Goal: Task Accomplishment & Management: Use online tool/utility

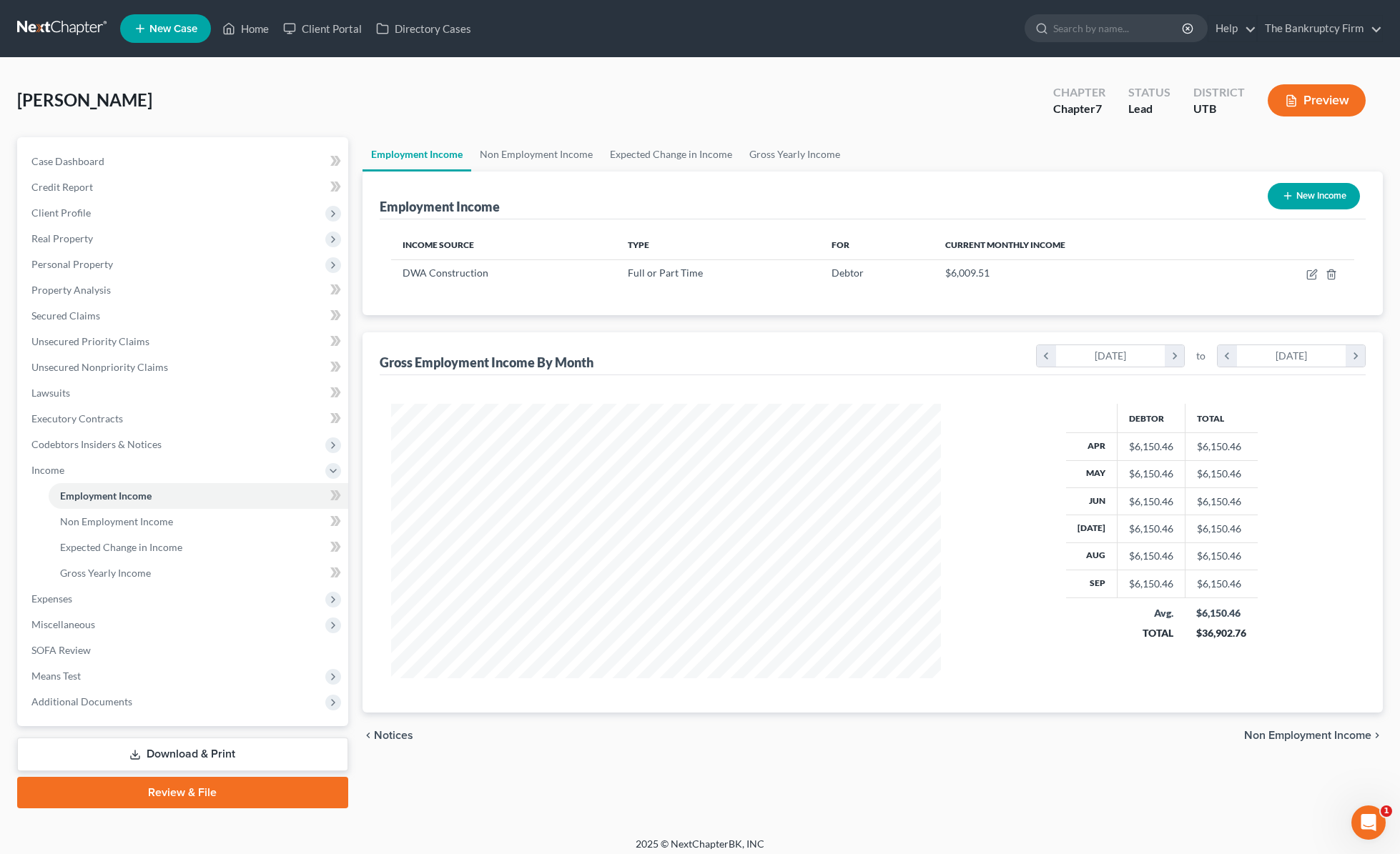
scroll to position [274, 579]
click at [242, 31] on link "Home" at bounding box center [245, 28] width 61 height 25
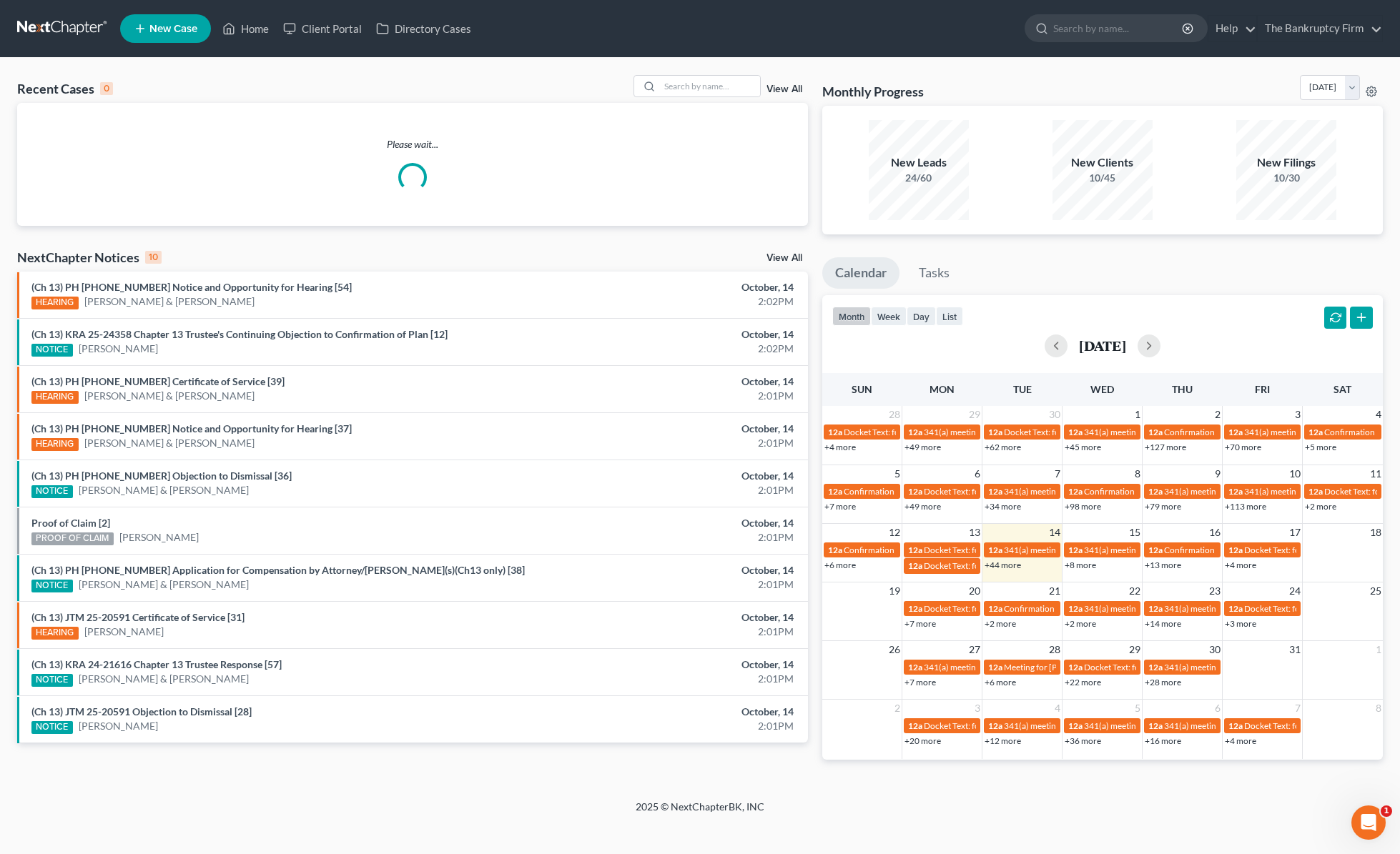
click at [790, 85] on link "View All" at bounding box center [784, 89] width 35 height 10
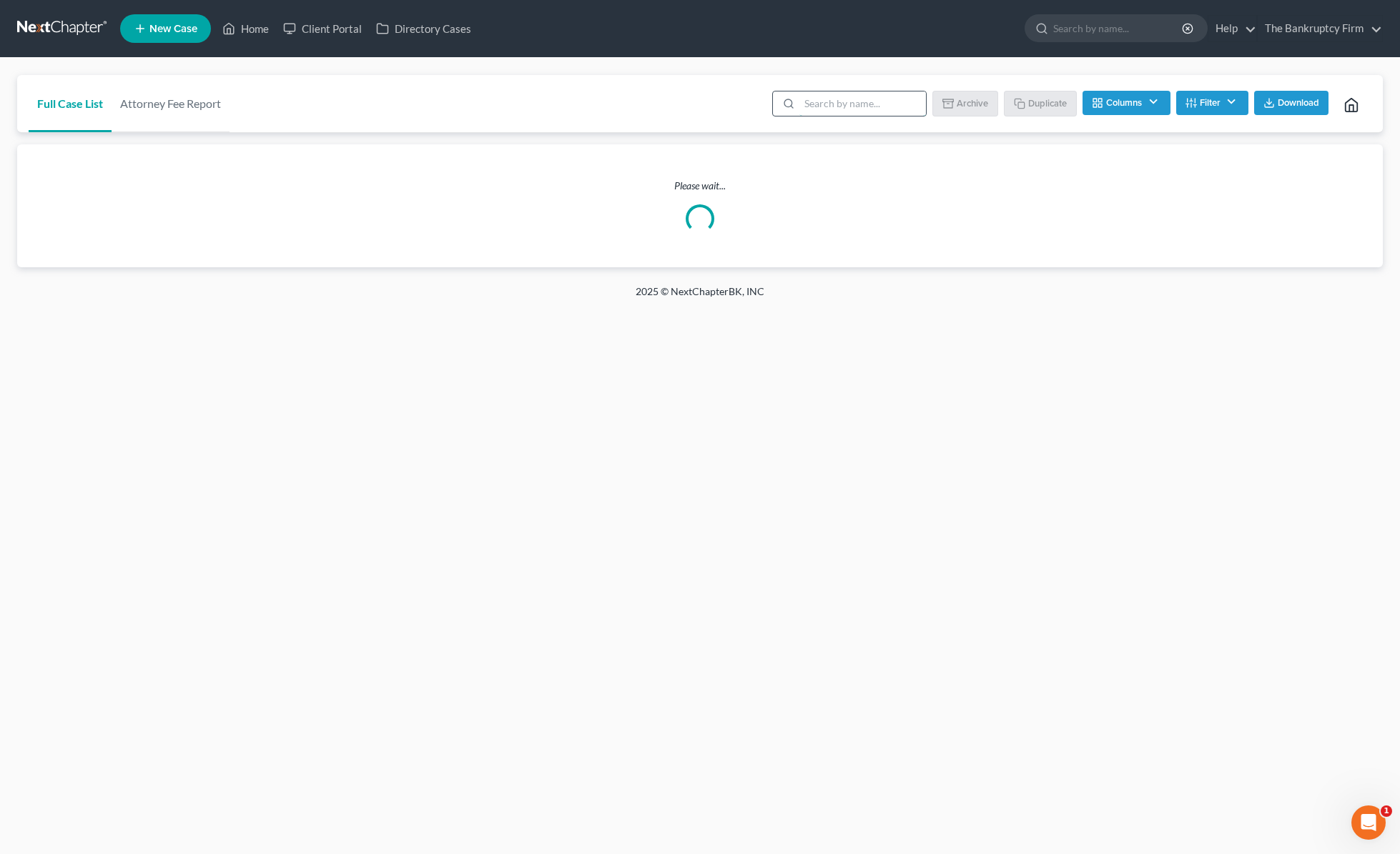
click at [852, 103] on input "search" at bounding box center [863, 103] width 126 height 25
type input "[PERSON_NAME]"
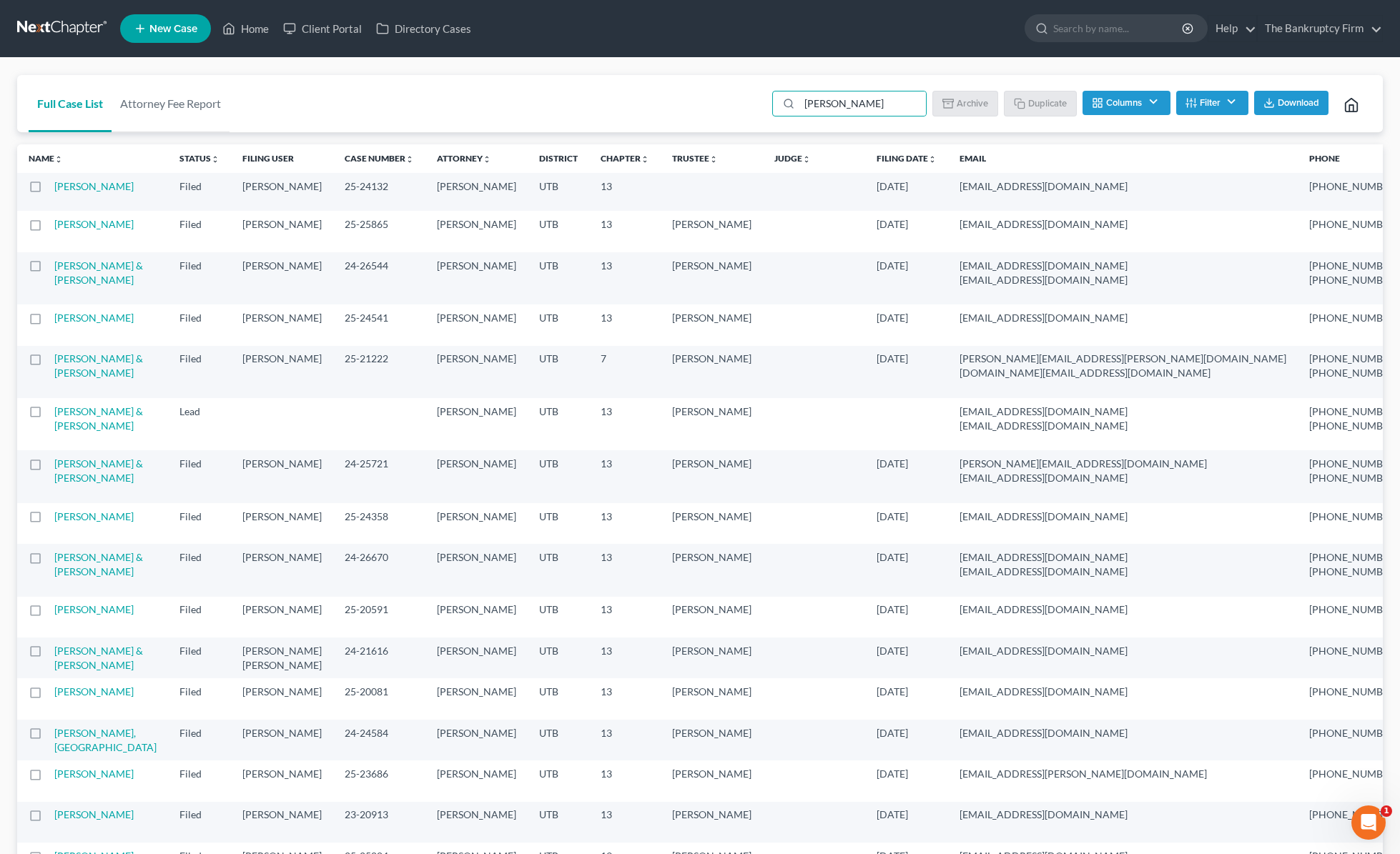
click at [1224, 101] on button "Filter" at bounding box center [1213, 103] width 73 height 25
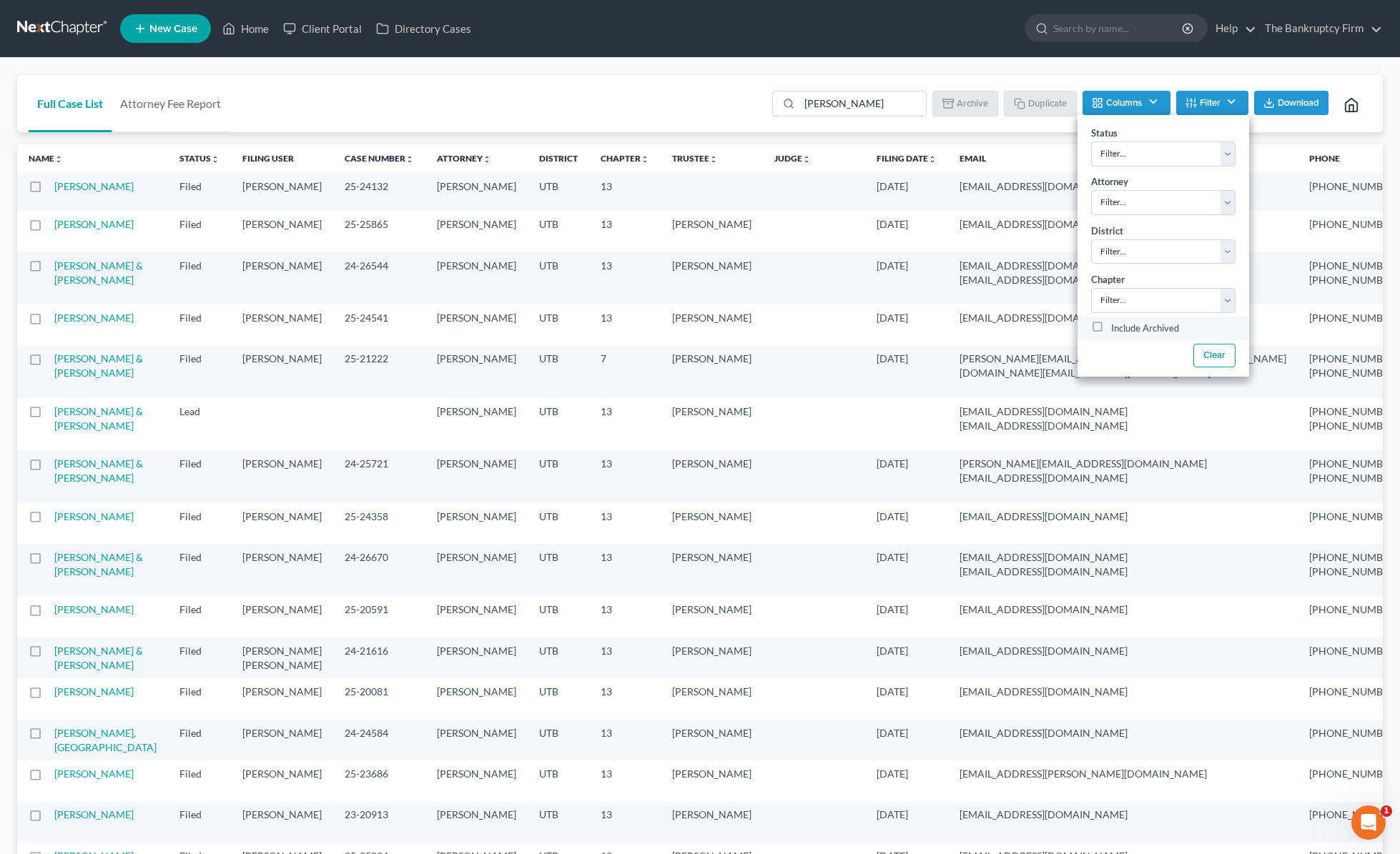
click at [1137, 329] on label "Include Archived" at bounding box center [1145, 329] width 68 height 17
click at [1127, 329] on input "Include Archived" at bounding box center [1121, 325] width 9 height 9
checkbox input "true"
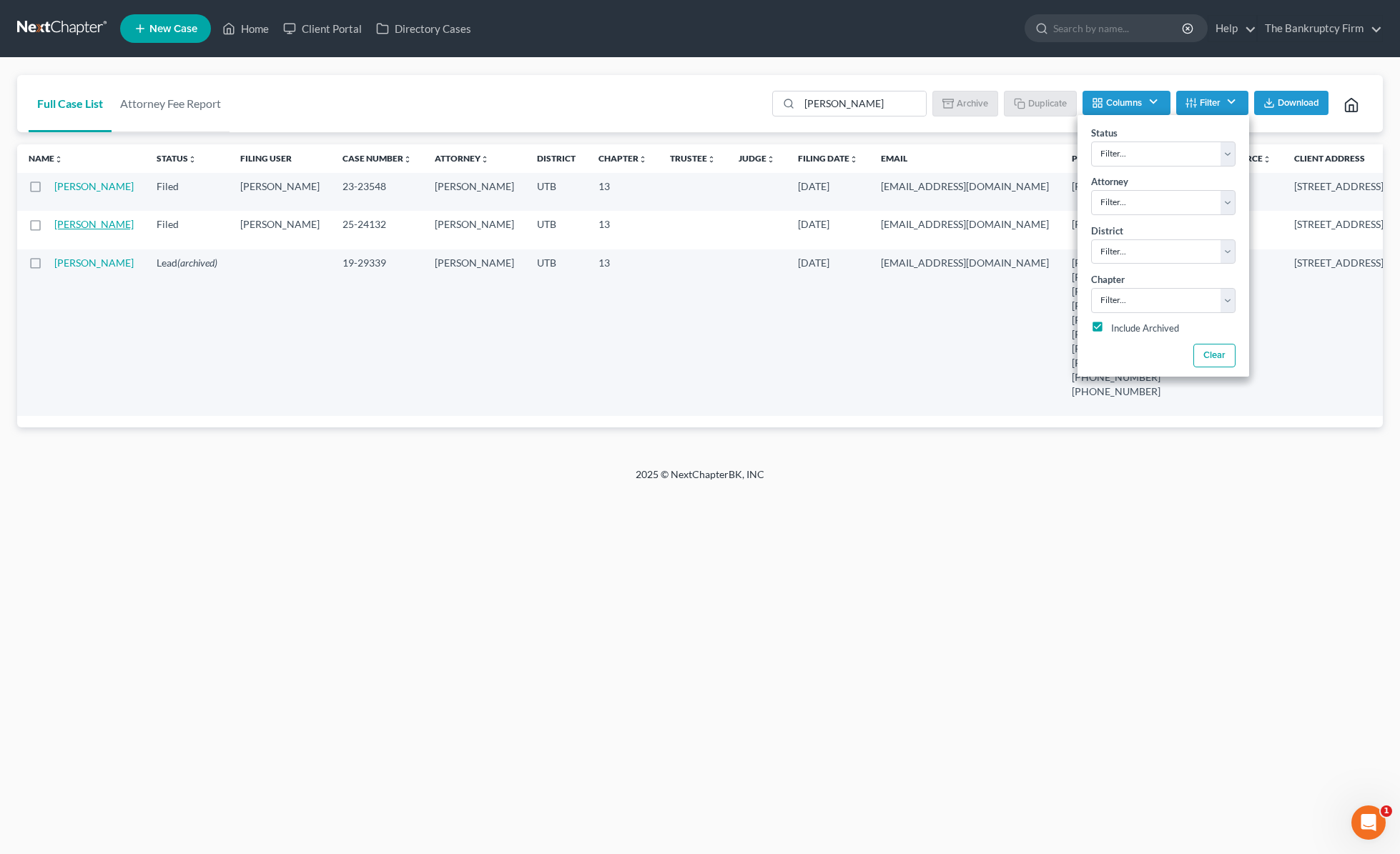
click at [79, 231] on link "[PERSON_NAME]" at bounding box center [94, 223] width 79 height 12
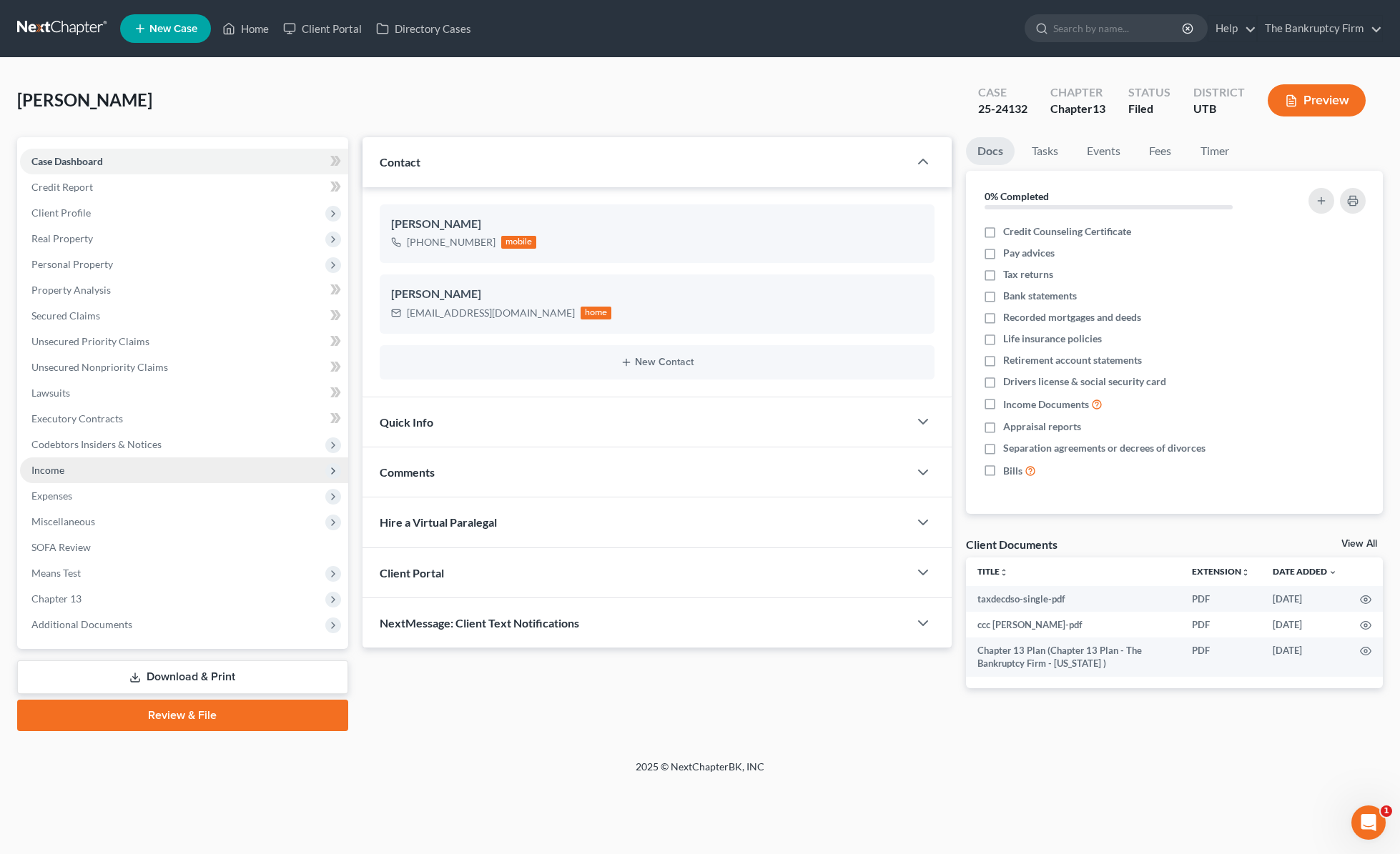
click at [83, 468] on span "Income" at bounding box center [184, 470] width 329 height 25
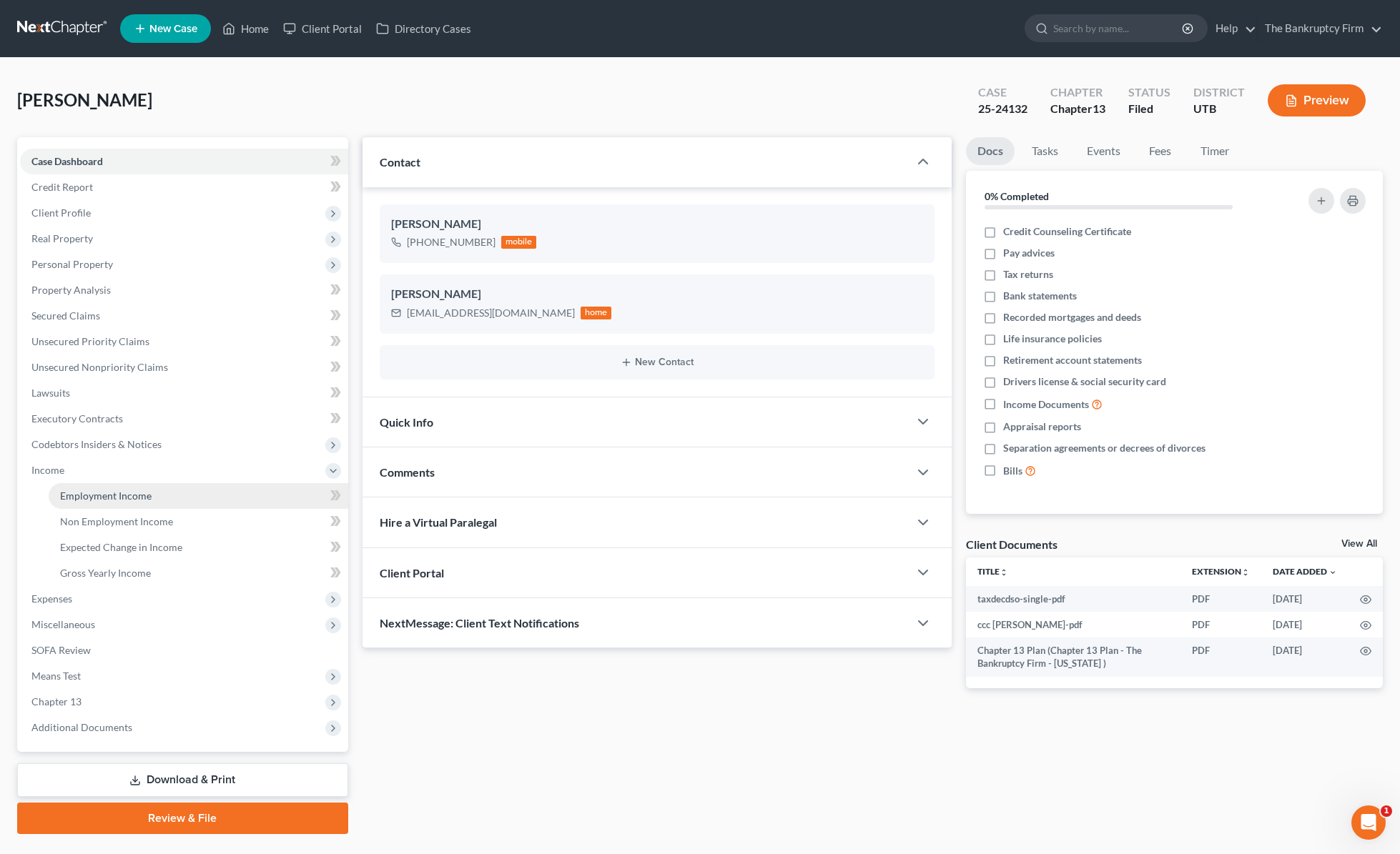
click at [89, 496] on span "Employment Income" at bounding box center [105, 496] width 92 height 12
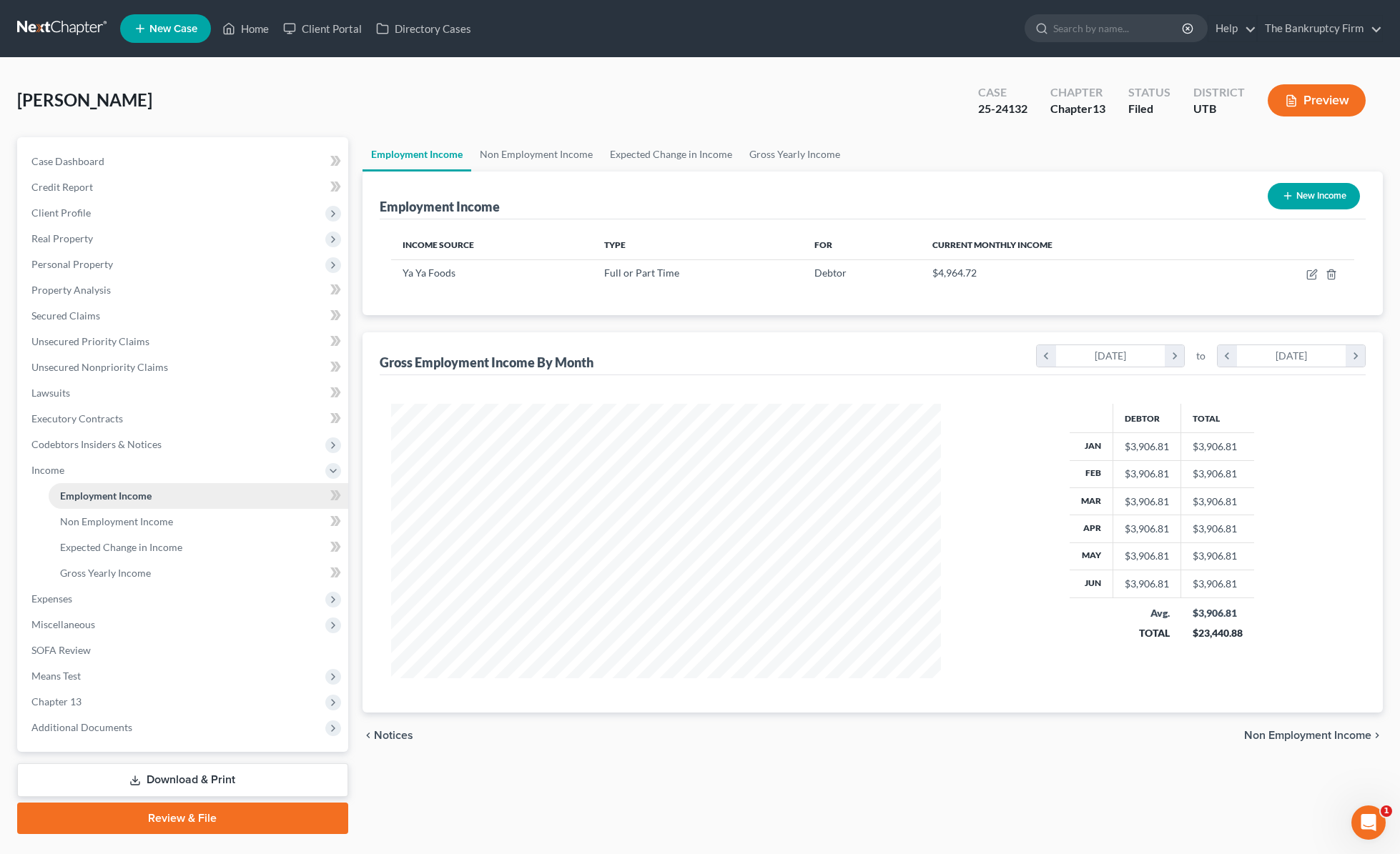
scroll to position [274, 579]
drag, startPoint x: 60, startPoint y: 595, endPoint x: 83, endPoint y: 594, distance: 23.0
click at [60, 595] on span "Expenses" at bounding box center [52, 598] width 41 height 12
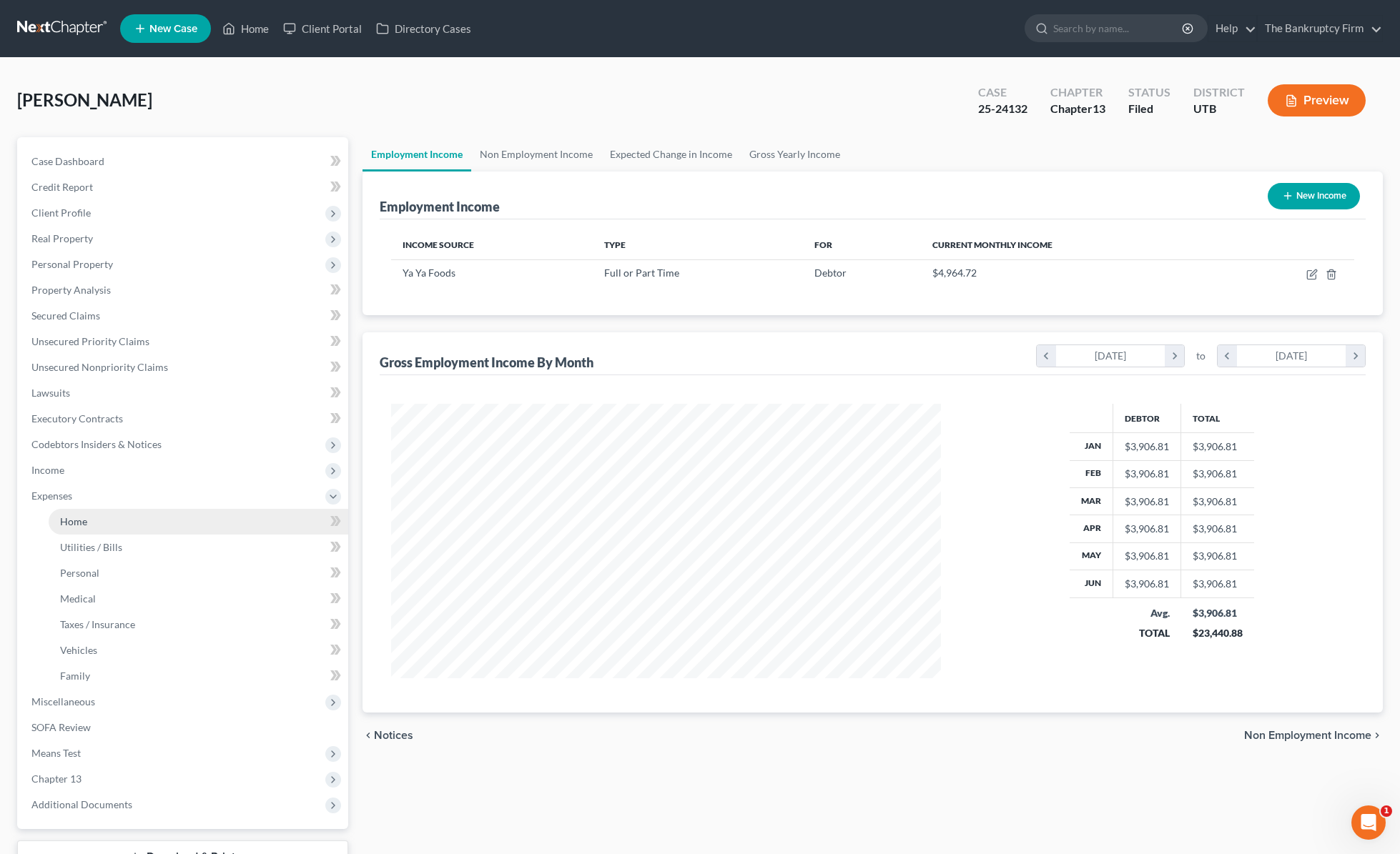
click at [104, 524] on link "Home" at bounding box center [199, 522] width 300 height 25
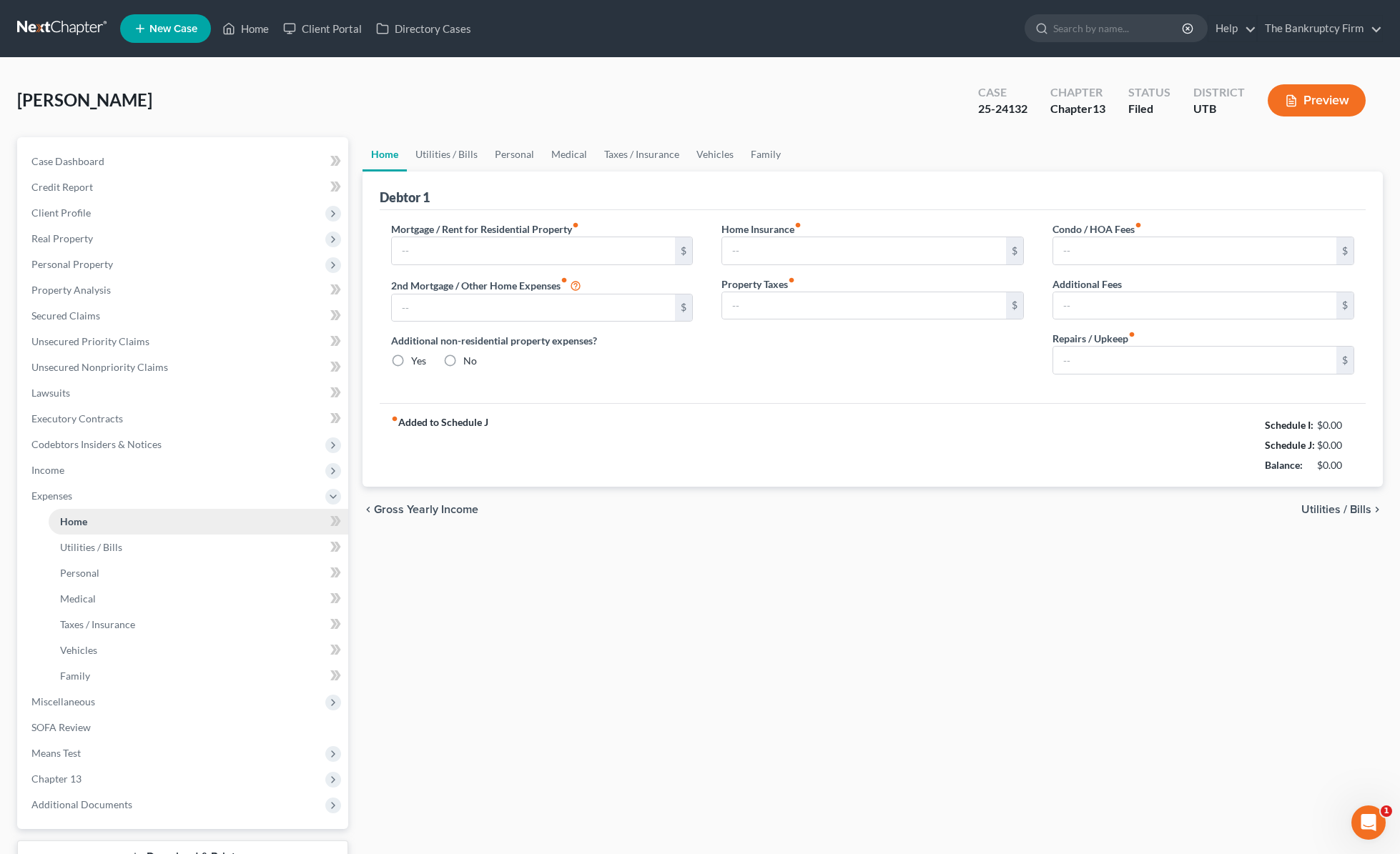
type input "1,150.00"
type input "0.00"
radio input "true"
type input "0.00"
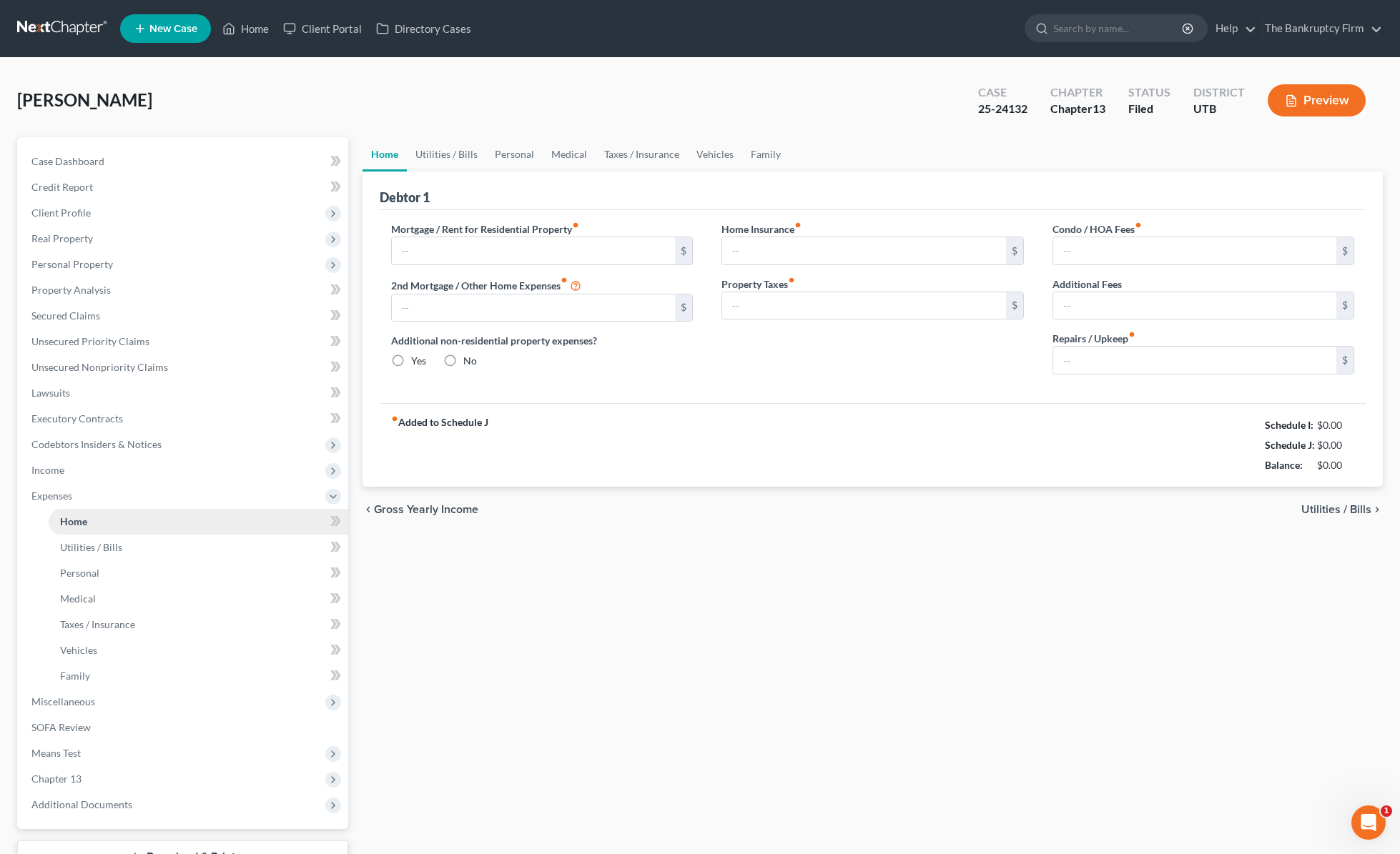
type input "0.00"
type input "20.00"
click at [56, 72] on div "[PERSON_NAME] Upgraded Case 25-24132 Chapter Chapter 13 Status [GEOGRAPHIC_DATA…" at bounding box center [700, 499] width 1400 height 882
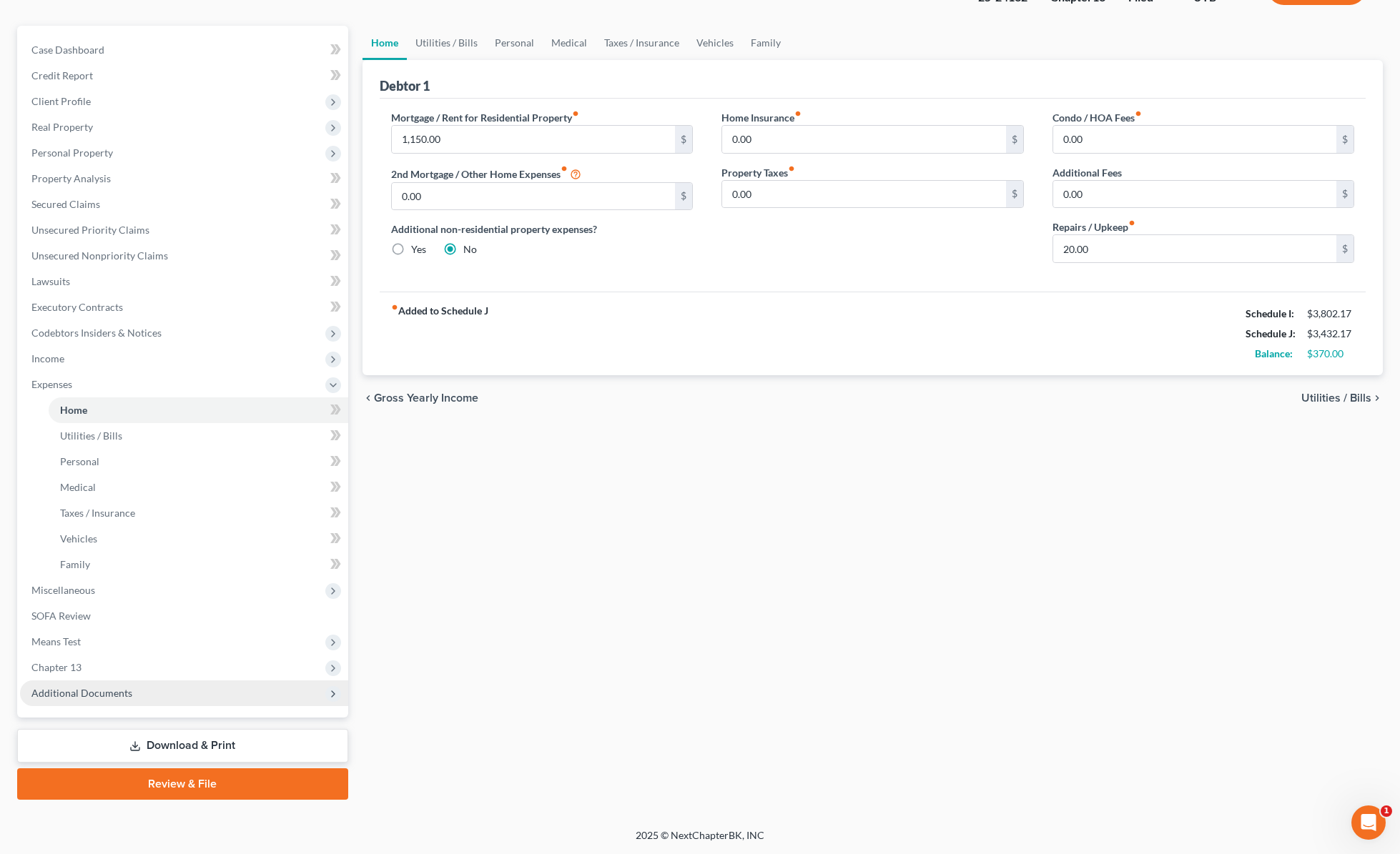
click at [97, 693] on span "Additional Documents" at bounding box center [82, 692] width 101 height 12
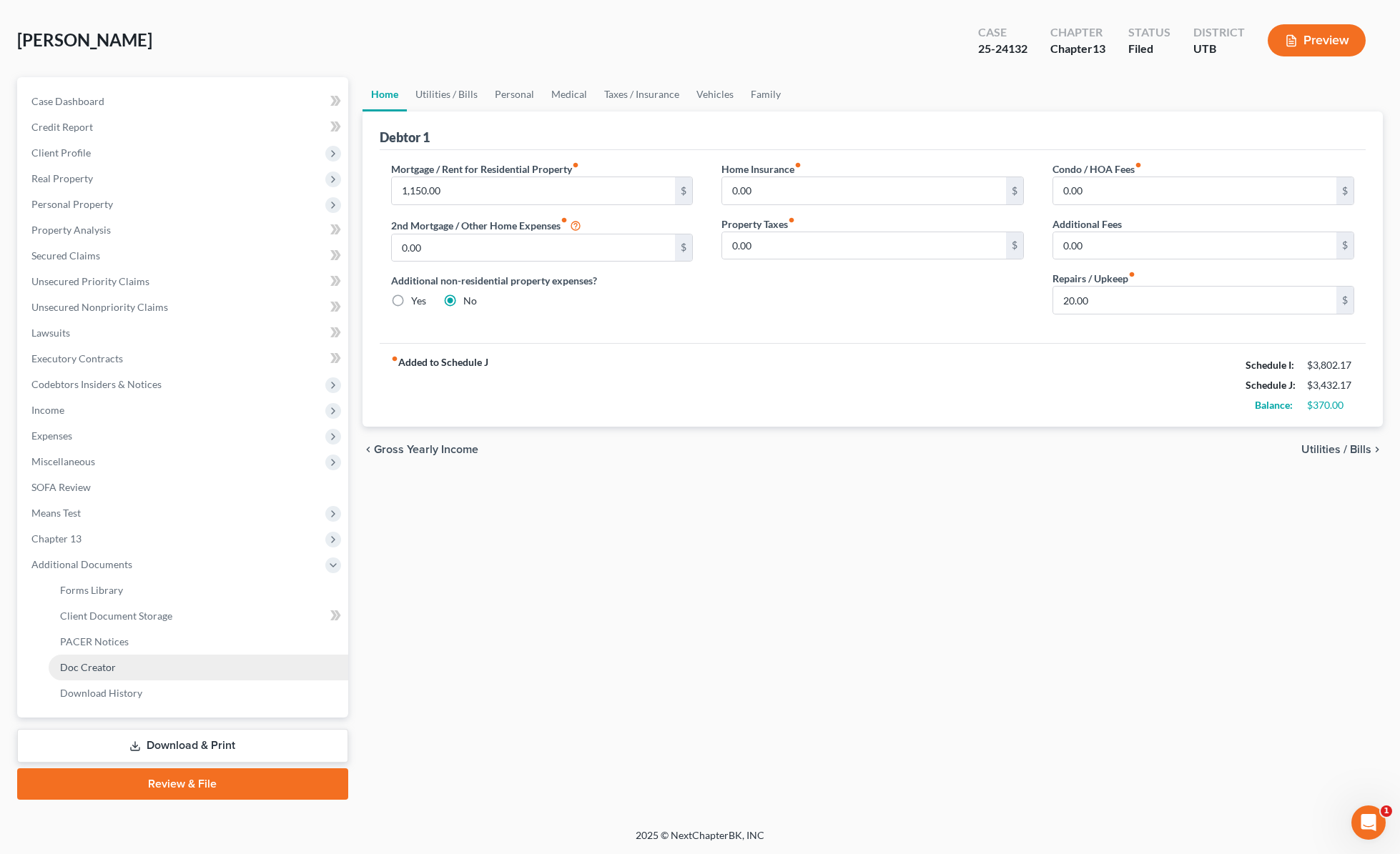
scroll to position [60, 0]
click at [150, 651] on link "PACER Notices" at bounding box center [199, 642] width 300 height 25
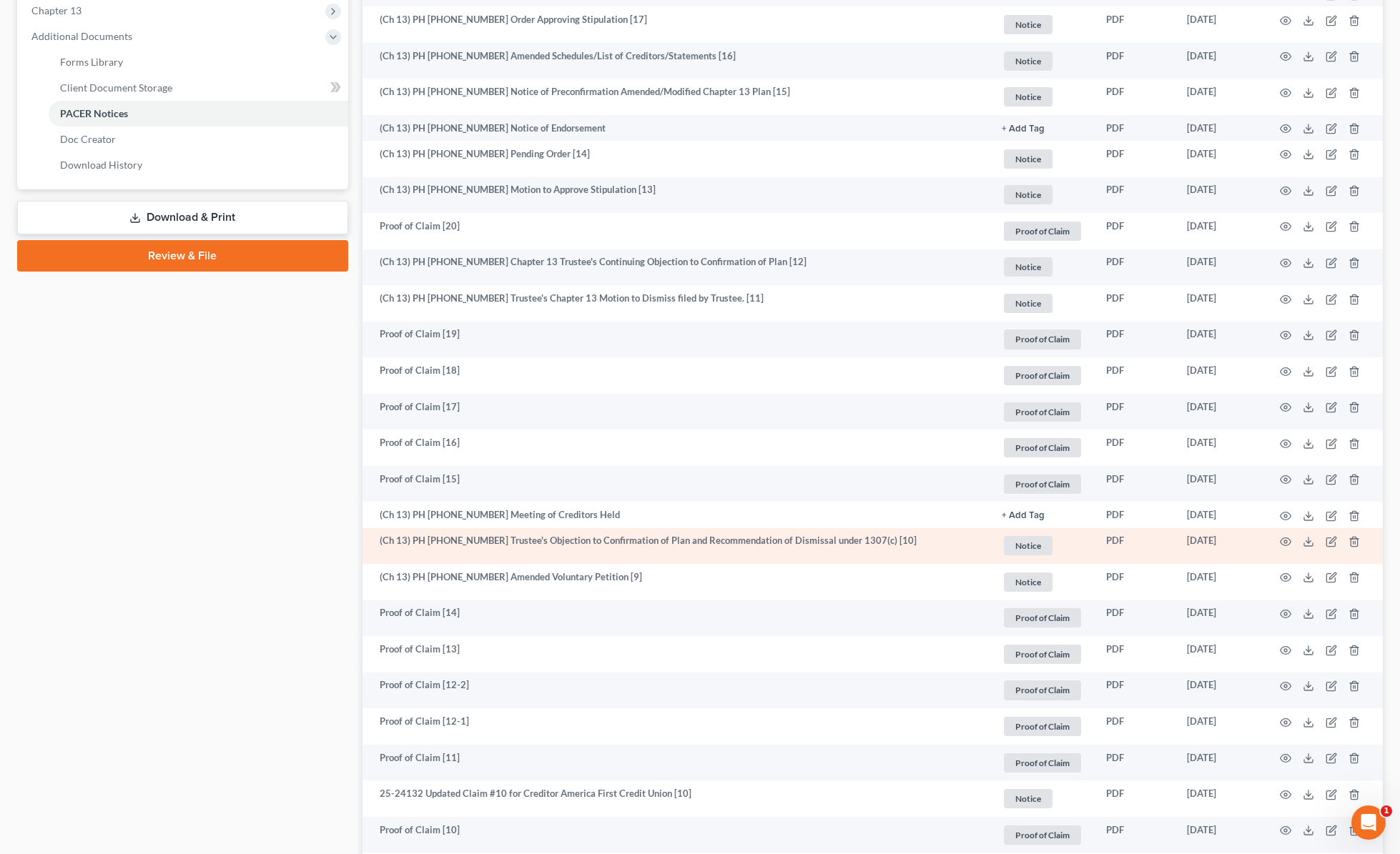
scroll to position [501, 0]
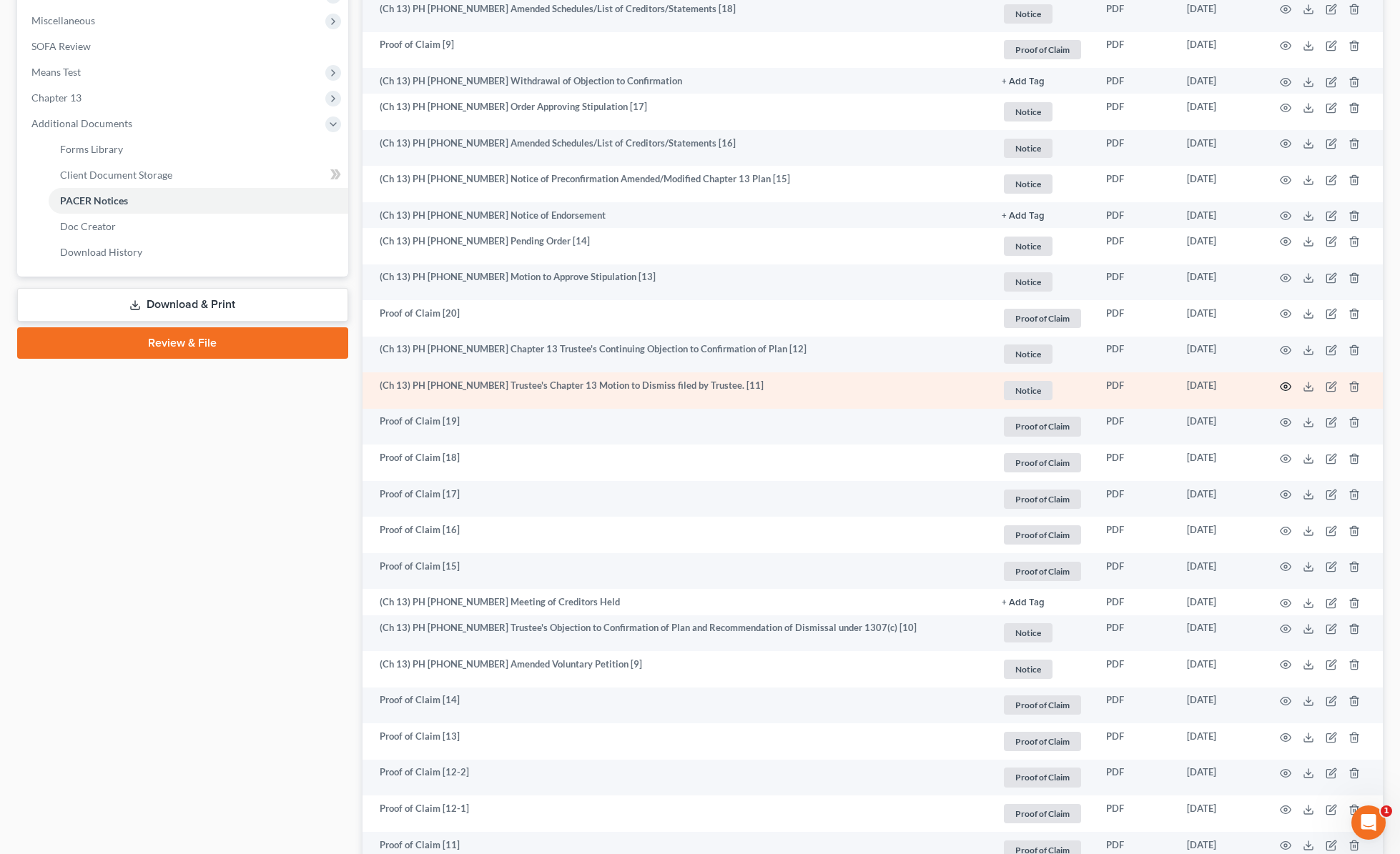
click at [1285, 386] on circle "button" at bounding box center [1286, 387] width 3 height 3
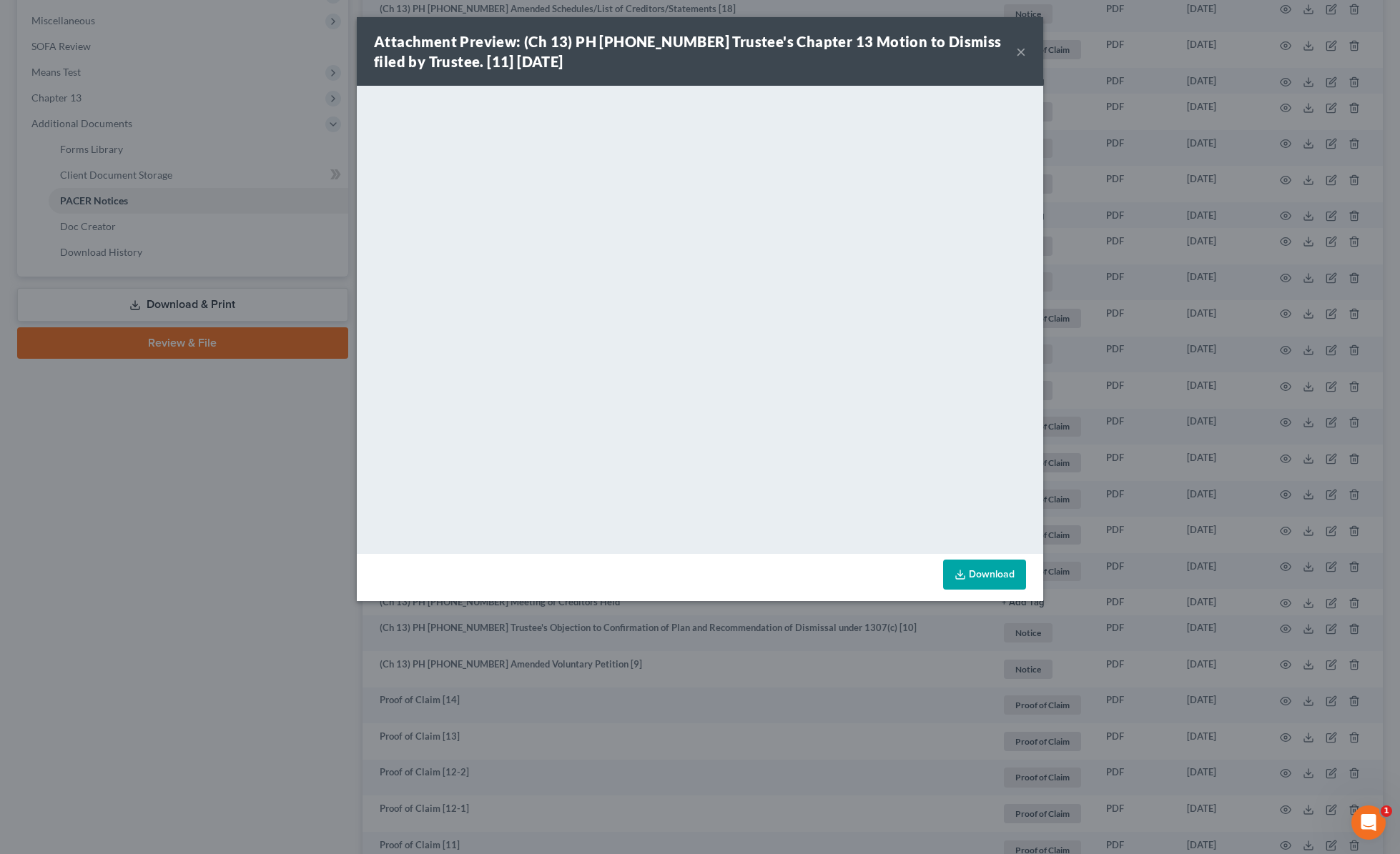
click at [1021, 53] on button "×" at bounding box center [1020, 51] width 10 height 17
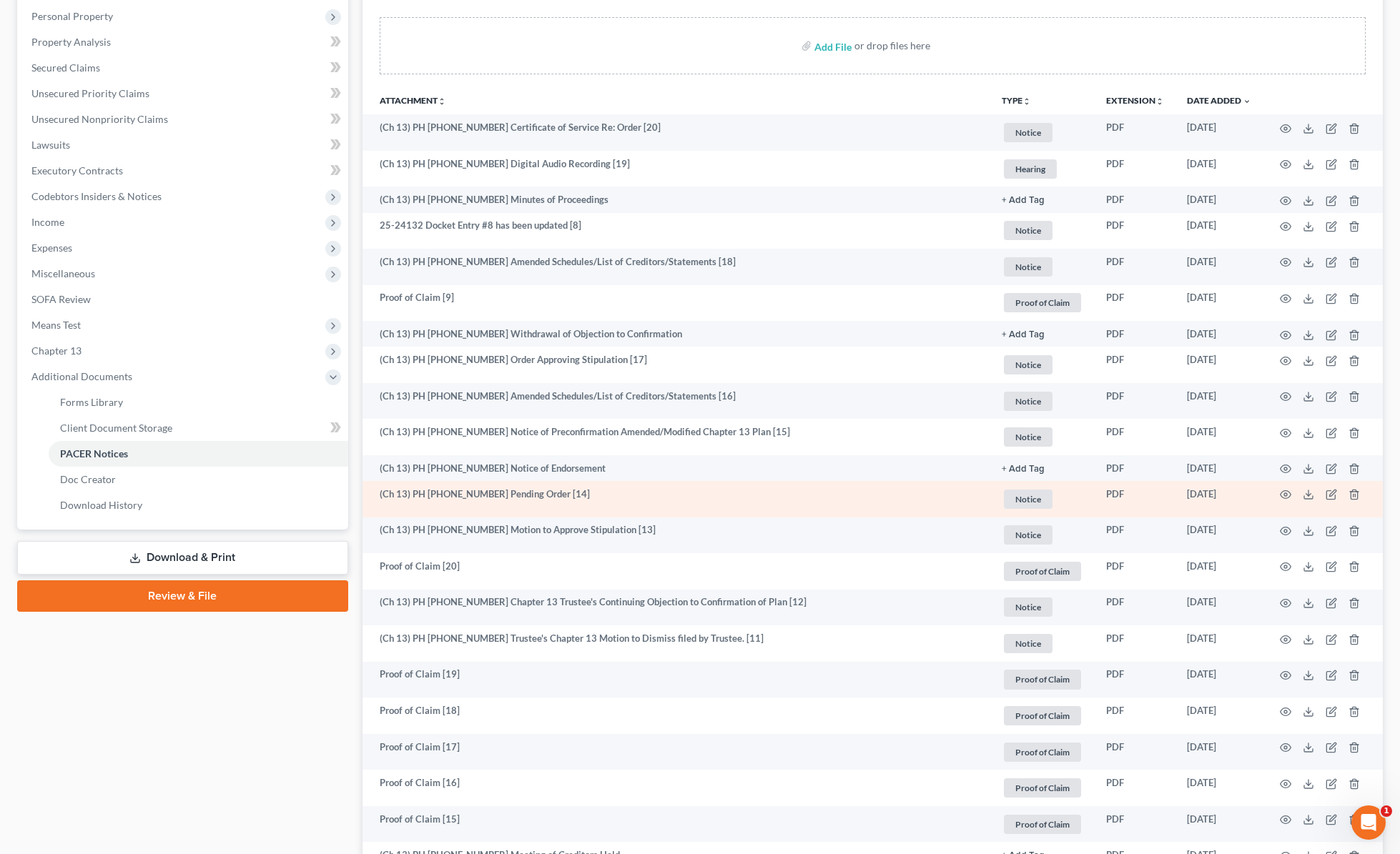
scroll to position [253, 0]
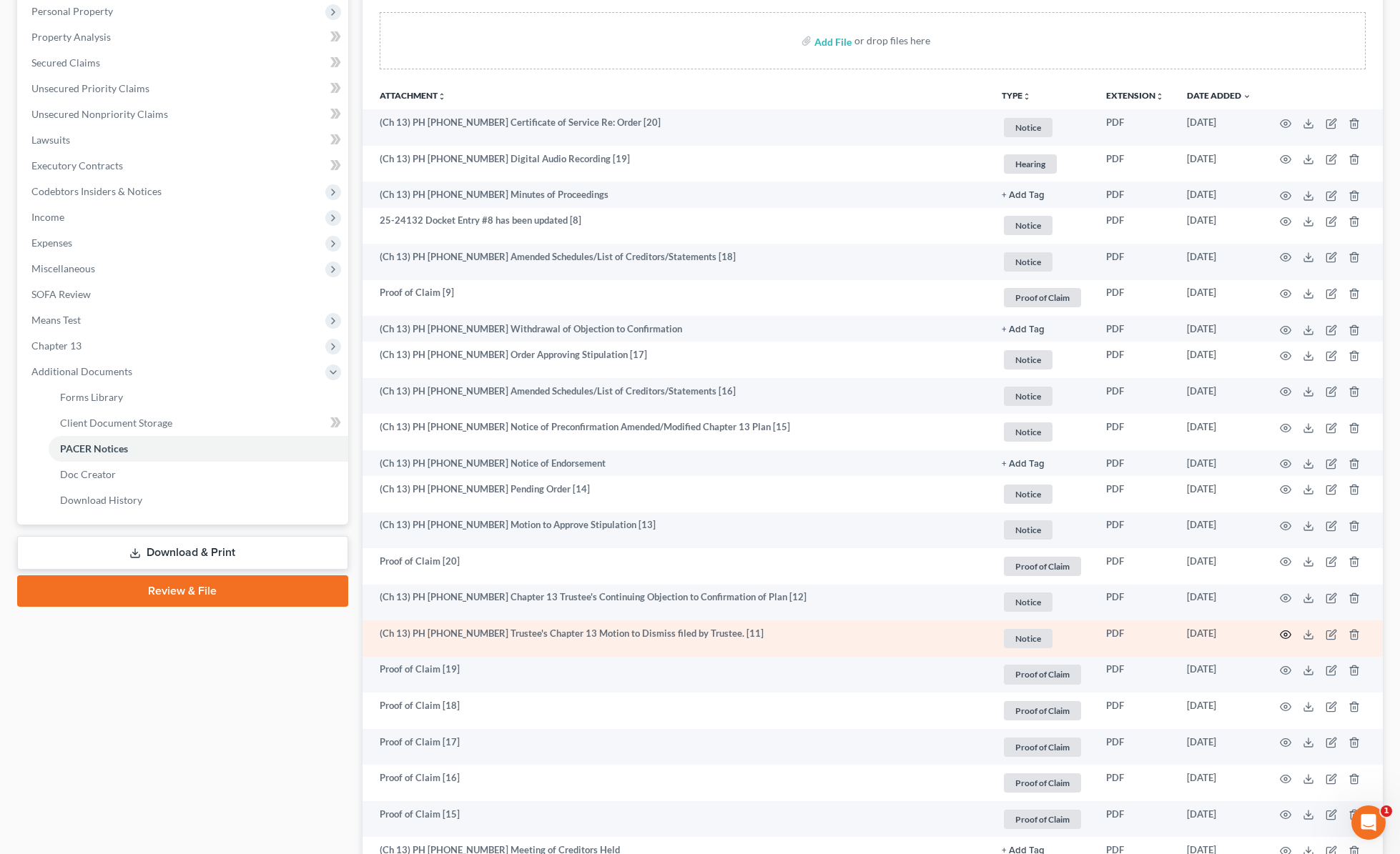
click at [1287, 633] on icon "button" at bounding box center [1286, 634] width 12 height 12
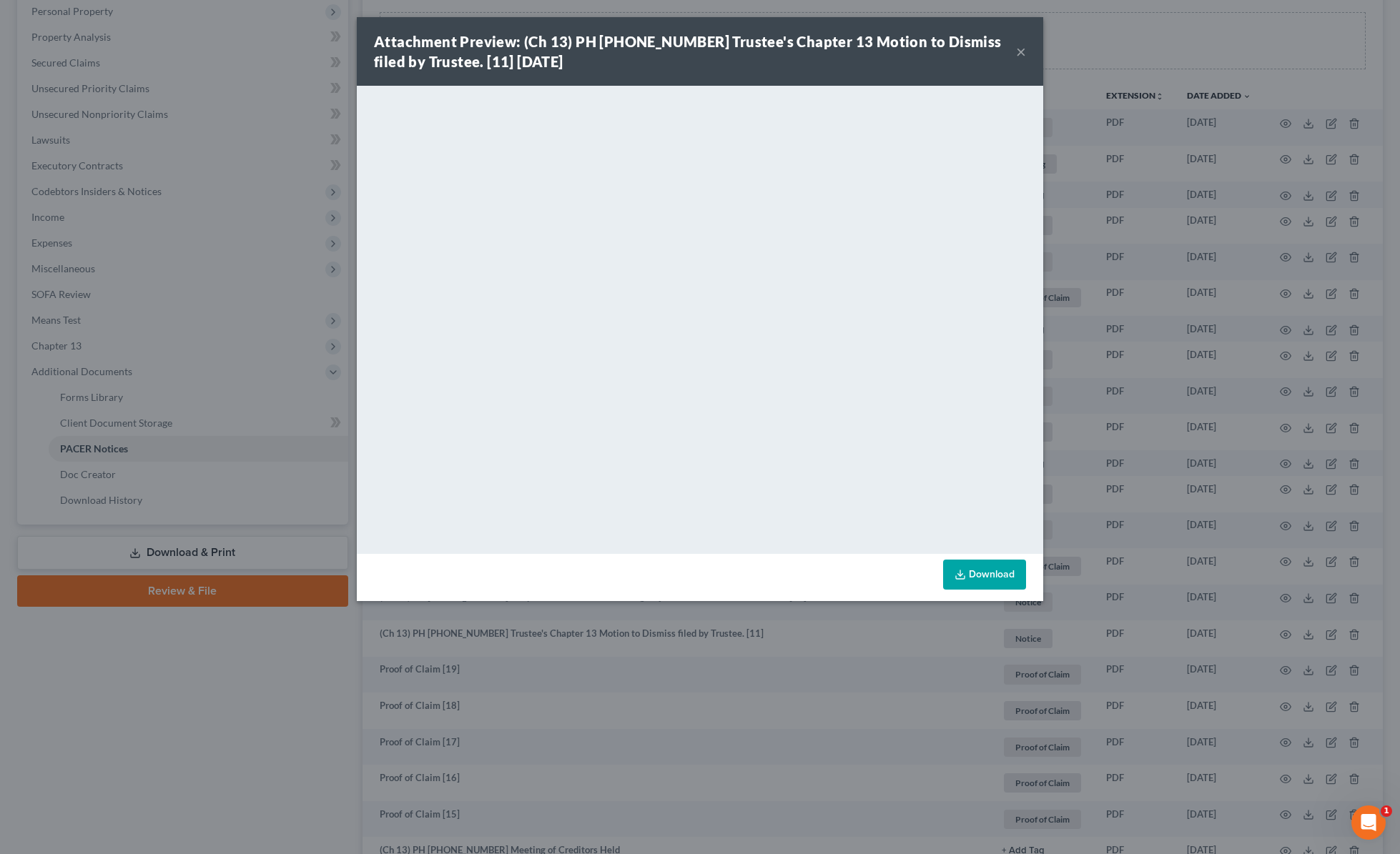
click at [1017, 51] on button "×" at bounding box center [1020, 51] width 10 height 17
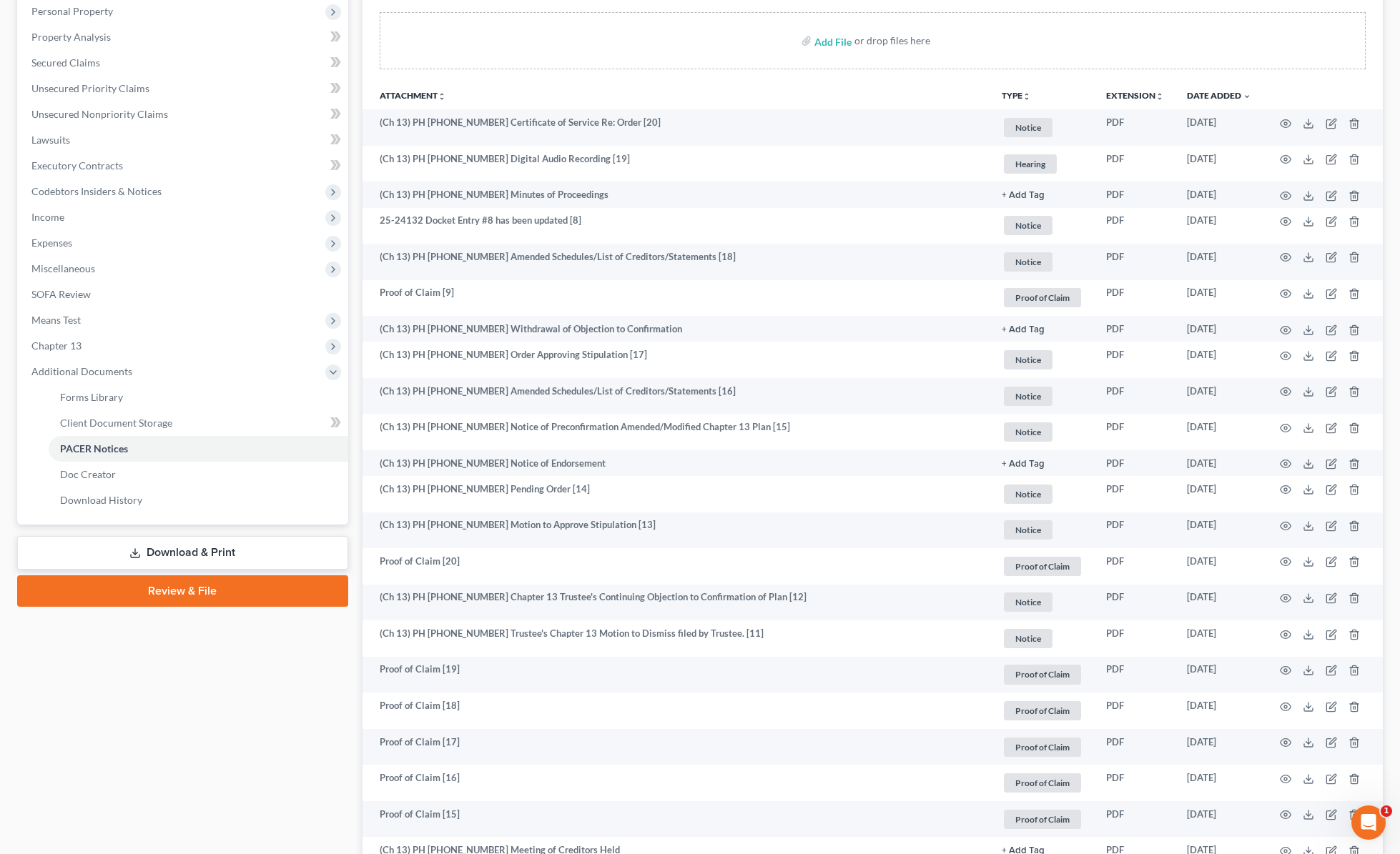
scroll to position [0, 0]
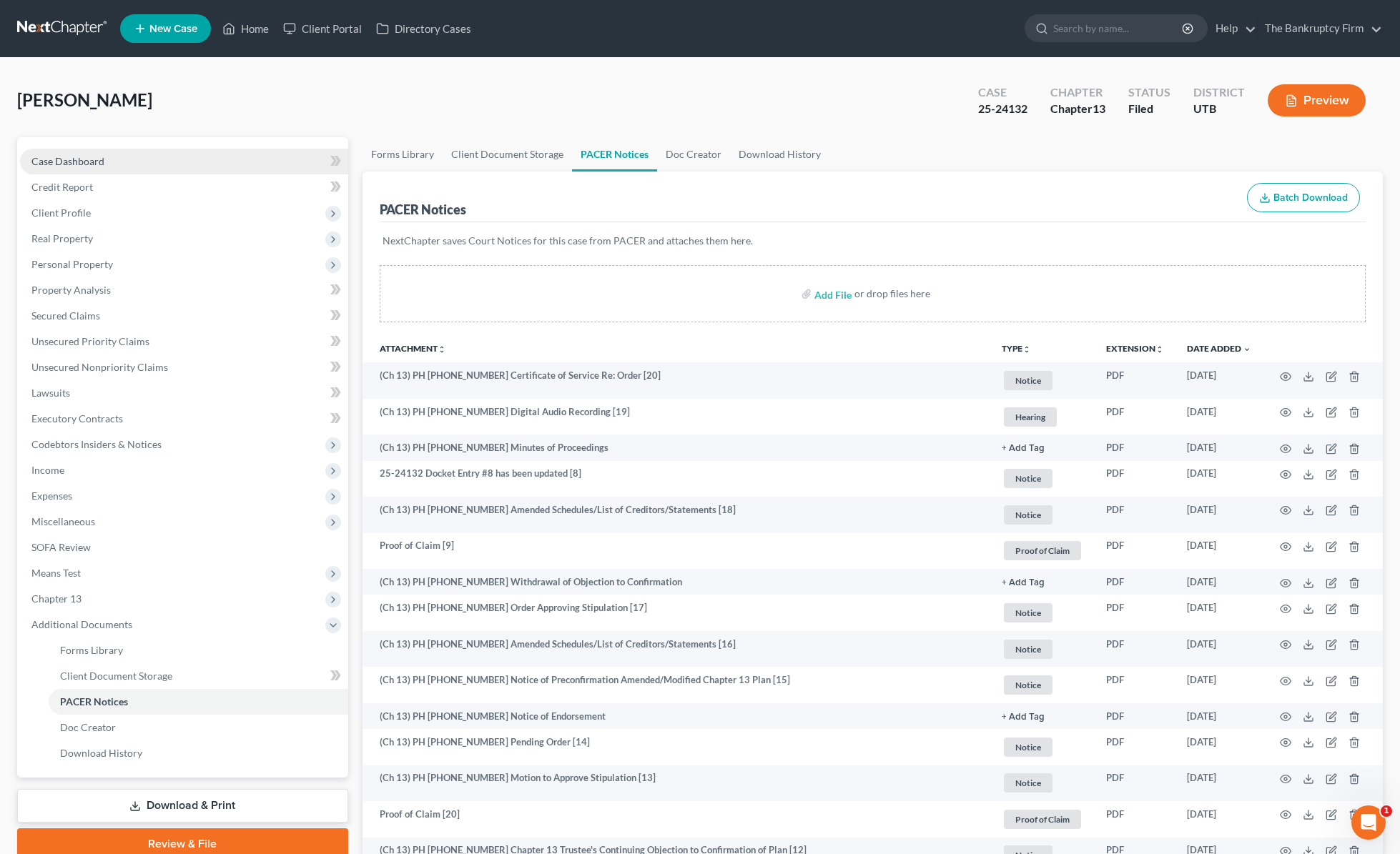
click at [68, 156] on span "Case Dashboard" at bounding box center [68, 161] width 73 height 12
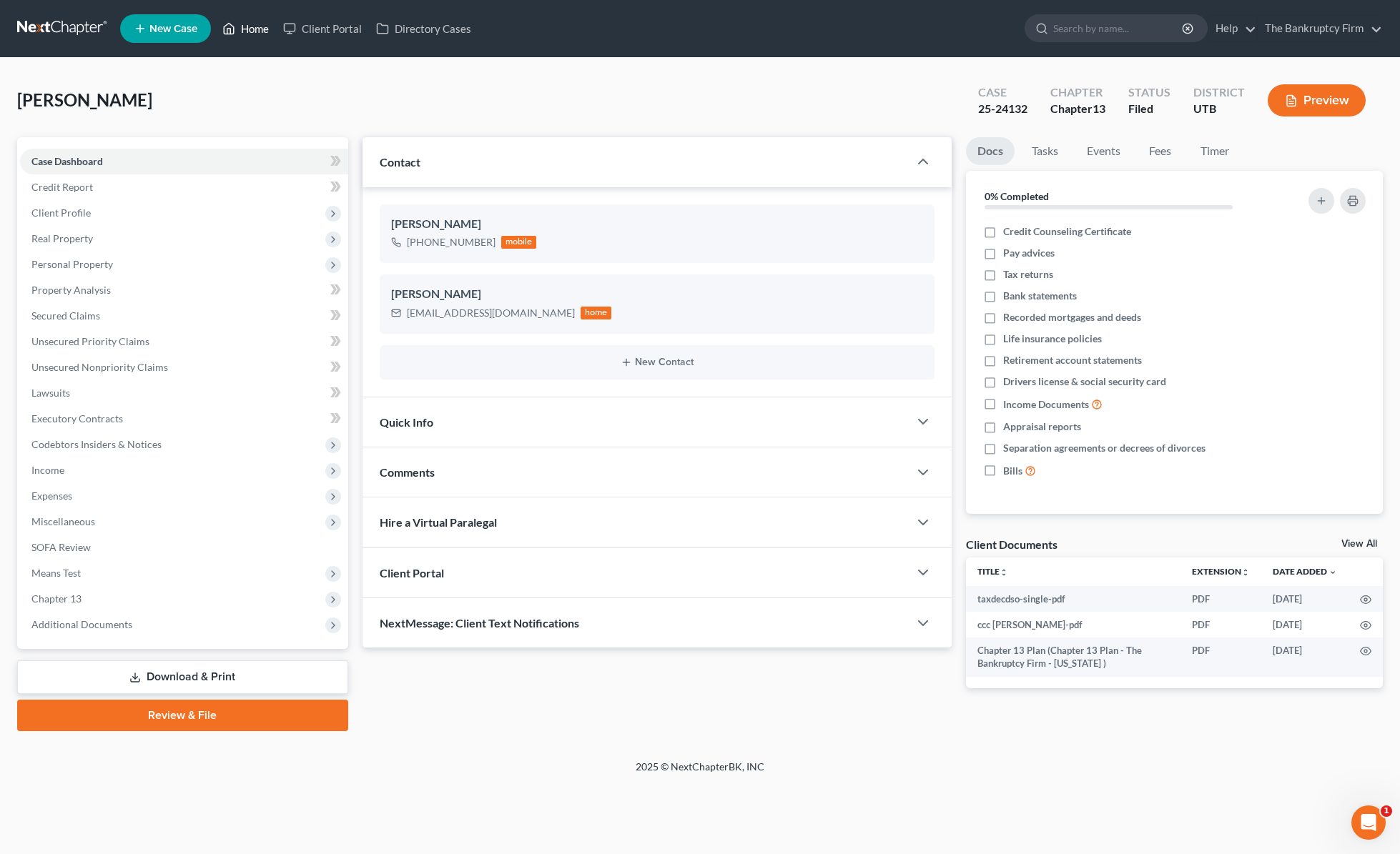
click at [242, 29] on link "Home" at bounding box center [245, 28] width 61 height 25
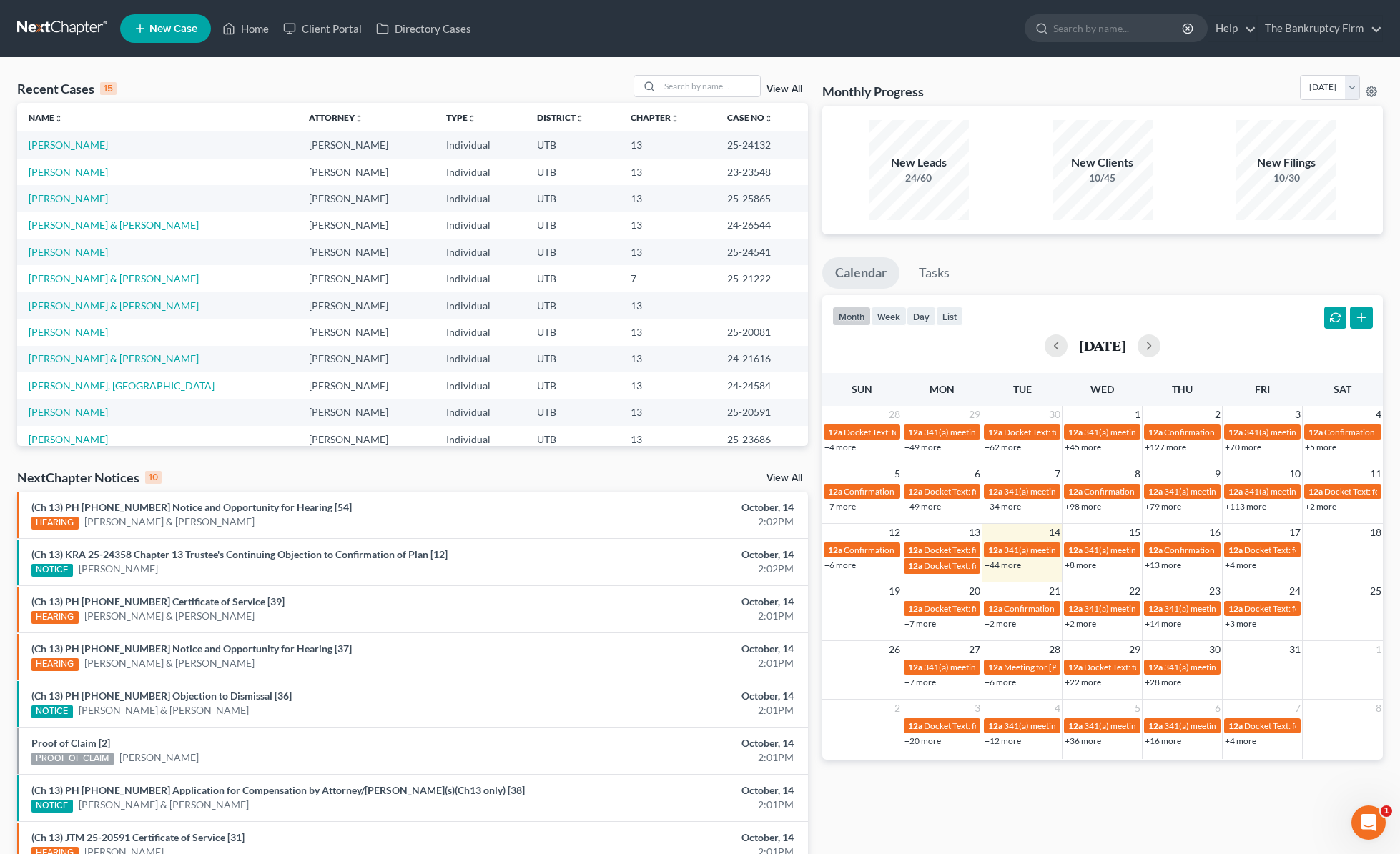
click at [778, 86] on link "View All" at bounding box center [784, 89] width 35 height 10
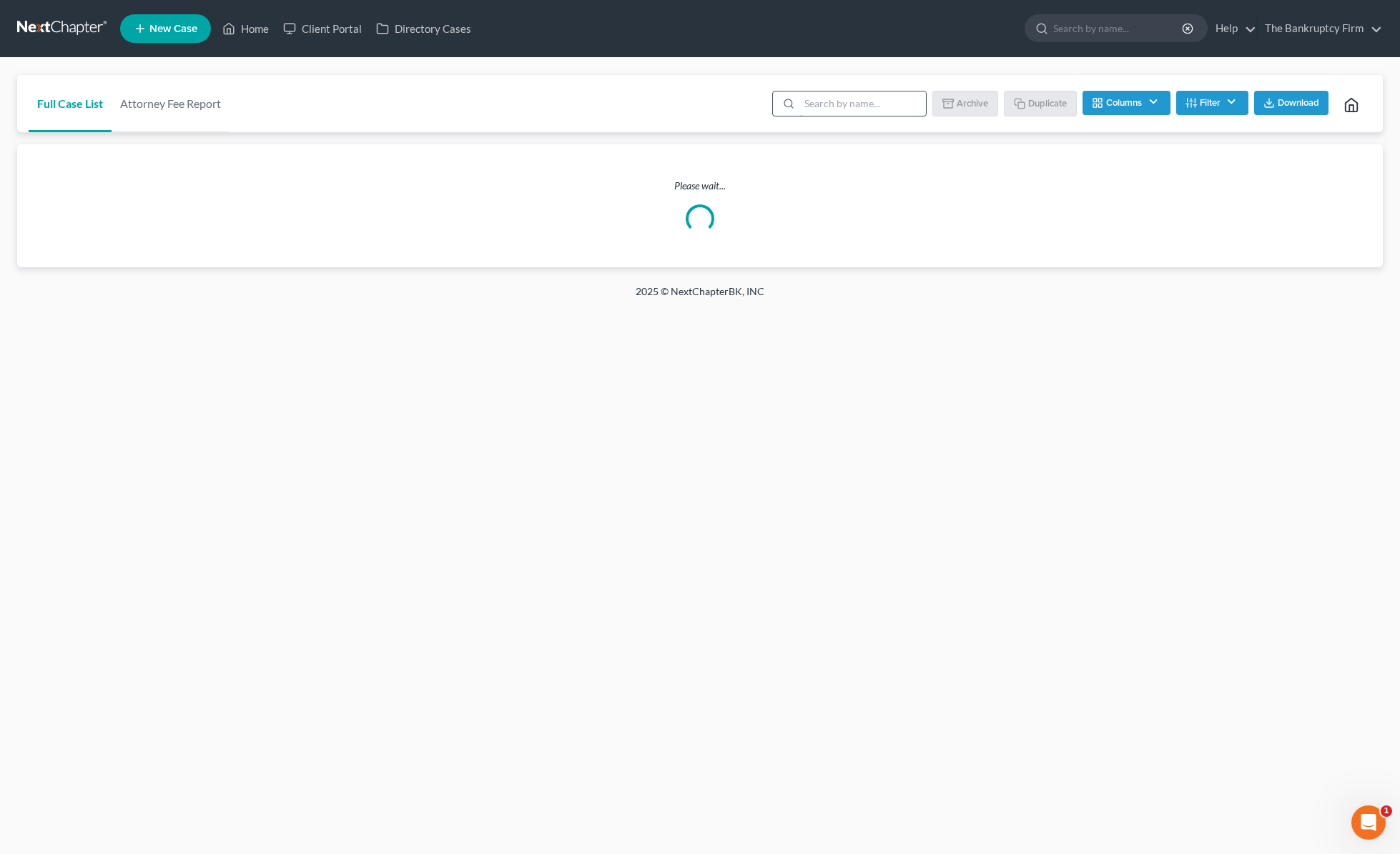
click at [832, 110] on input "search" at bounding box center [863, 103] width 126 height 25
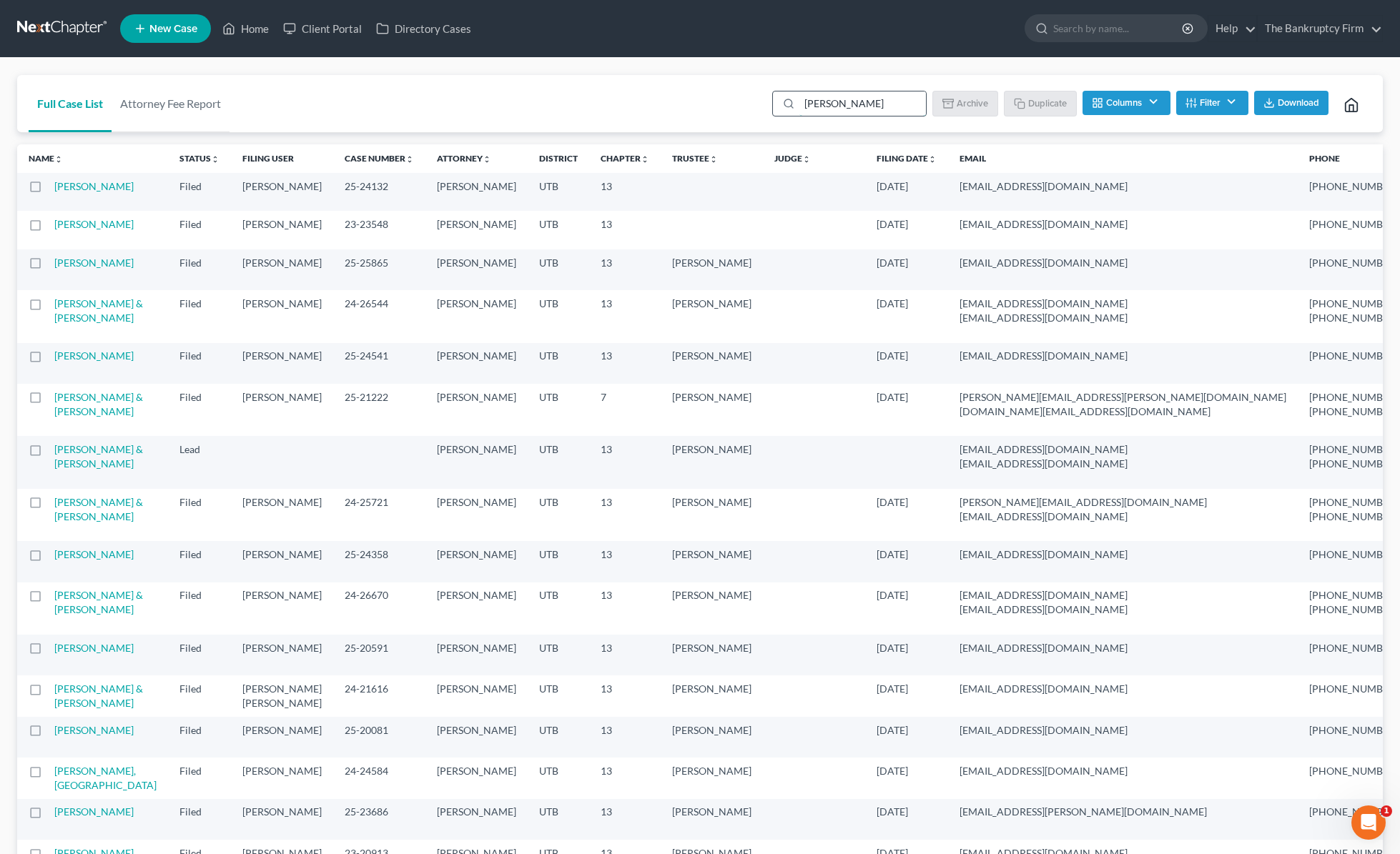
click at [882, 96] on input "[PERSON_NAME]" at bounding box center [863, 103] width 126 height 25
type input "[PERSON_NAME]"
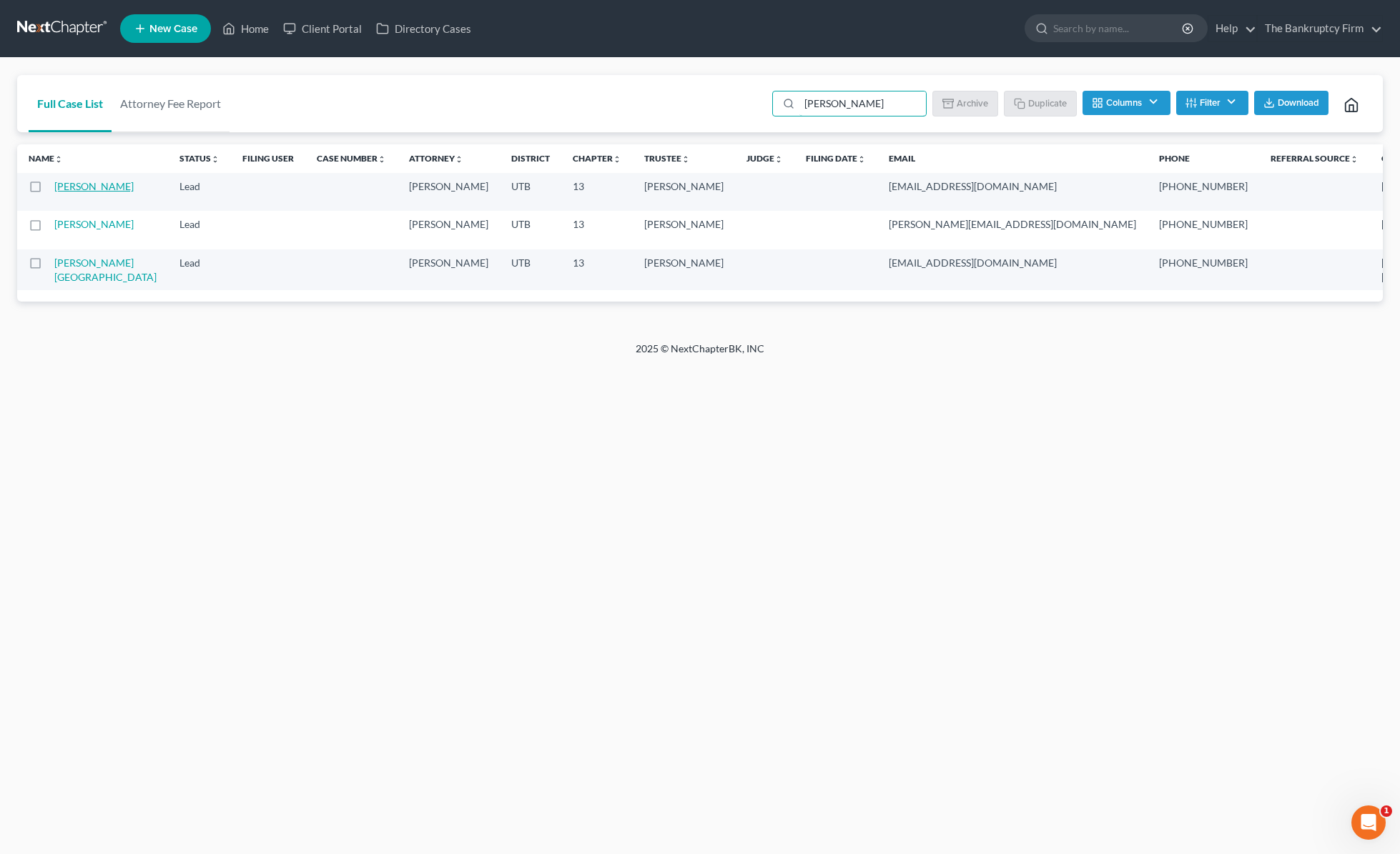
click at [79, 192] on link "[PERSON_NAME]" at bounding box center [94, 185] width 79 height 12
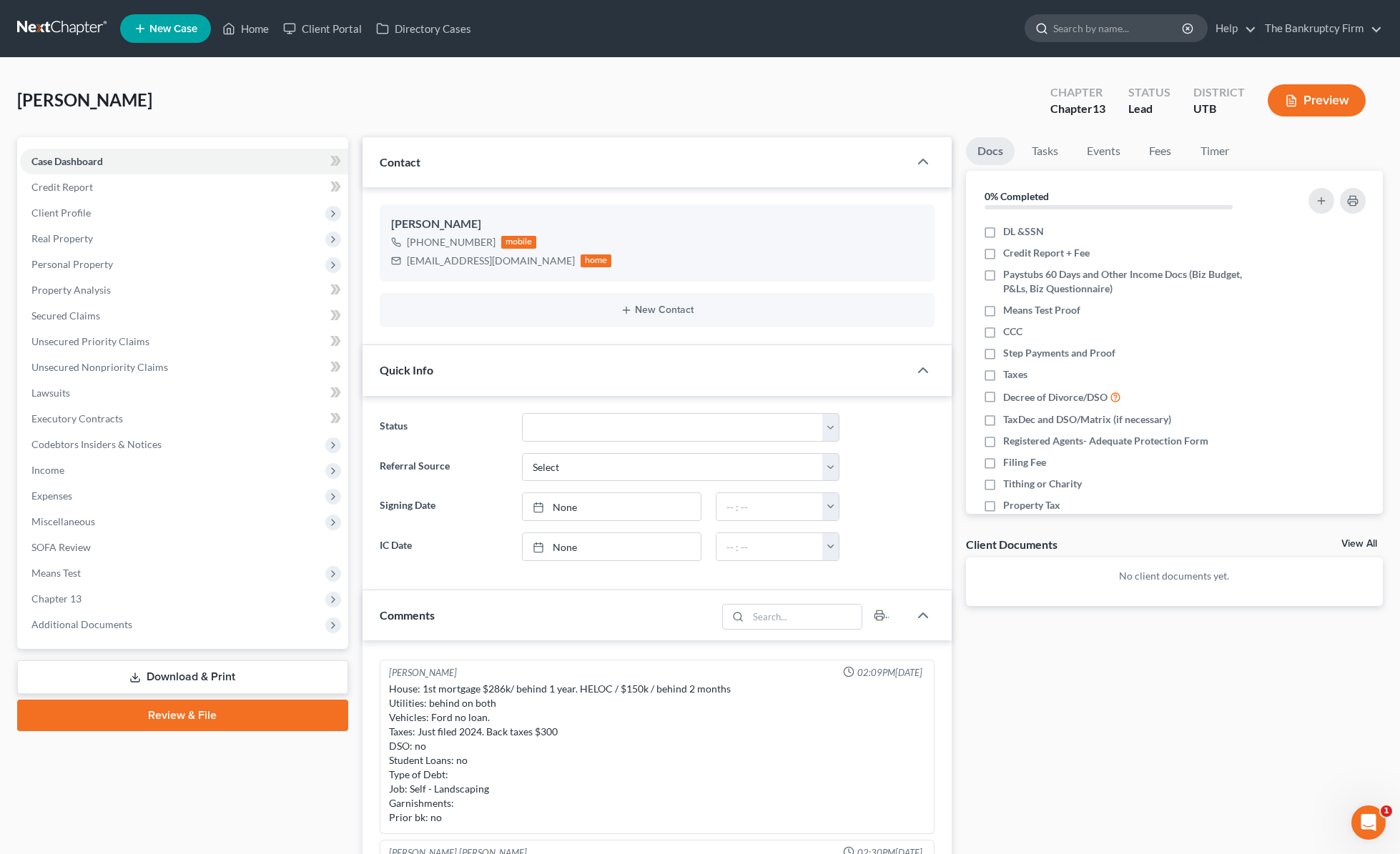
click at [1109, 29] on input "search" at bounding box center [1119, 28] width 131 height 26
type input "guise"
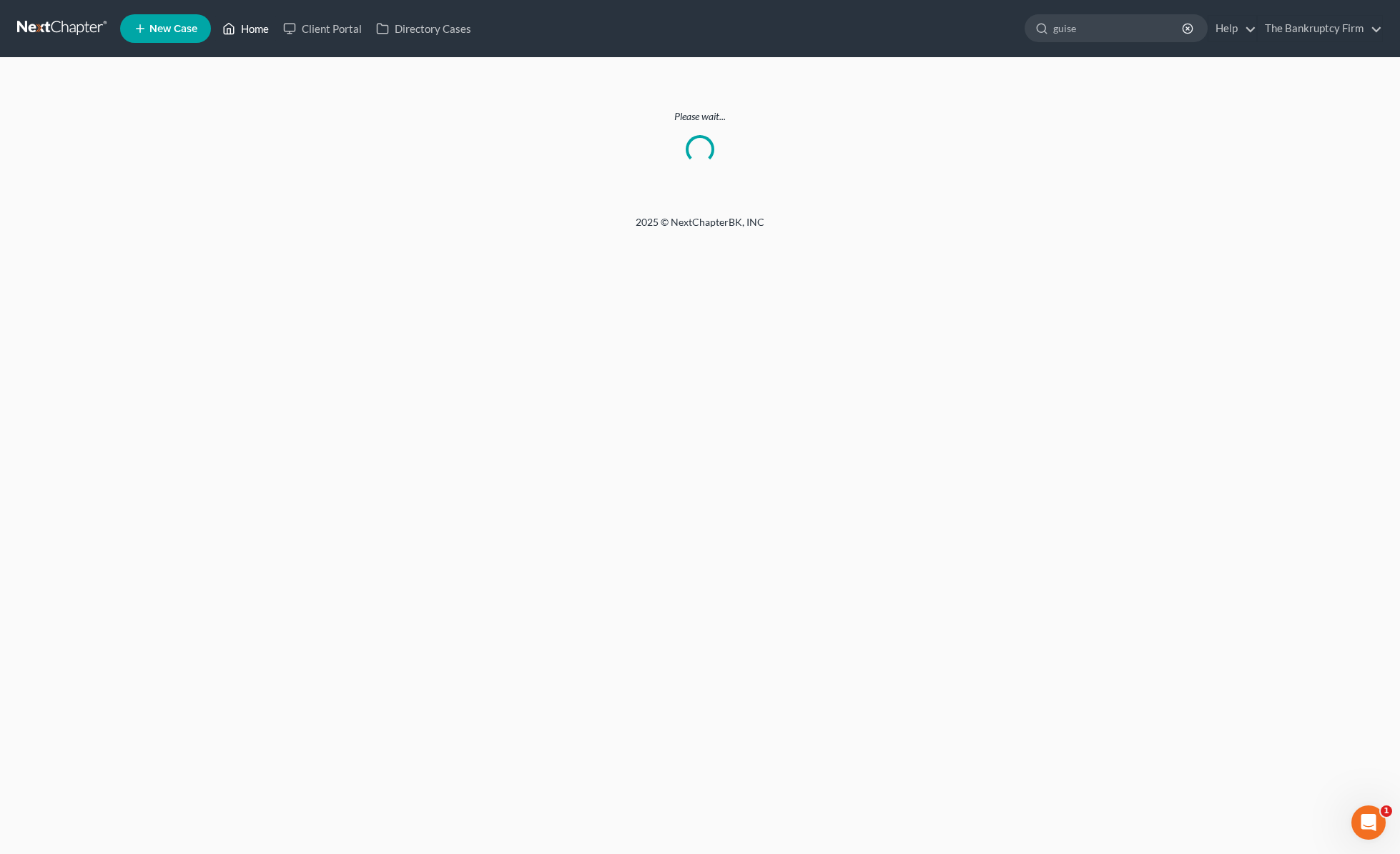
click at [248, 25] on link "Home" at bounding box center [245, 28] width 61 height 25
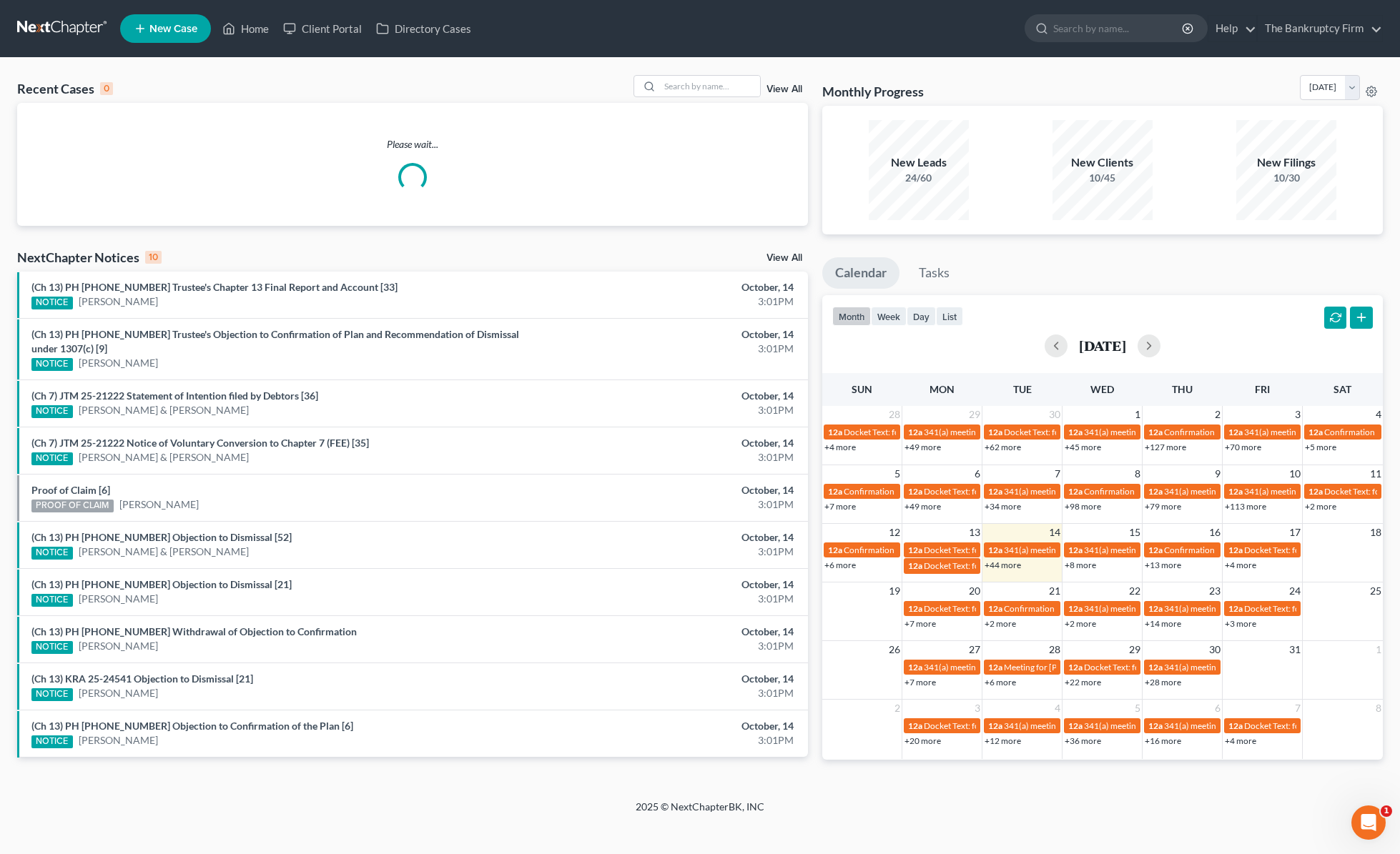
click at [787, 86] on link "View All" at bounding box center [784, 89] width 35 height 10
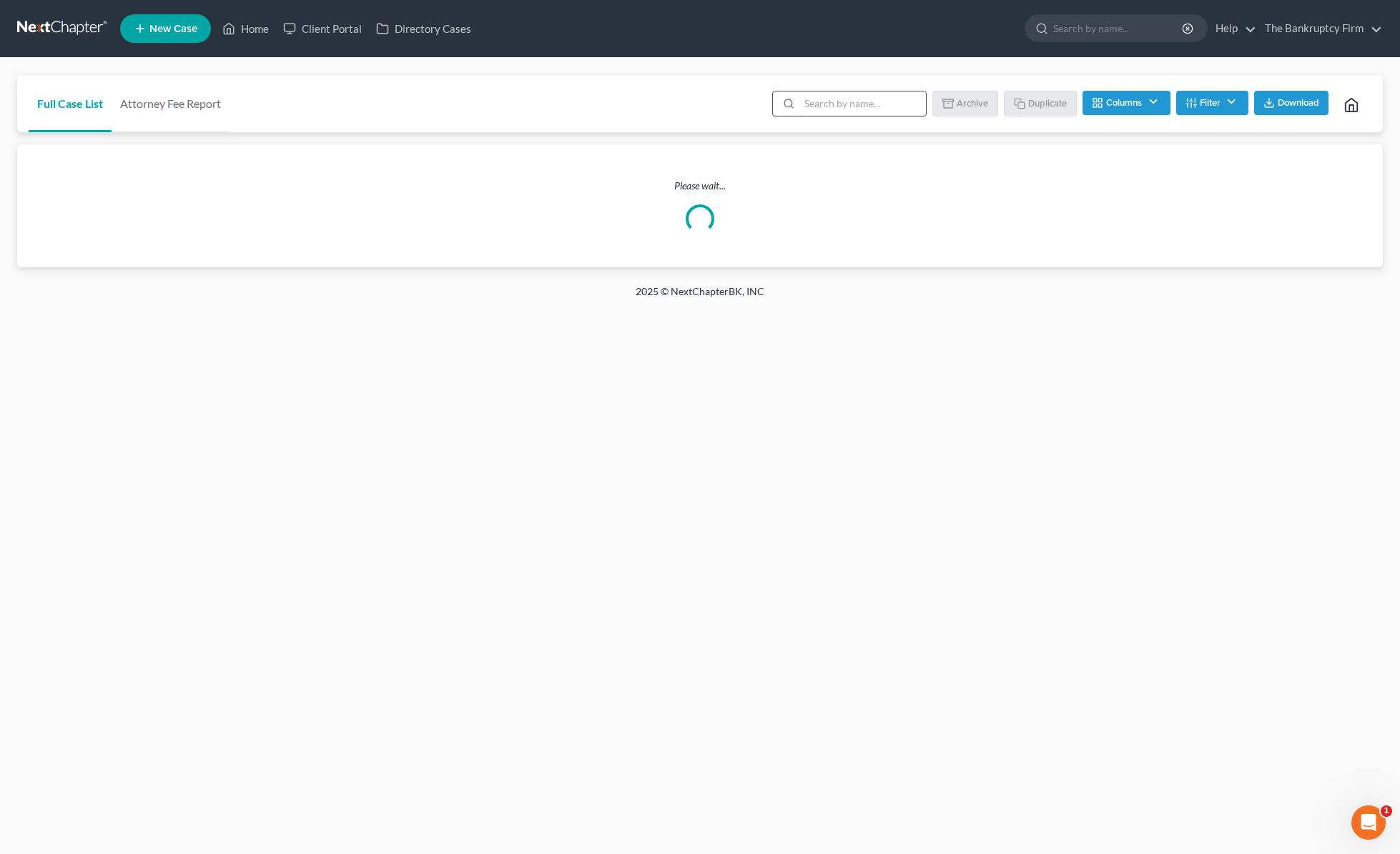
click at [827, 106] on input "search" at bounding box center [863, 103] width 126 height 25
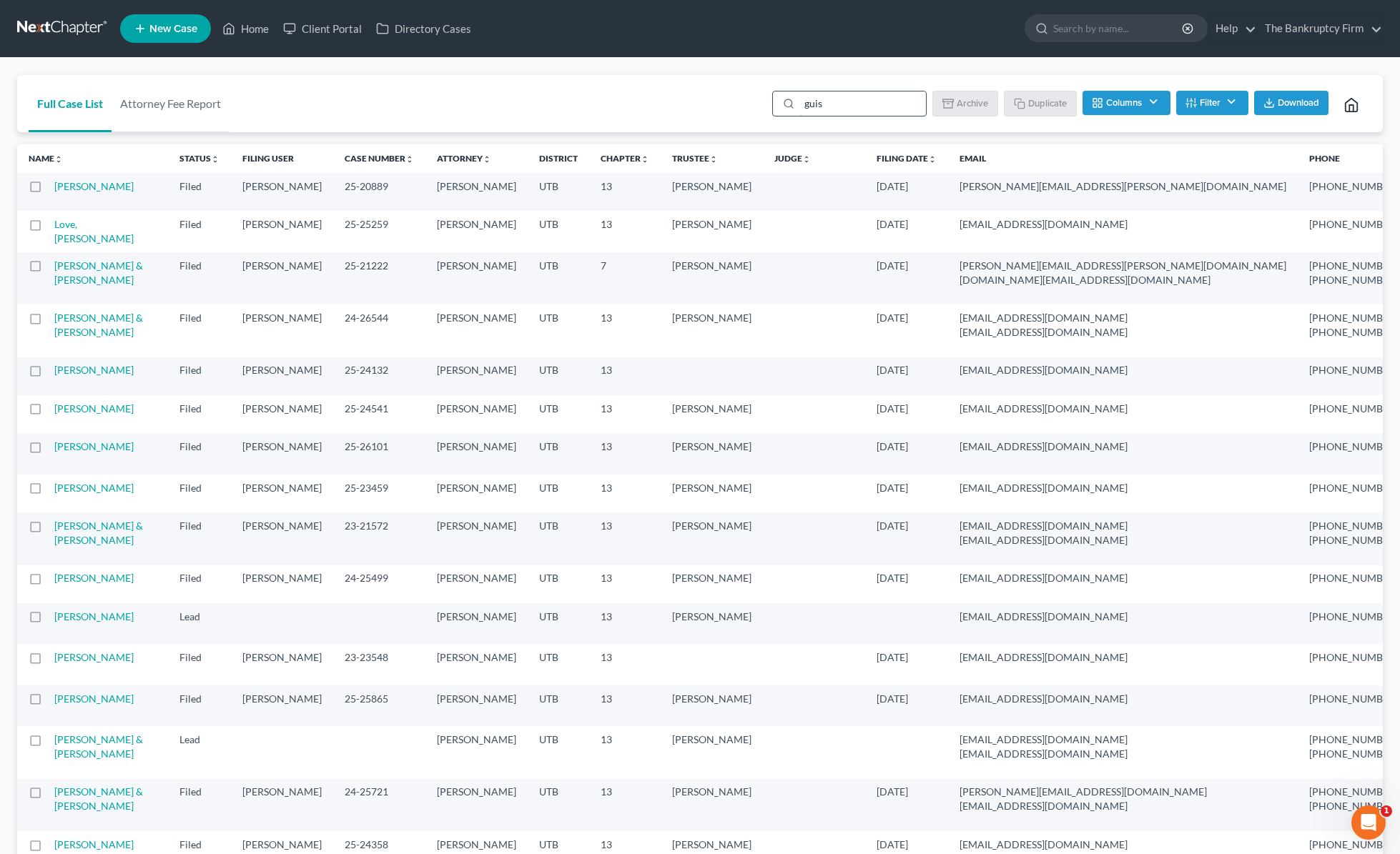
type input "guise"
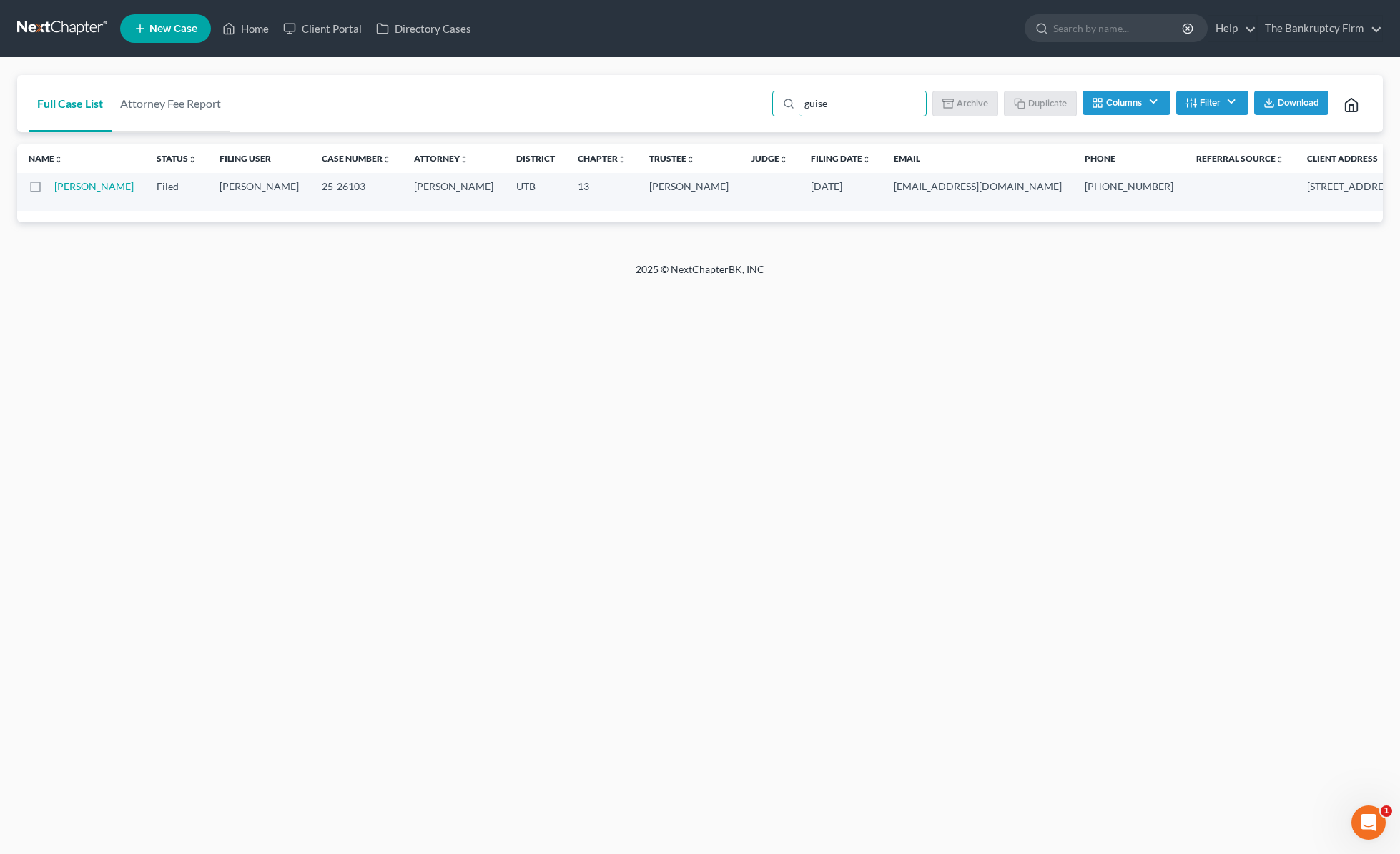
click at [65, 192] on td "[PERSON_NAME]" at bounding box center [100, 192] width 91 height 38
click at [69, 193] on td "[PERSON_NAME]" at bounding box center [100, 192] width 91 height 38
click at [68, 185] on link "[PERSON_NAME]" at bounding box center [94, 185] width 79 height 12
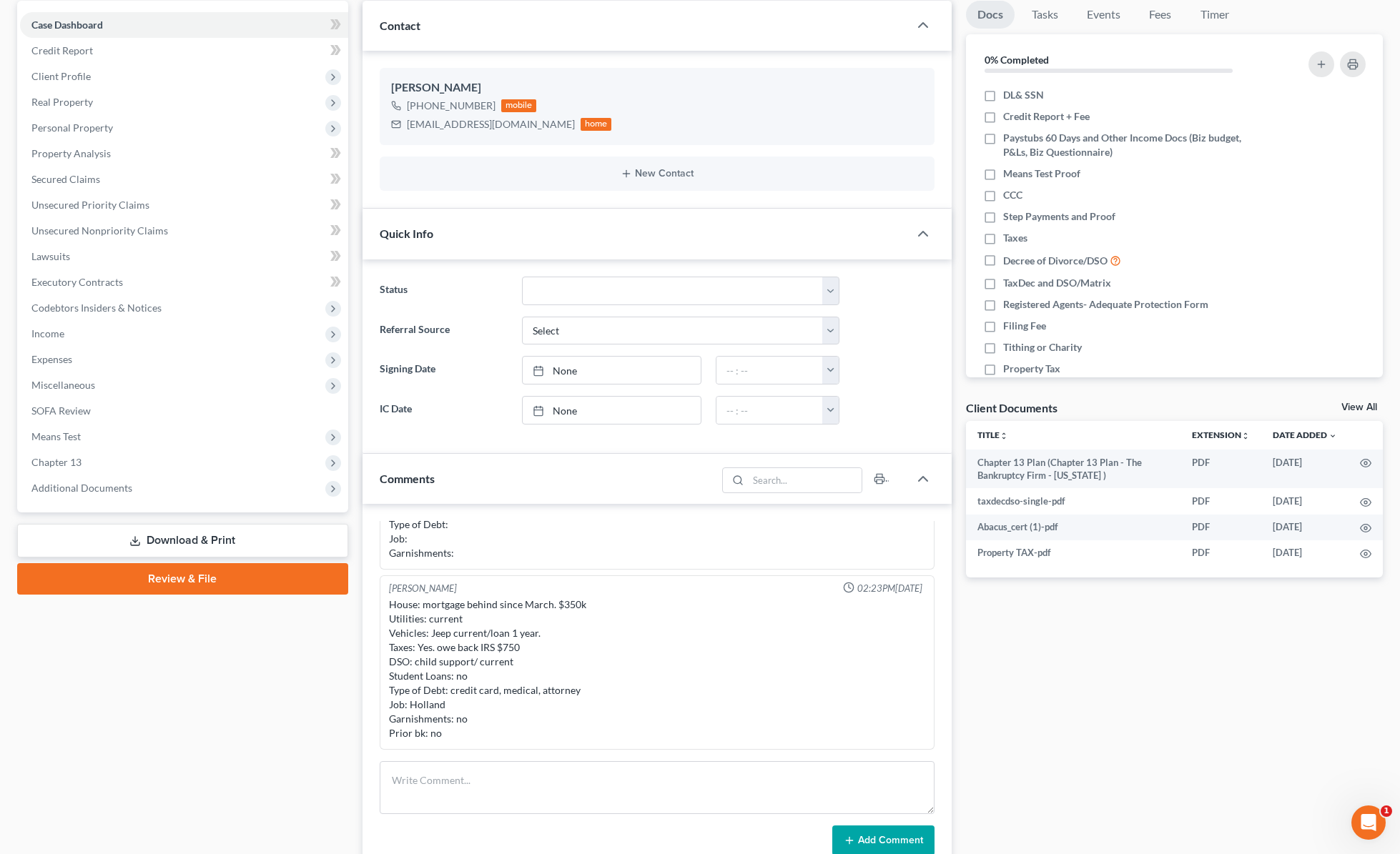
scroll to position [141, 0]
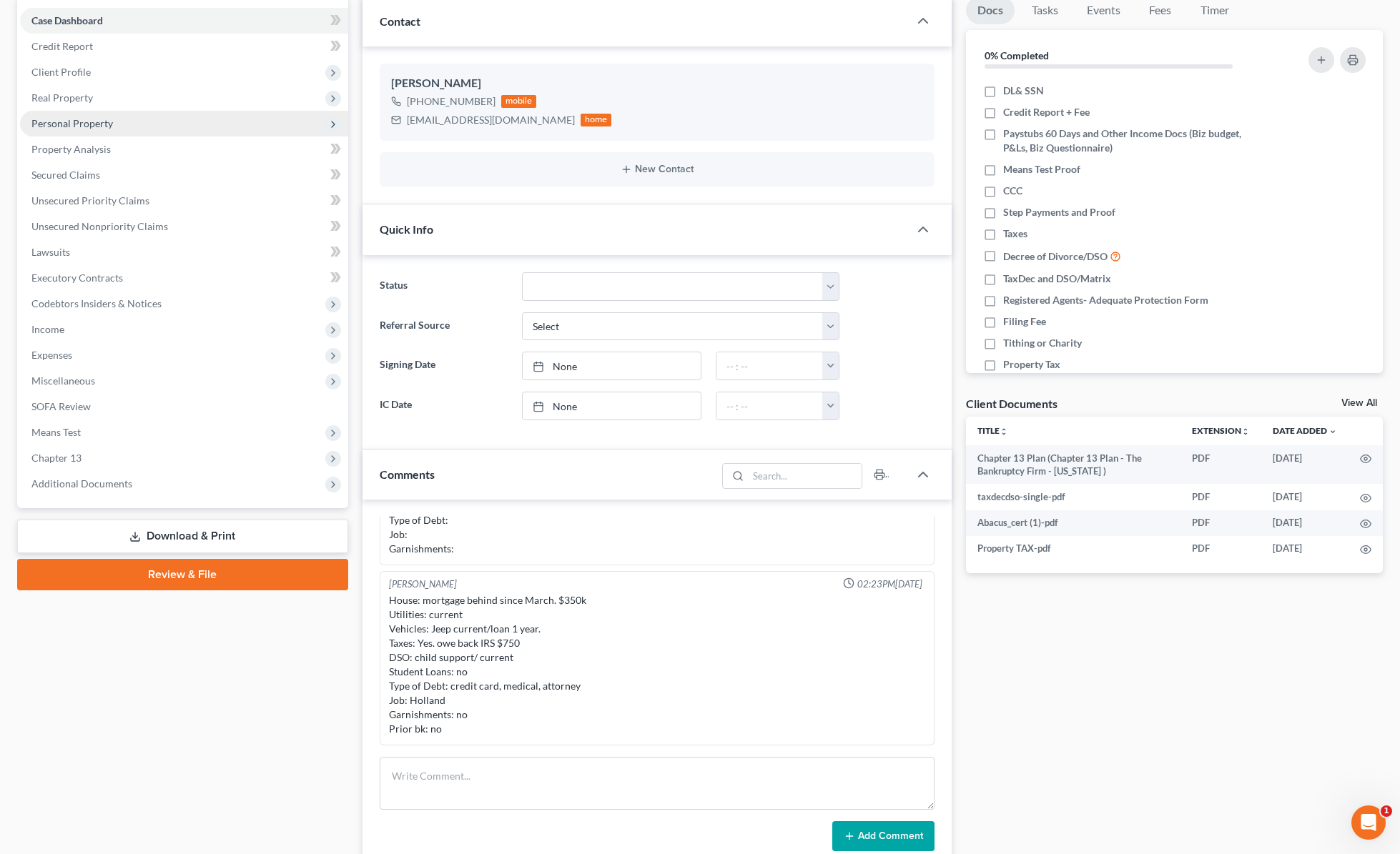
click at [86, 117] on span "Personal Property" at bounding box center [73, 123] width 82 height 12
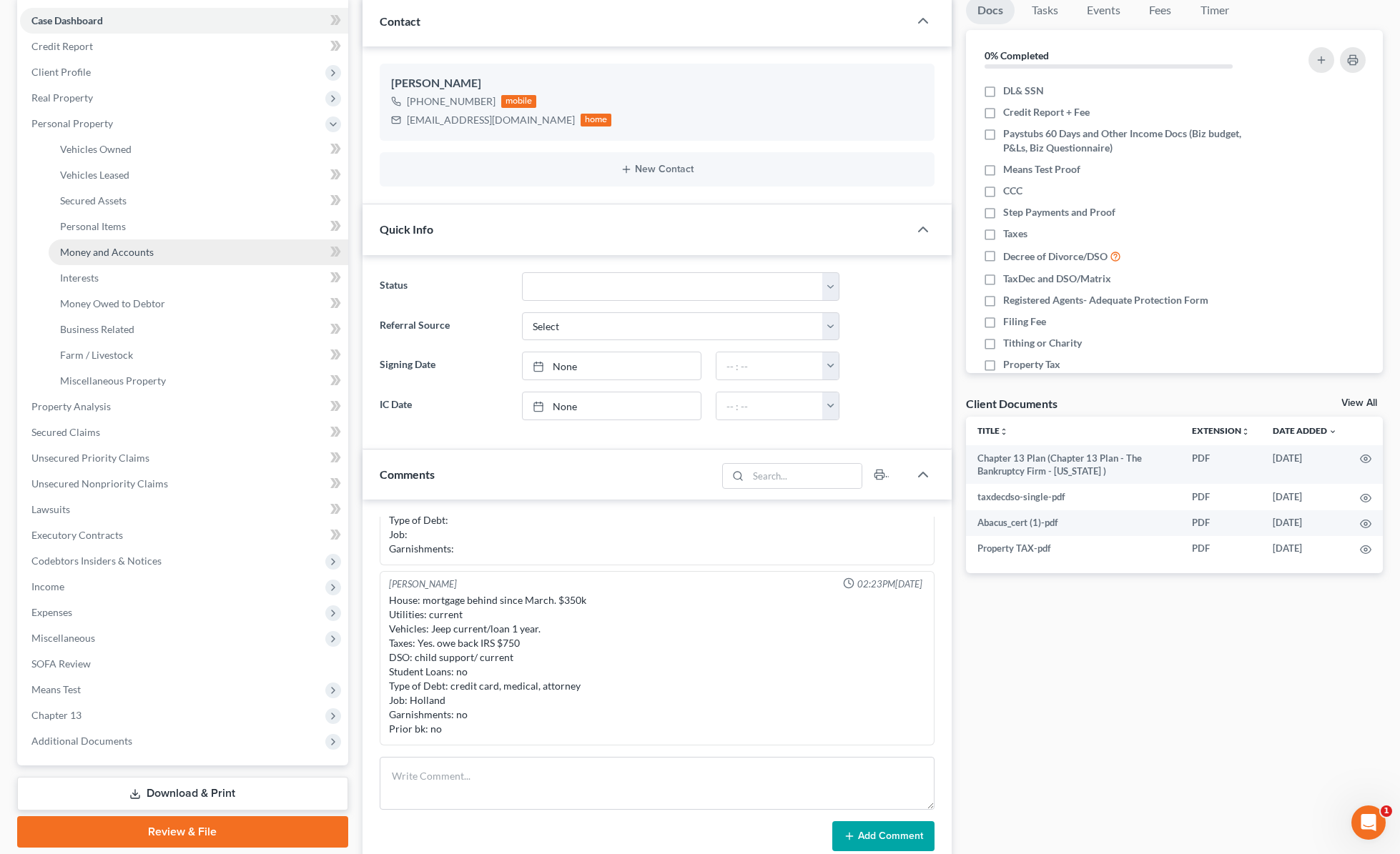
click at [109, 256] on span "Money and Accounts" at bounding box center [106, 251] width 94 height 12
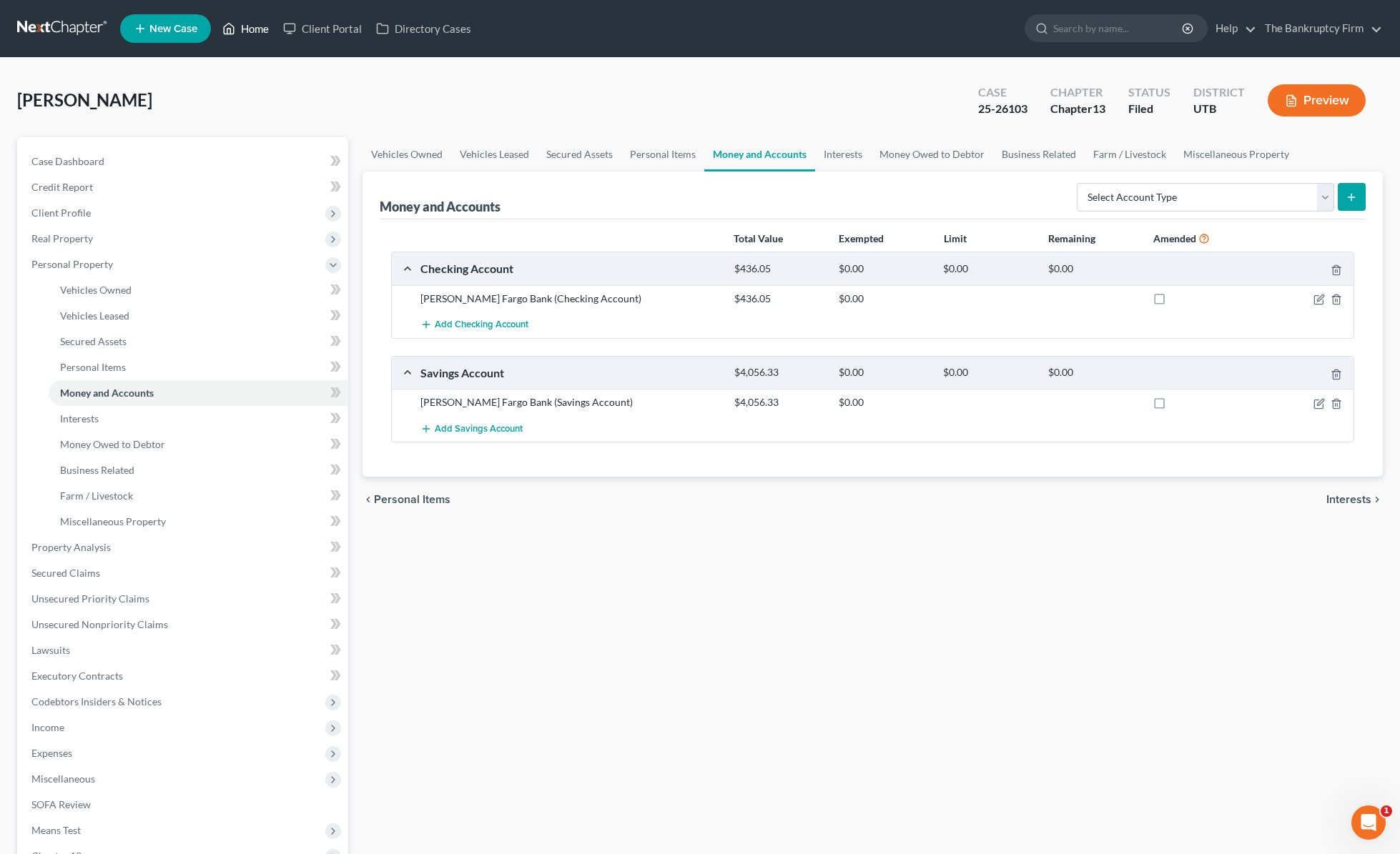
click at [244, 28] on link "Home" at bounding box center [245, 28] width 61 height 25
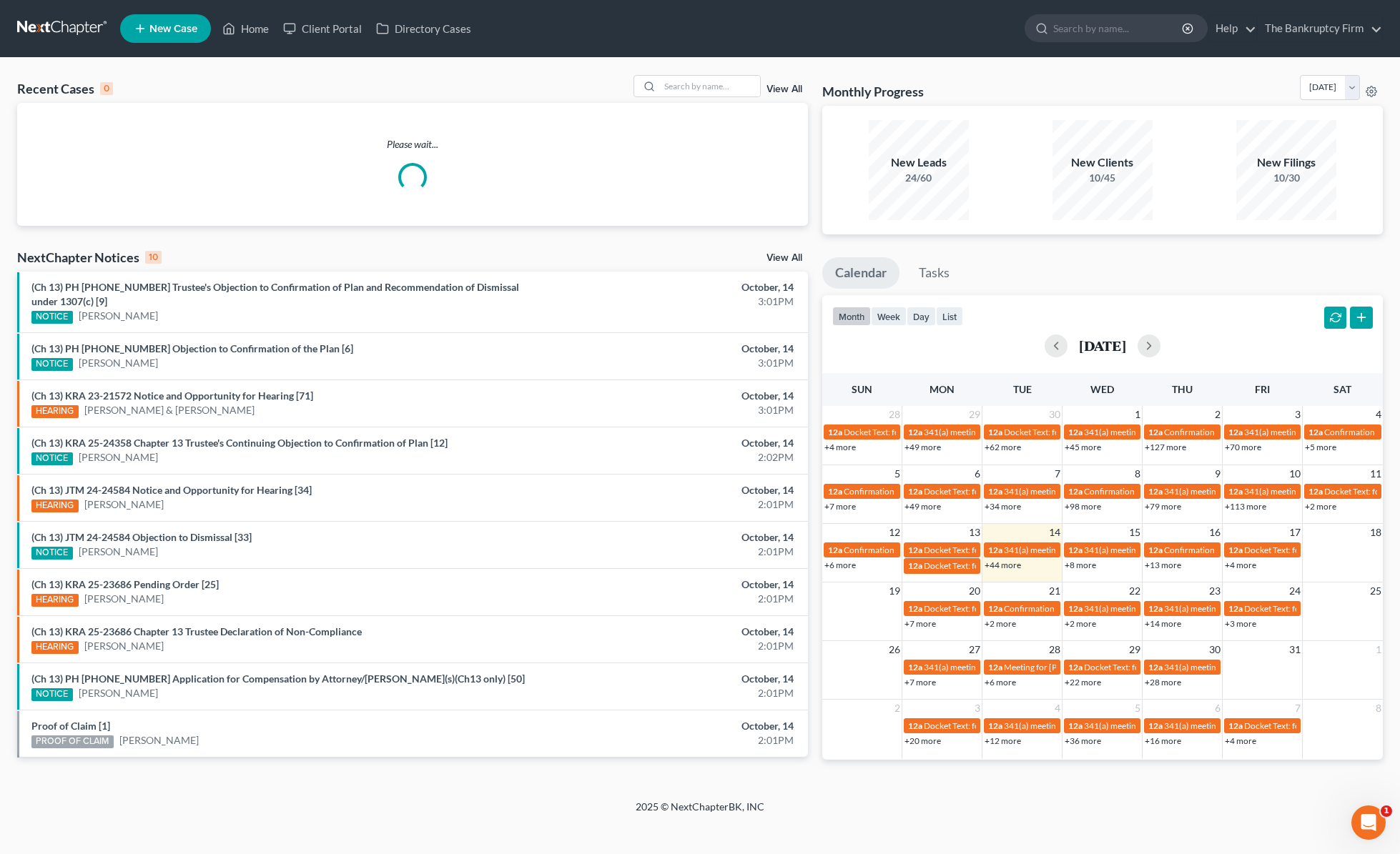
click at [790, 85] on link "View All" at bounding box center [784, 89] width 35 height 10
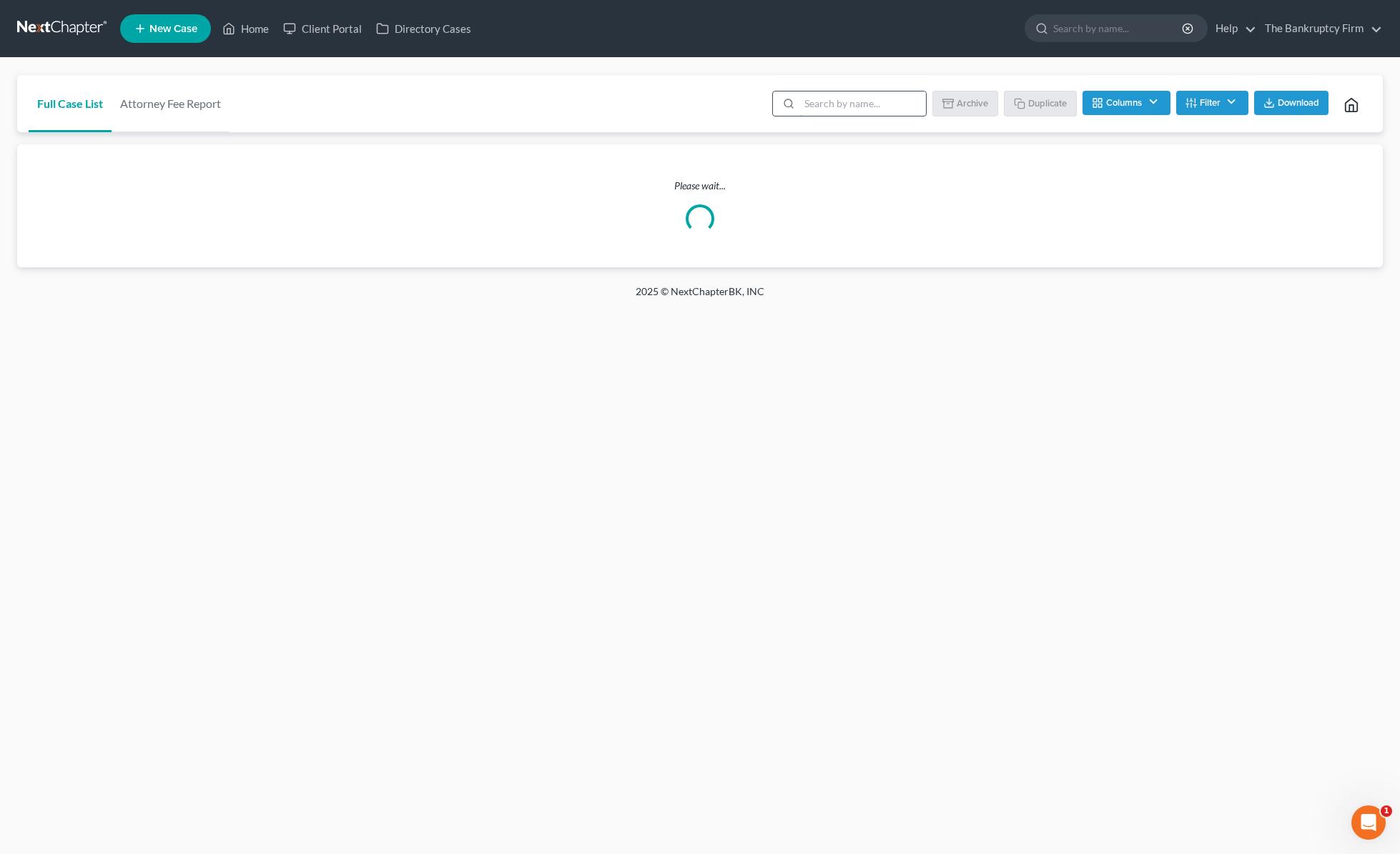
click at [849, 104] on input "search" at bounding box center [863, 103] width 126 height 25
type input "[PERSON_NAME]"
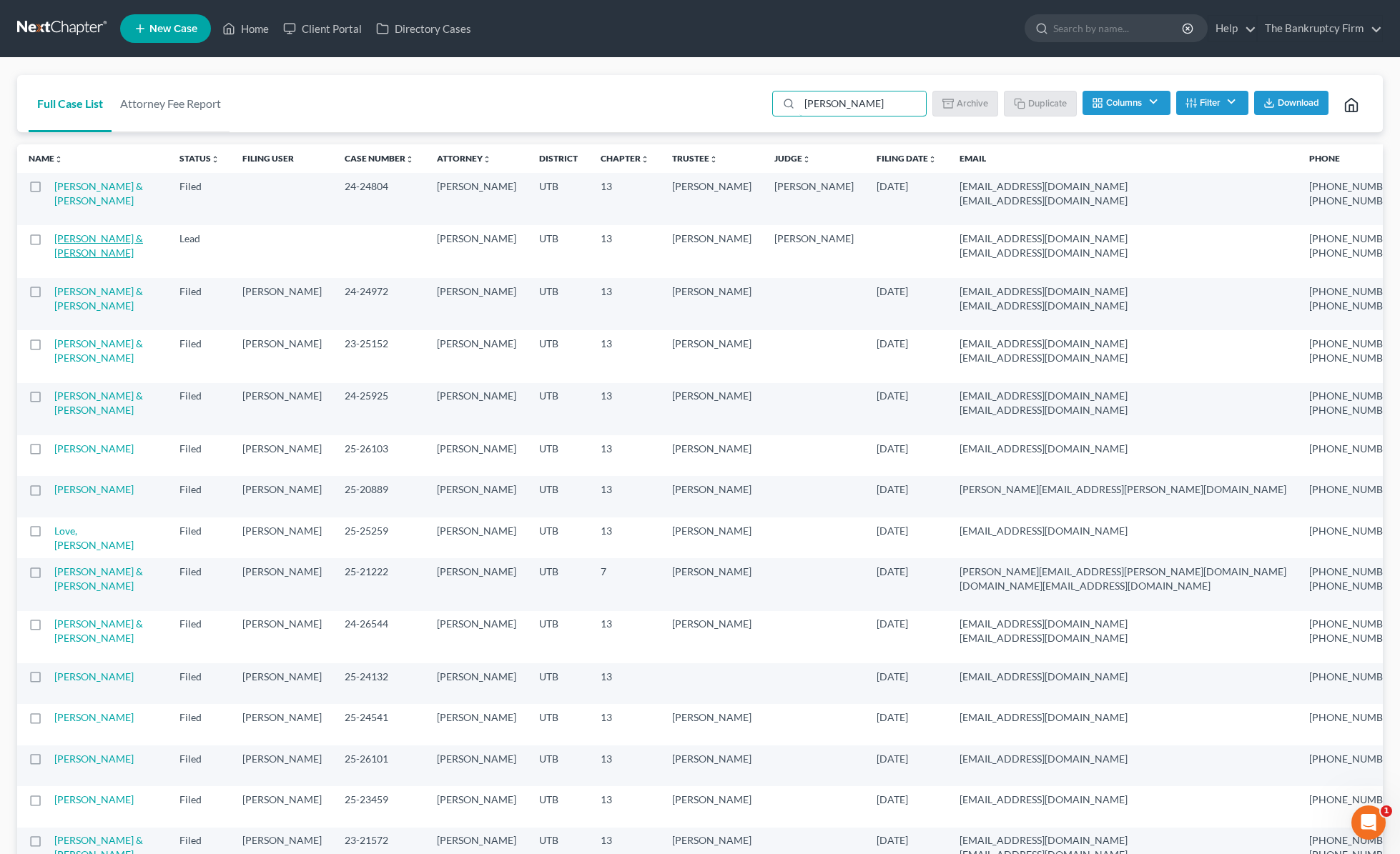
click at [68, 256] on link "[PERSON_NAME] & [PERSON_NAME]" at bounding box center [99, 245] width 89 height 26
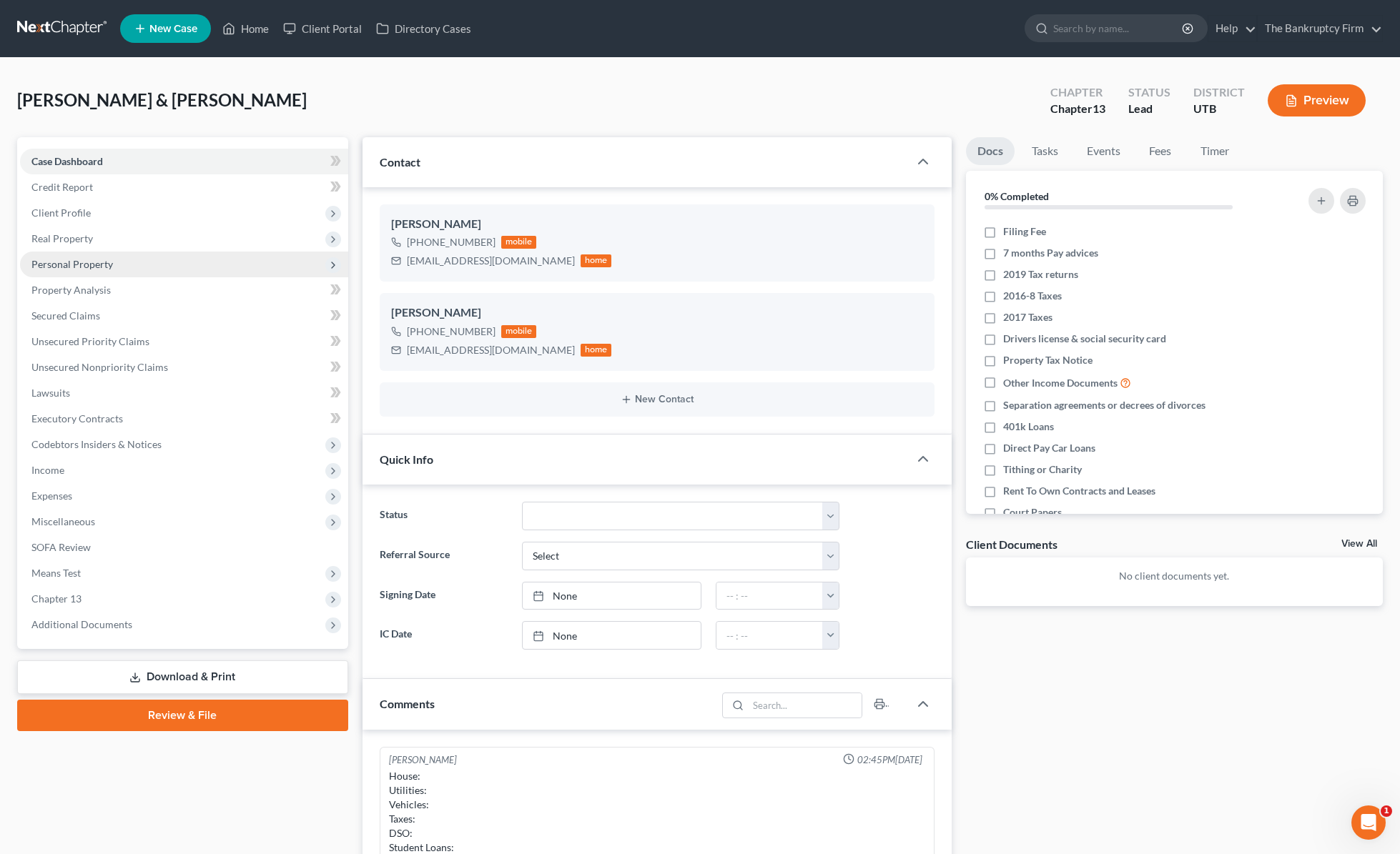
scroll to position [164, 0]
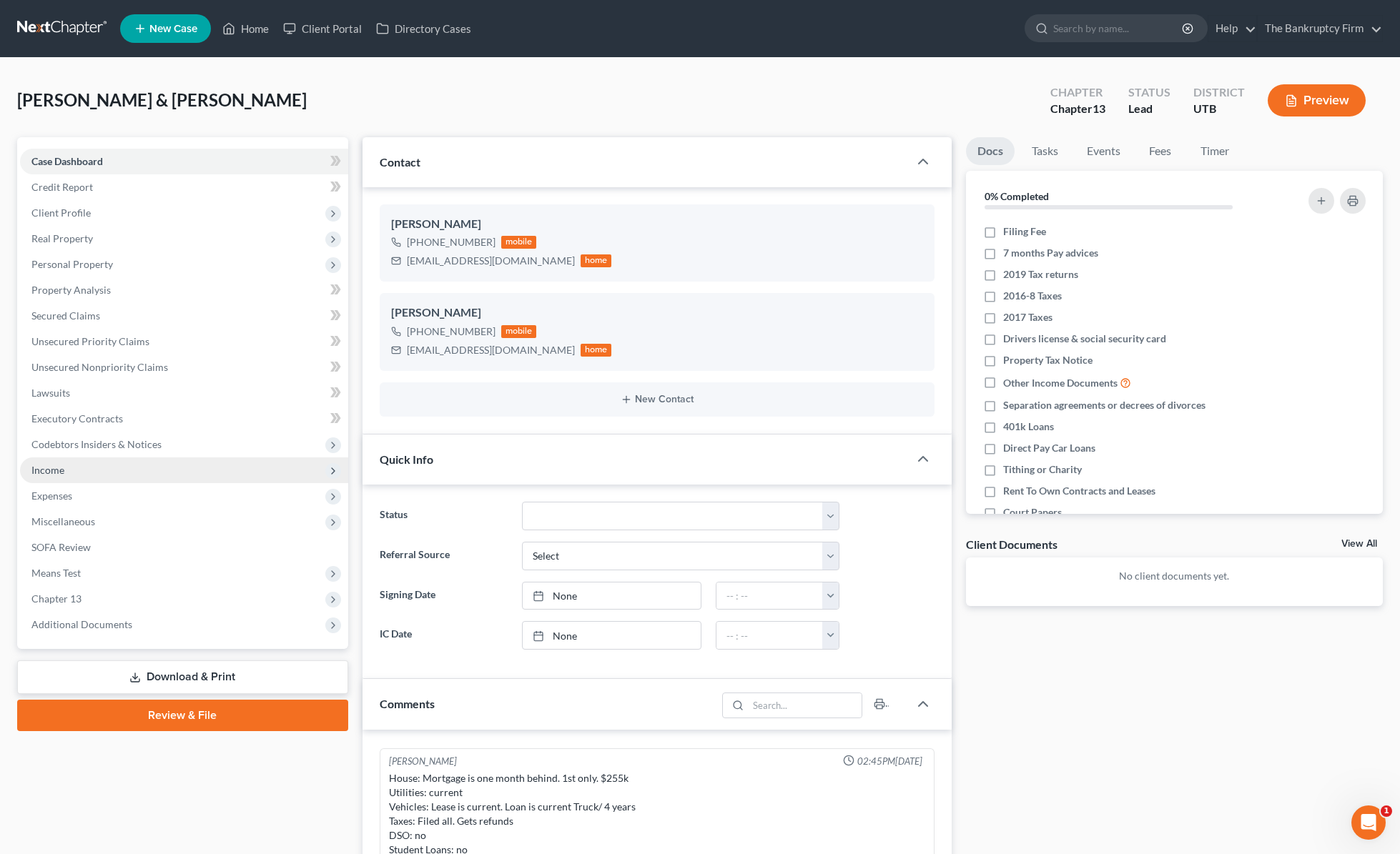
click at [74, 473] on span "Income" at bounding box center [184, 470] width 329 height 25
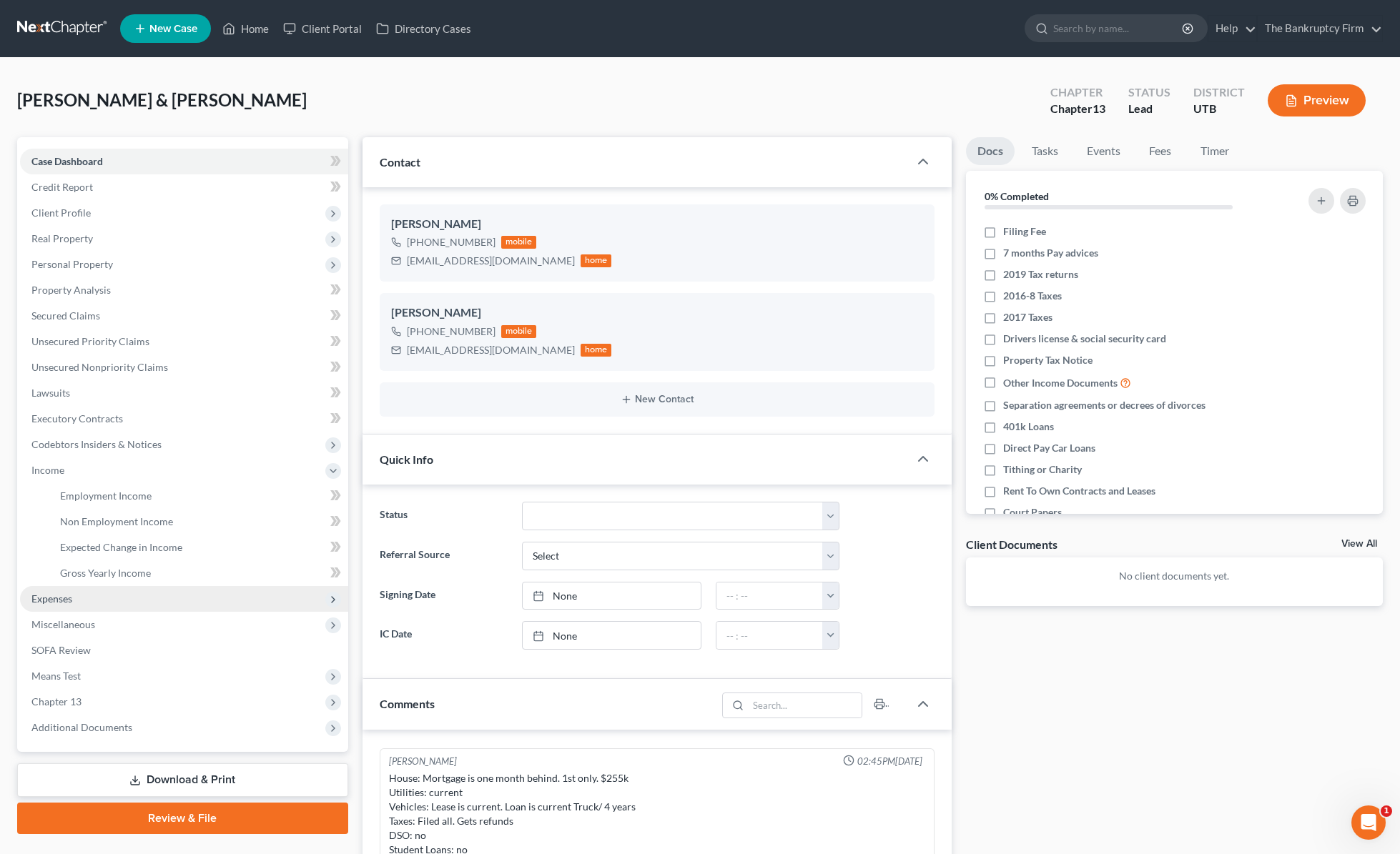
drag, startPoint x: 87, startPoint y: 597, endPoint x: 103, endPoint y: 595, distance: 16.1
click at [88, 597] on span "Expenses" at bounding box center [184, 599] width 329 height 25
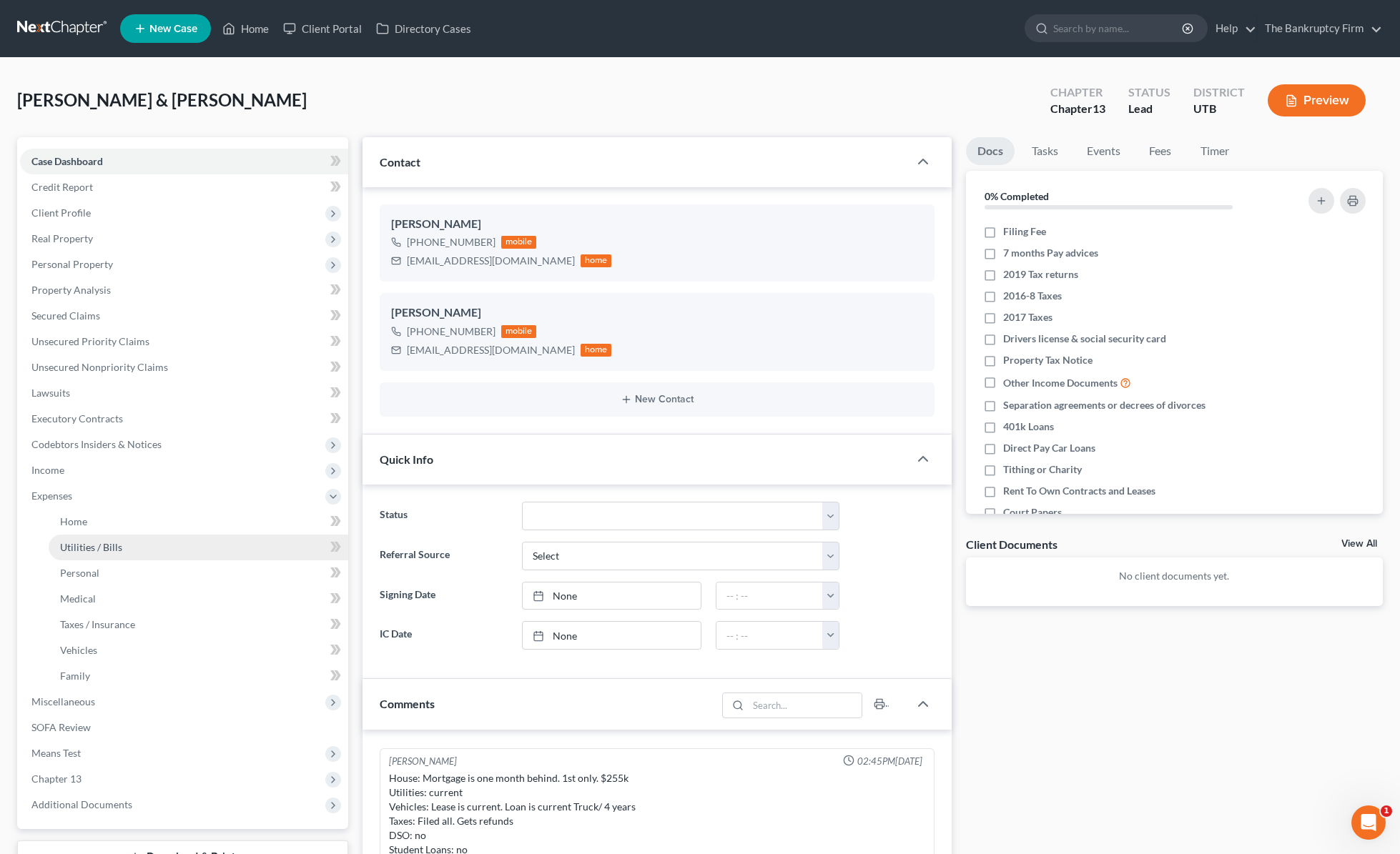
click at [106, 539] on link "Utilities / Bills" at bounding box center [199, 547] width 300 height 25
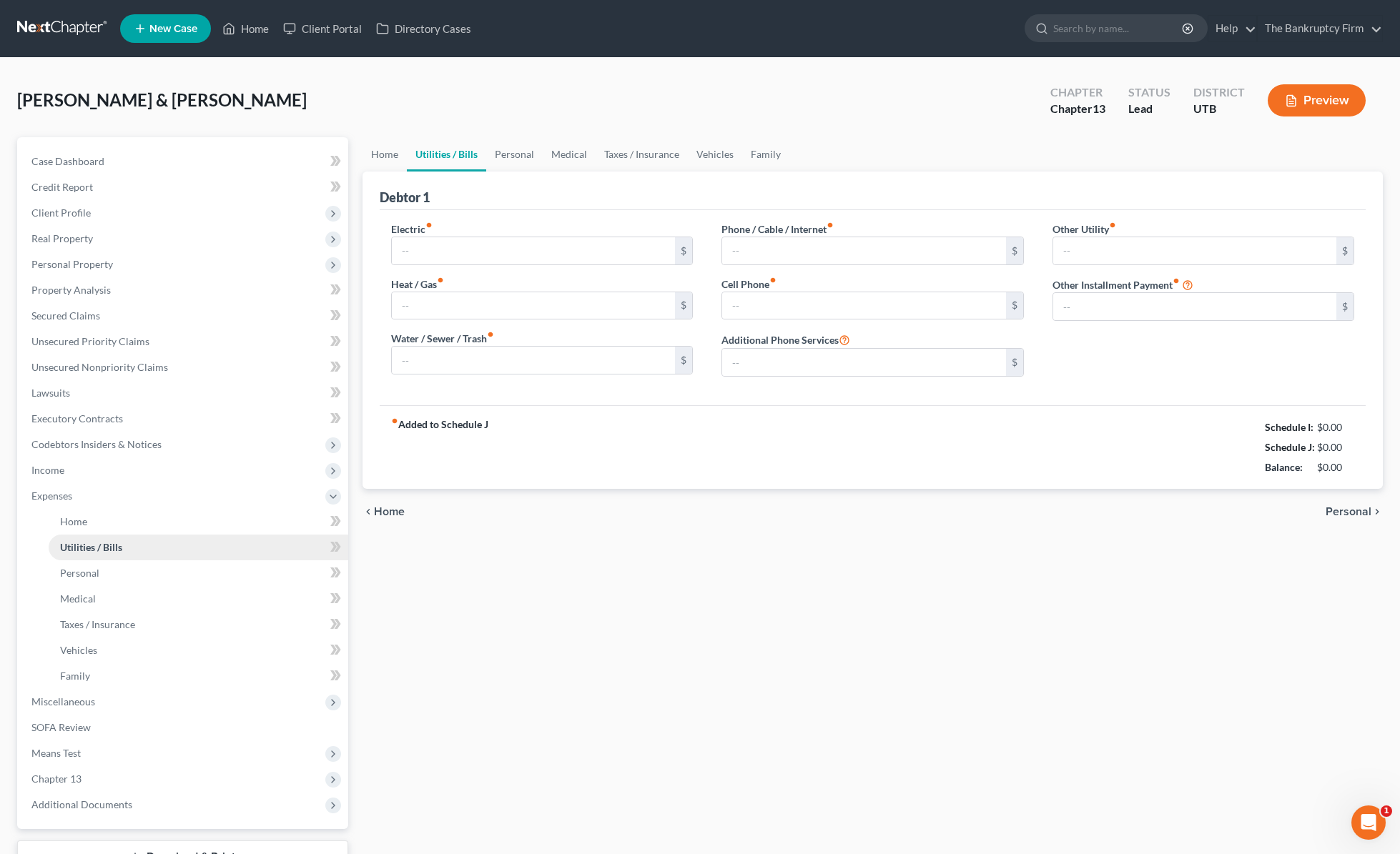
type input "100.00"
type input "105.00"
type input "90.00"
type input "0.00"
type input "125.00"
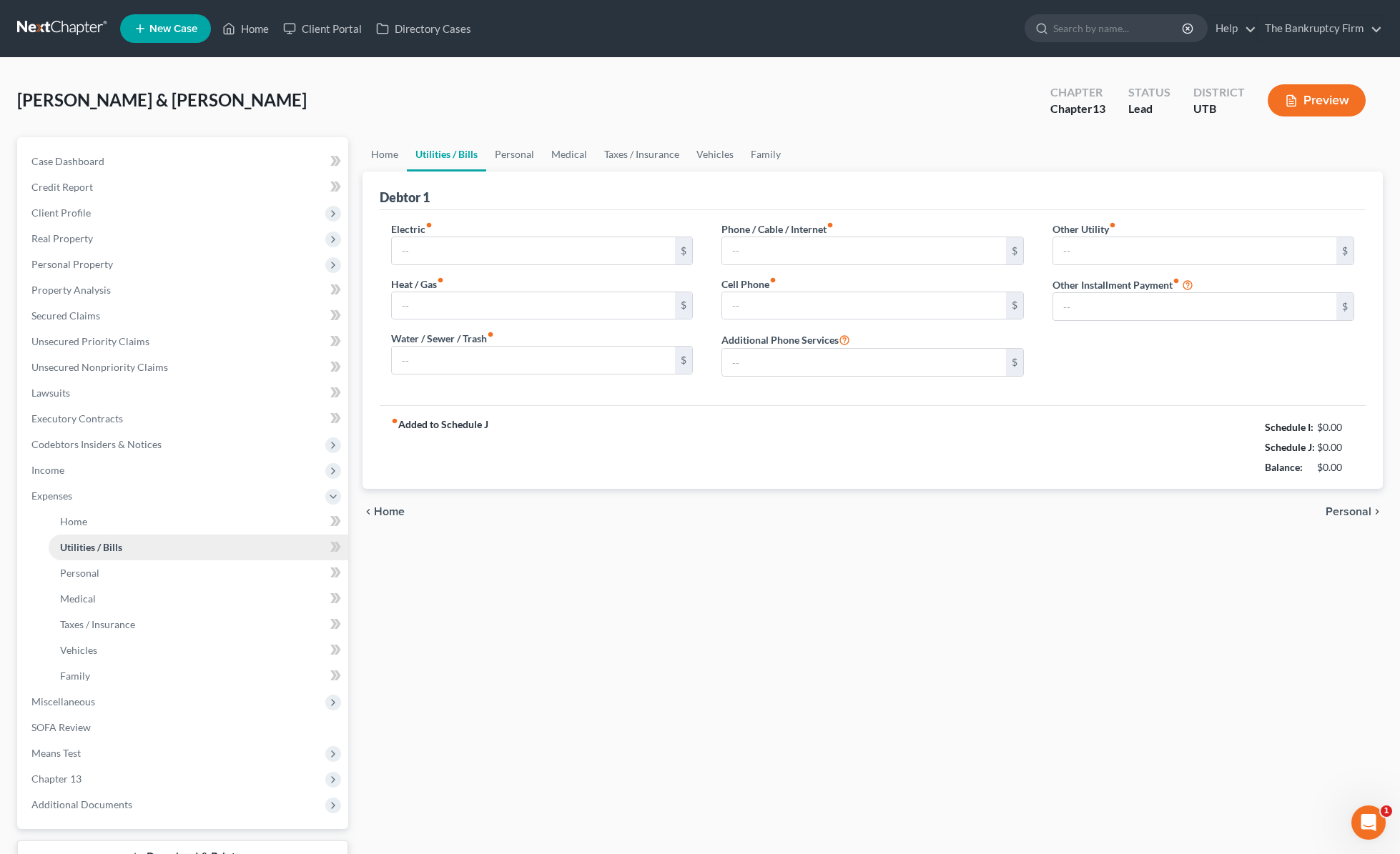
type input "0.00"
click at [1082, 28] on input "search" at bounding box center [1119, 28] width 131 height 26
type input "[PERSON_NAME]"
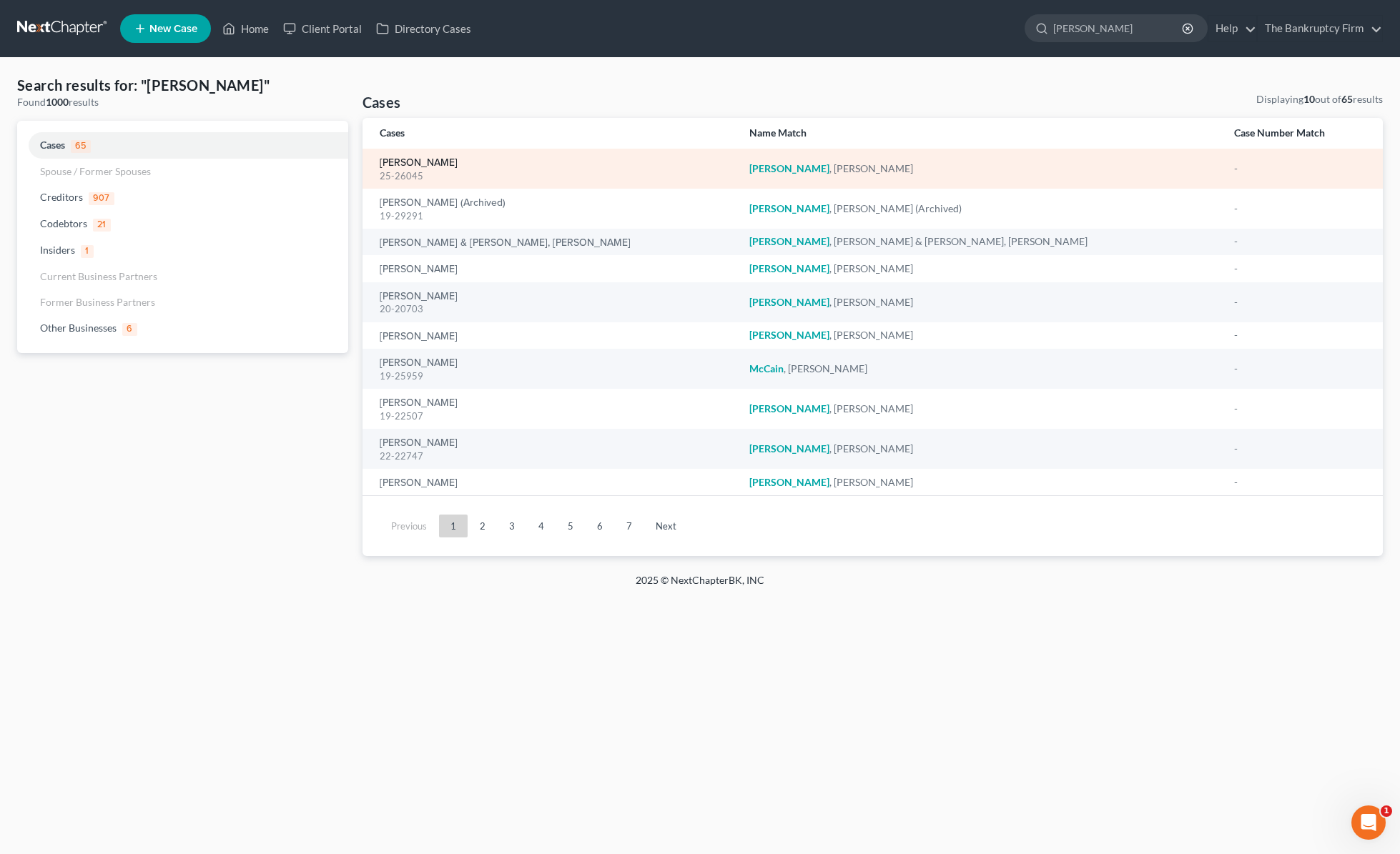
click at [421, 159] on link "[PERSON_NAME]" at bounding box center [419, 162] width 78 height 10
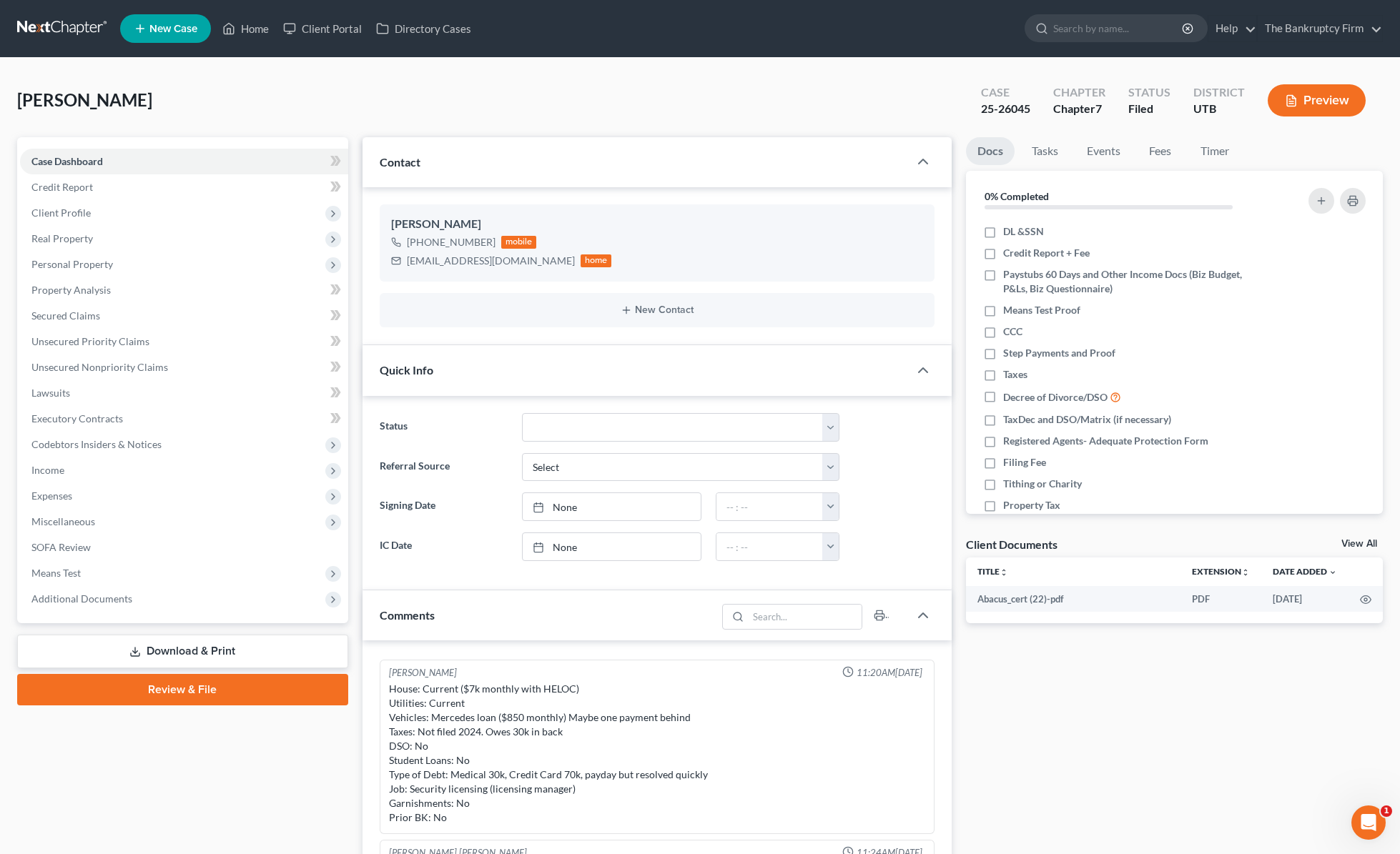
scroll to position [1, 0]
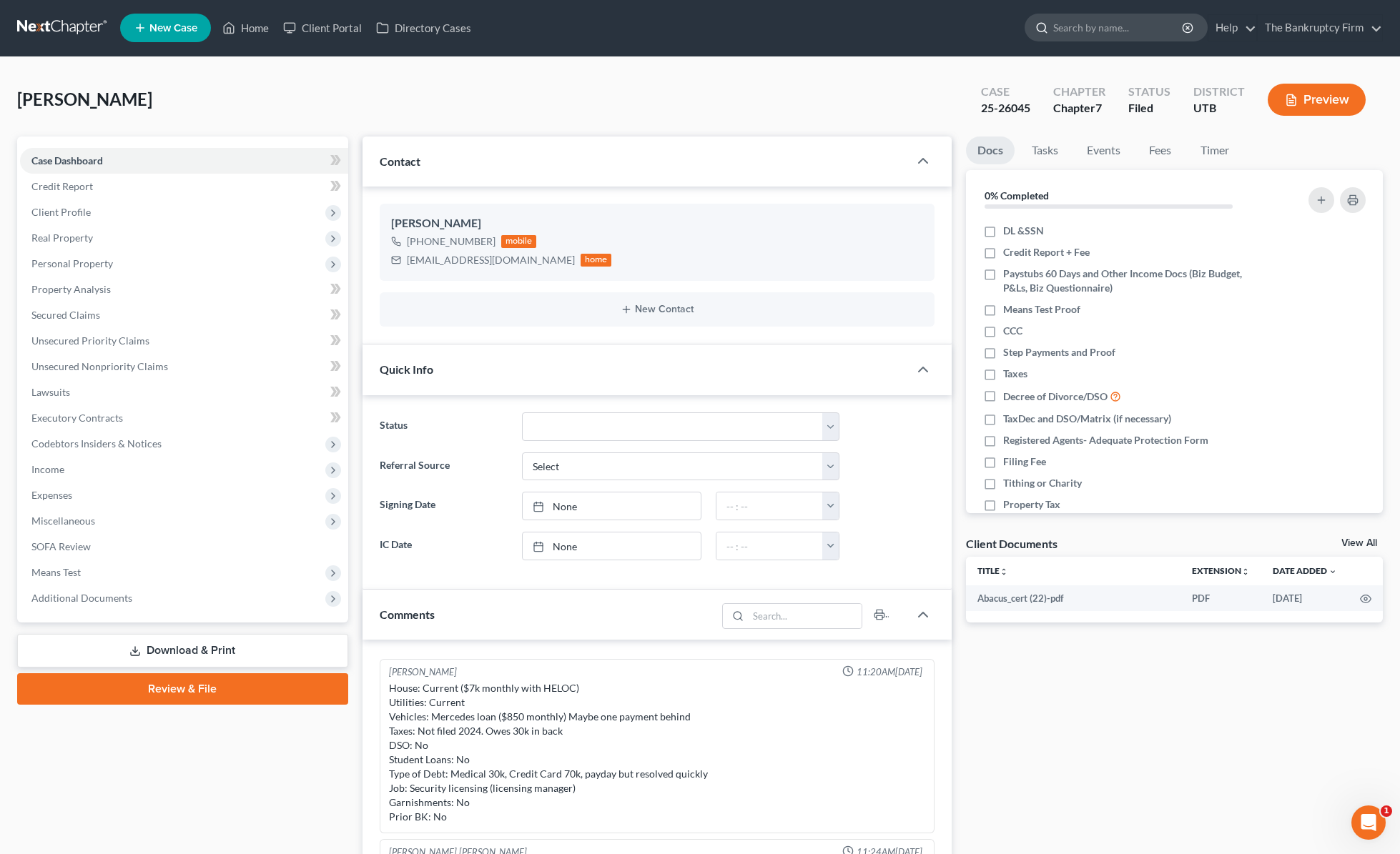
click at [1125, 29] on input "search" at bounding box center [1119, 27] width 131 height 26
type input "[PERSON_NAME]"
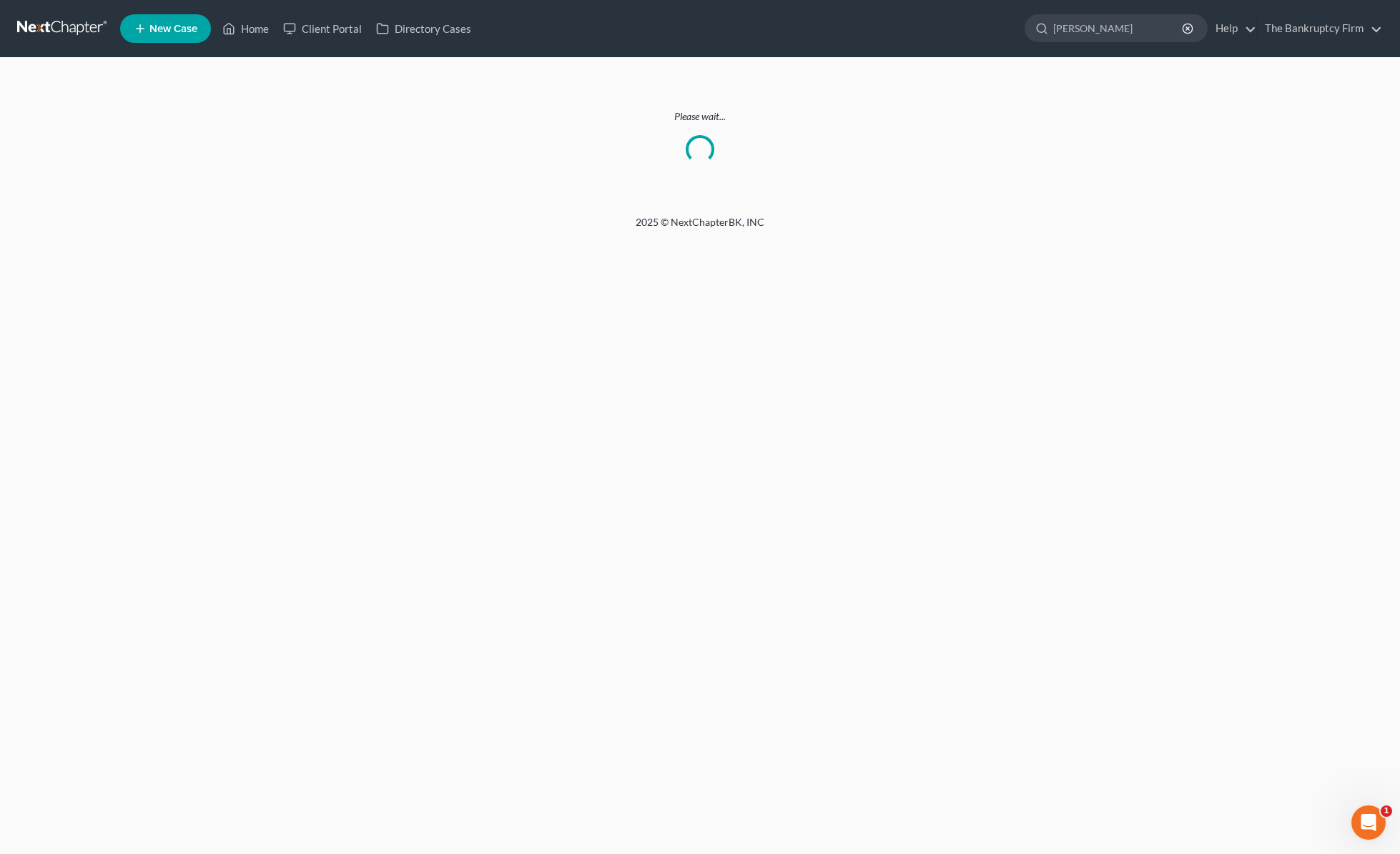
click at [351, 119] on p "Please wait..." at bounding box center [700, 117] width 1365 height 15
click at [251, 32] on link "Home" at bounding box center [245, 28] width 61 height 25
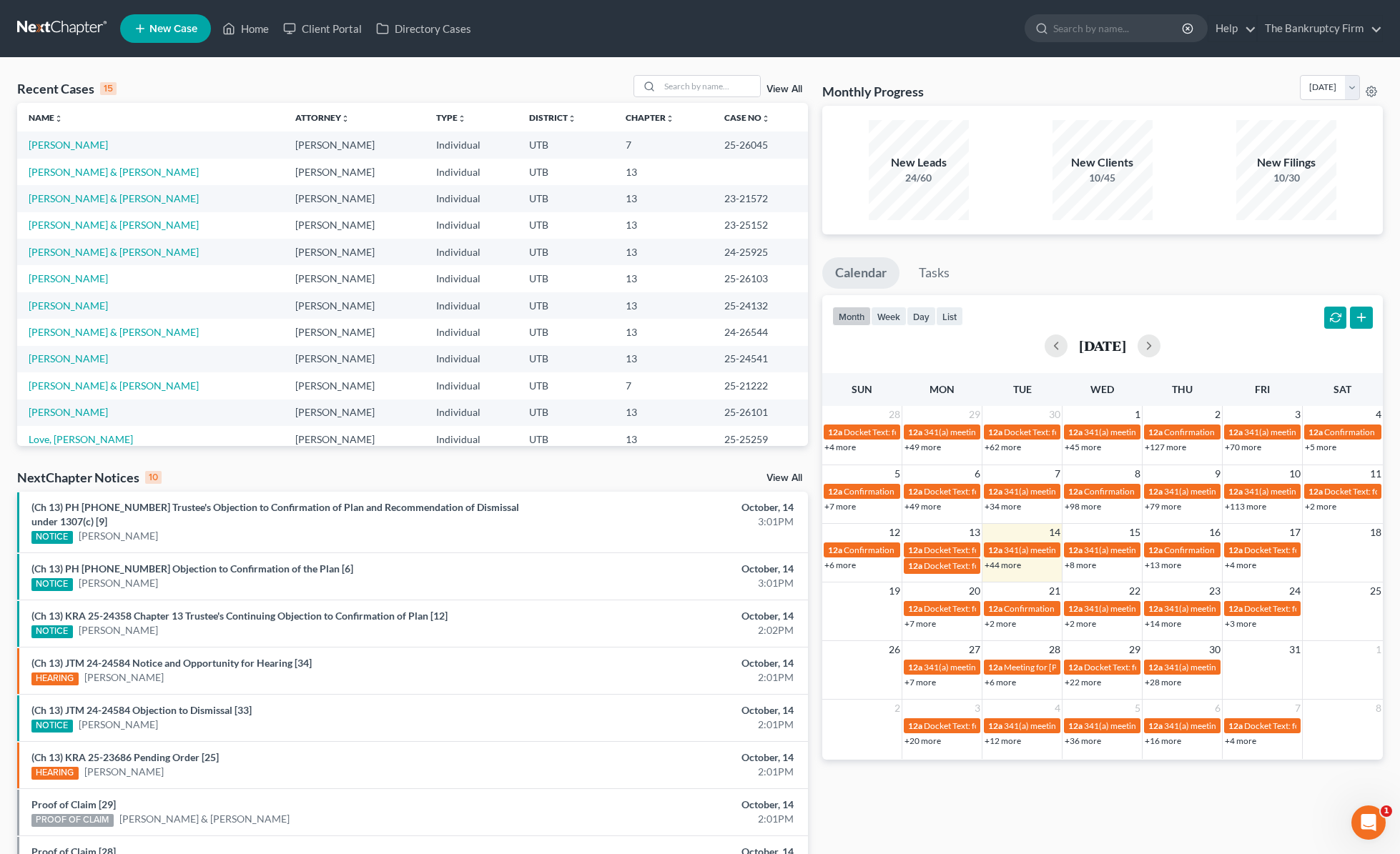
click at [789, 88] on link "View All" at bounding box center [784, 89] width 35 height 10
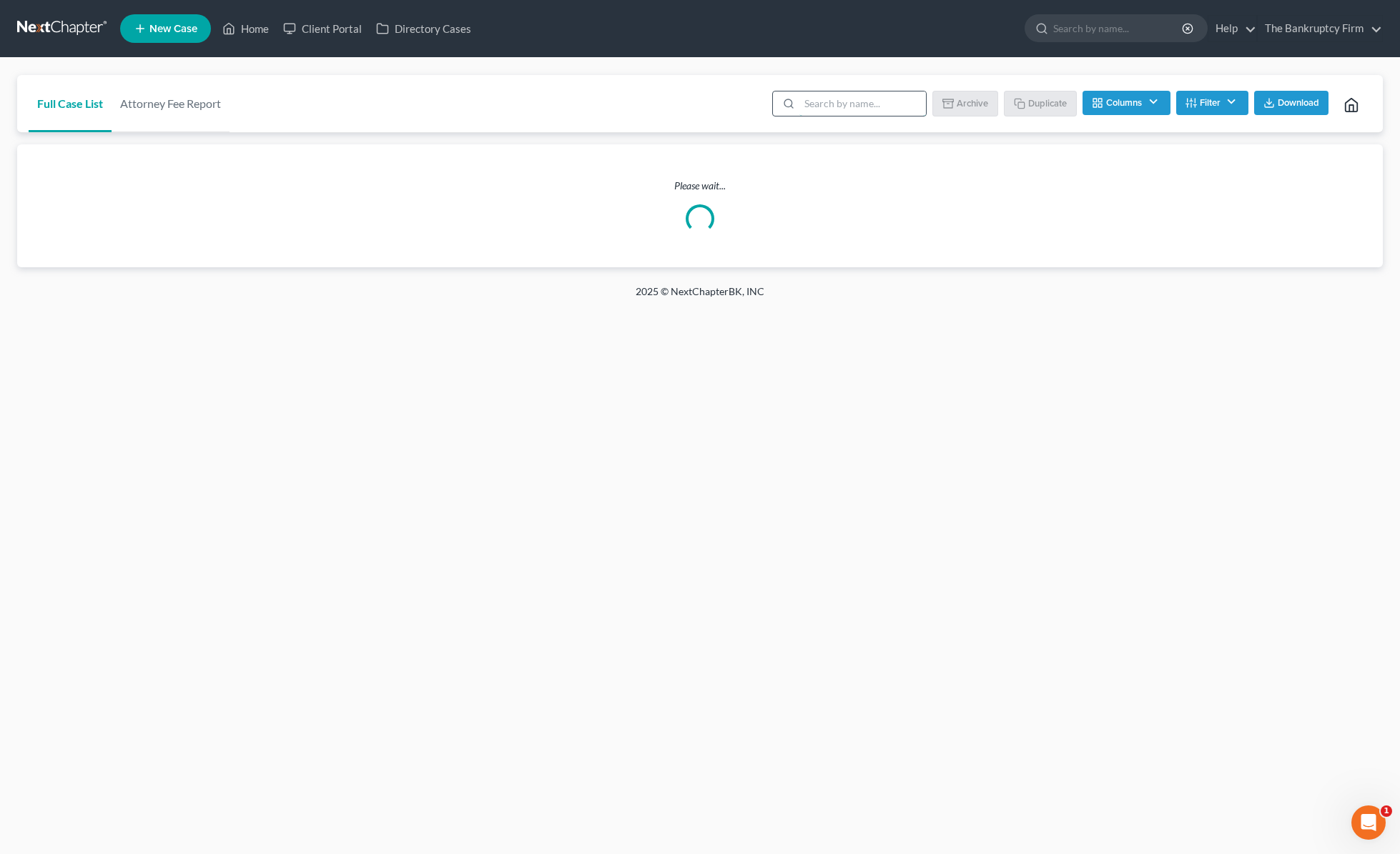
click at [847, 109] on input "search" at bounding box center [863, 103] width 126 height 25
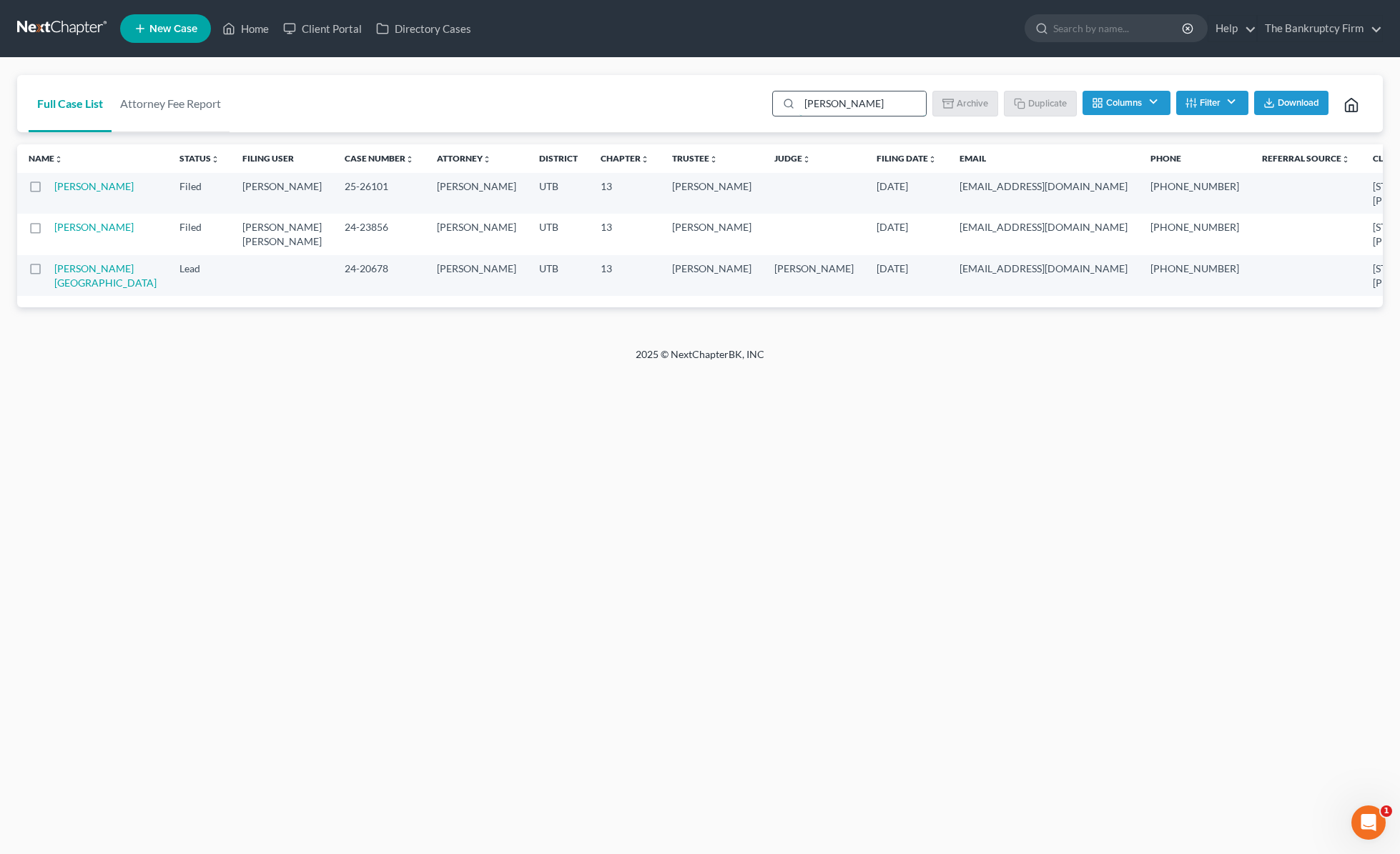
click at [847, 109] on input "[PERSON_NAME]" at bounding box center [863, 103] width 126 height 25
type input "skyler"
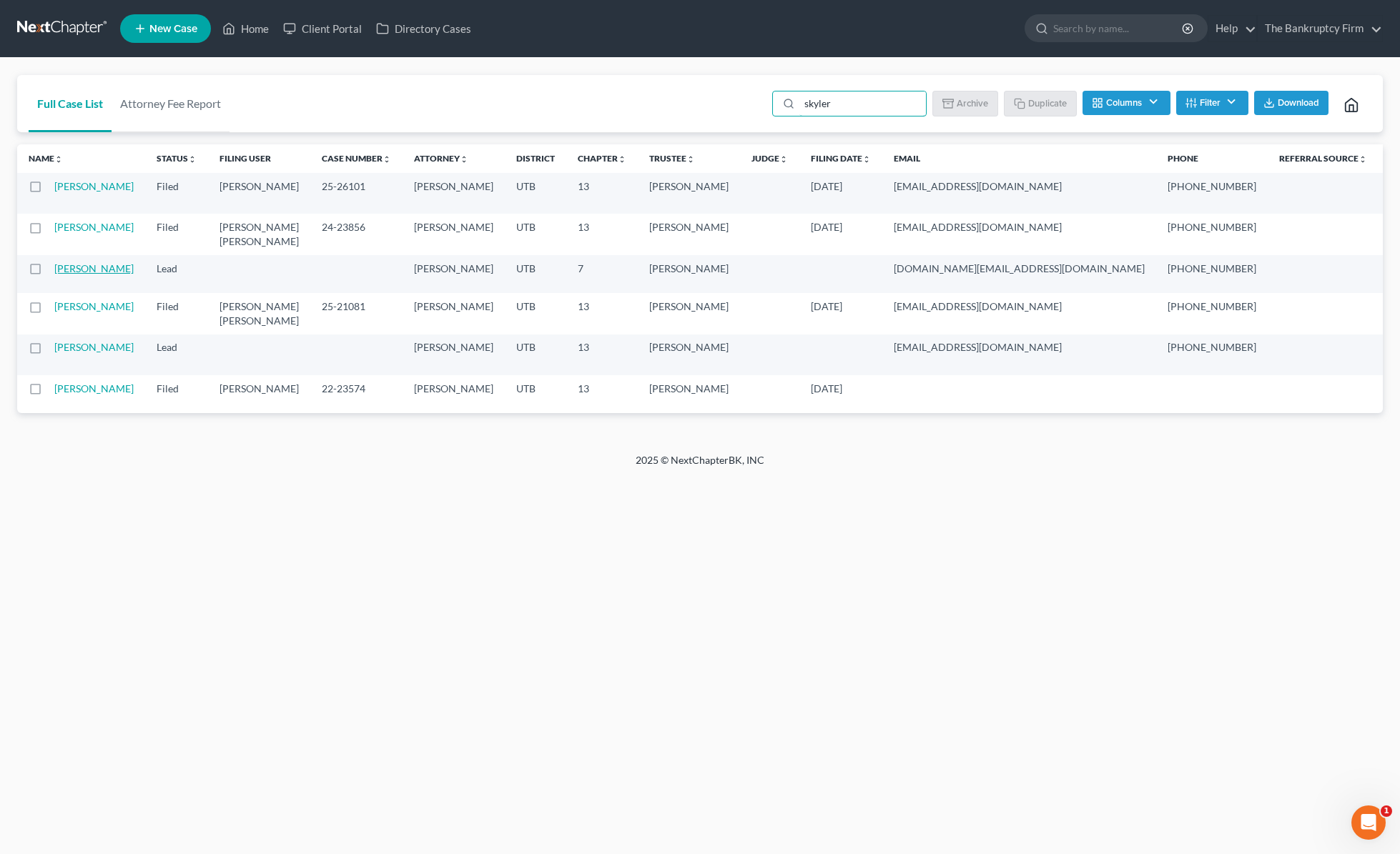
click at [64, 274] on link "[PERSON_NAME]" at bounding box center [94, 268] width 79 height 12
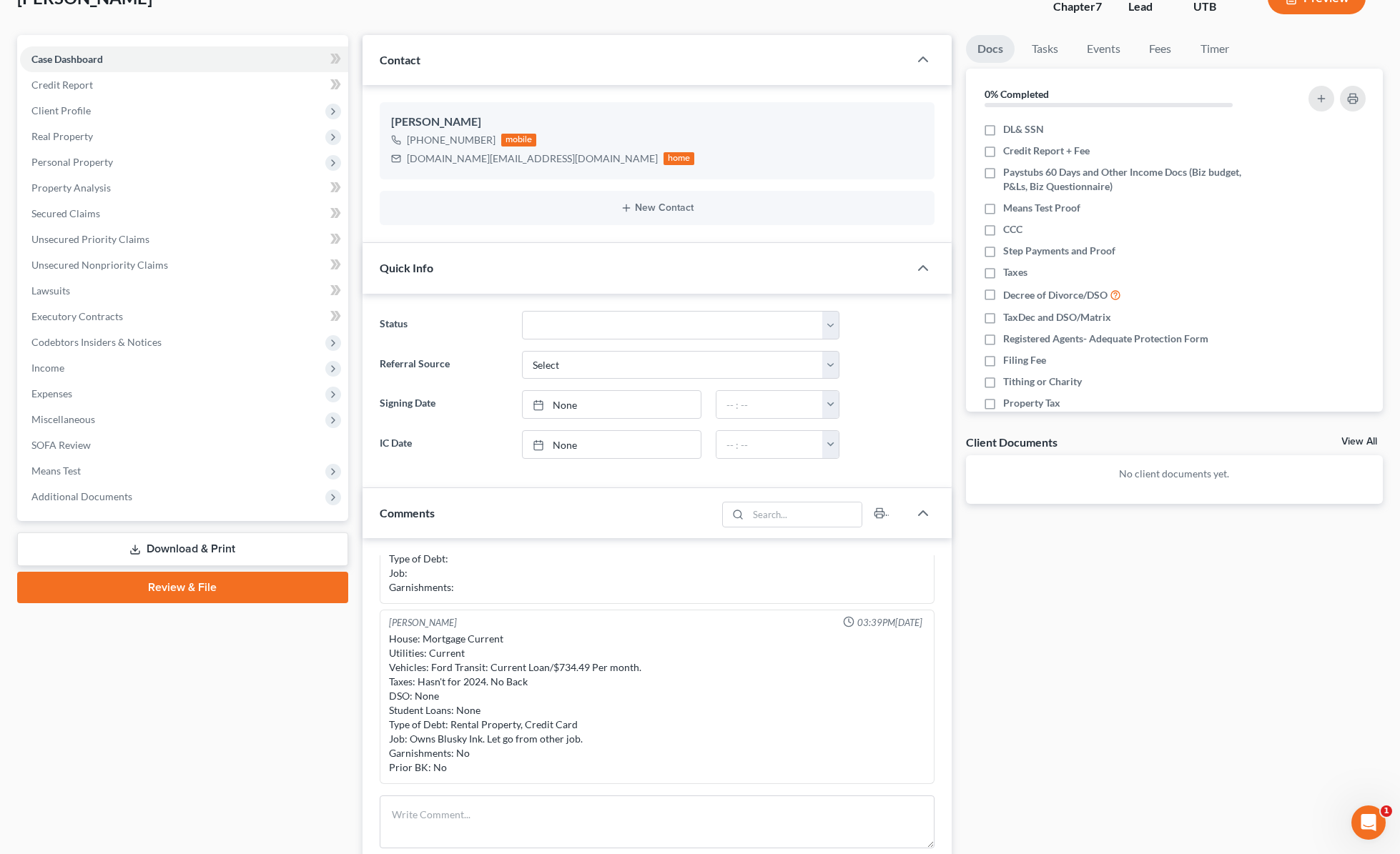
scroll to position [108, 0]
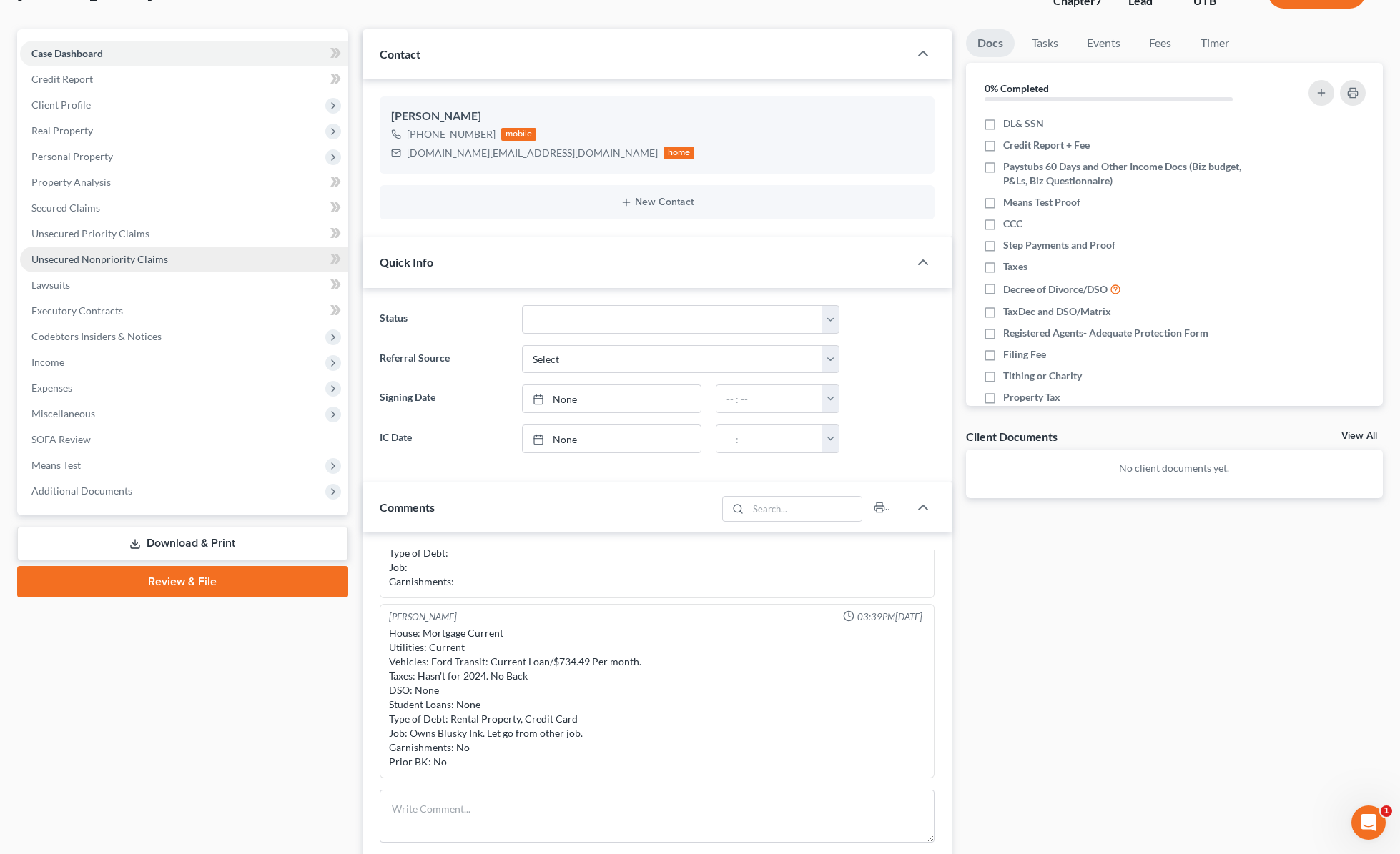
click at [98, 254] on span "Unsecured Nonpriority Claims" at bounding box center [100, 259] width 136 height 12
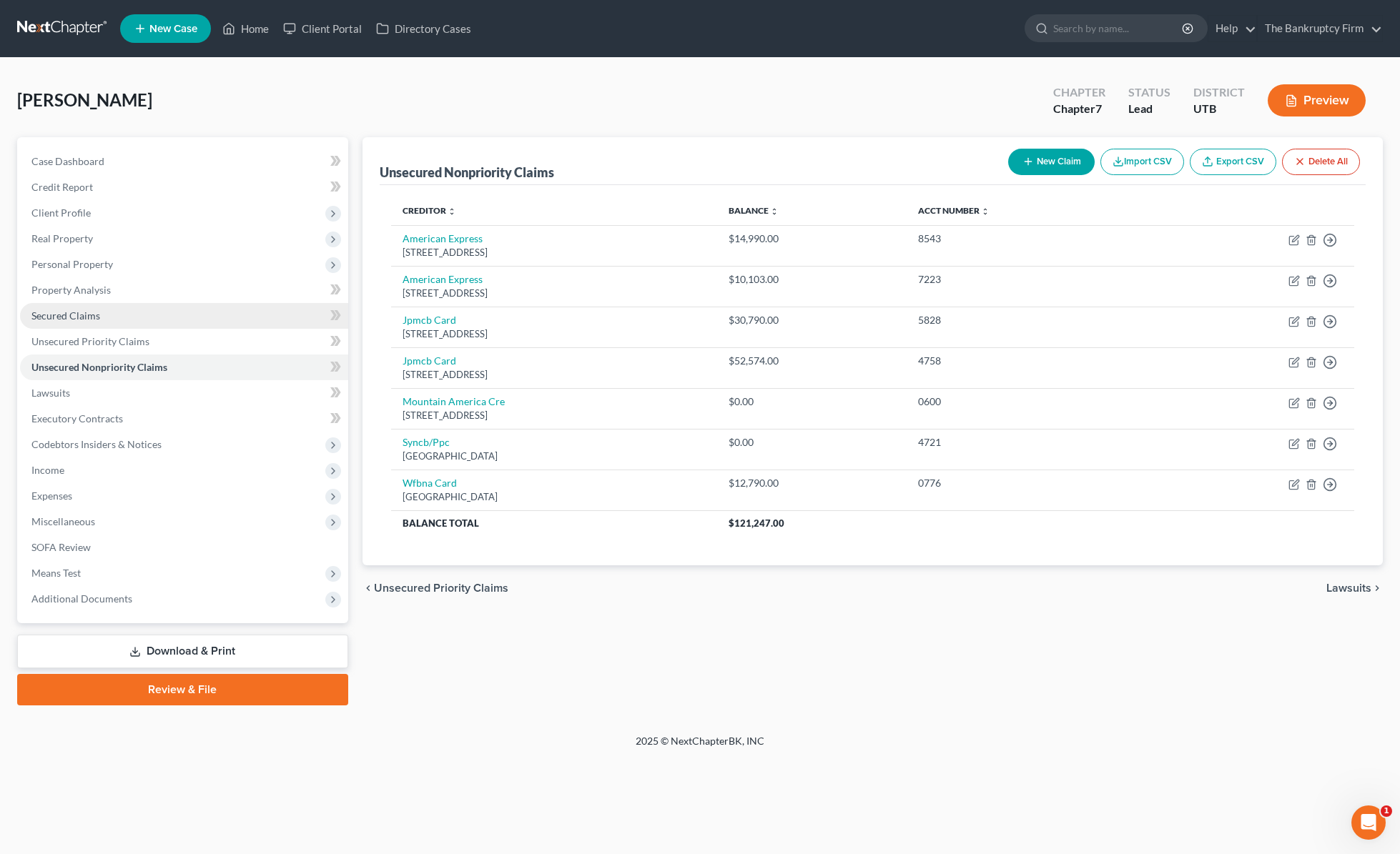
click at [79, 317] on span "Secured Claims" at bounding box center [66, 315] width 69 height 12
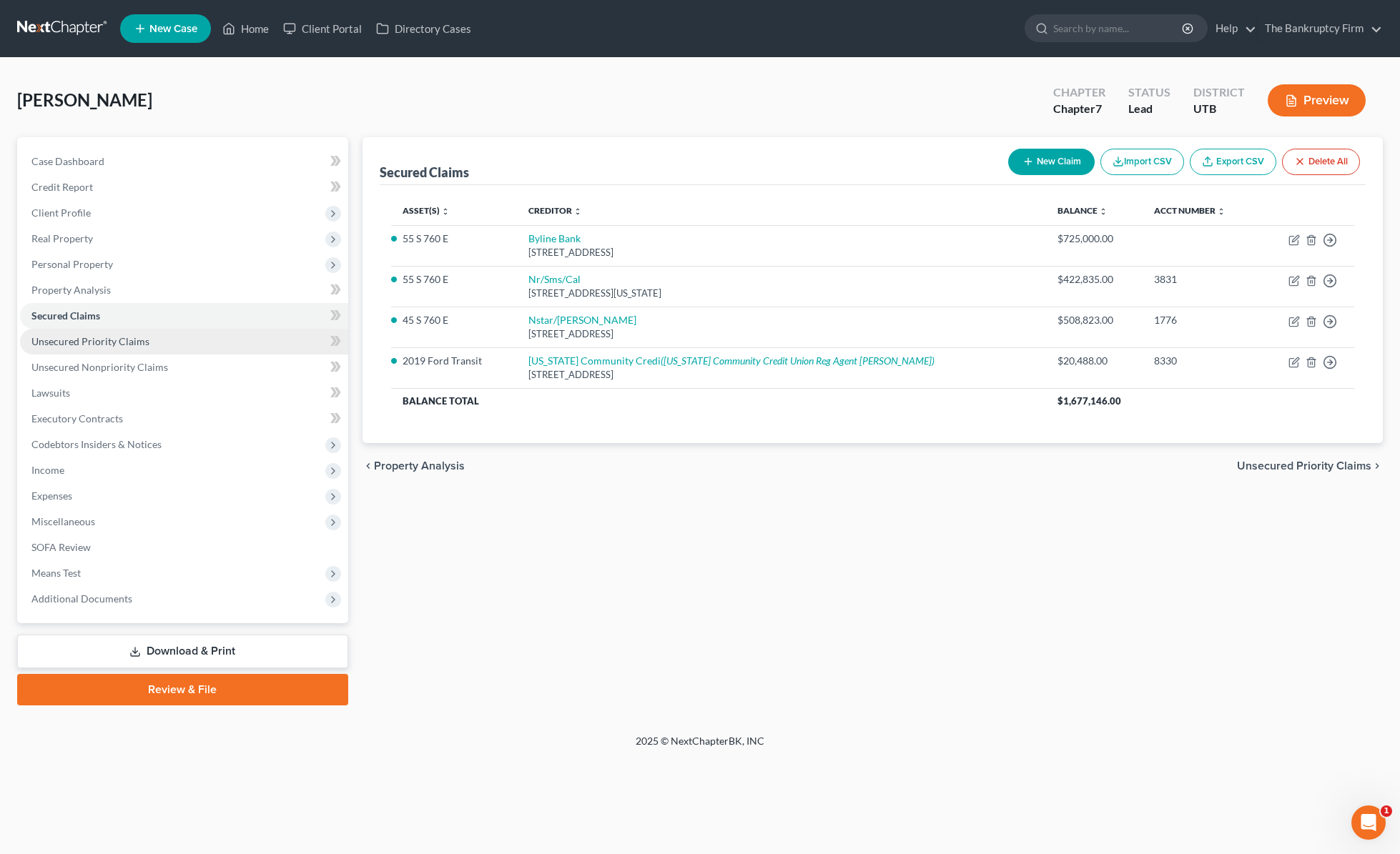
click at [108, 339] on span "Unsecured Priority Claims" at bounding box center [91, 340] width 118 height 12
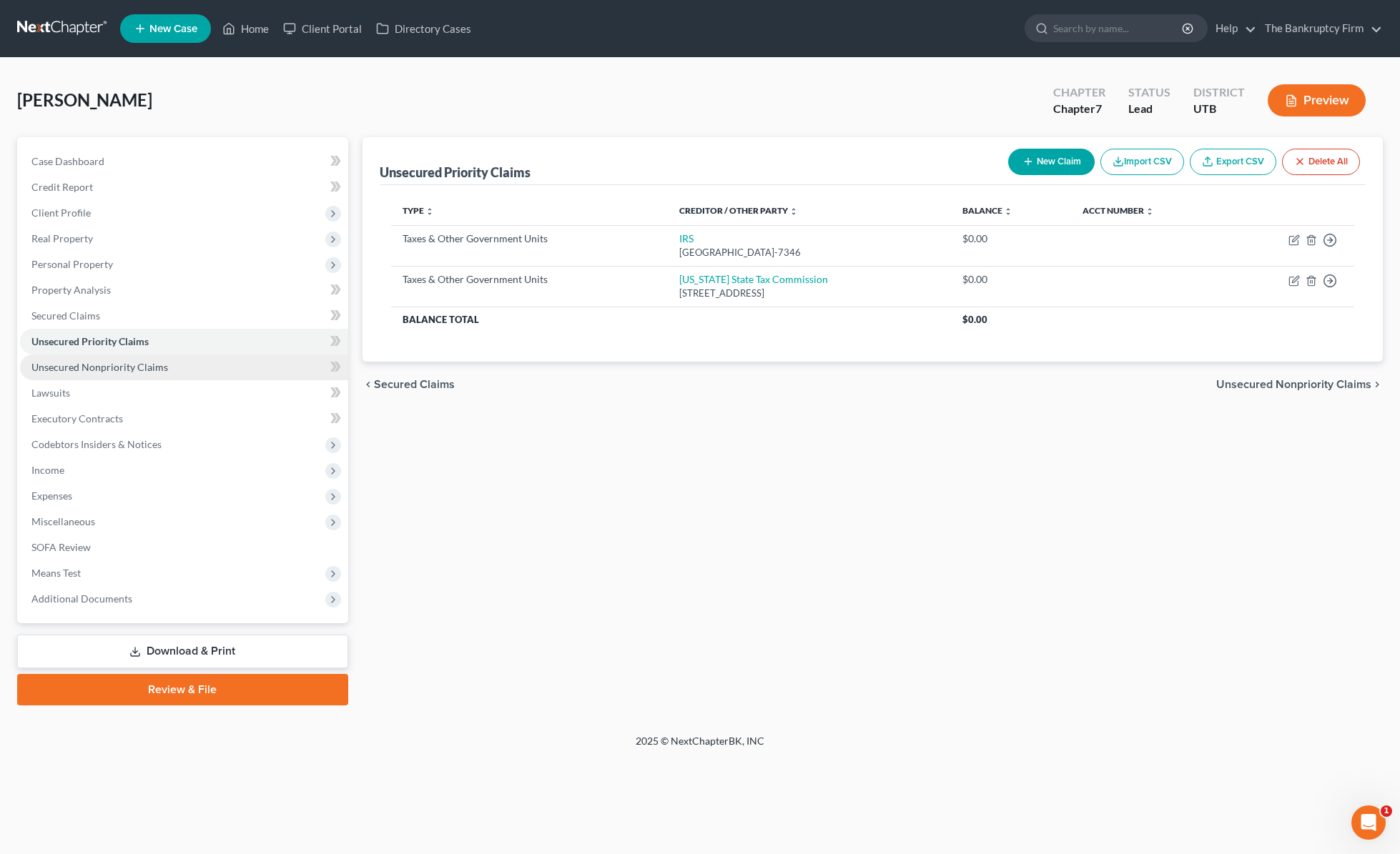
click at [106, 365] on span "Unsecured Nonpriority Claims" at bounding box center [100, 367] width 136 height 12
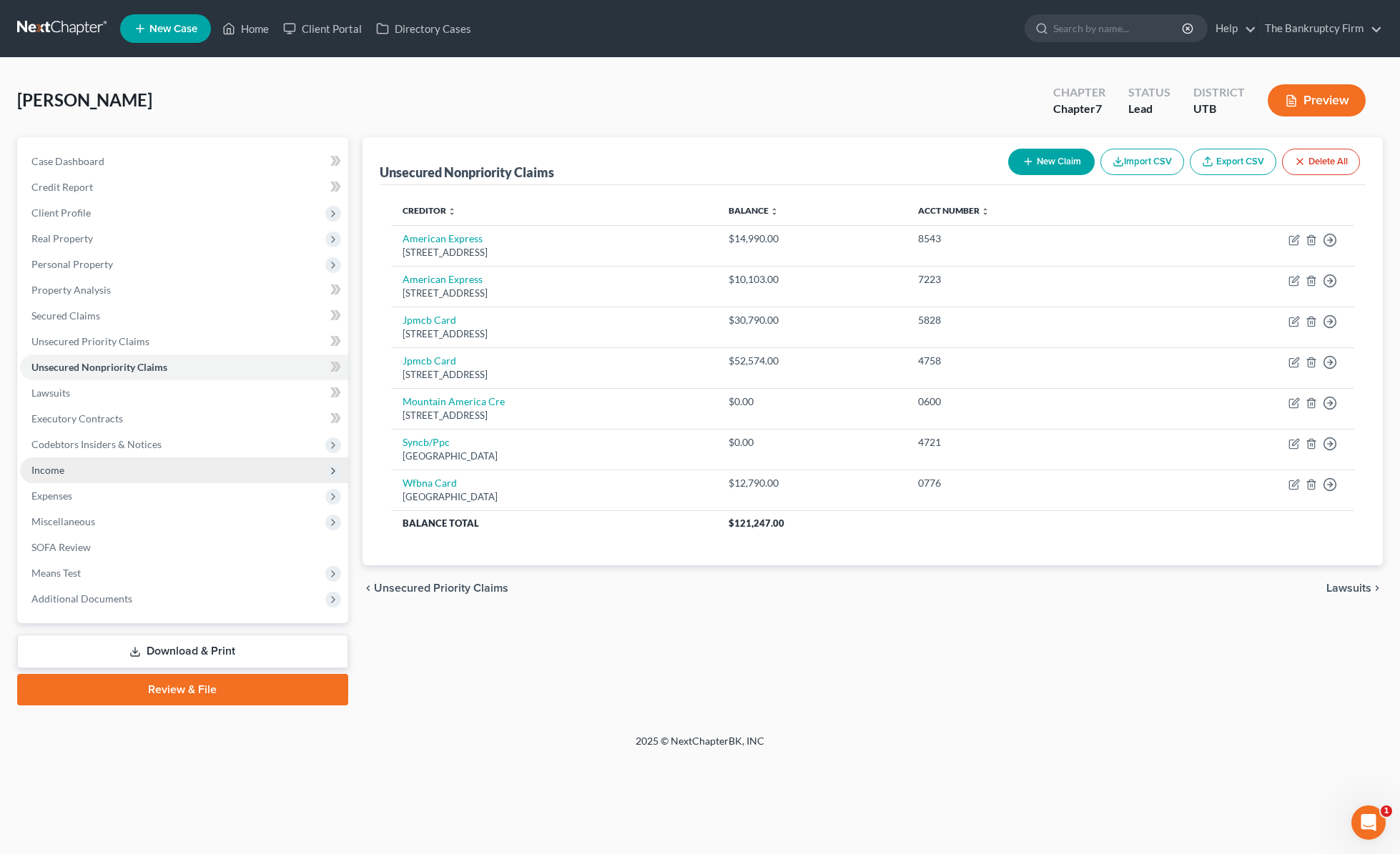
click at [81, 467] on span "Income" at bounding box center [184, 470] width 329 height 25
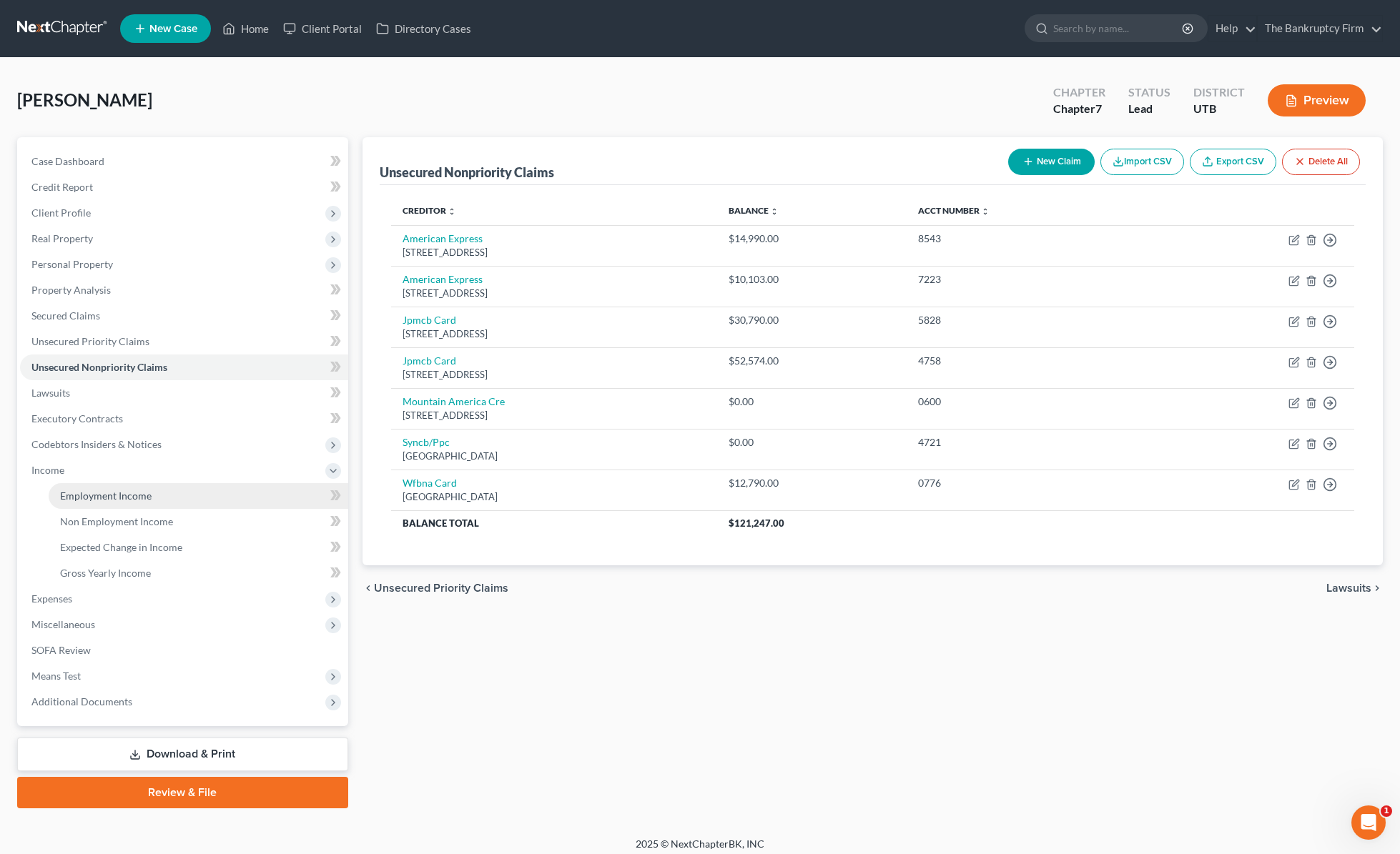
click at [141, 498] on span "Employment Income" at bounding box center [105, 496] width 92 height 12
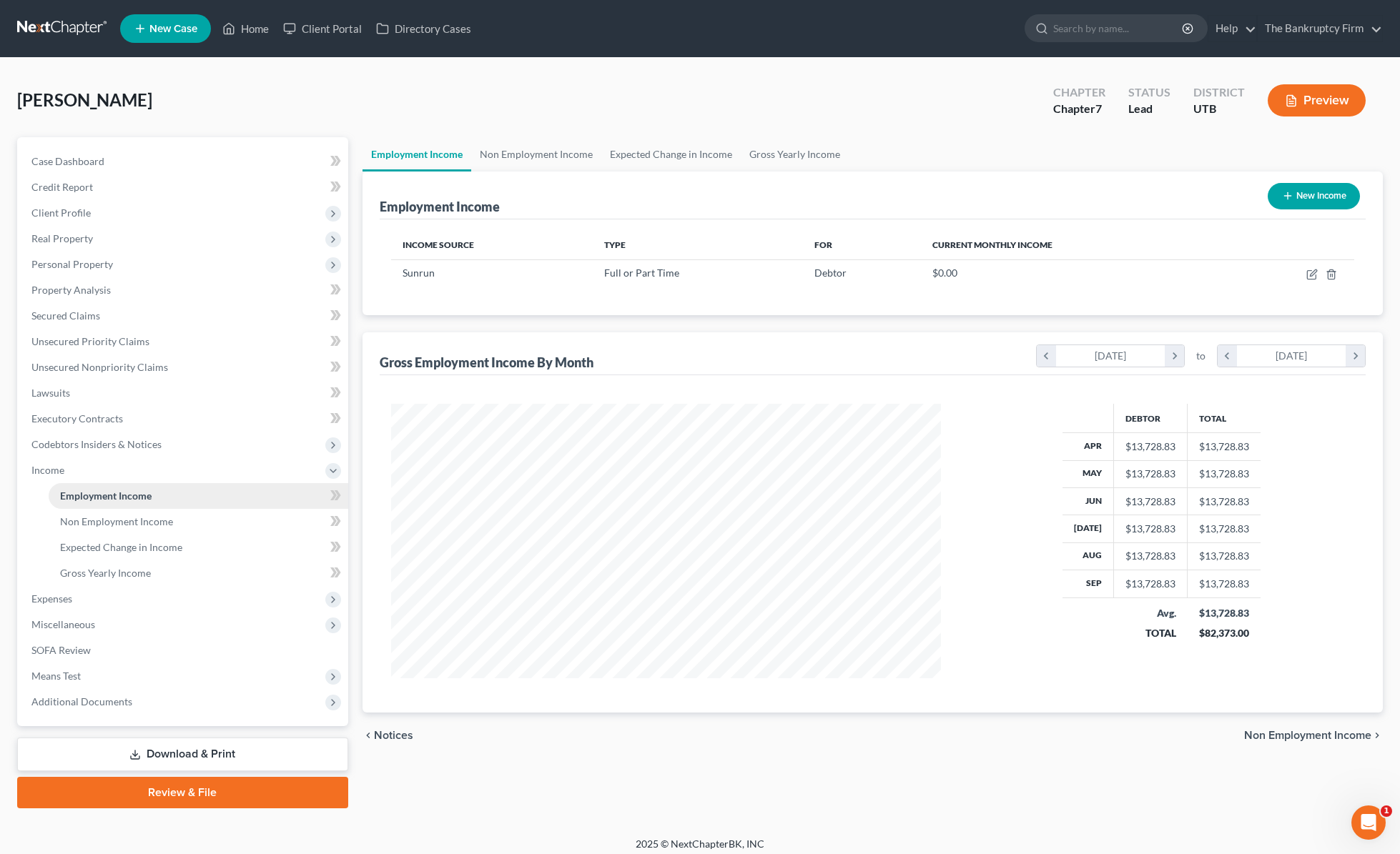
scroll to position [274, 579]
click at [1312, 278] on icon "button" at bounding box center [1312, 274] width 12 height 12
select select "0"
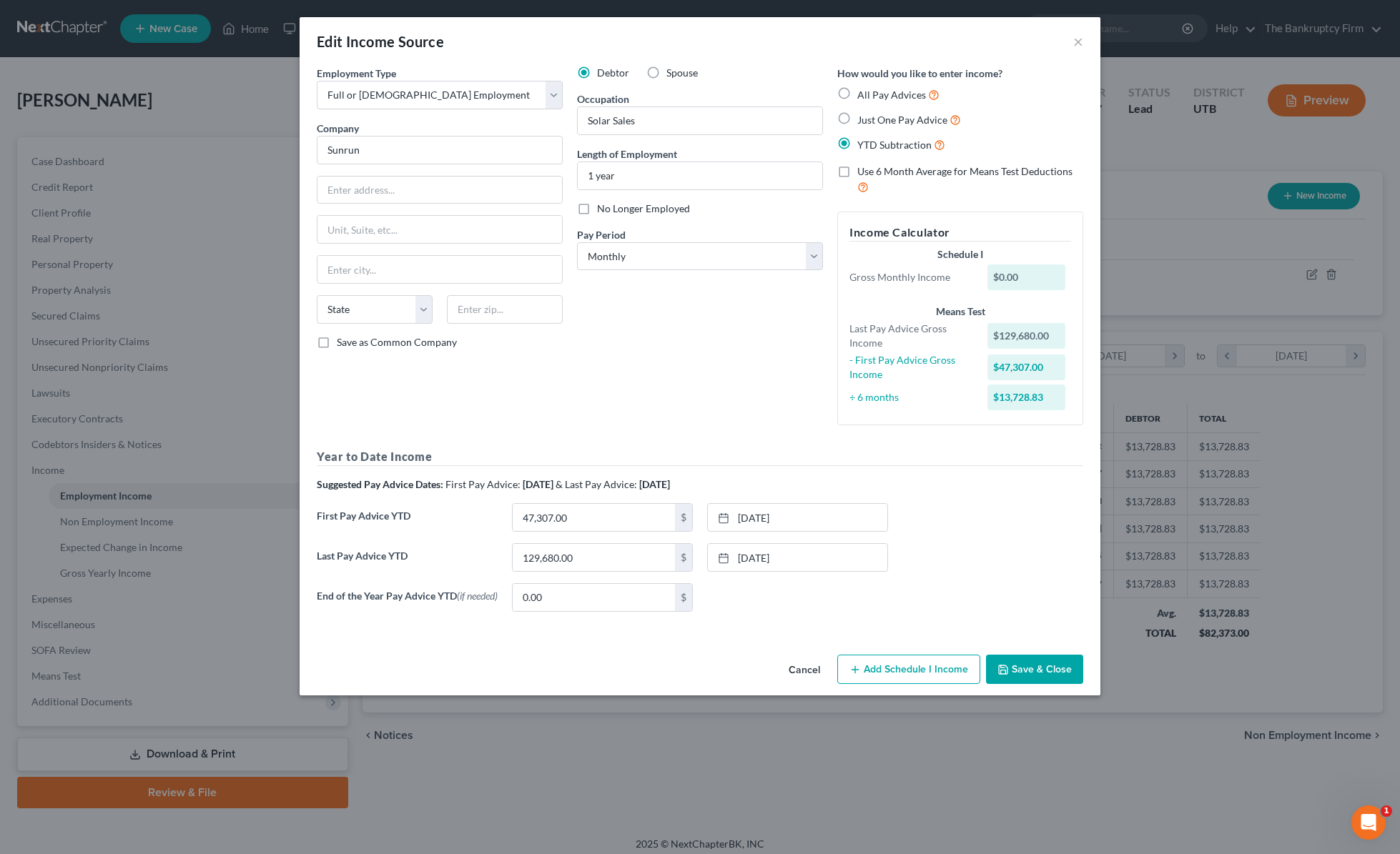
click at [1050, 670] on button "Save & Close" at bounding box center [1034, 669] width 97 height 30
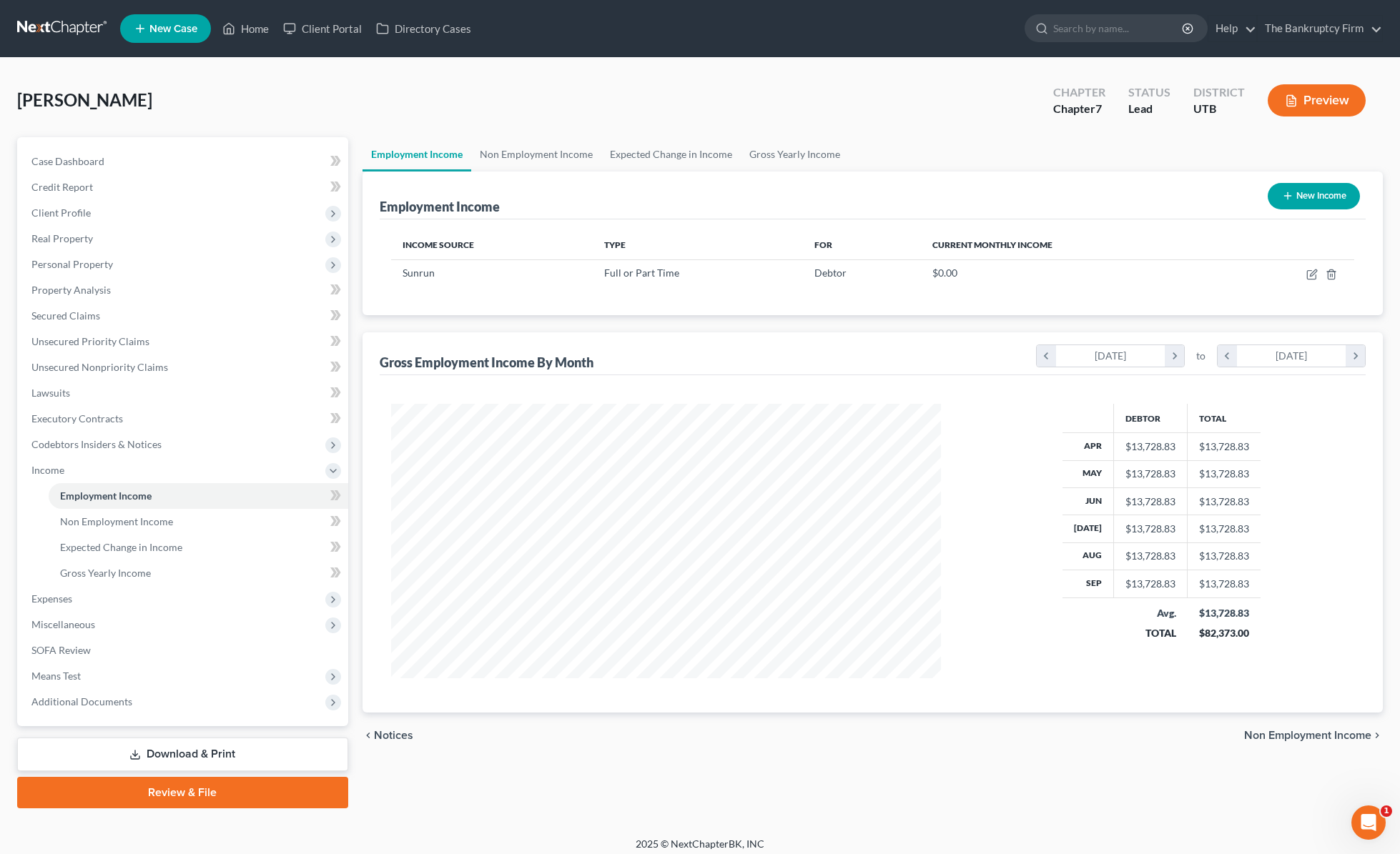
scroll to position [8, 0]
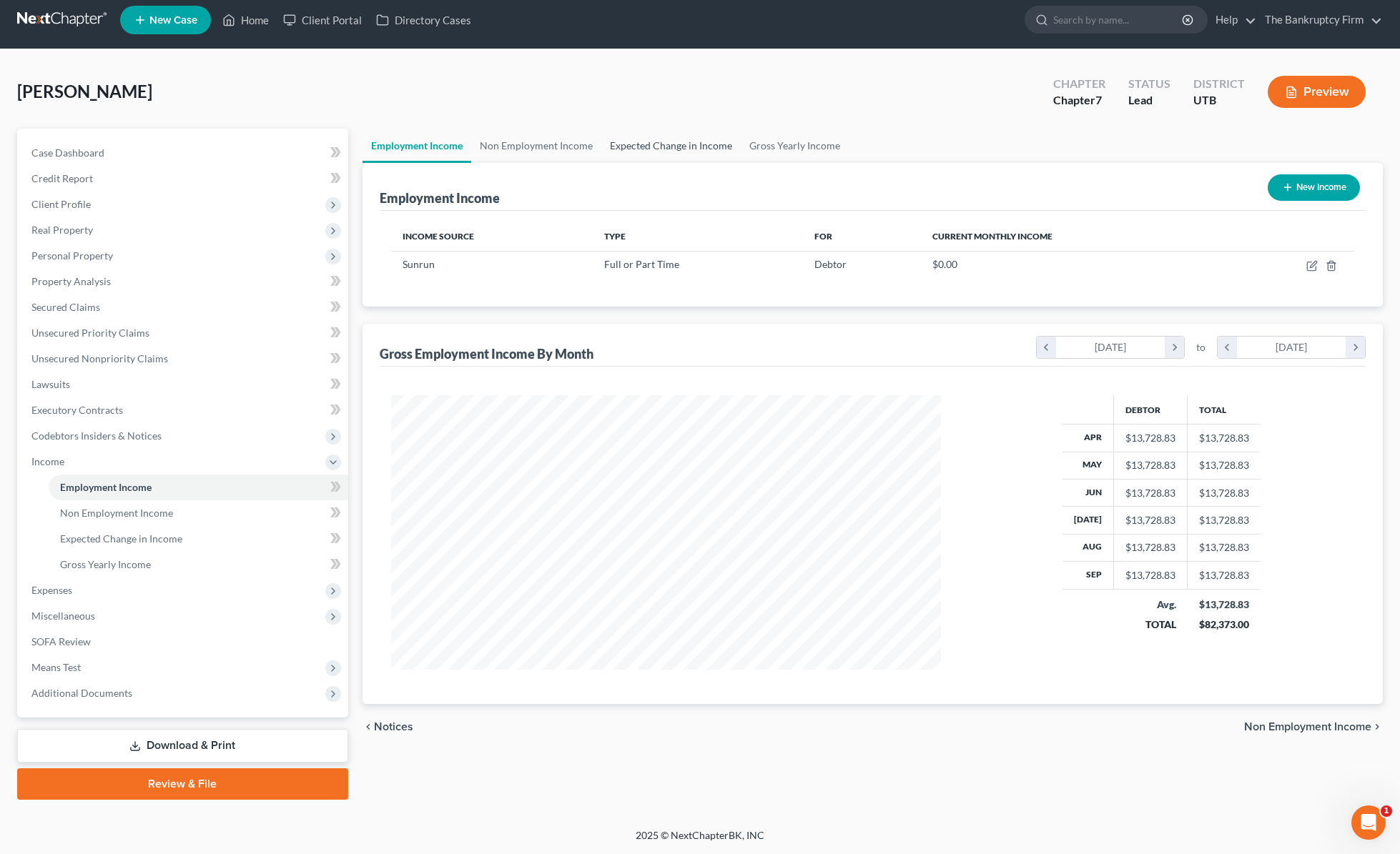
click at [662, 143] on link "Expected Change in Income" at bounding box center [671, 146] width 140 height 34
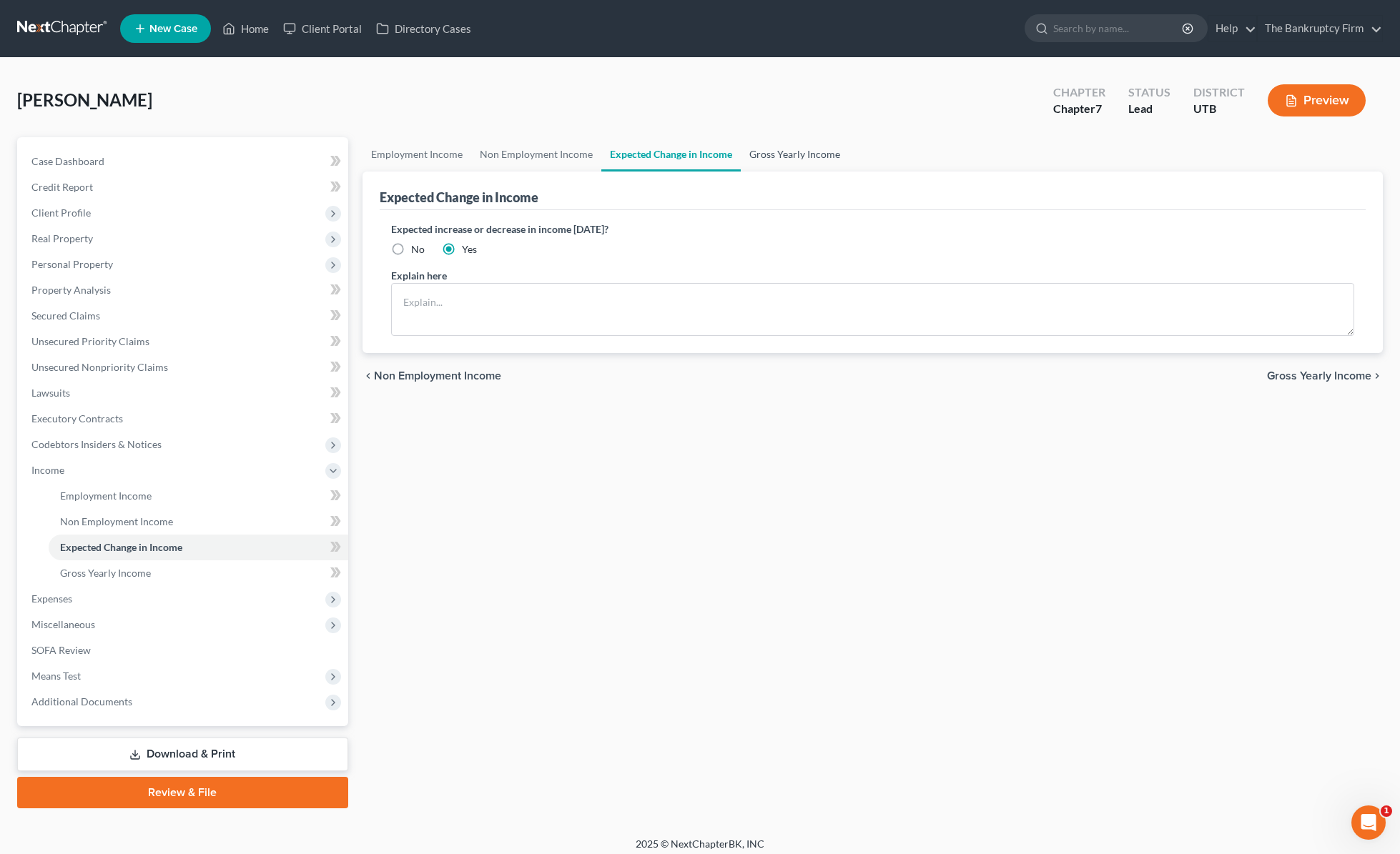
click at [794, 150] on link "Gross Yearly Income" at bounding box center [794, 154] width 108 height 34
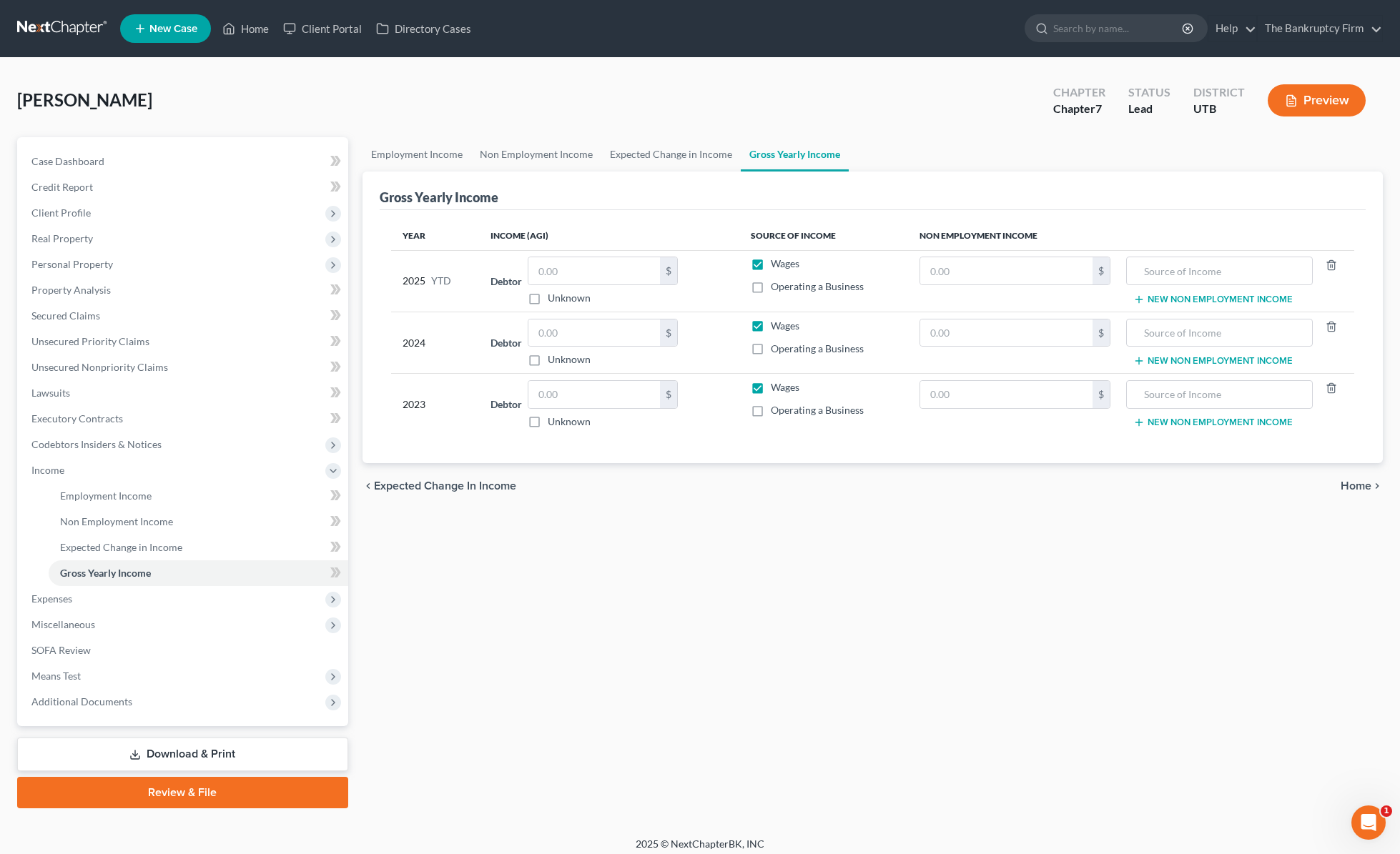
click at [239, 100] on div "[PERSON_NAME] Upgraded Chapter Chapter 7 Status Lead District UTB Preview" at bounding box center [700, 106] width 1365 height 63
click at [1112, 30] on input "search" at bounding box center [1119, 28] width 131 height 26
type input "[PERSON_NAME]"
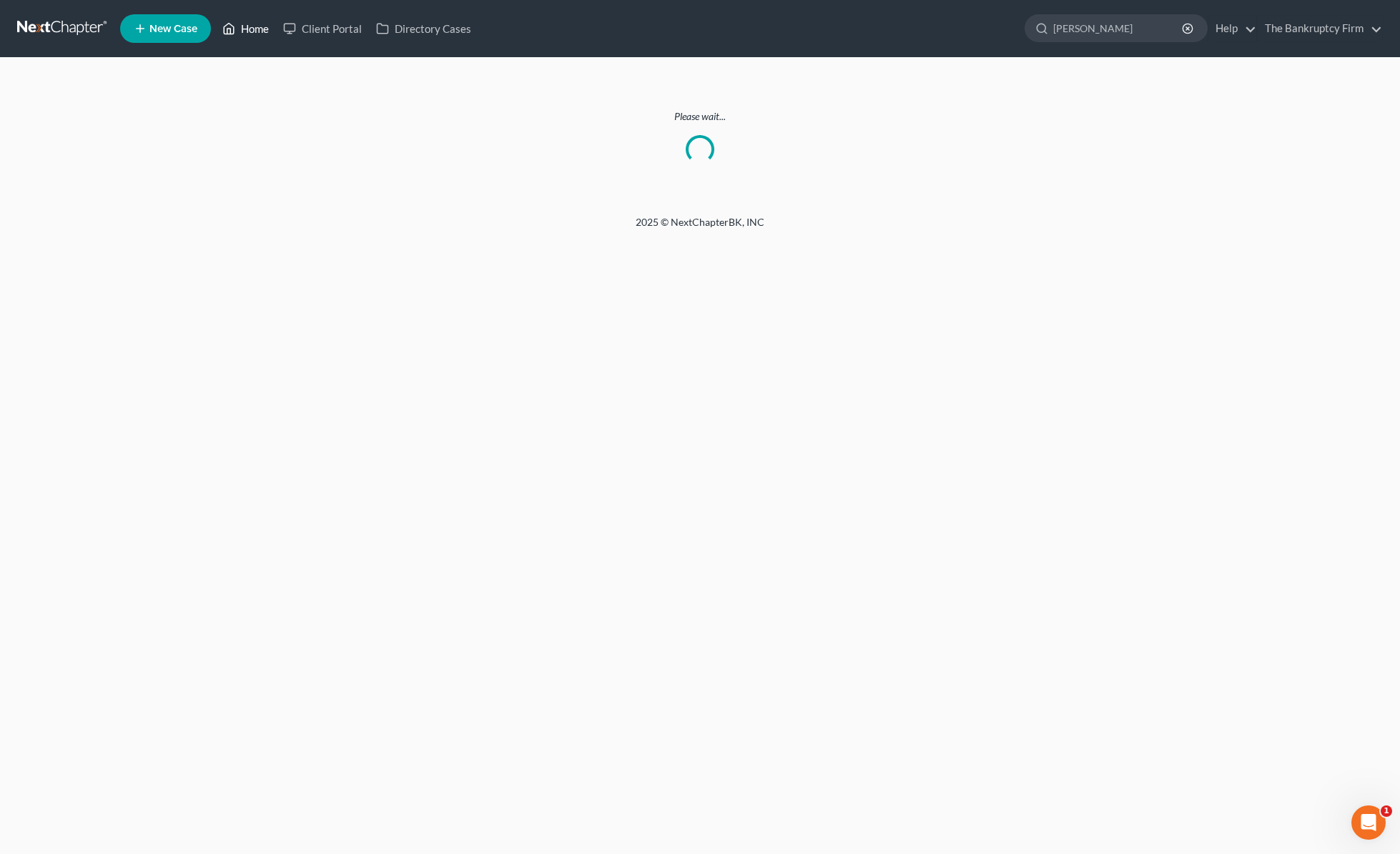
click at [251, 22] on link "Home" at bounding box center [245, 28] width 61 height 25
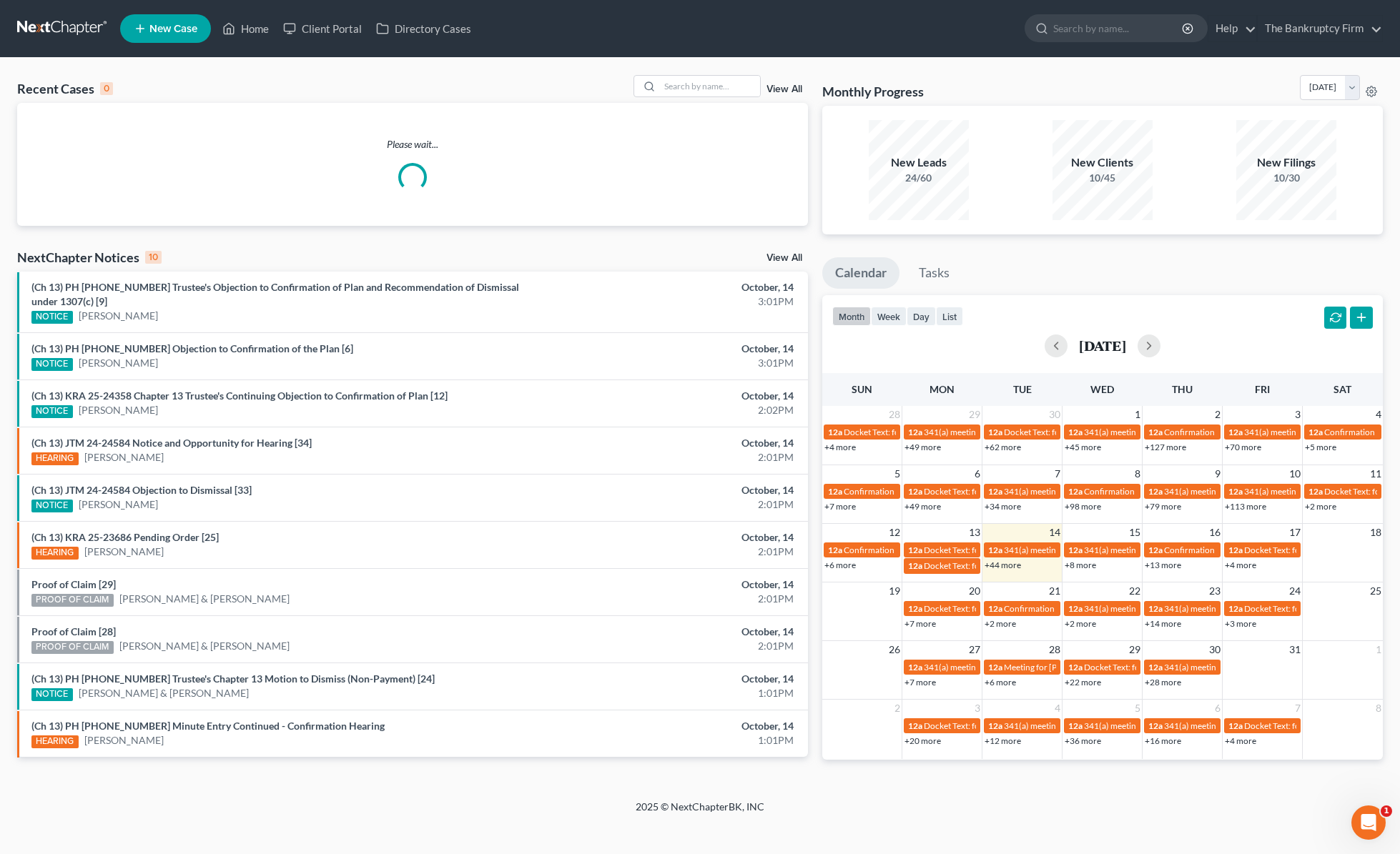
click at [793, 88] on link "View All" at bounding box center [784, 89] width 35 height 10
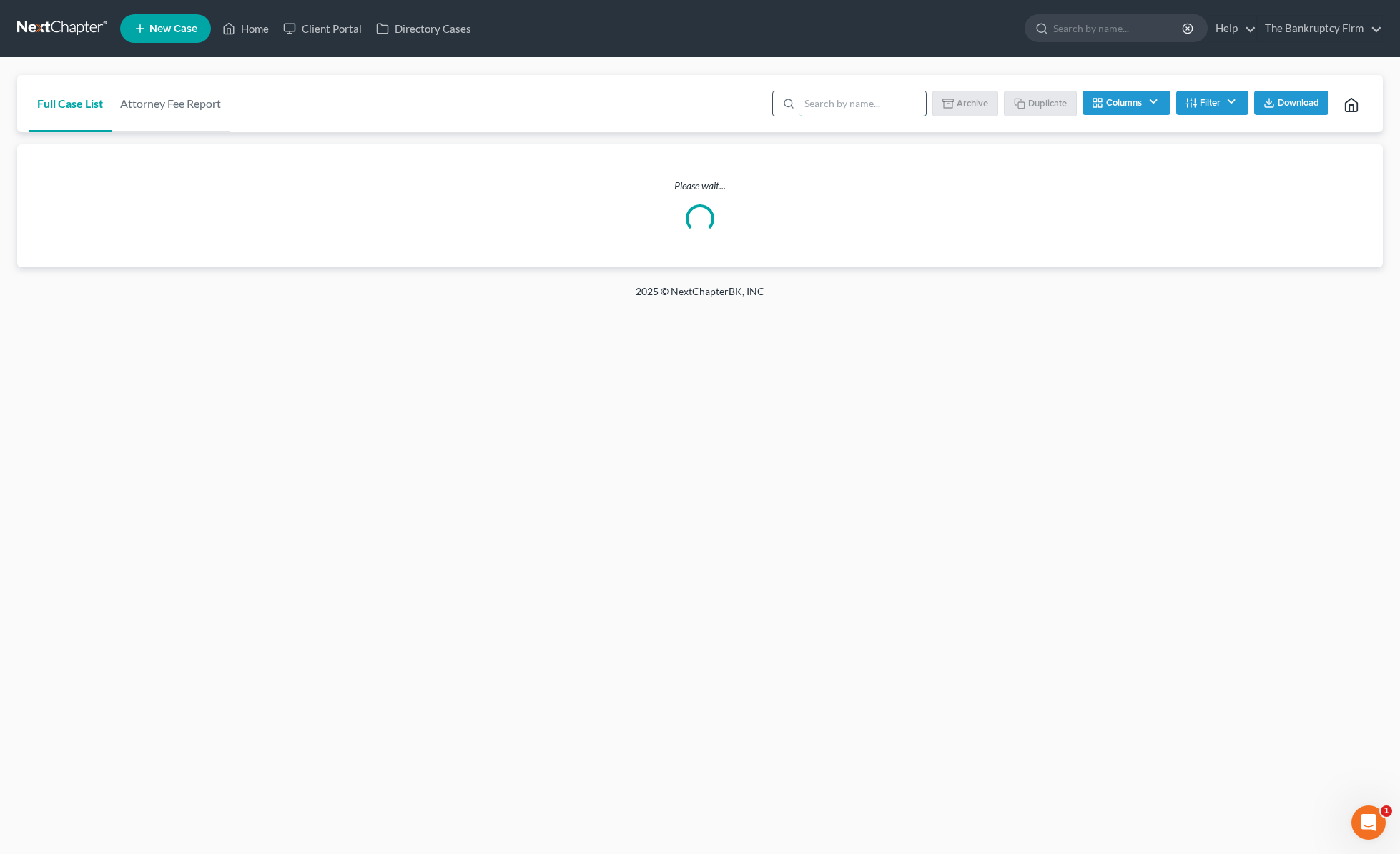
click at [835, 103] on input "search" at bounding box center [863, 103] width 126 height 25
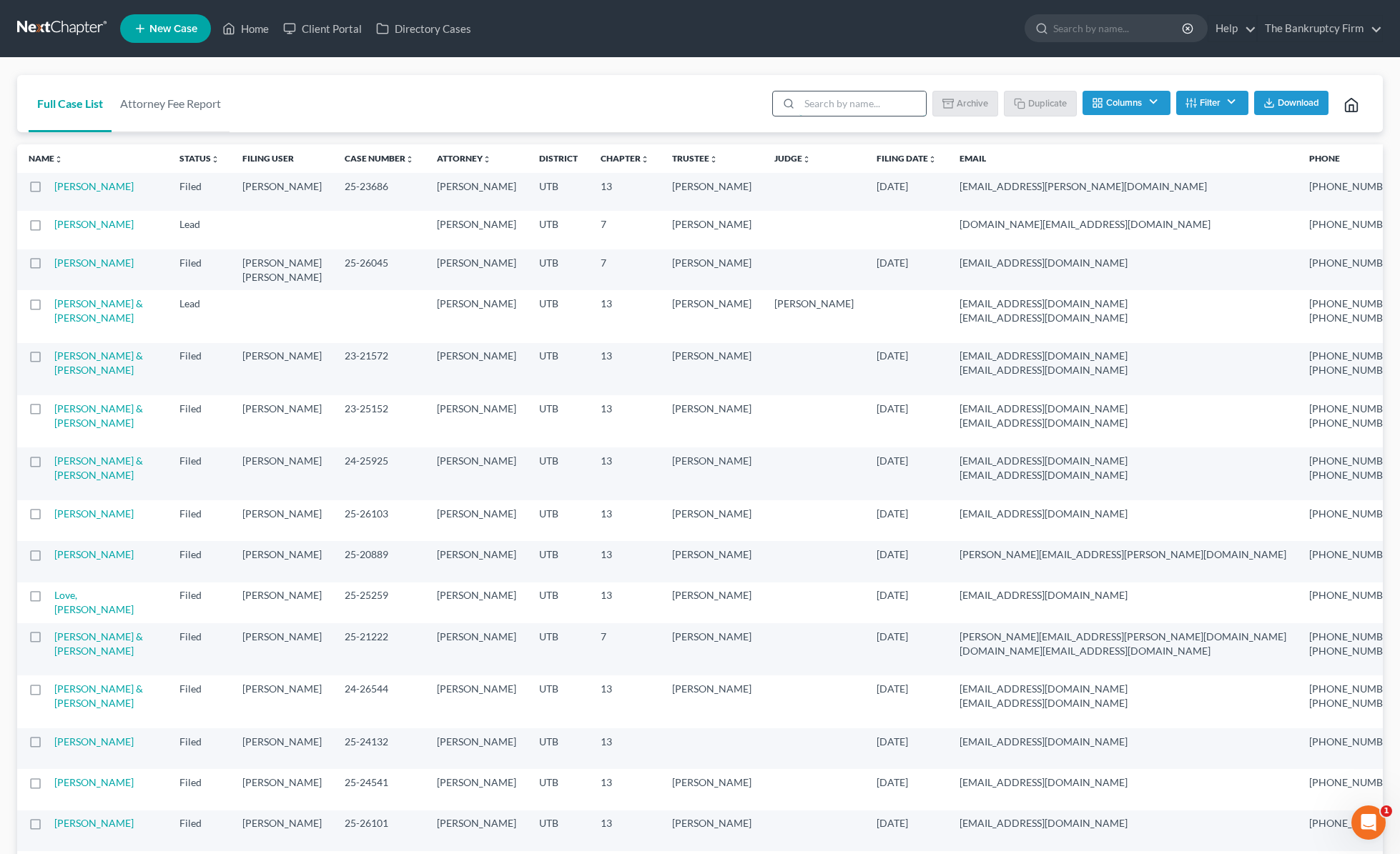
click at [871, 99] on input "search" at bounding box center [863, 103] width 126 height 25
type input "[PERSON_NAME]"
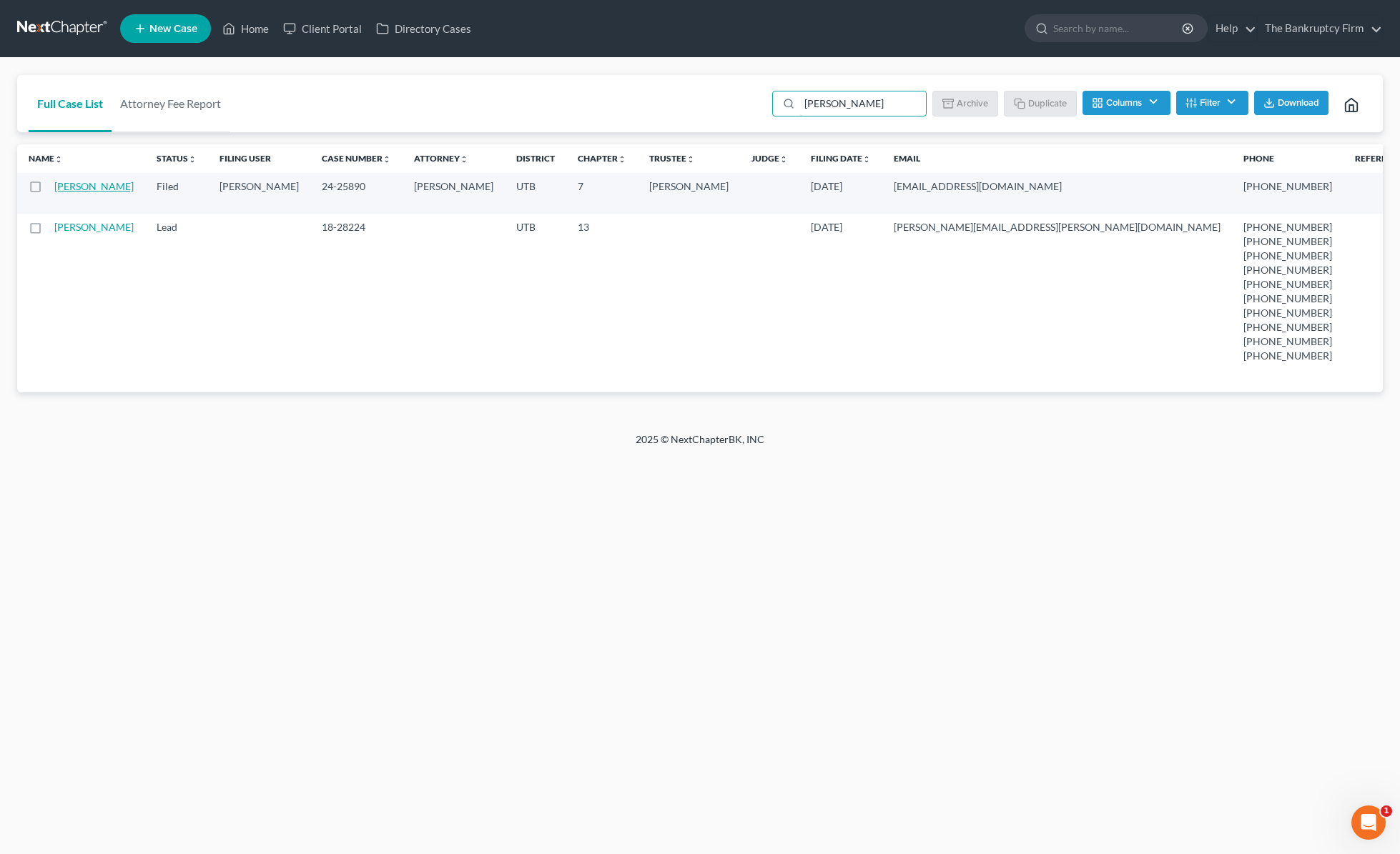
click at [64, 186] on link "[PERSON_NAME]" at bounding box center [94, 185] width 79 height 12
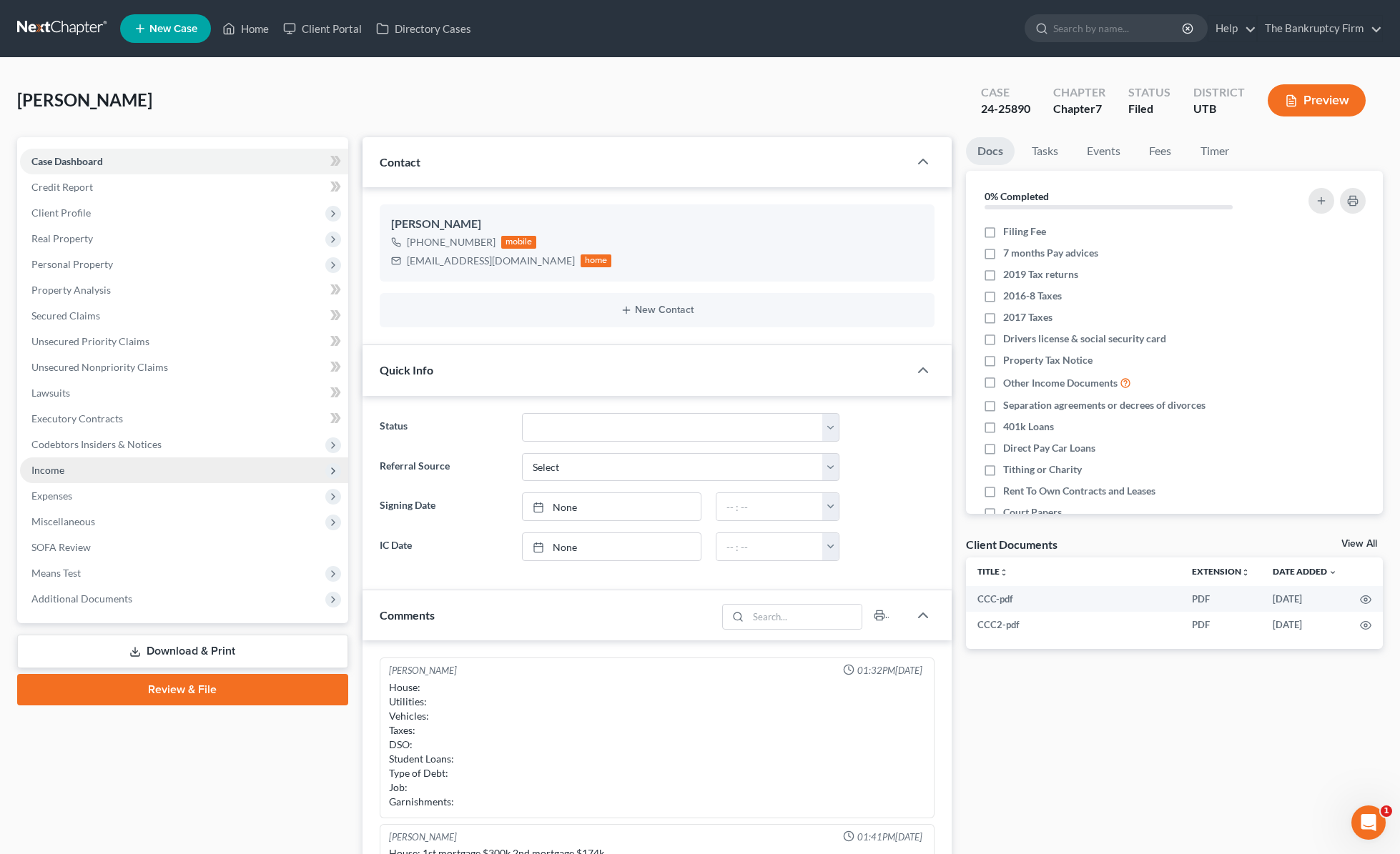
scroll to position [98, 0]
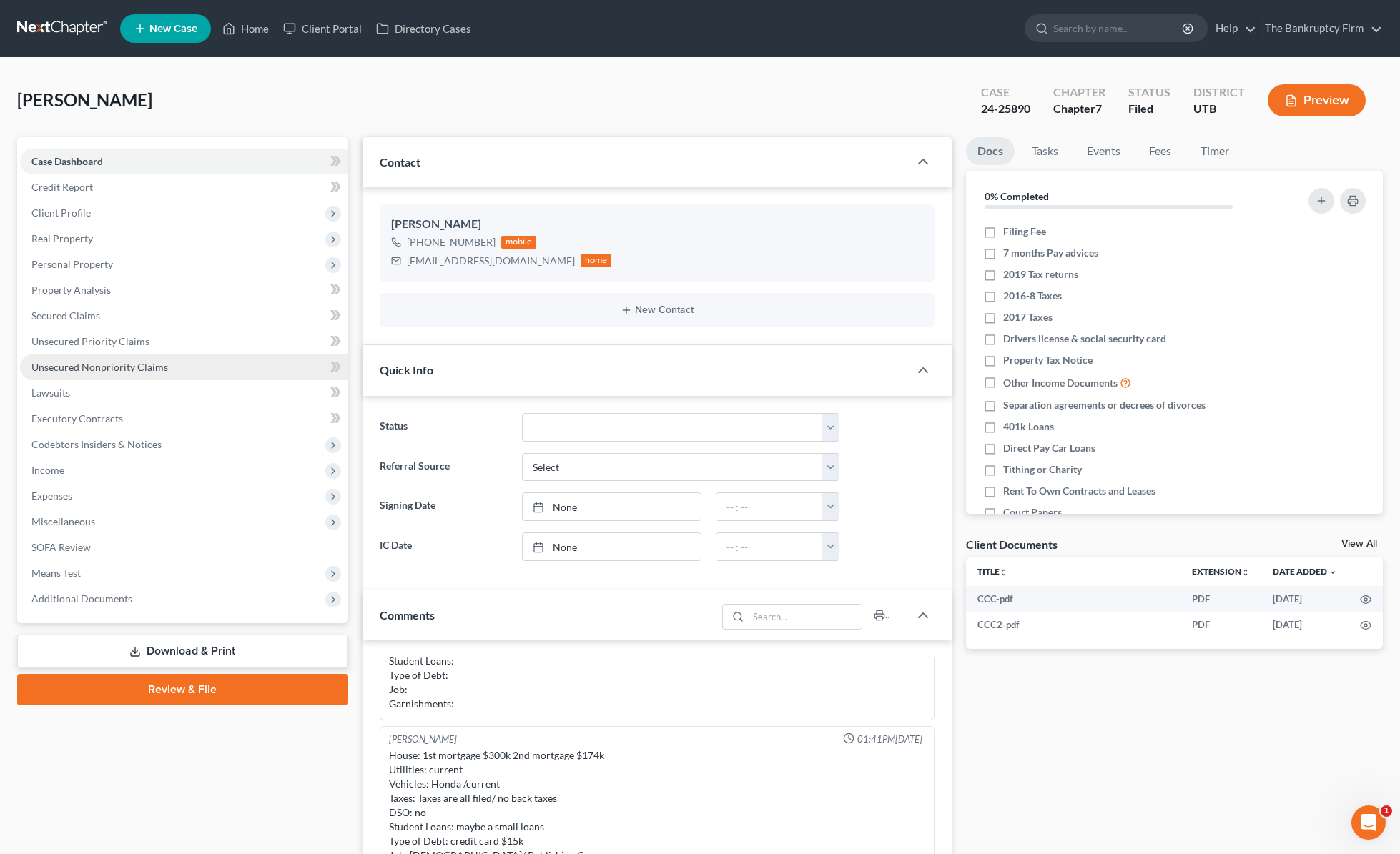
click at [97, 363] on span "Unsecured Nonpriority Claims" at bounding box center [100, 367] width 136 height 12
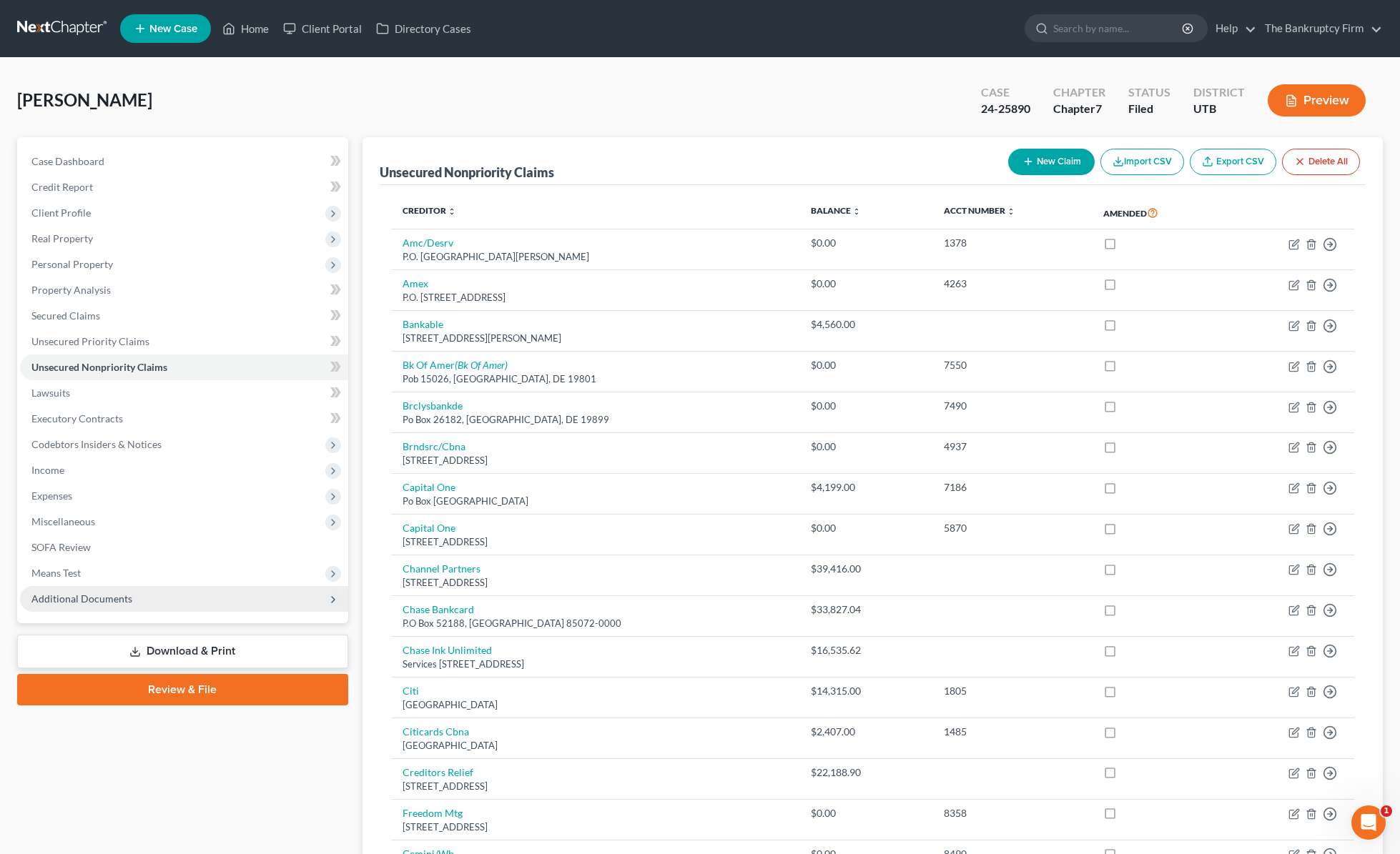
click at [94, 590] on span "Additional Documents" at bounding box center [184, 599] width 329 height 25
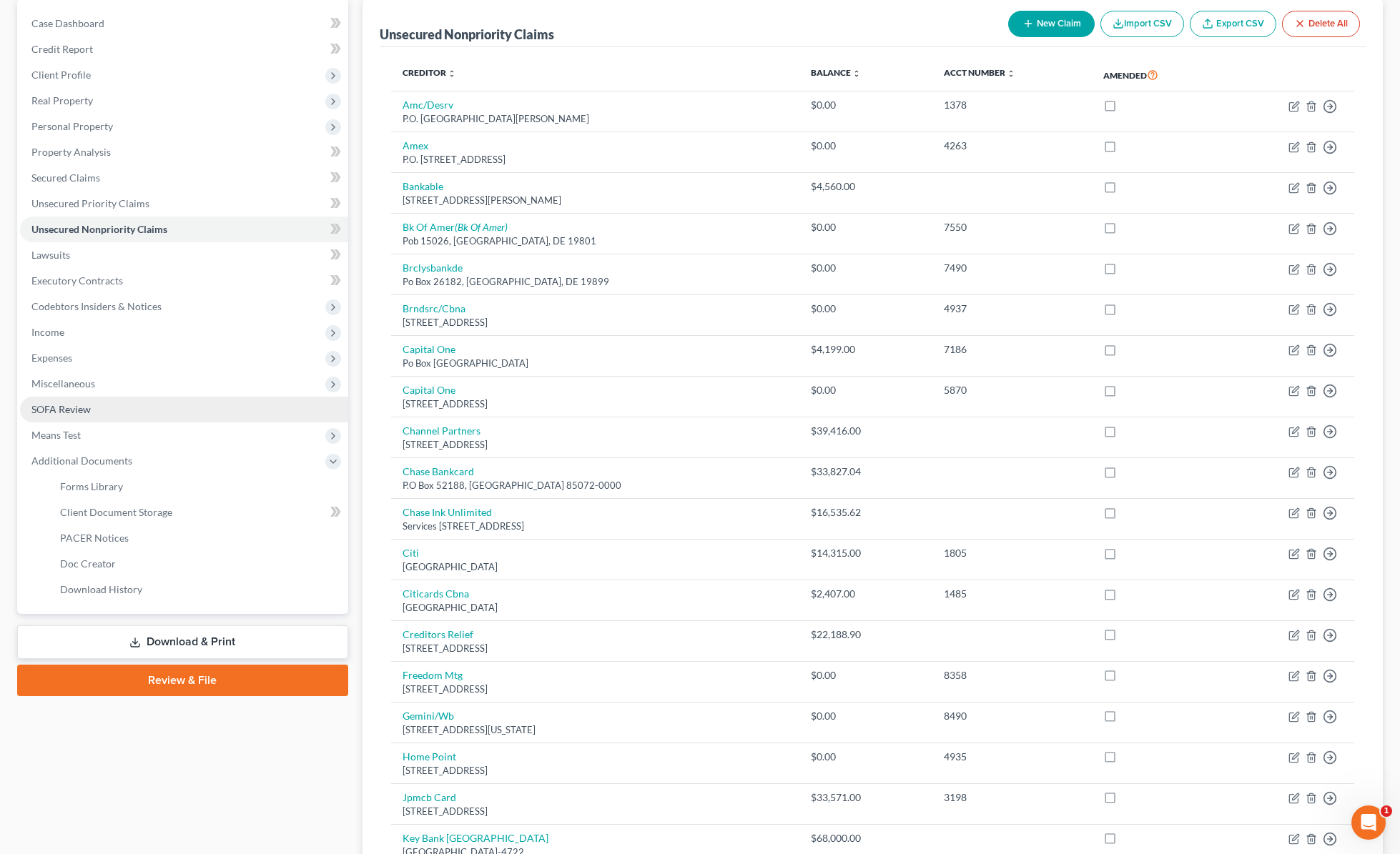
scroll to position [203, 0]
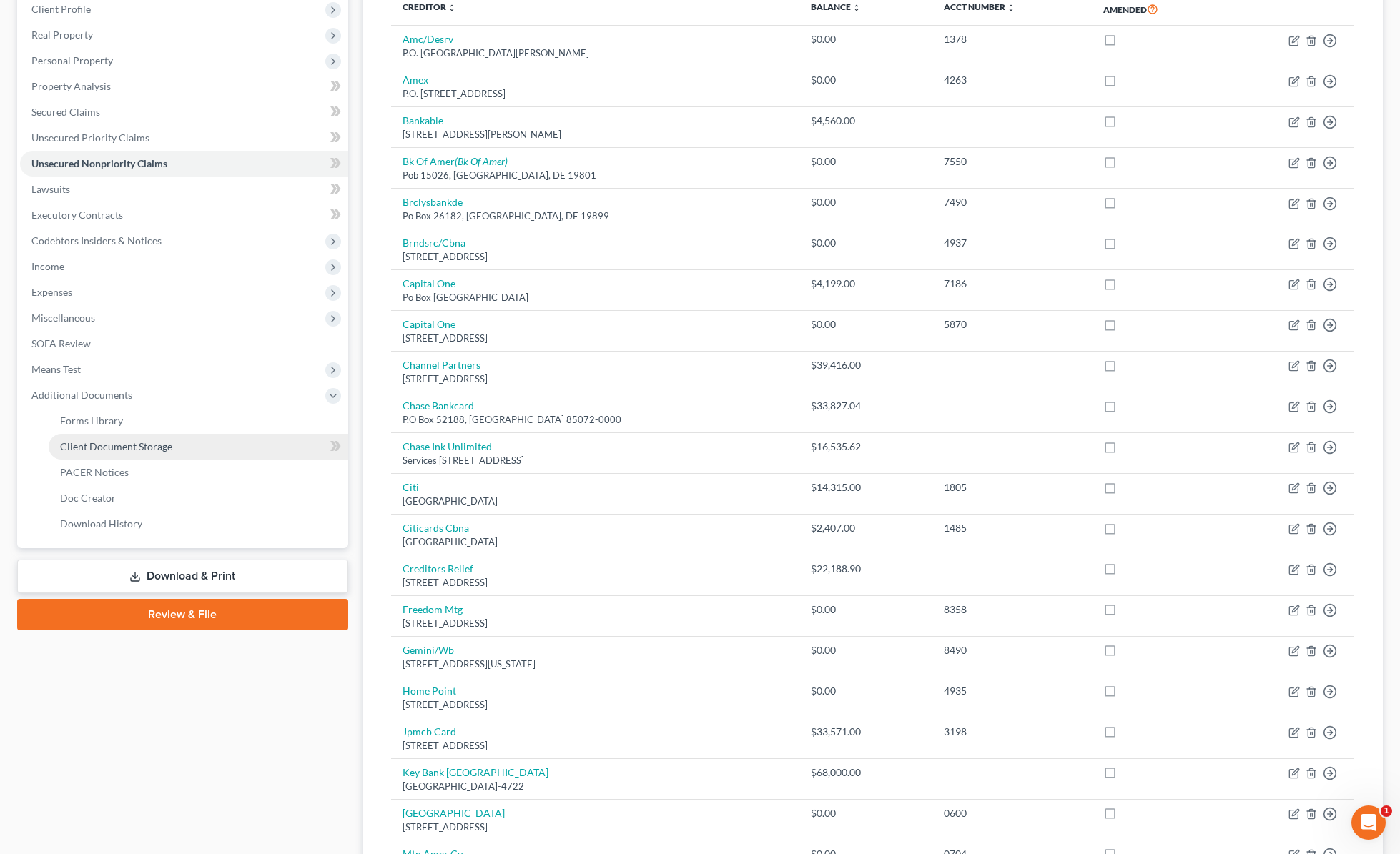
click at [160, 451] on span "Client Document Storage" at bounding box center [116, 446] width 113 height 12
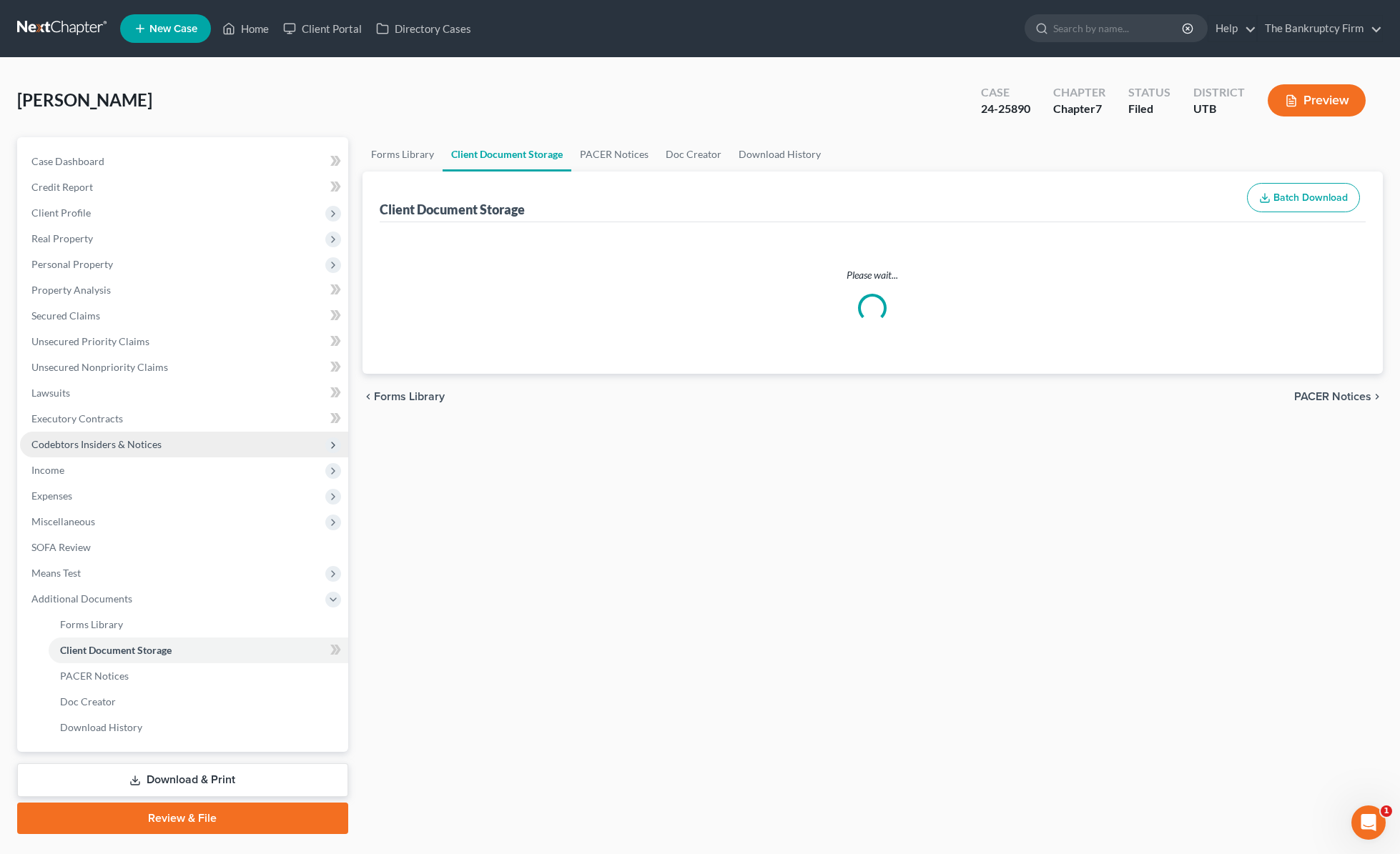
select select "30"
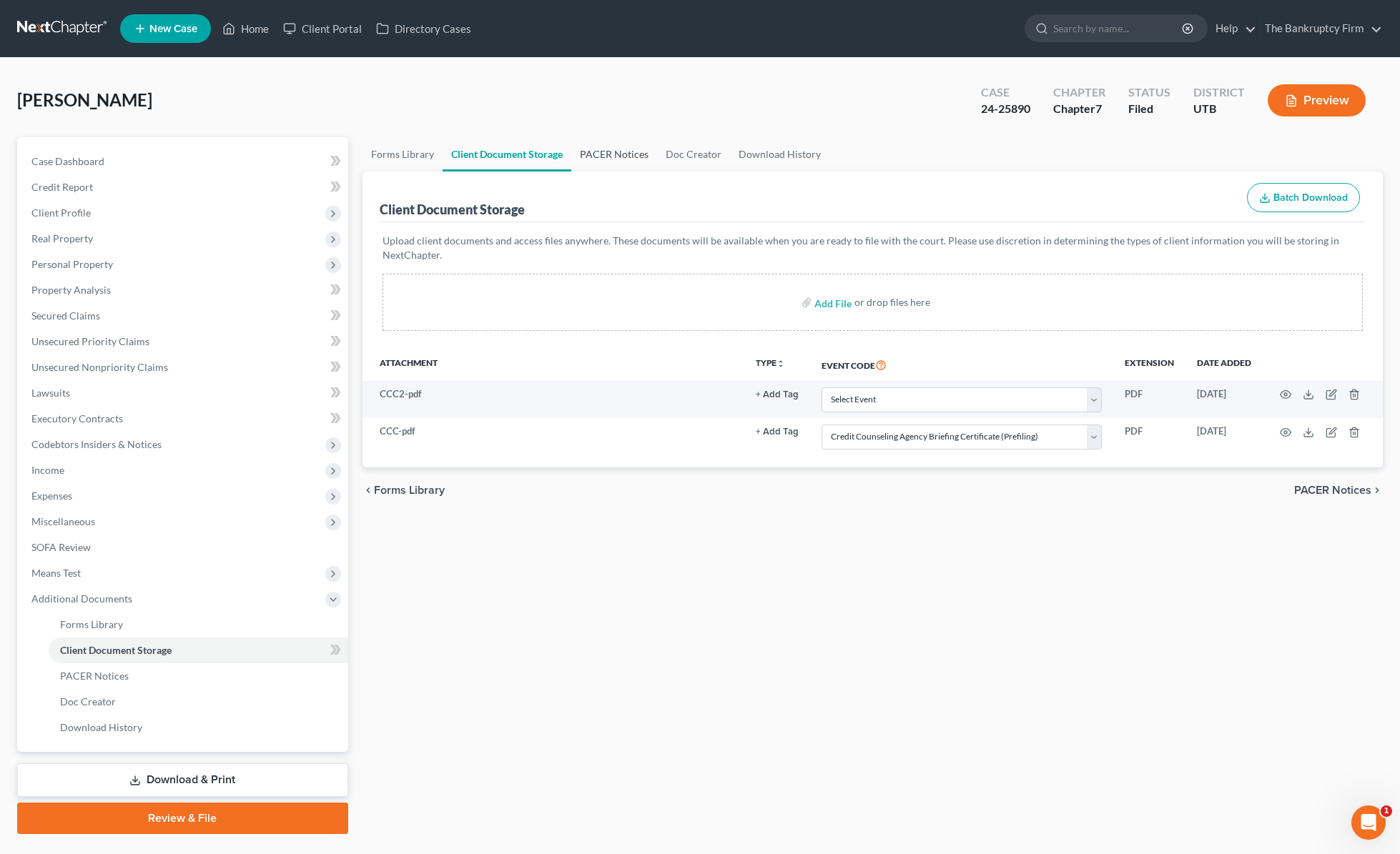
click at [628, 160] on link "PACER Notices" at bounding box center [614, 154] width 86 height 34
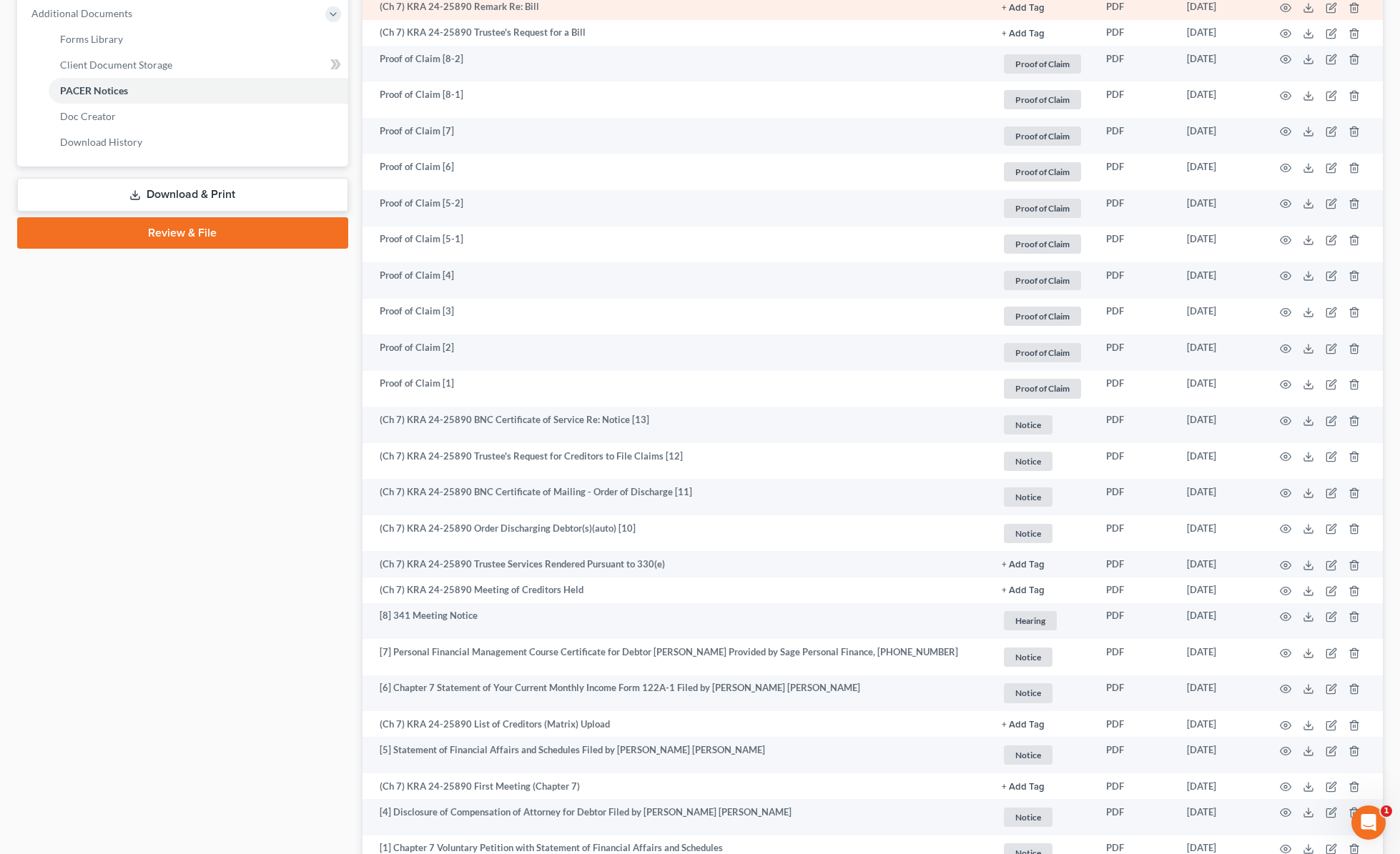
scroll to position [590, 0]
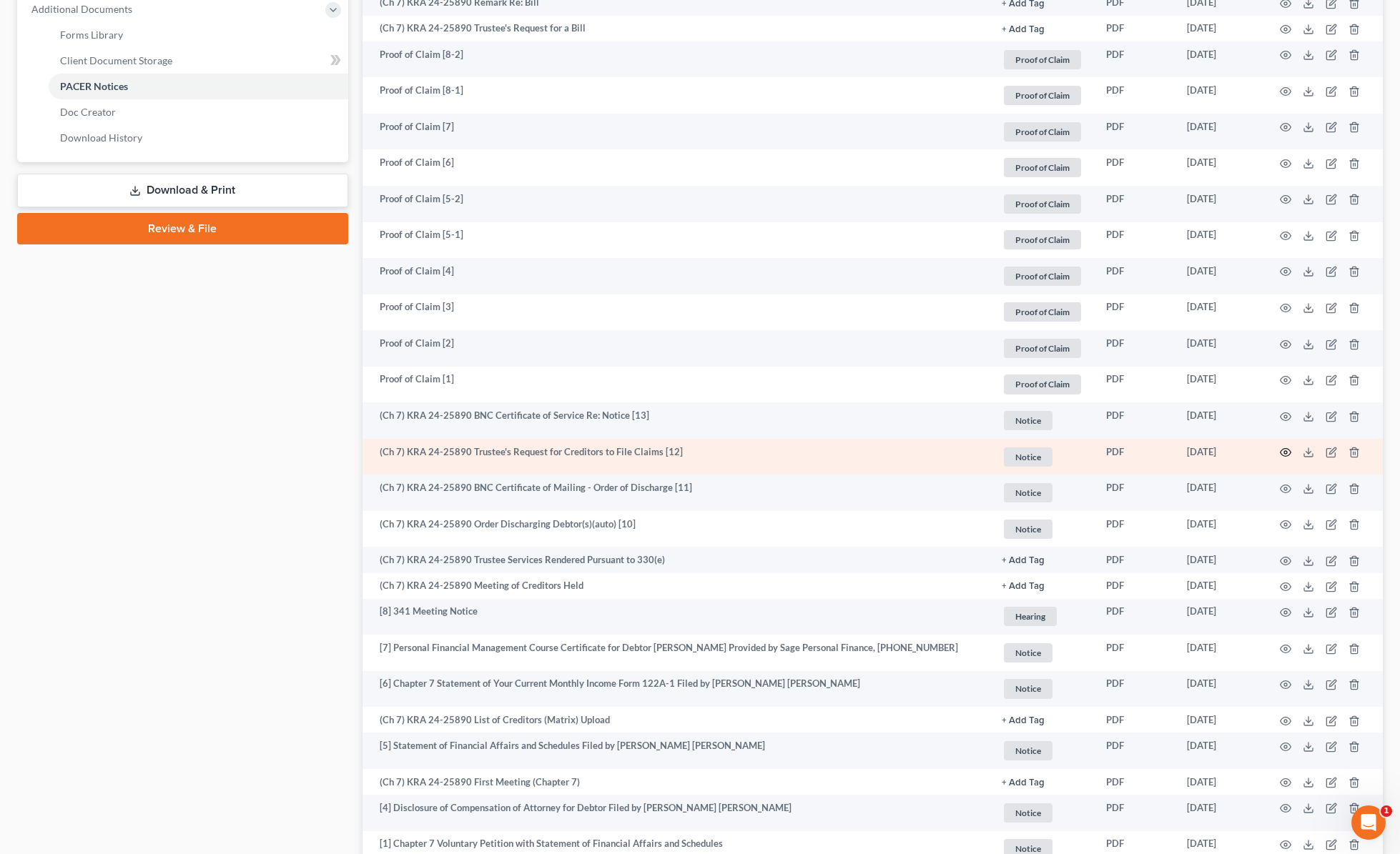
click at [1286, 455] on icon "button" at bounding box center [1286, 452] width 12 height 12
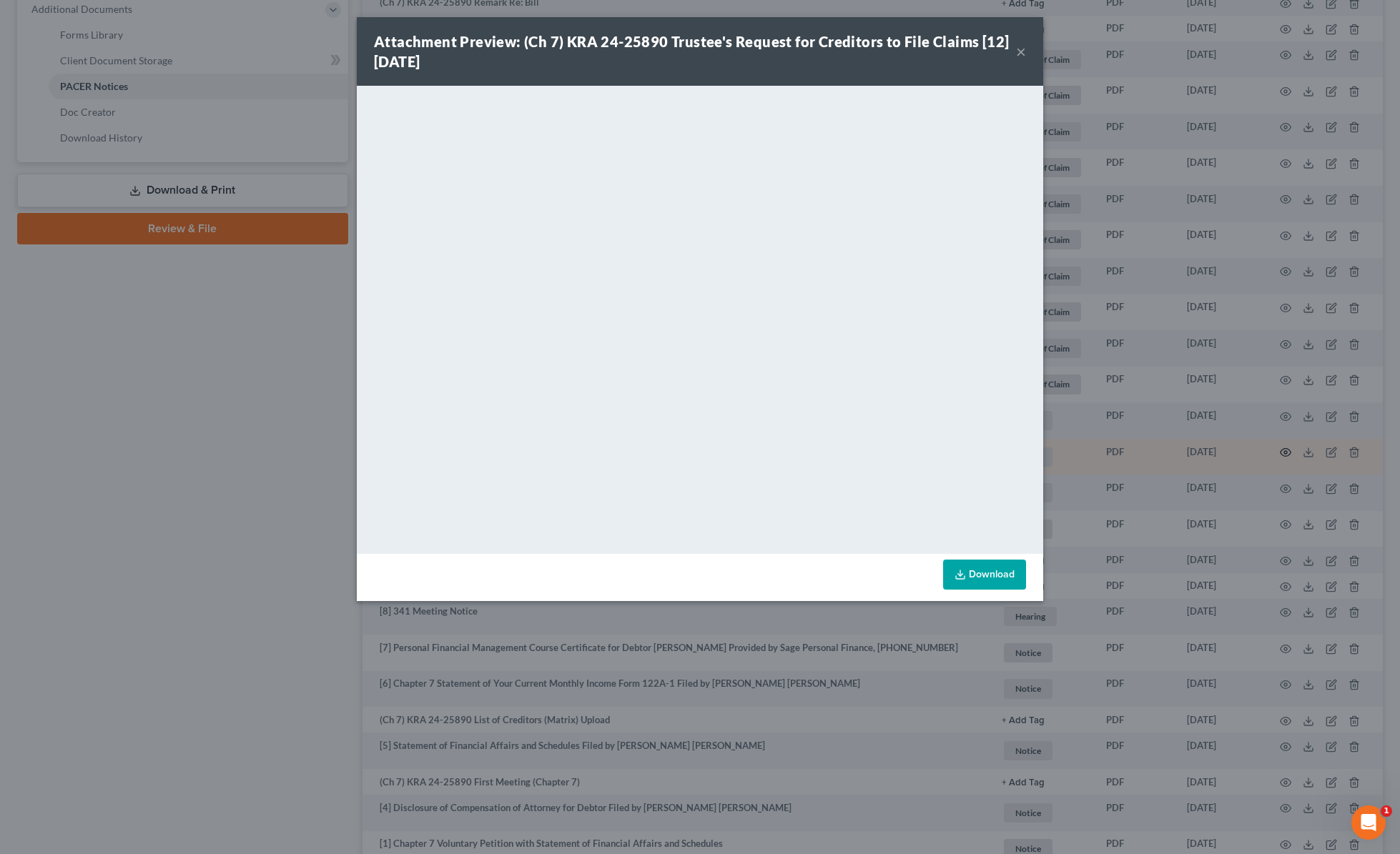
scroll to position [593, 0]
click at [1024, 52] on button "×" at bounding box center [1020, 51] width 10 height 17
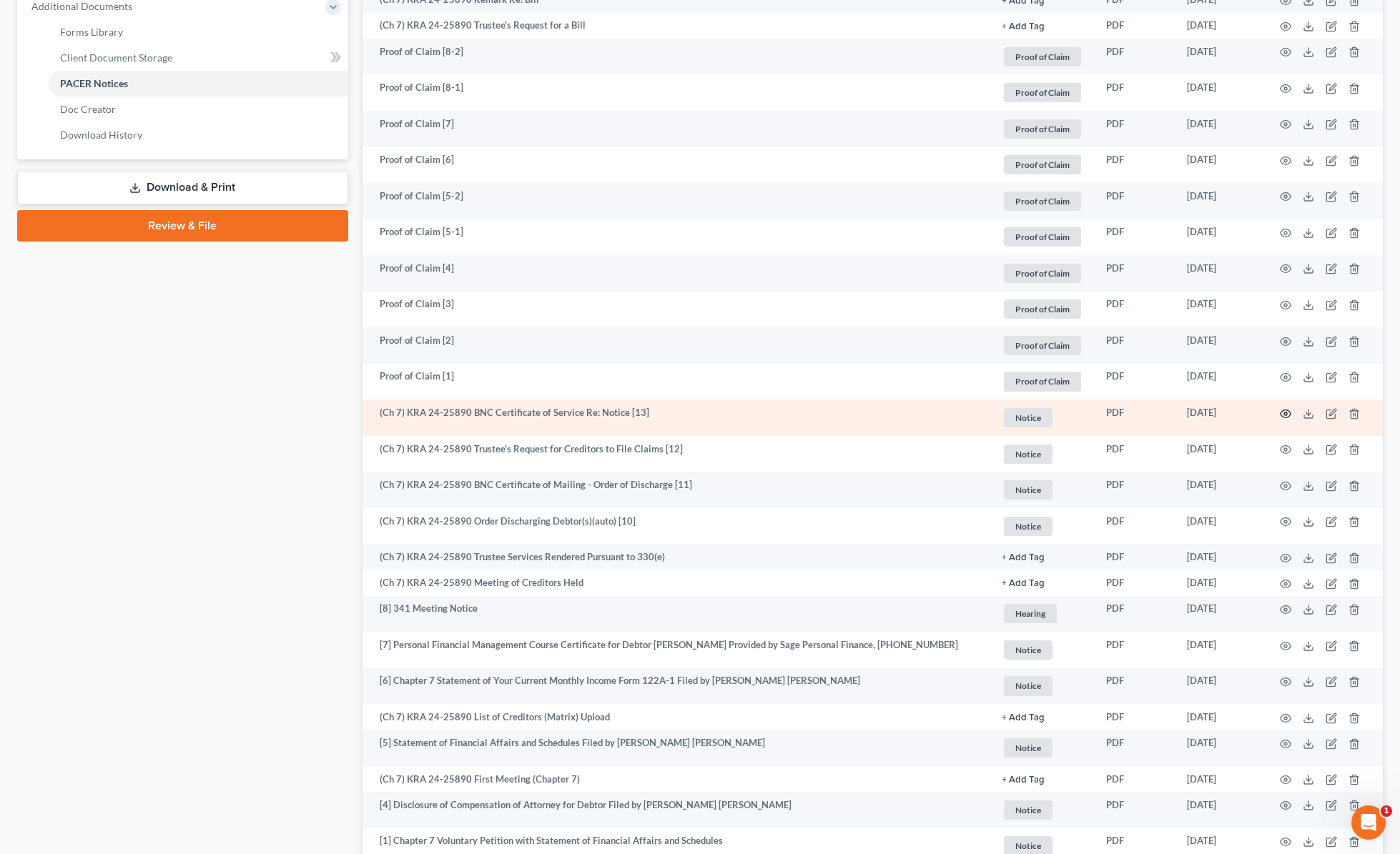
click at [1288, 413] on icon "button" at bounding box center [1286, 414] width 12 height 12
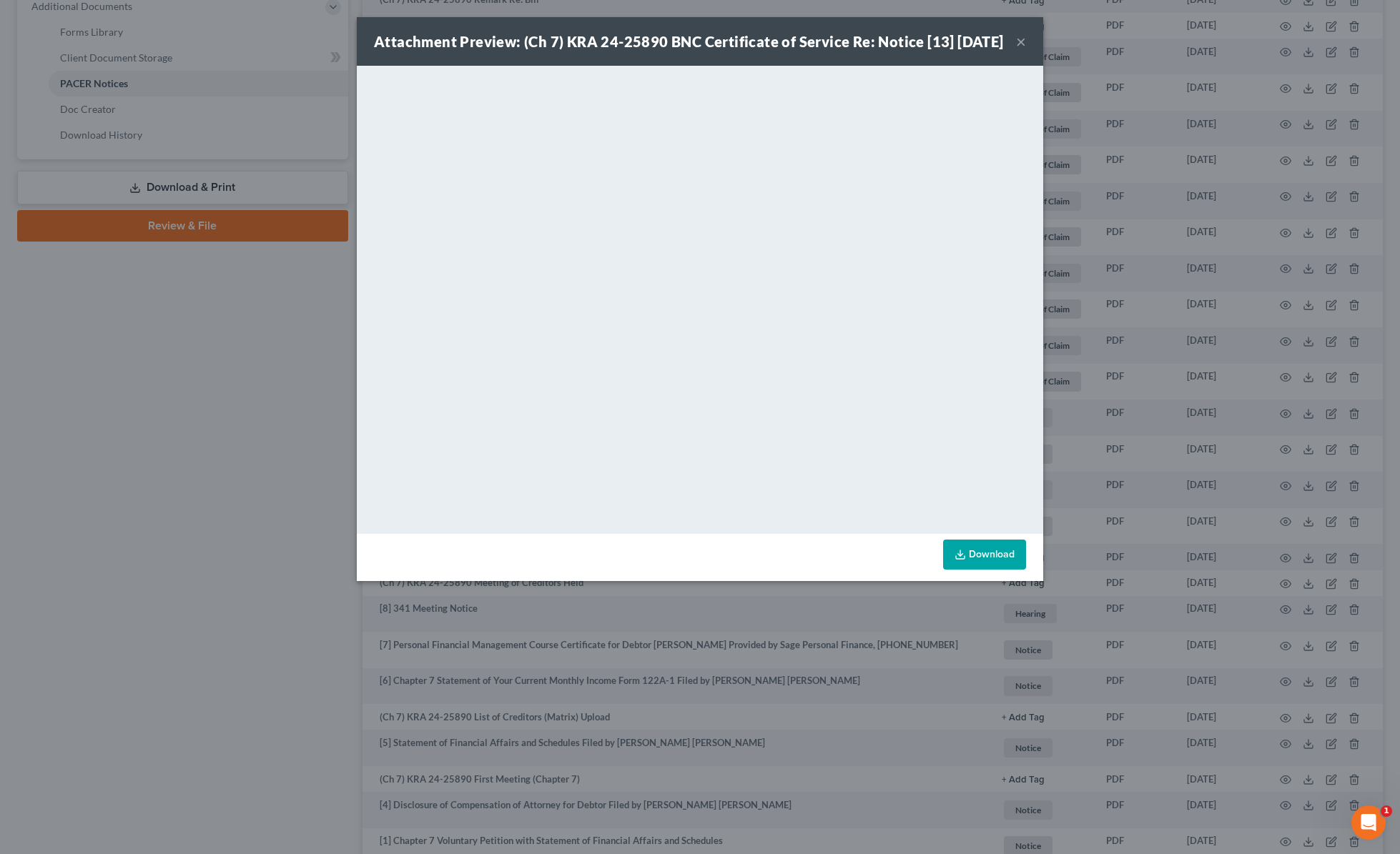
click at [1021, 49] on button "×" at bounding box center [1020, 41] width 10 height 17
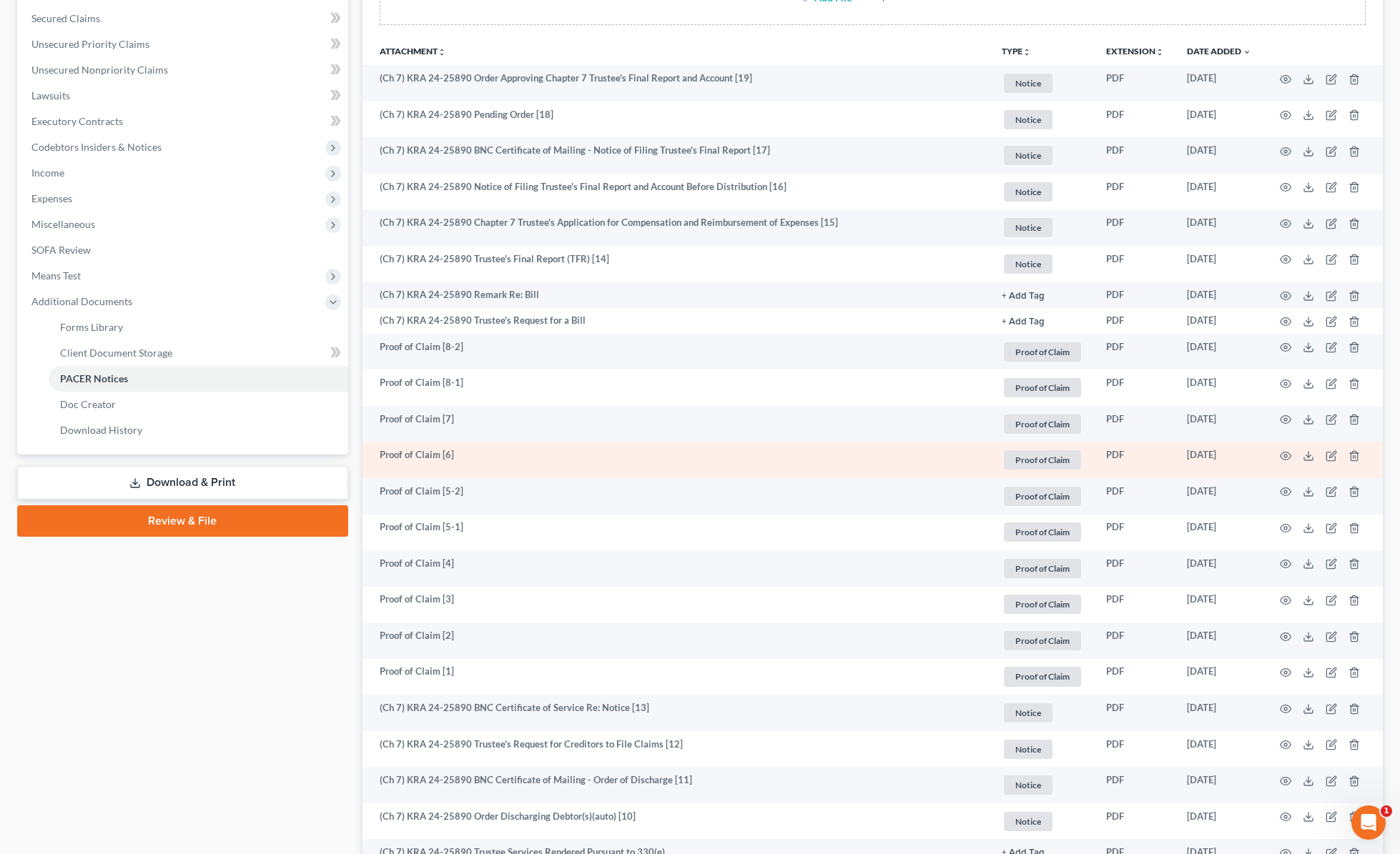
scroll to position [283, 0]
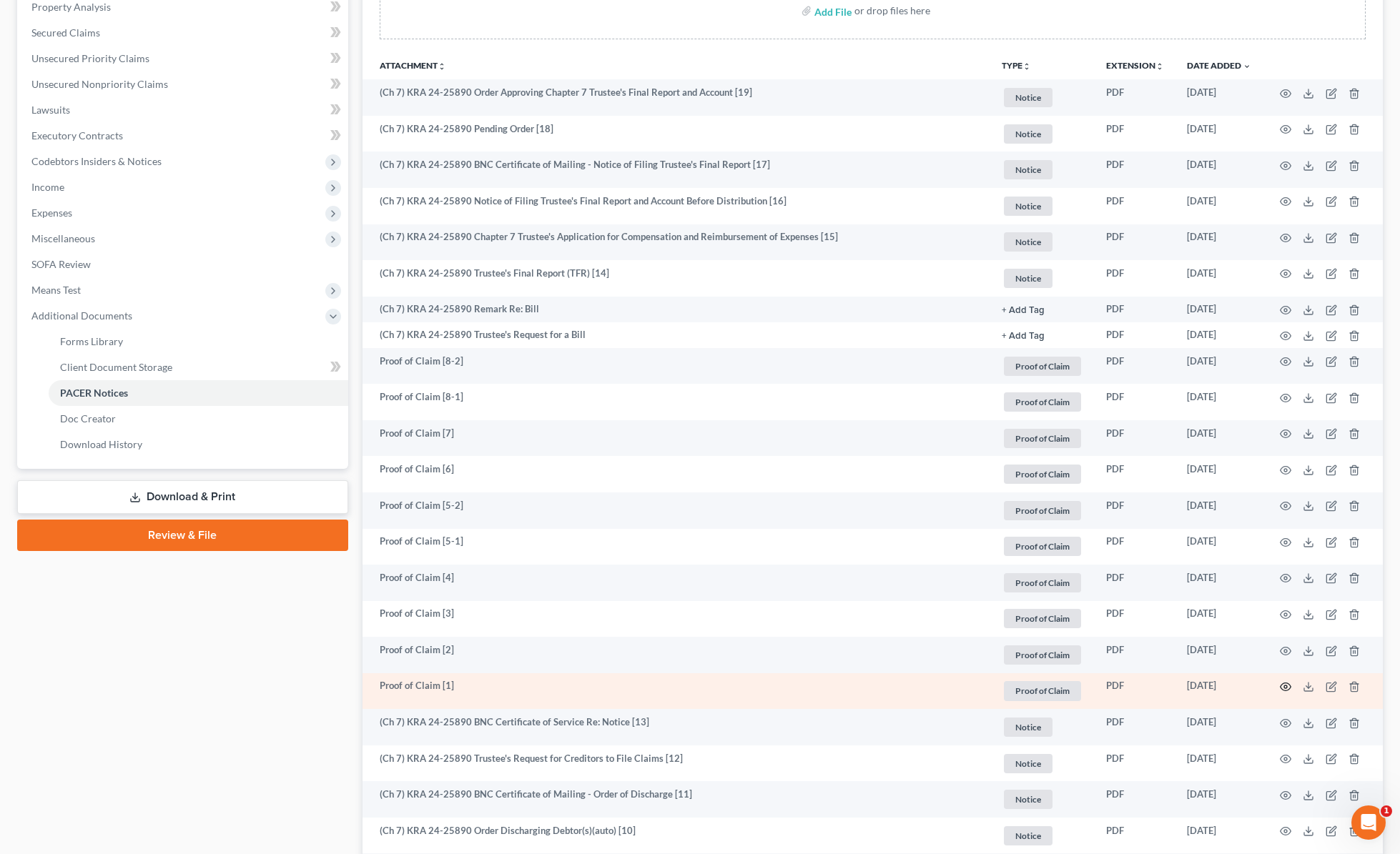
click at [1287, 689] on icon "button" at bounding box center [1286, 687] width 12 height 12
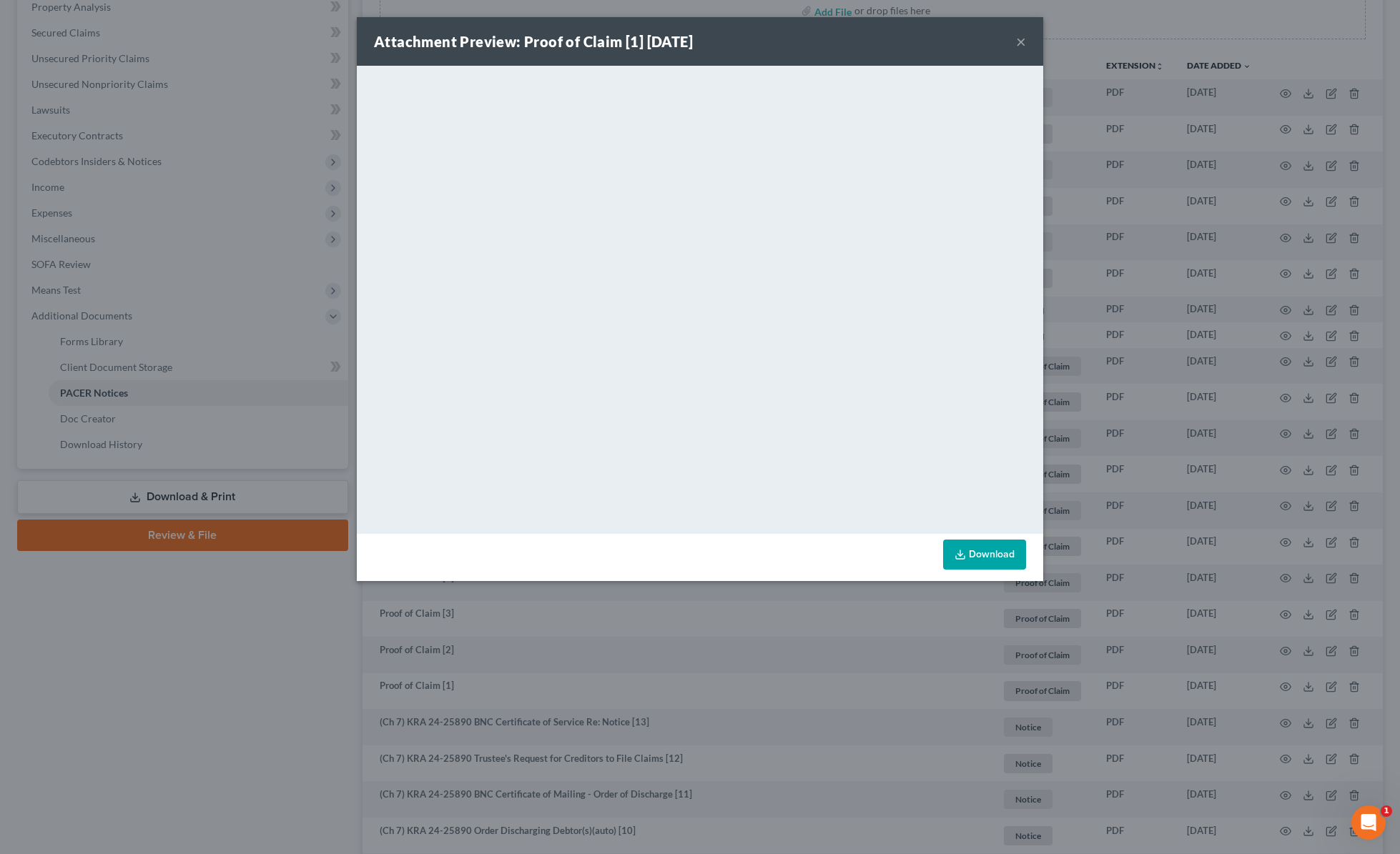
drag, startPoint x: 1020, startPoint y: 42, endPoint x: 1146, endPoint y: 460, distance: 436.6
click at [1020, 42] on button "×" at bounding box center [1020, 41] width 10 height 17
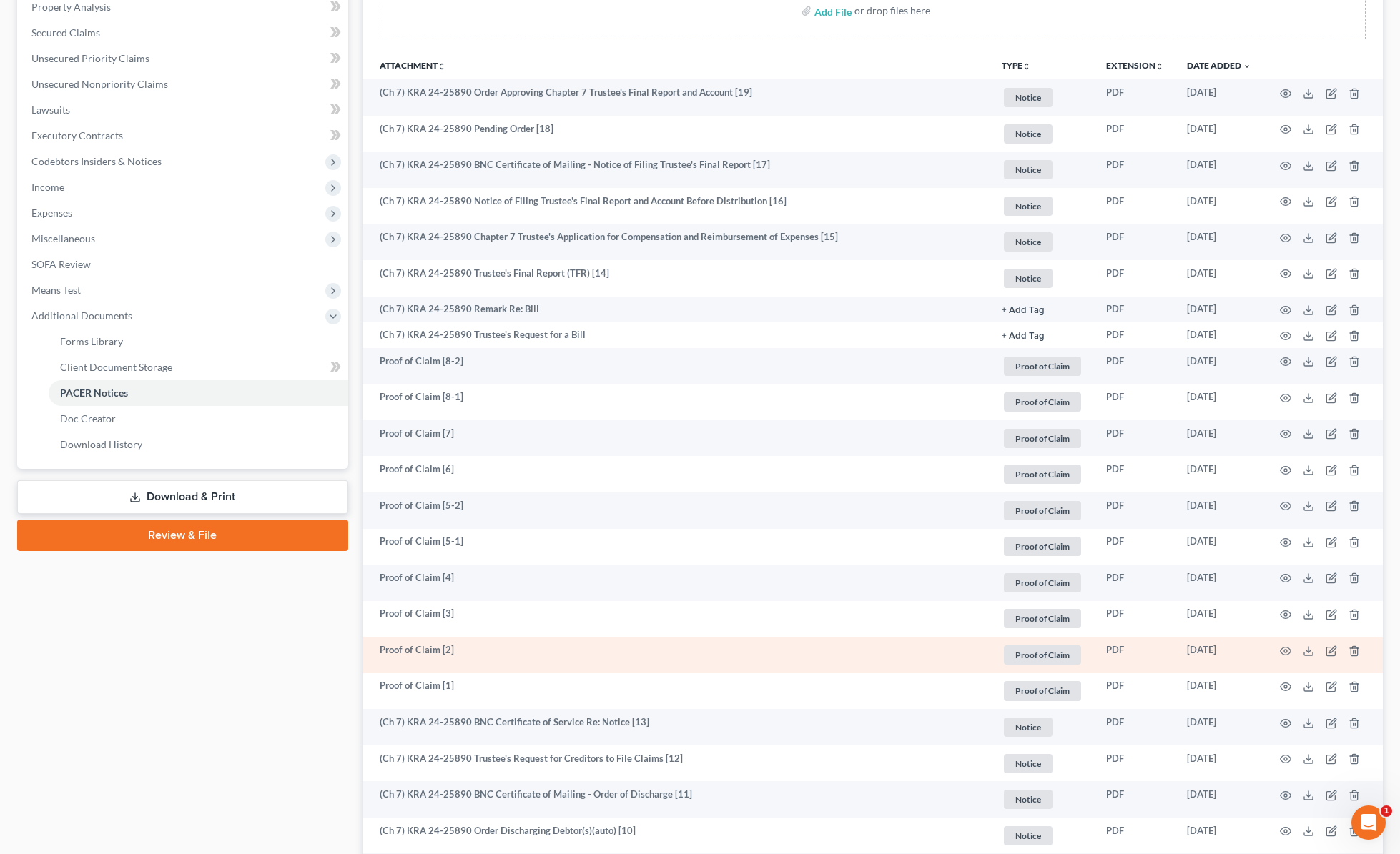
click at [1060, 657] on span "Proof of Claim" at bounding box center [1042, 654] width 77 height 19
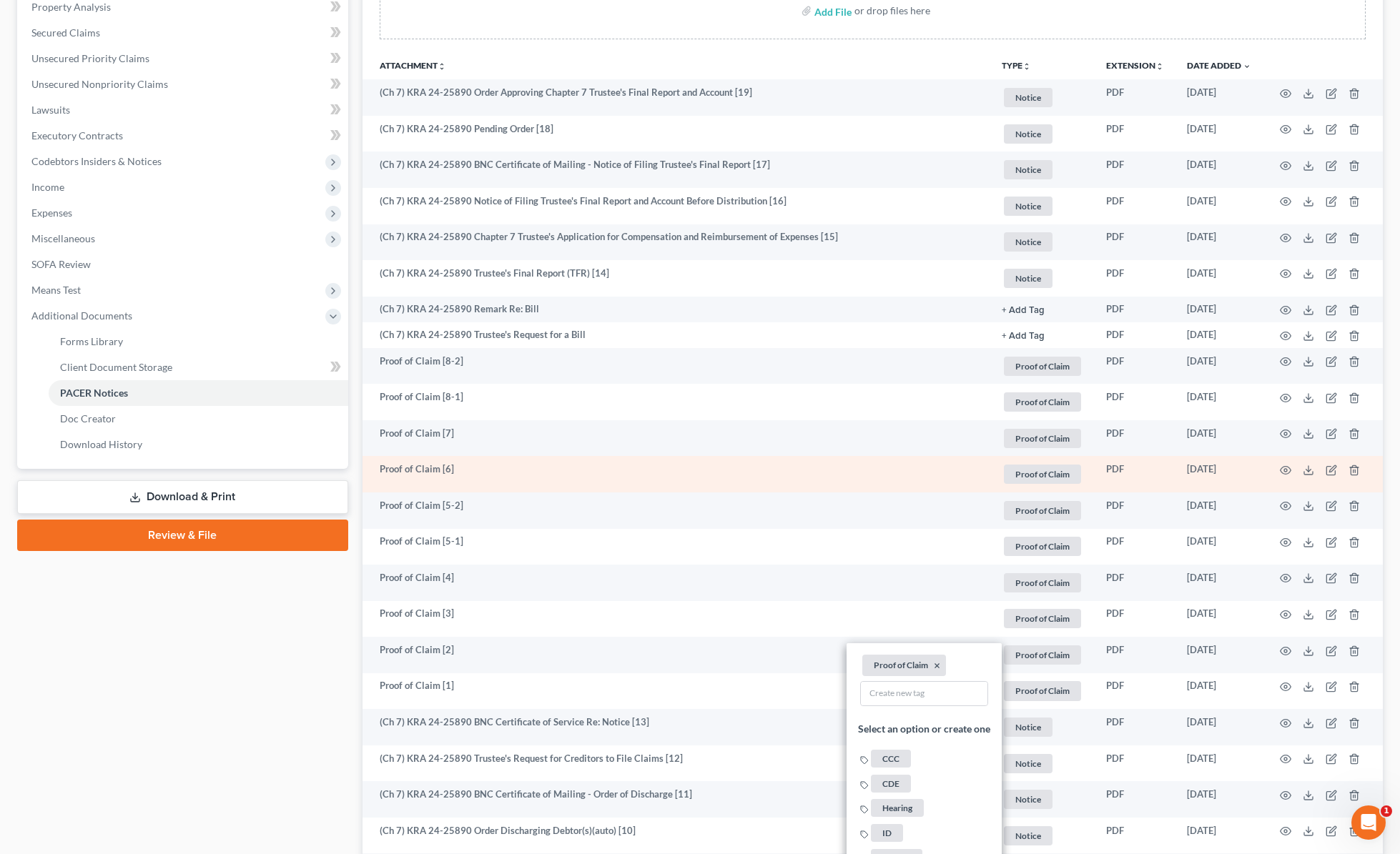
click at [773, 457] on td "Proof of Claim [6]" at bounding box center [676, 475] width 628 height 36
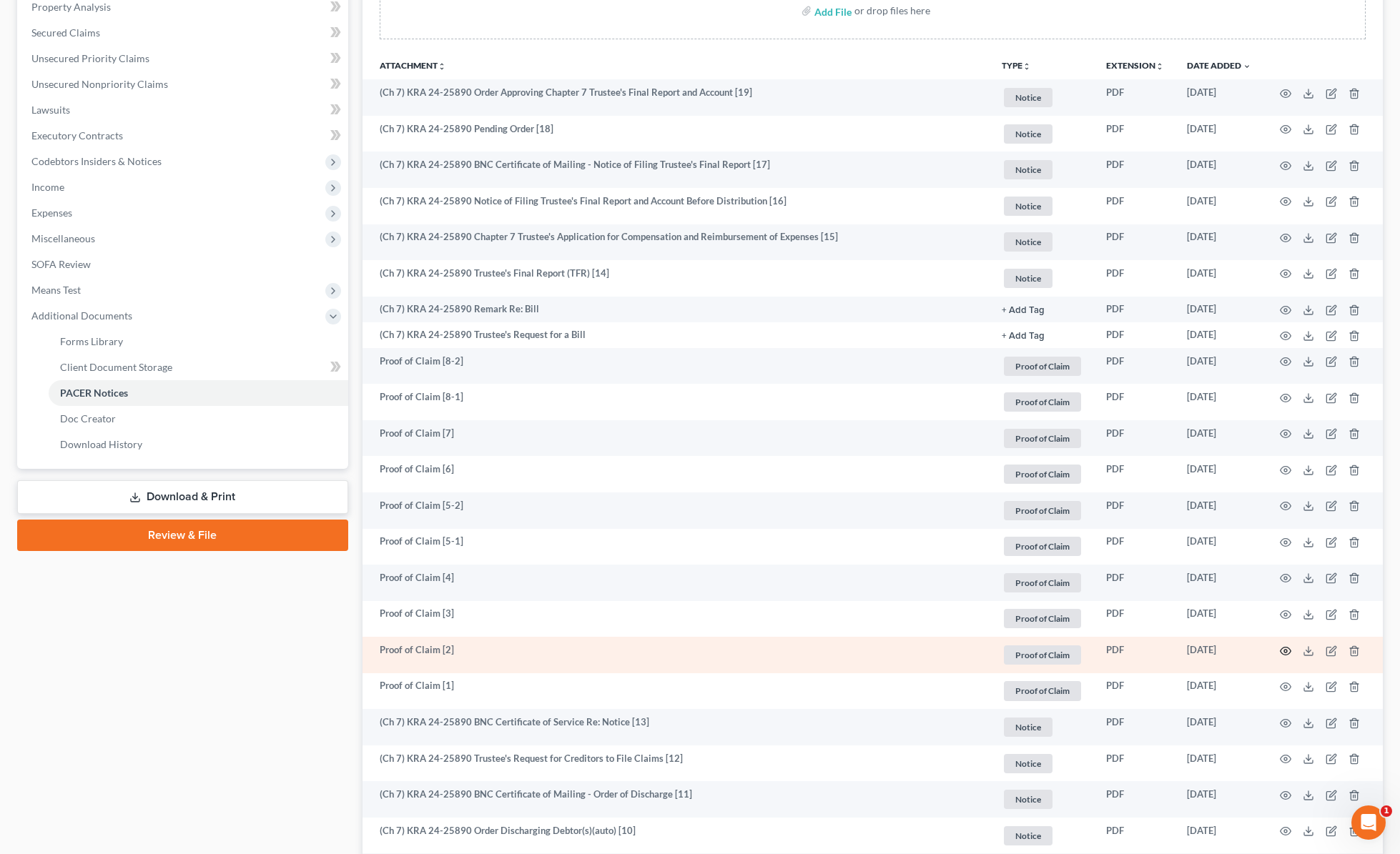
click at [1288, 650] on icon "button" at bounding box center [1286, 651] width 12 height 12
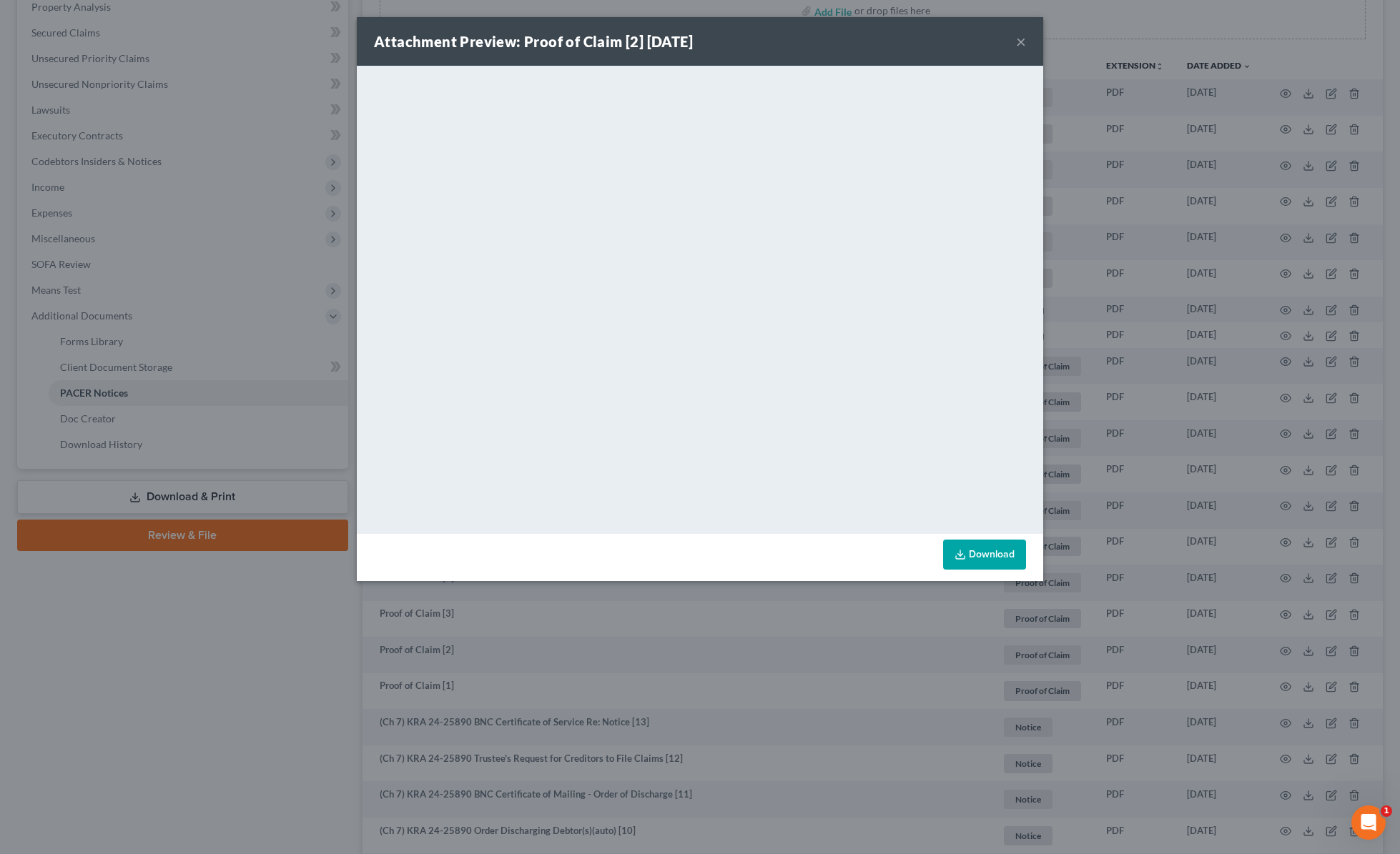
click at [1017, 37] on button "×" at bounding box center [1020, 41] width 10 height 17
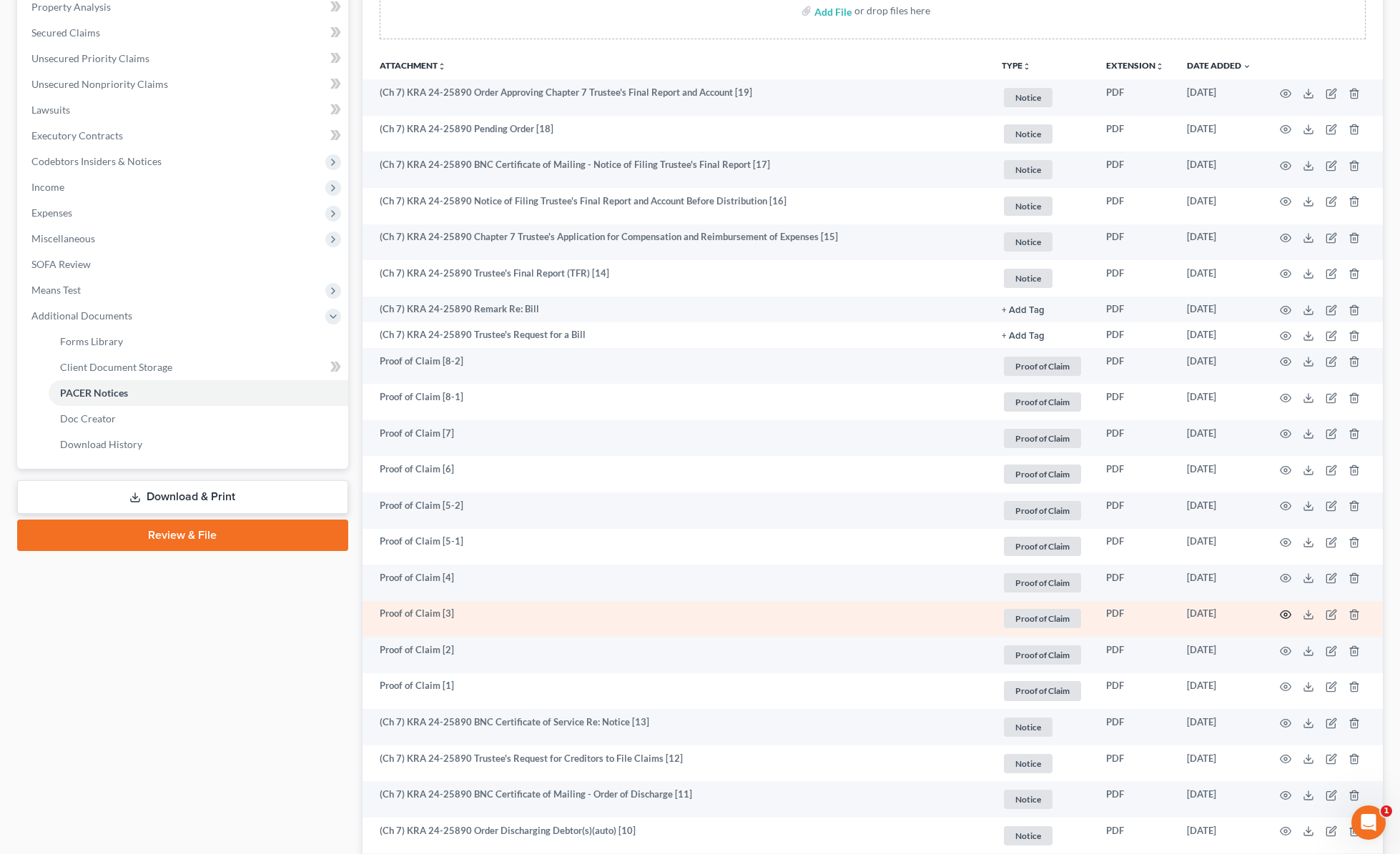
click at [1285, 614] on circle "button" at bounding box center [1286, 614] width 3 height 3
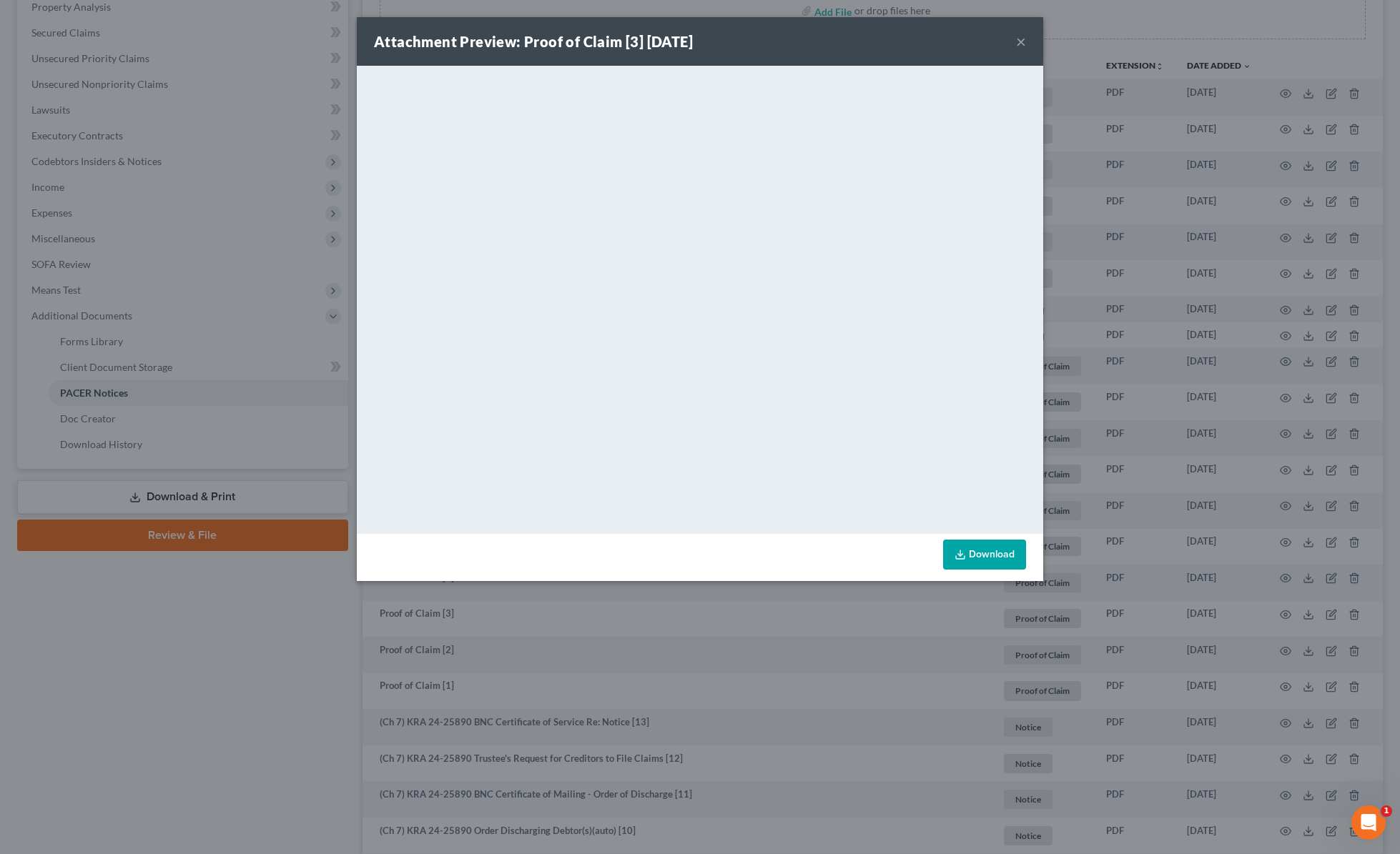
click at [1019, 38] on button "×" at bounding box center [1020, 41] width 10 height 17
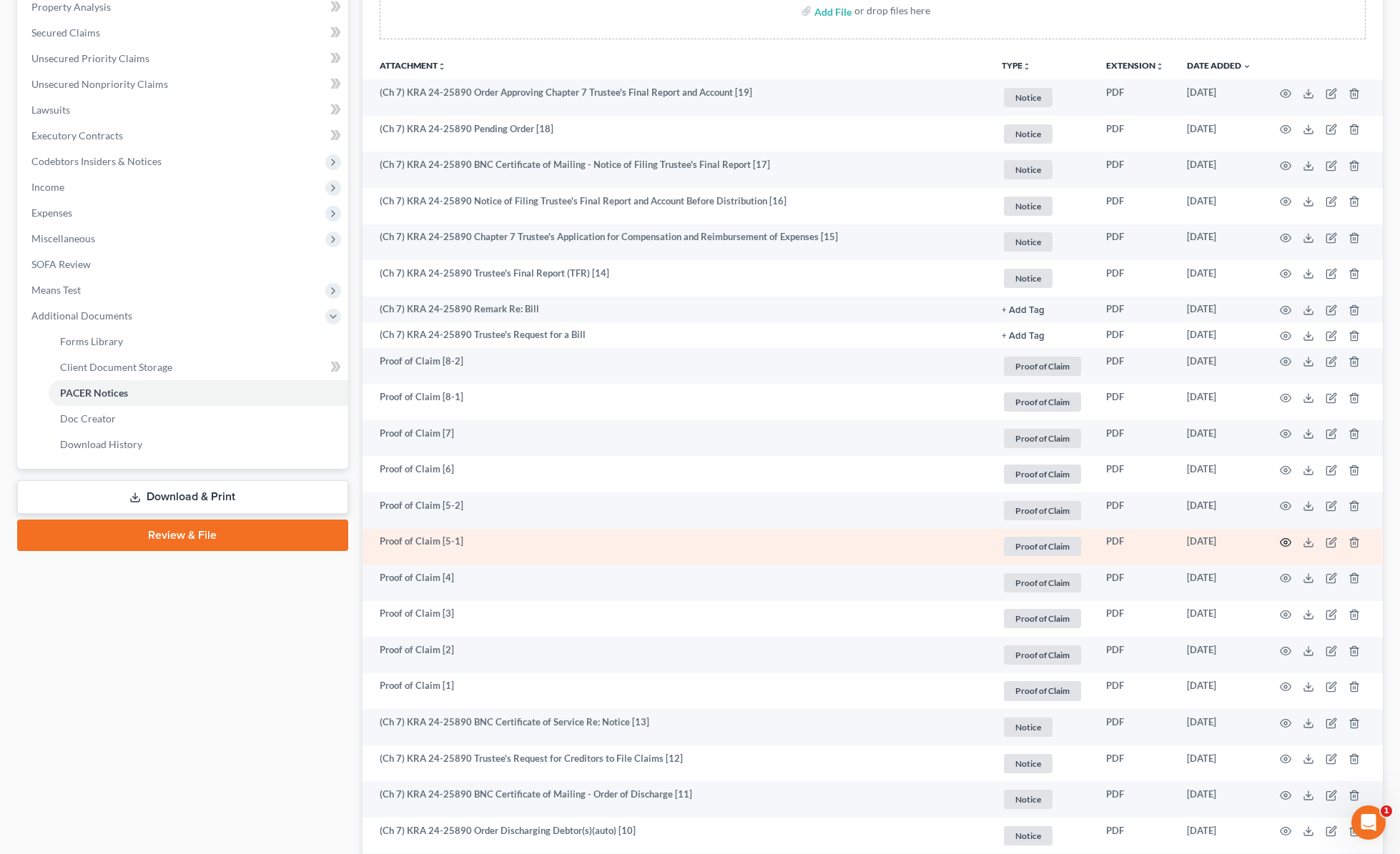
click at [1287, 542] on circle "button" at bounding box center [1286, 542] width 3 height 3
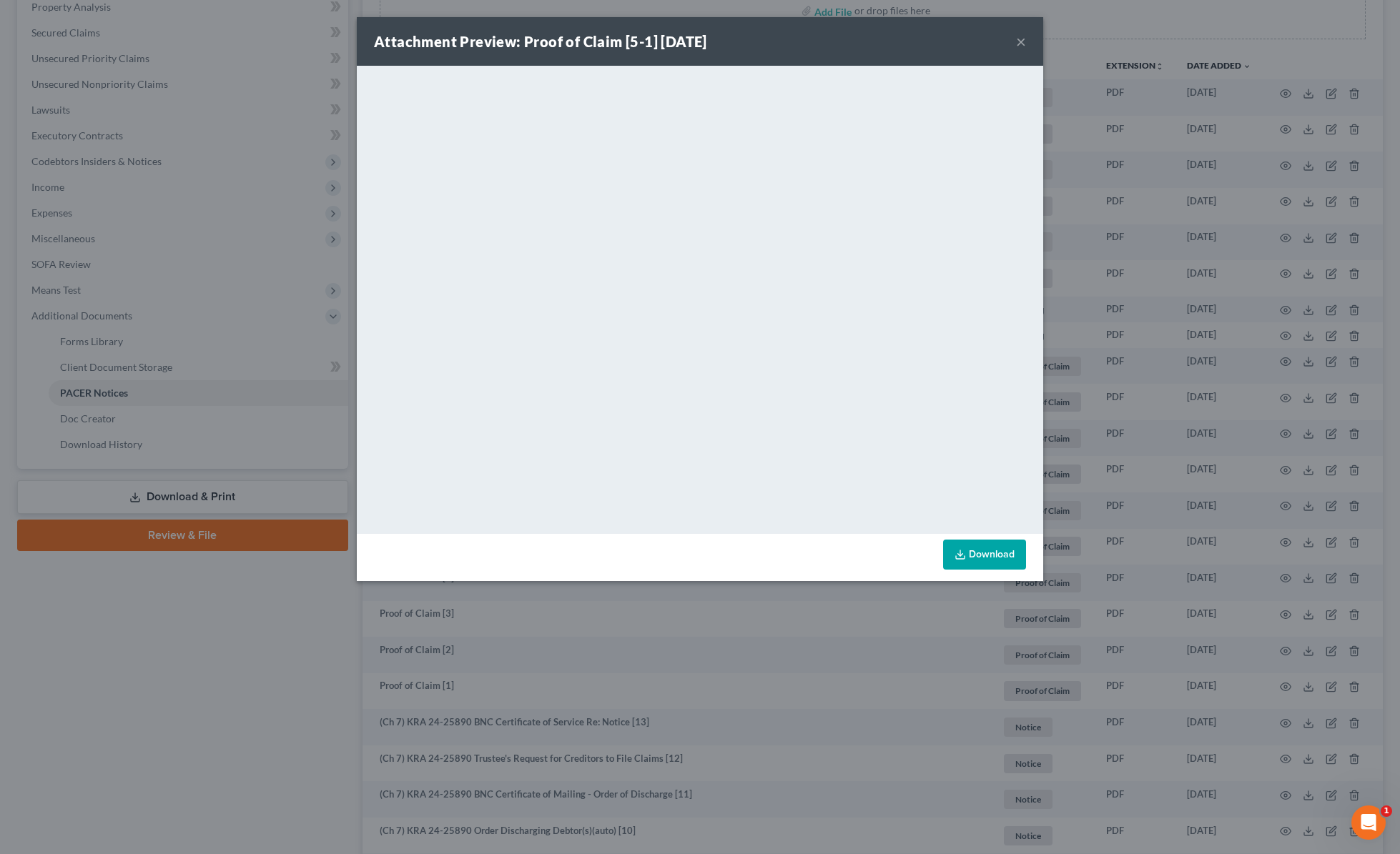
click at [1021, 42] on button "×" at bounding box center [1020, 41] width 10 height 17
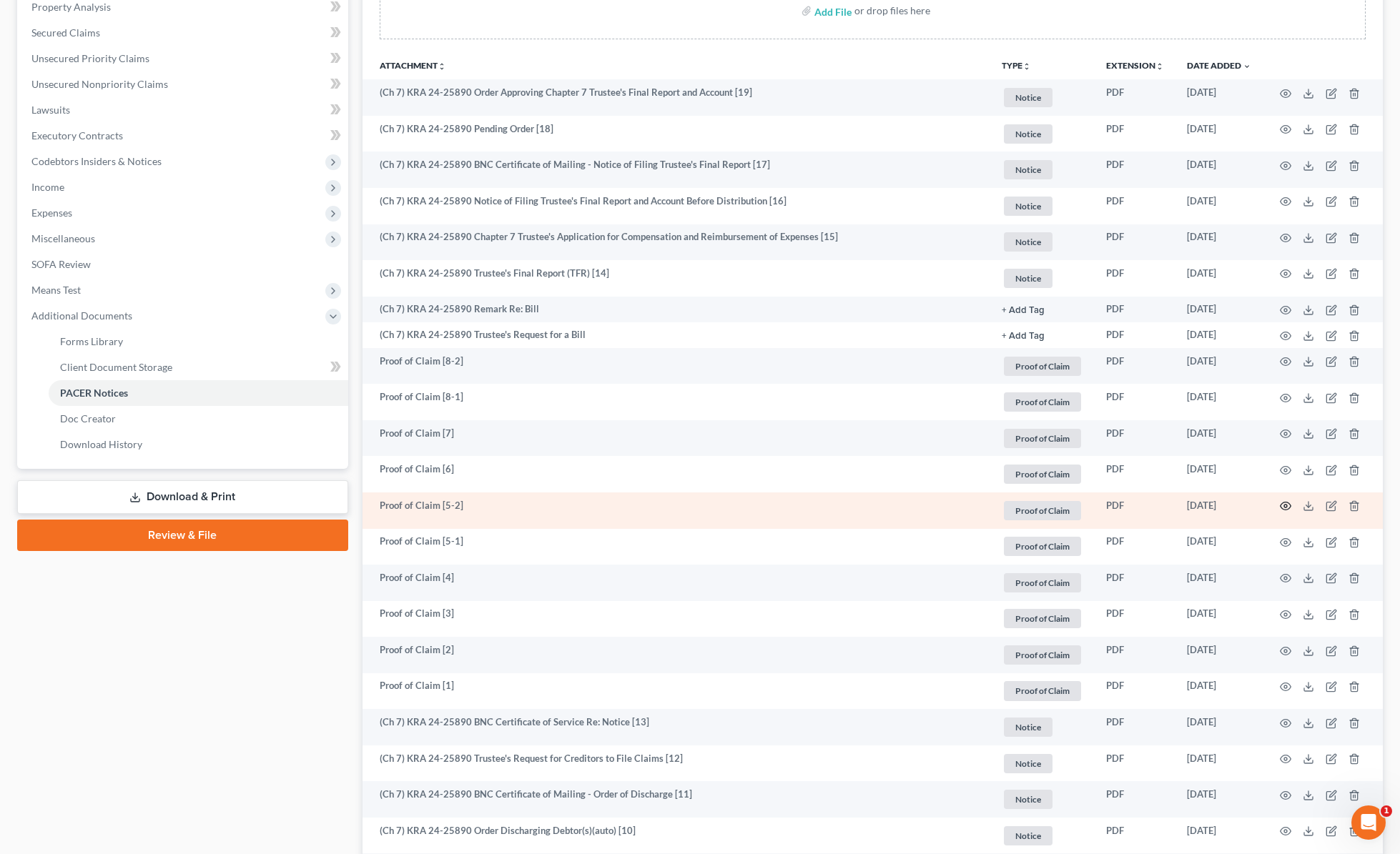
click at [1286, 506] on icon "button" at bounding box center [1286, 506] width 12 height 12
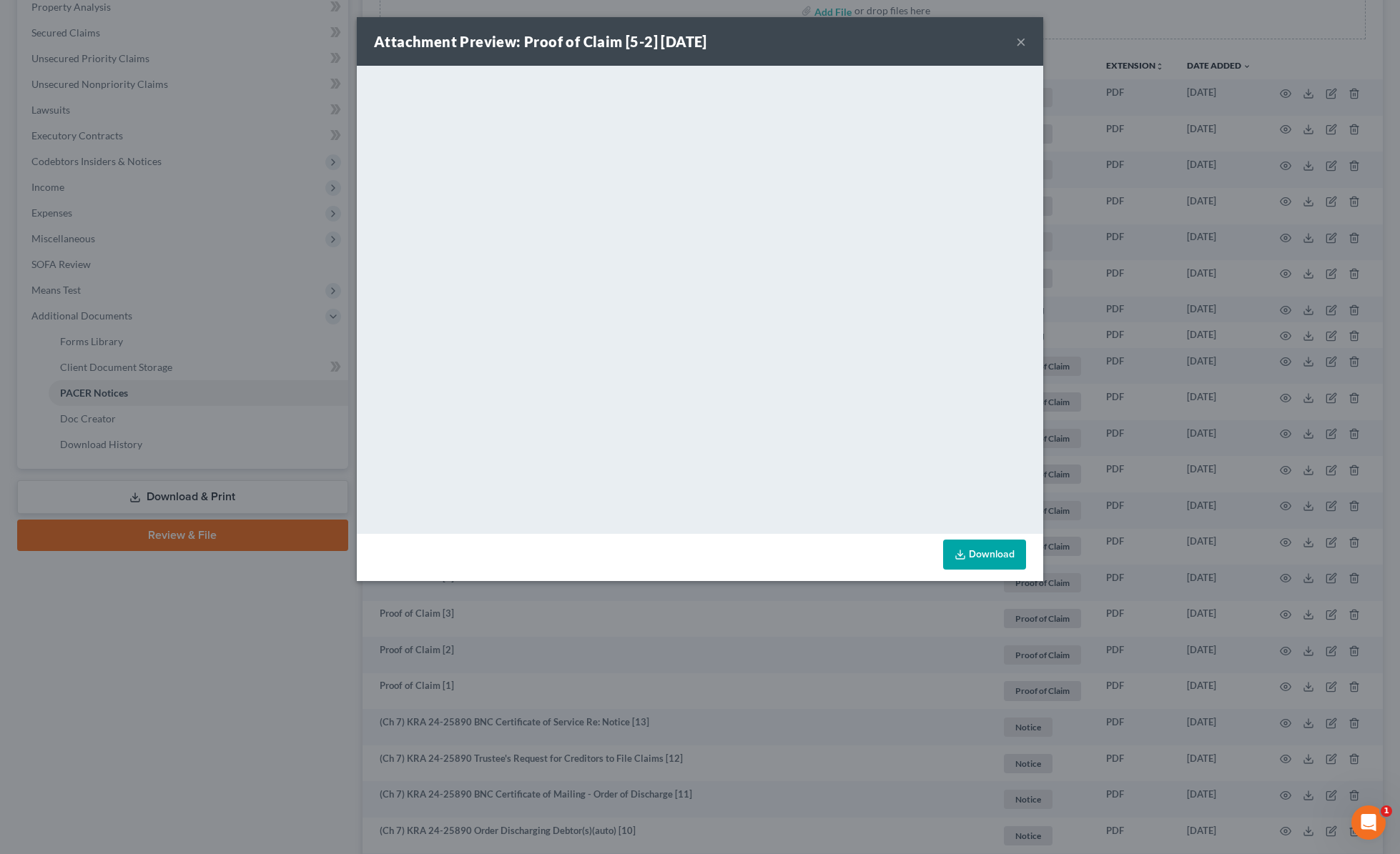
click at [1022, 43] on button "×" at bounding box center [1020, 41] width 10 height 17
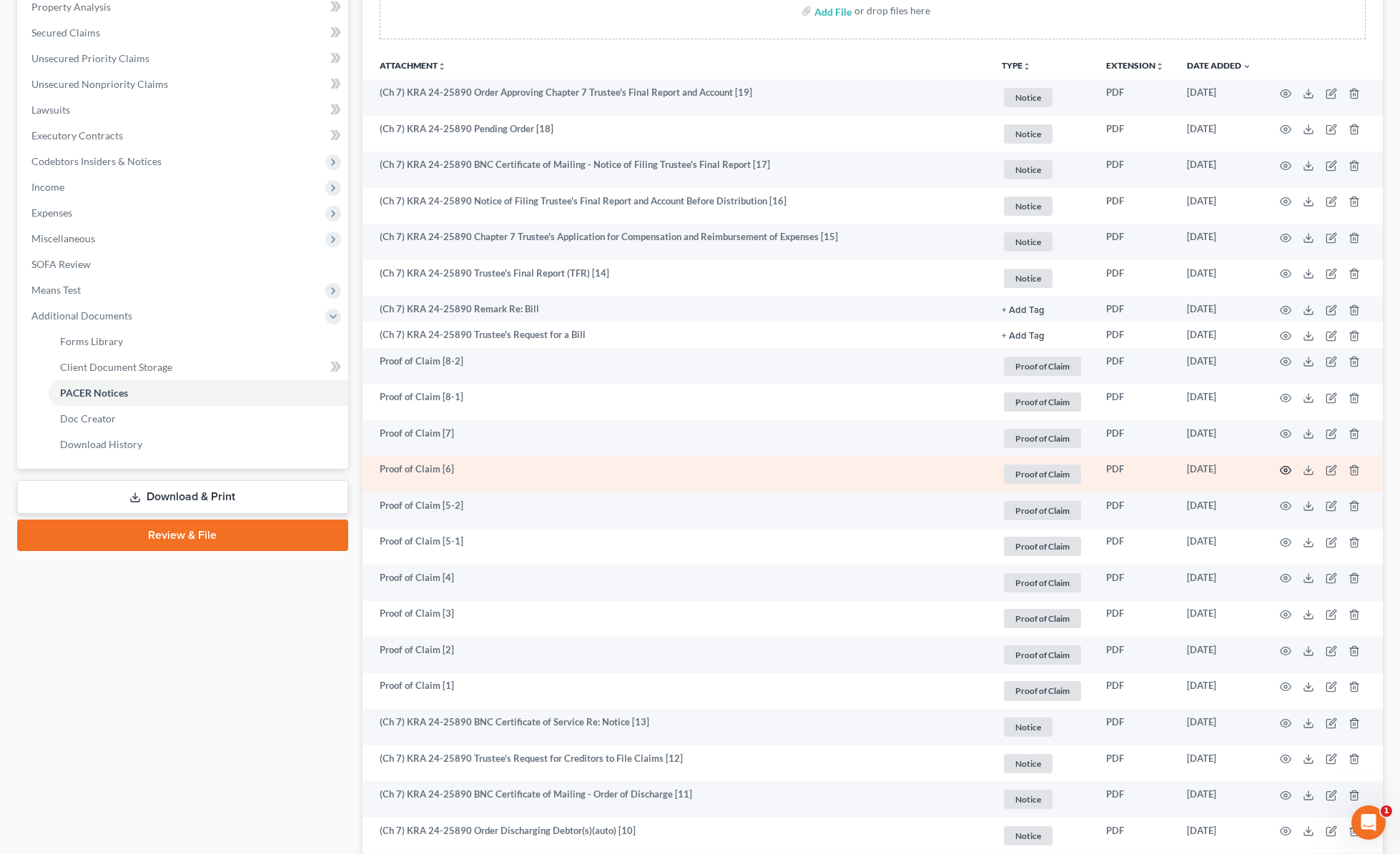
click at [1287, 469] on circle "button" at bounding box center [1286, 470] width 3 height 3
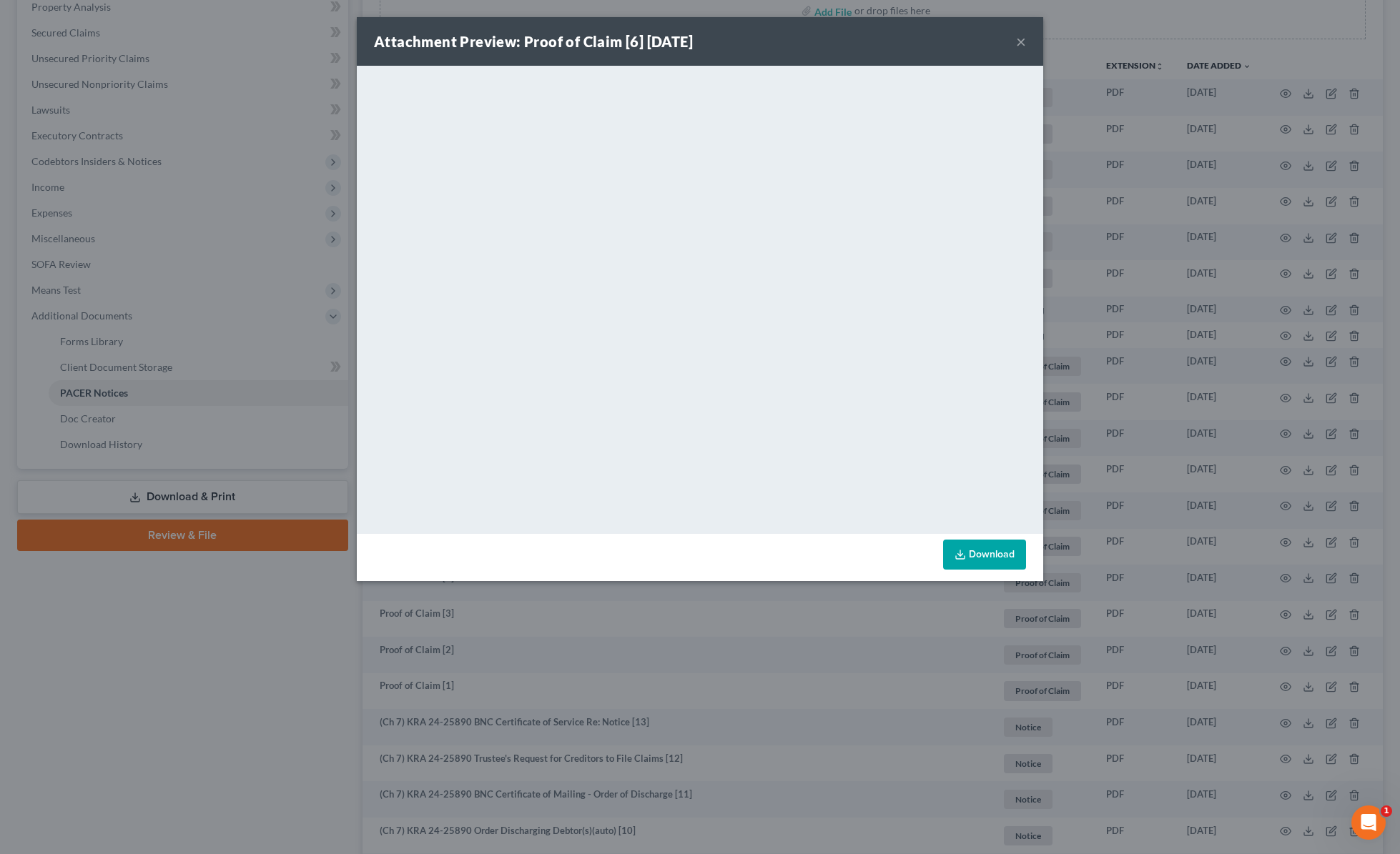
click at [1022, 44] on button "×" at bounding box center [1020, 41] width 10 height 17
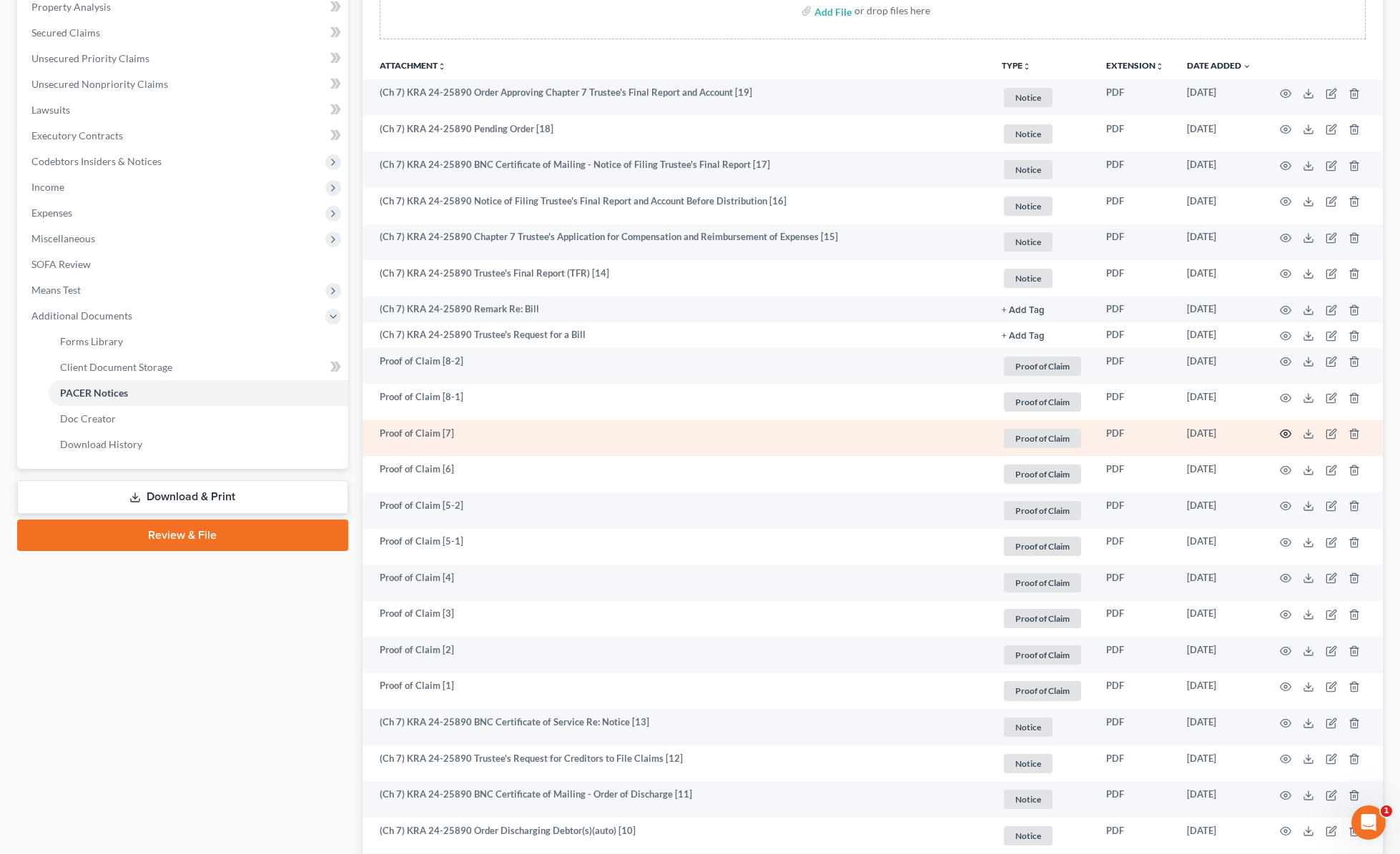
click at [1285, 435] on icon "button" at bounding box center [1286, 434] width 12 height 12
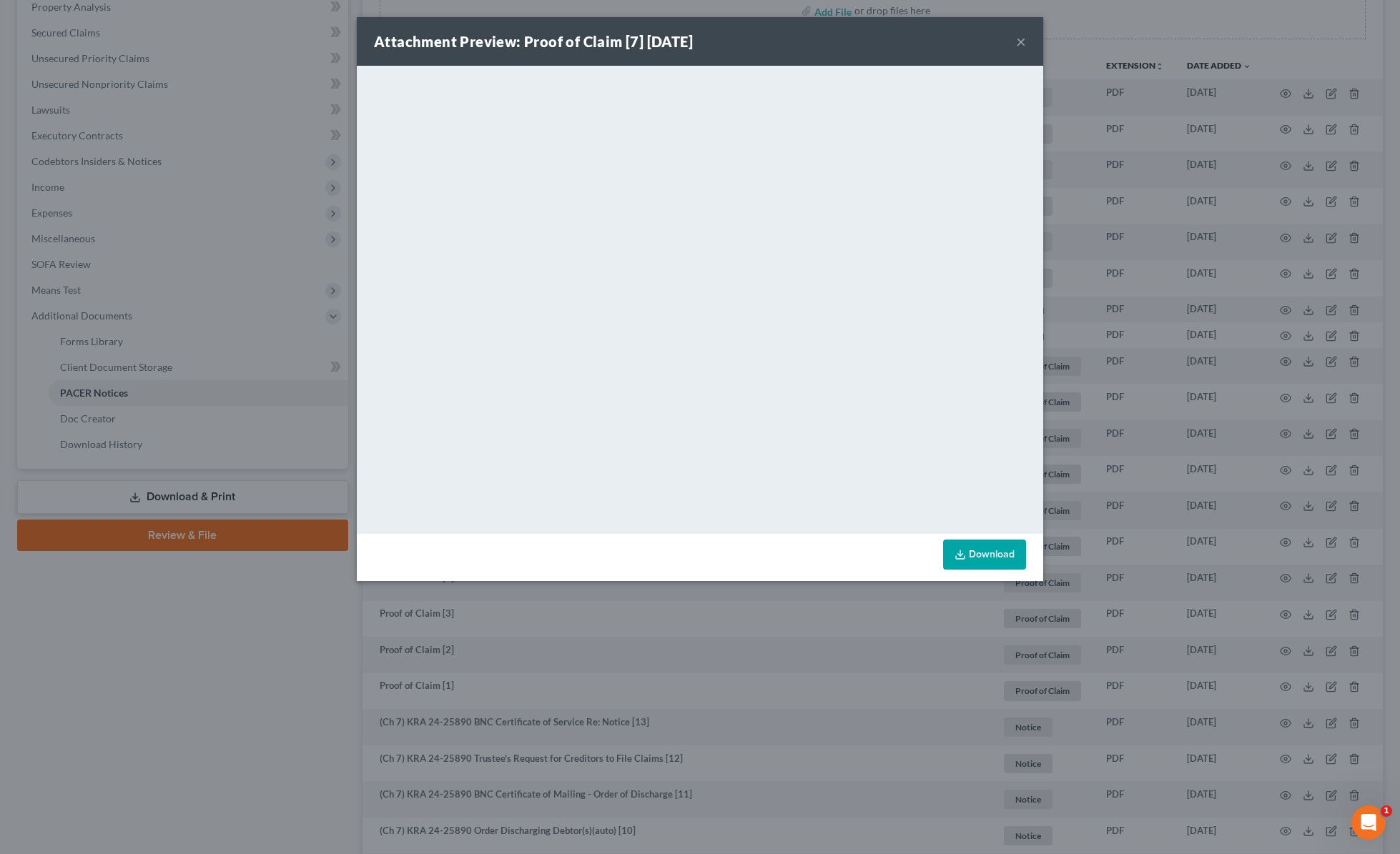
click at [1022, 42] on button "×" at bounding box center [1020, 41] width 10 height 17
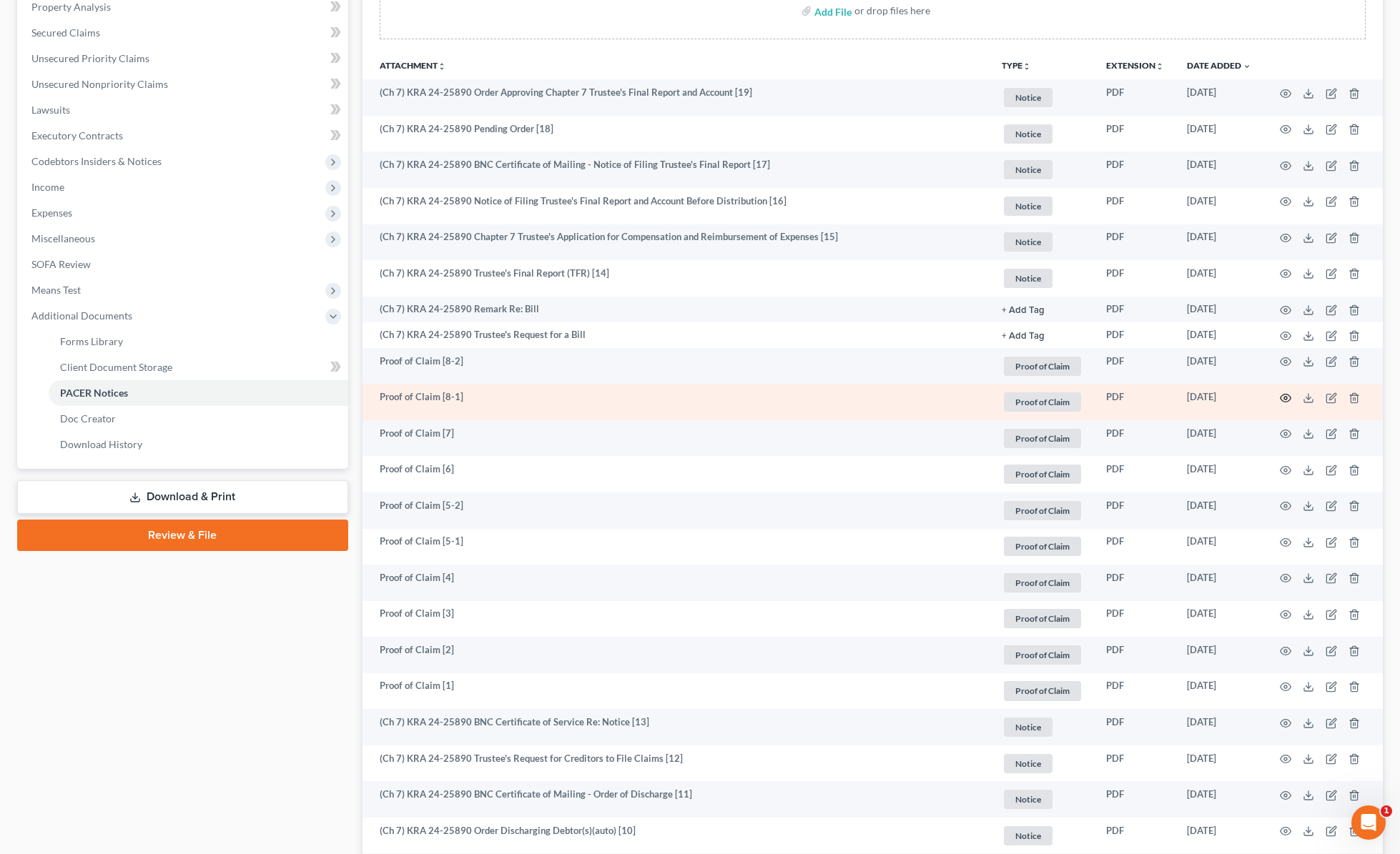
click at [1285, 396] on icon "button" at bounding box center [1286, 398] width 12 height 12
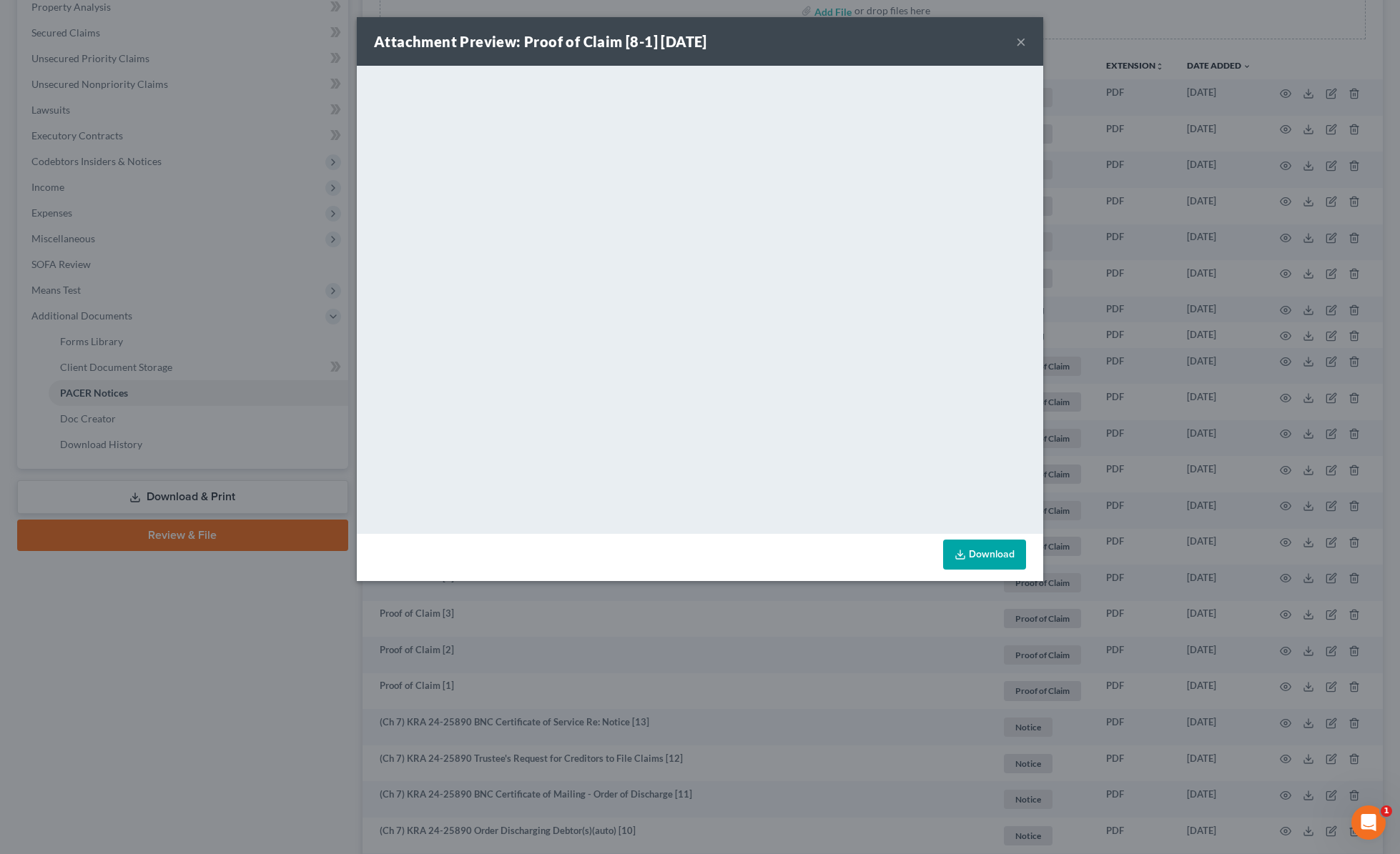
click at [1019, 40] on button "×" at bounding box center [1020, 41] width 10 height 17
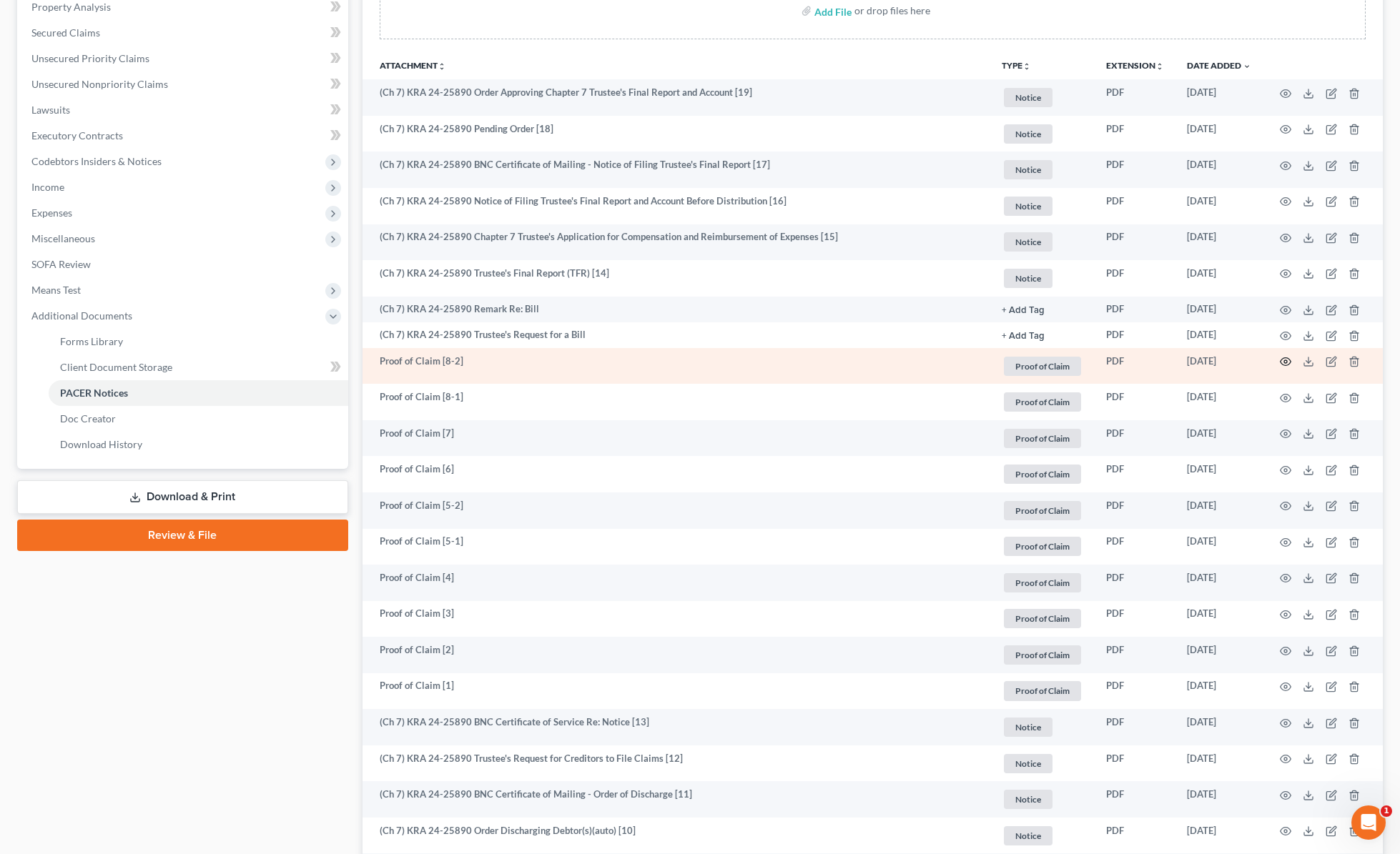
click at [1287, 358] on icon "button" at bounding box center [1286, 361] width 12 height 12
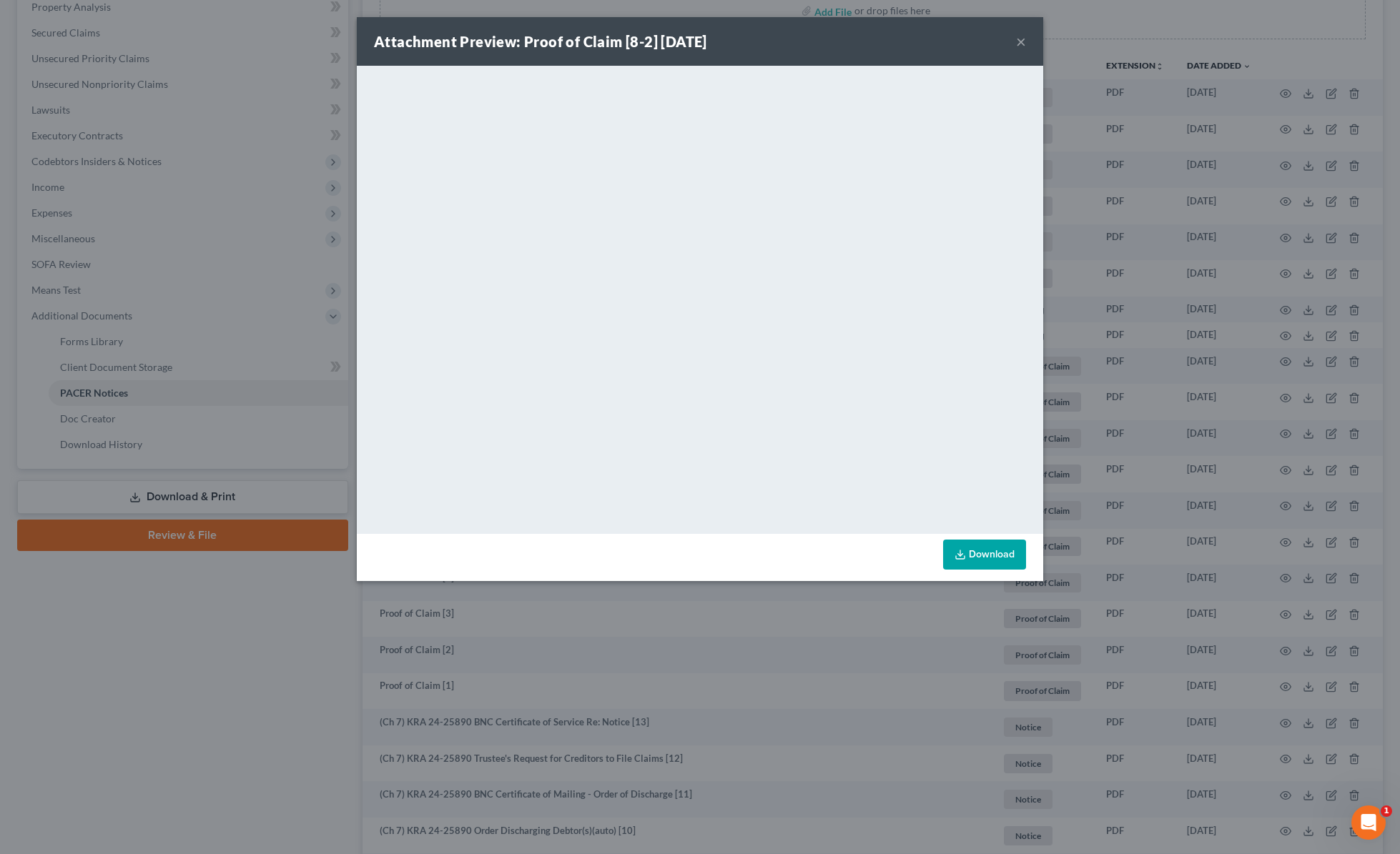
click at [1023, 39] on button "×" at bounding box center [1020, 41] width 10 height 17
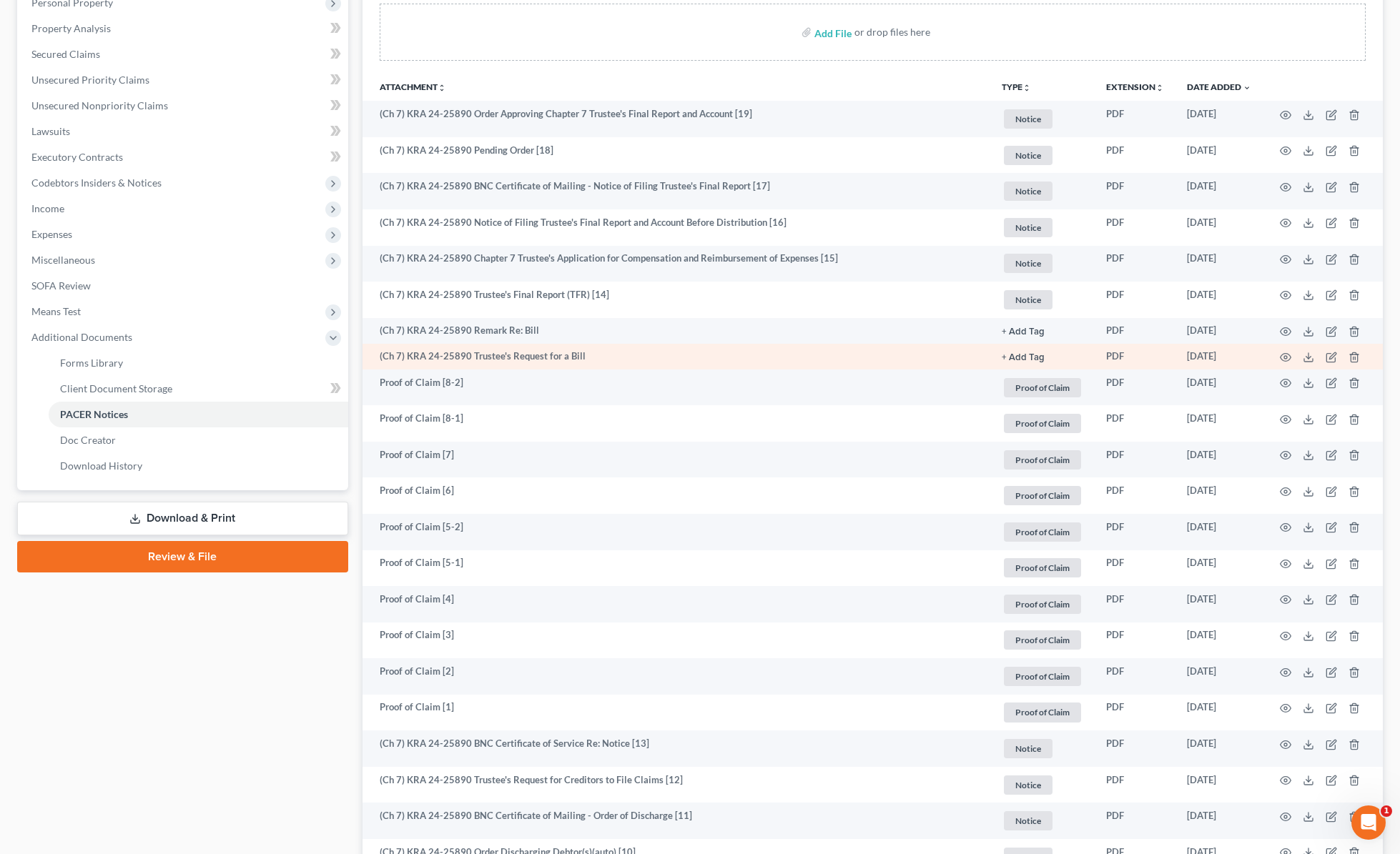
scroll to position [260, 0]
click at [1287, 358] on icon "button" at bounding box center [1286, 358] width 12 height 12
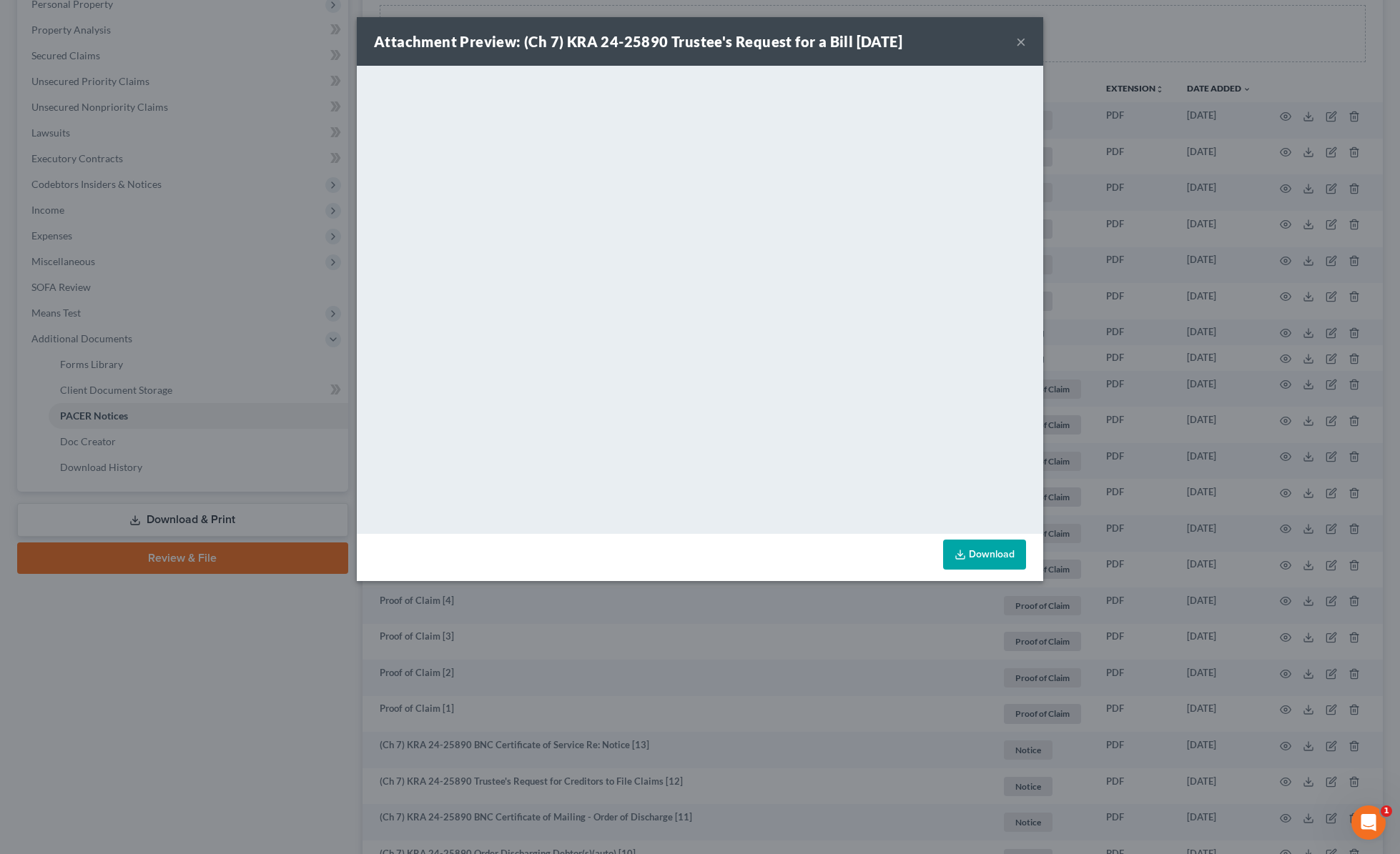
click at [1024, 42] on button "×" at bounding box center [1020, 41] width 10 height 17
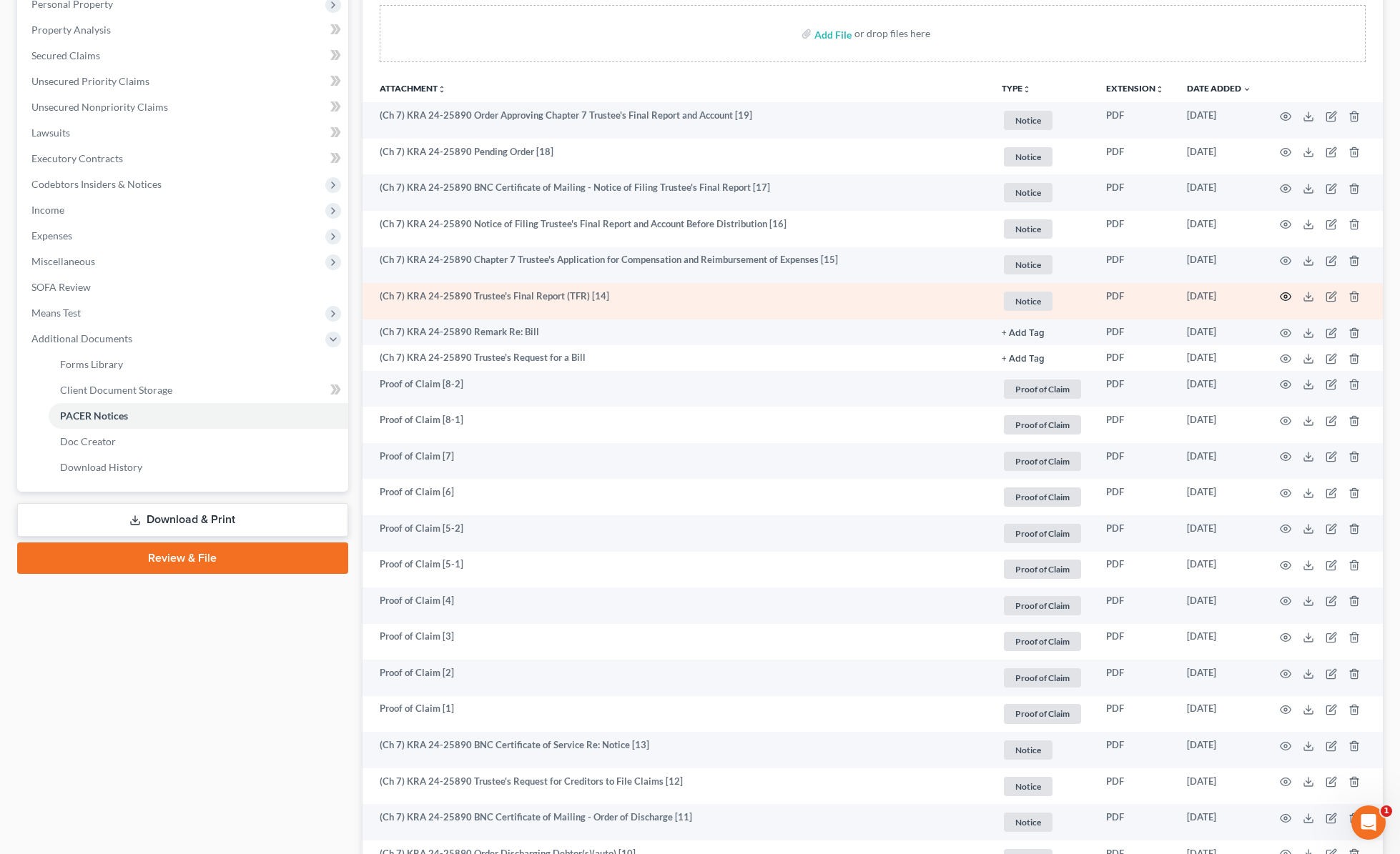
click at [1285, 296] on circle "button" at bounding box center [1286, 296] width 3 height 3
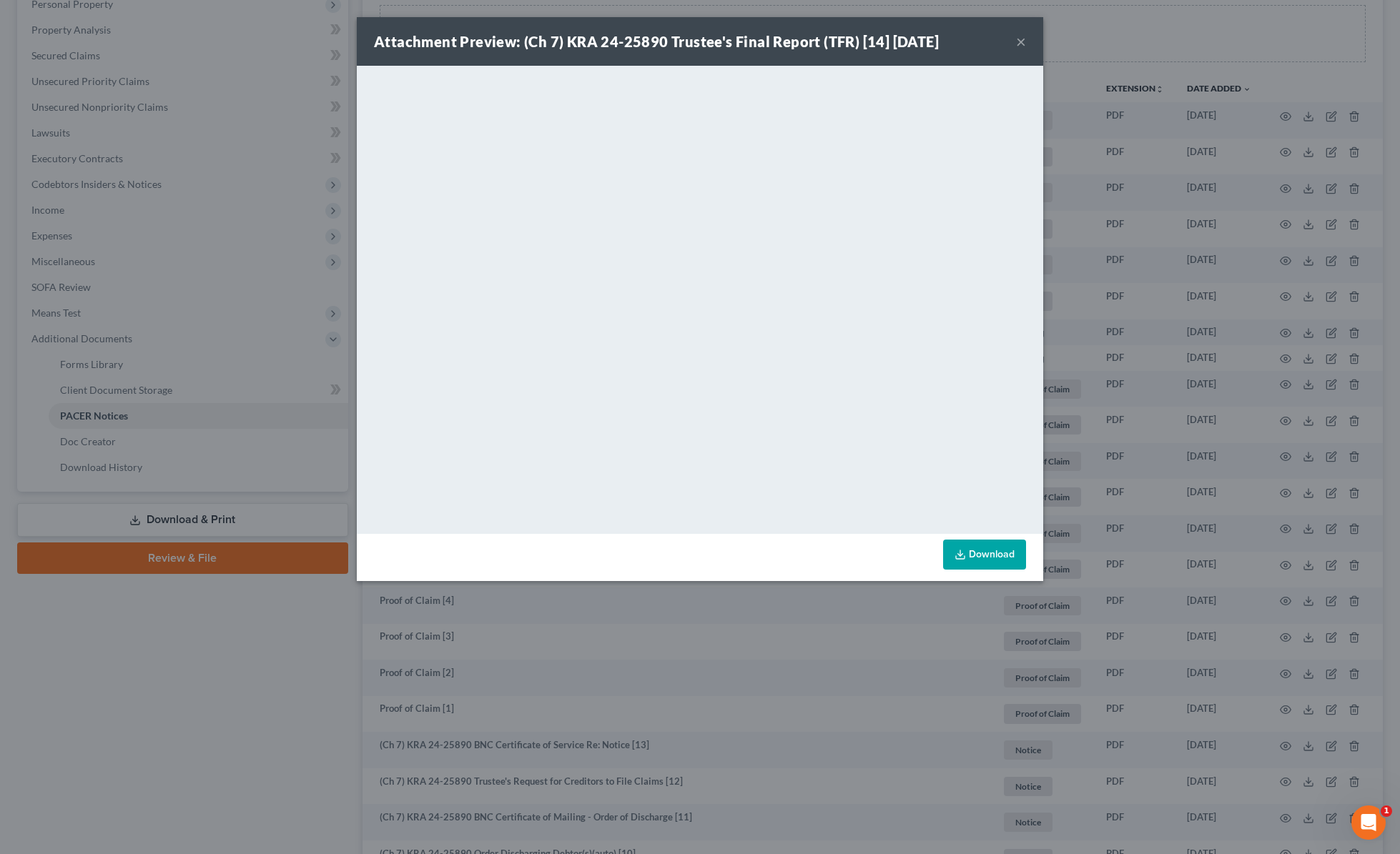
click at [1019, 44] on button "×" at bounding box center [1020, 41] width 10 height 17
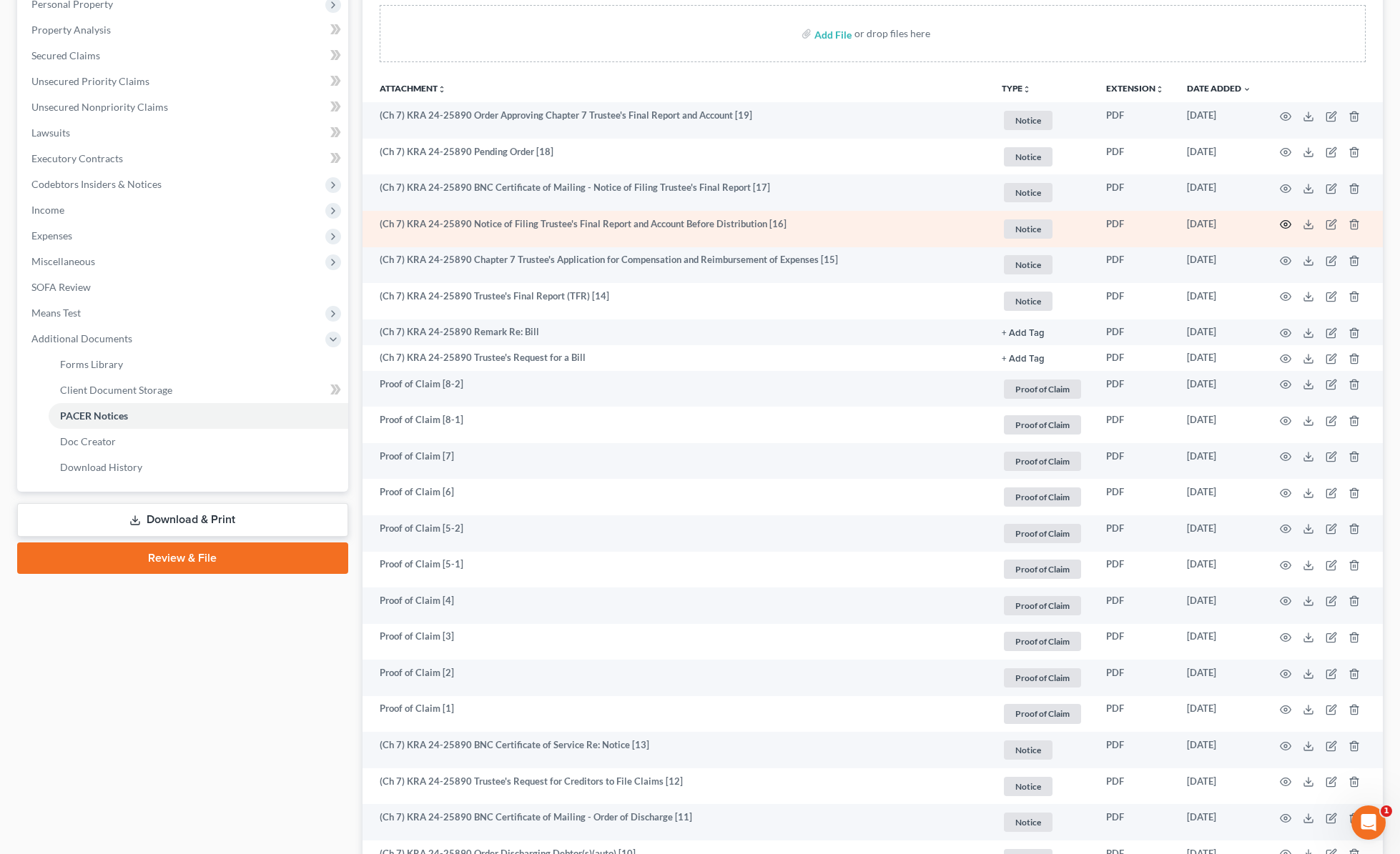
click at [1287, 224] on icon "button" at bounding box center [1286, 224] width 12 height 12
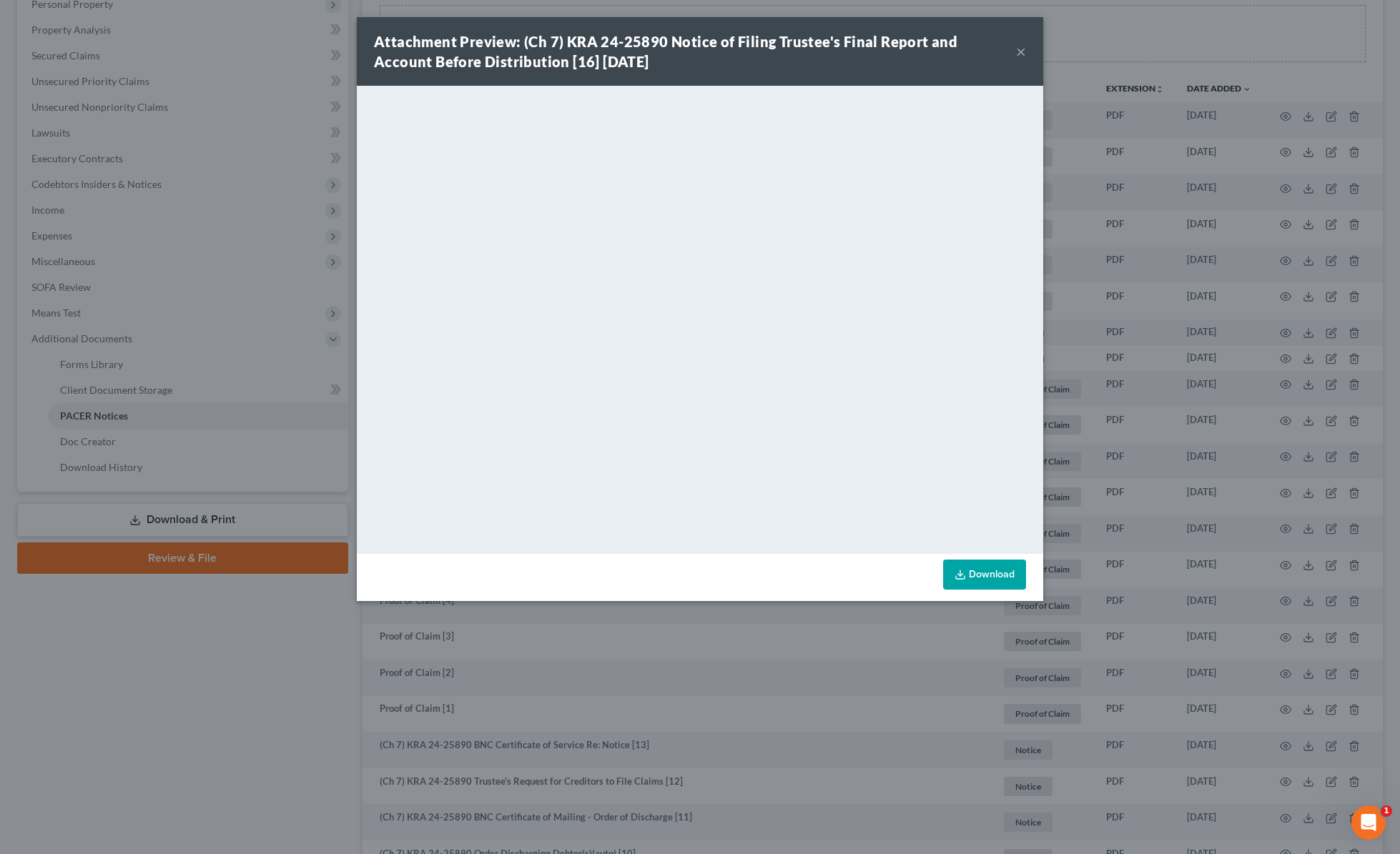
drag, startPoint x: 1022, startPoint y: 49, endPoint x: 200, endPoint y: 123, distance: 825.3
click at [1022, 49] on button "×" at bounding box center [1020, 51] width 10 height 17
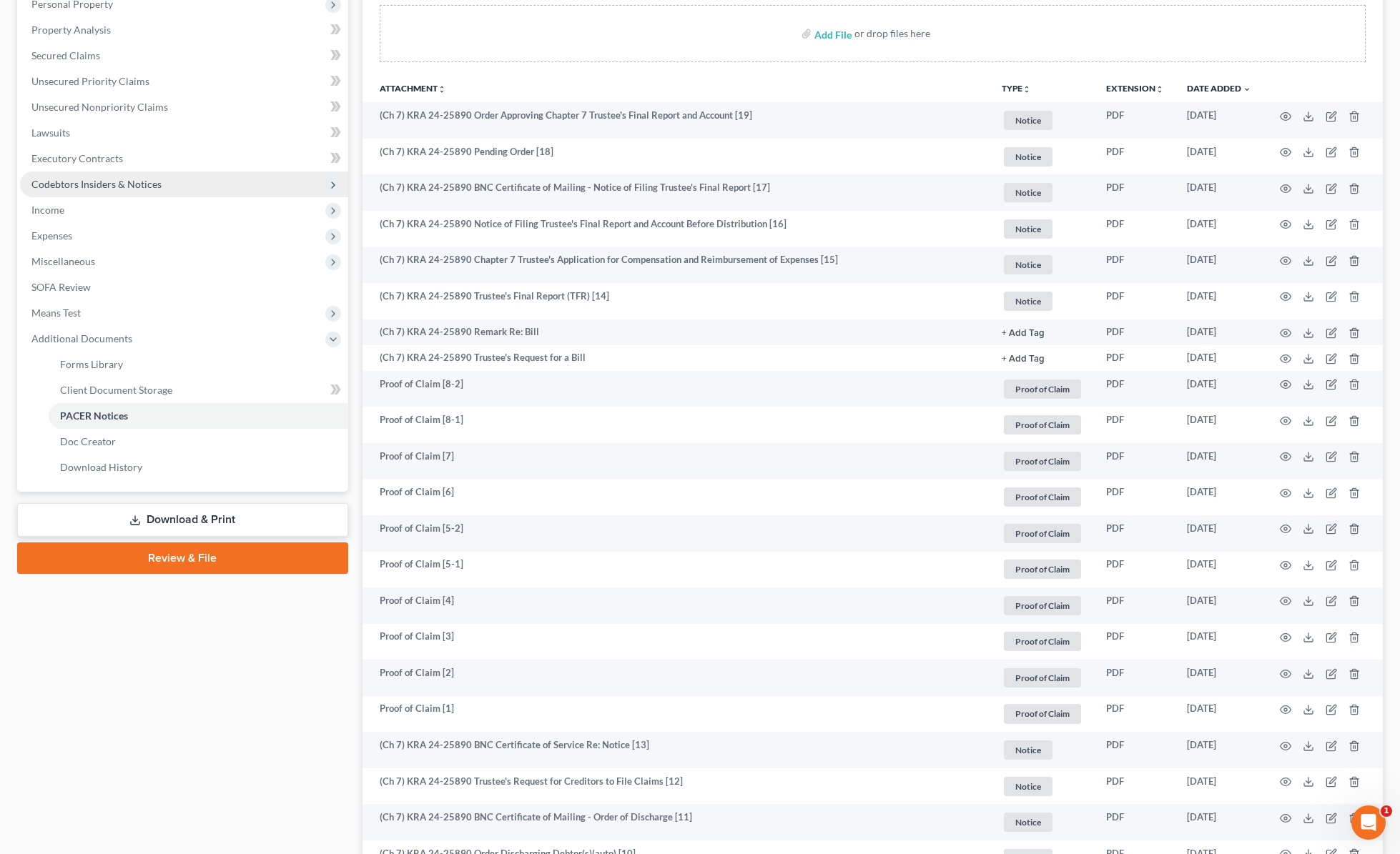
click at [104, 180] on span "Codebtors Insiders & Notices" at bounding box center [96, 183] width 130 height 12
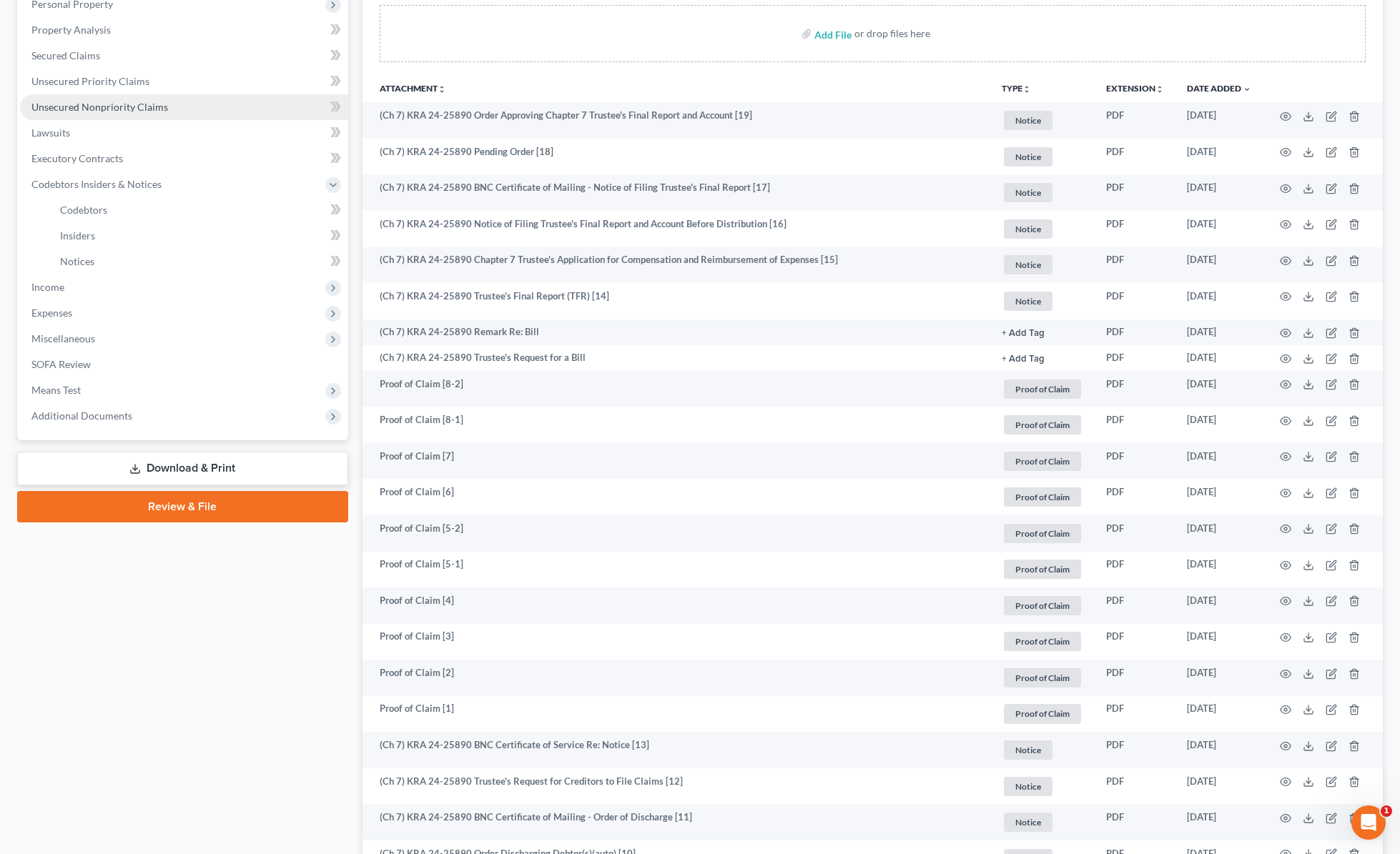
click at [133, 104] on span "Unsecured Nonpriority Claims" at bounding box center [100, 106] width 136 height 12
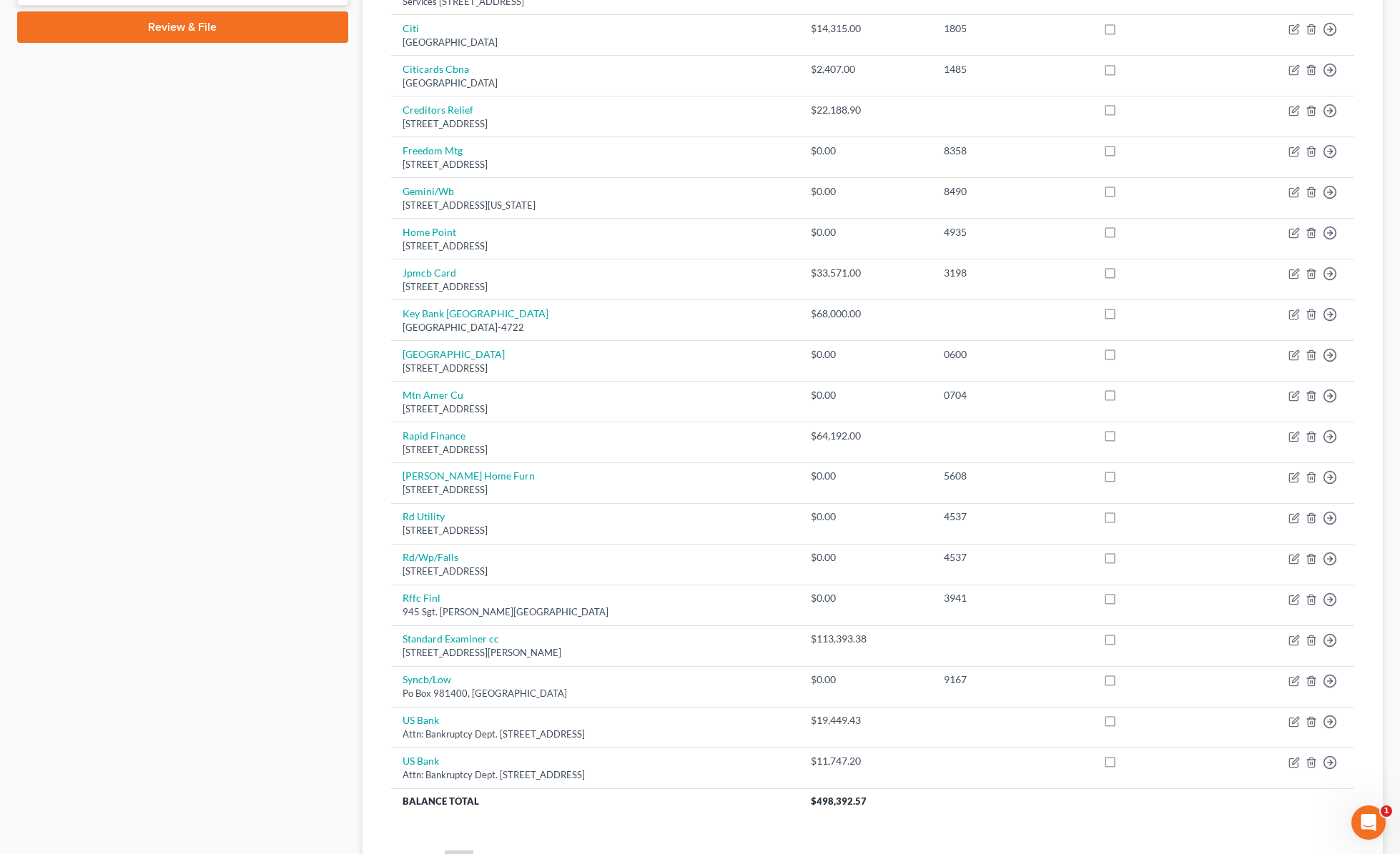
scroll to position [680, 0]
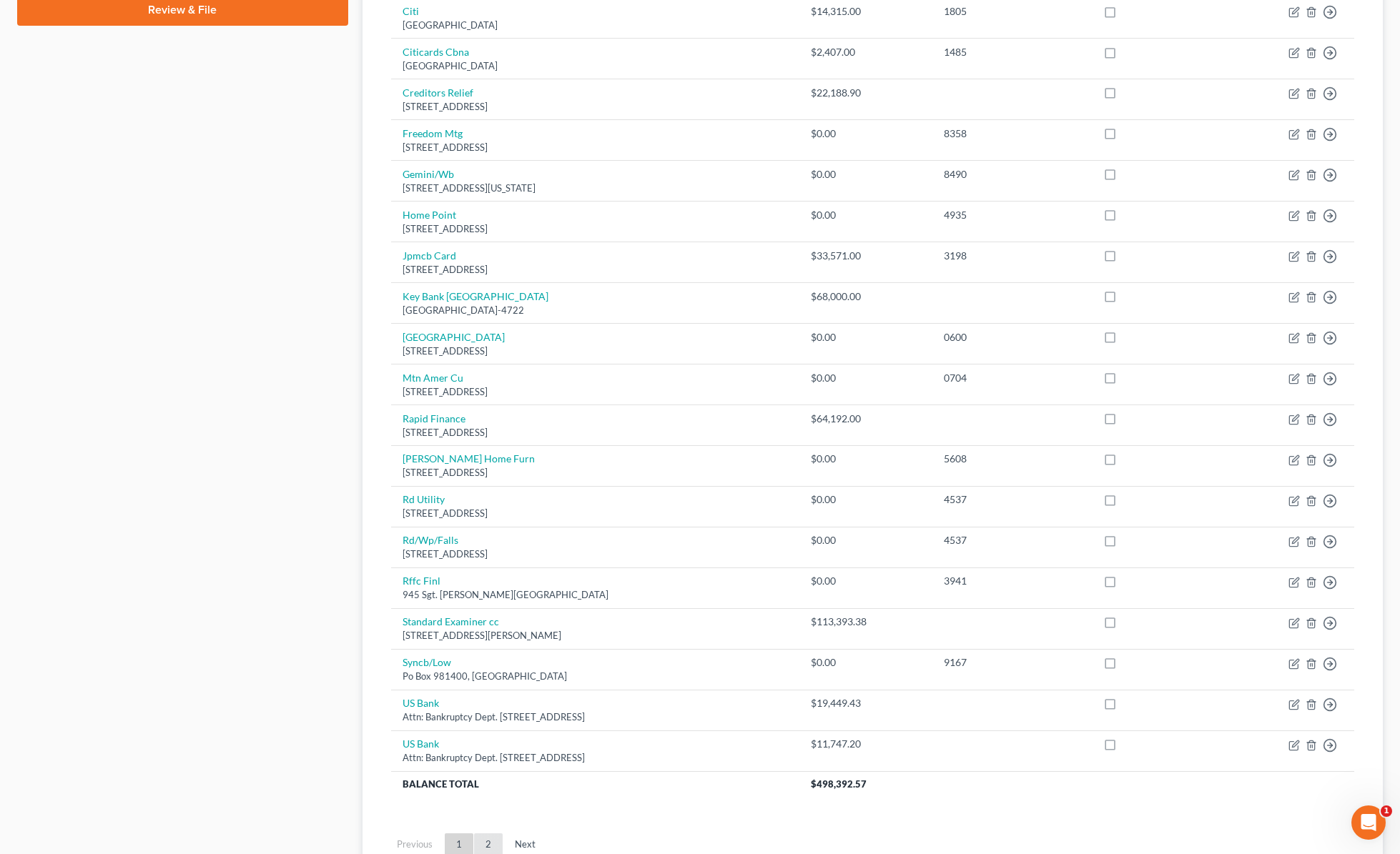
click at [483, 843] on link "2" at bounding box center [488, 844] width 29 height 23
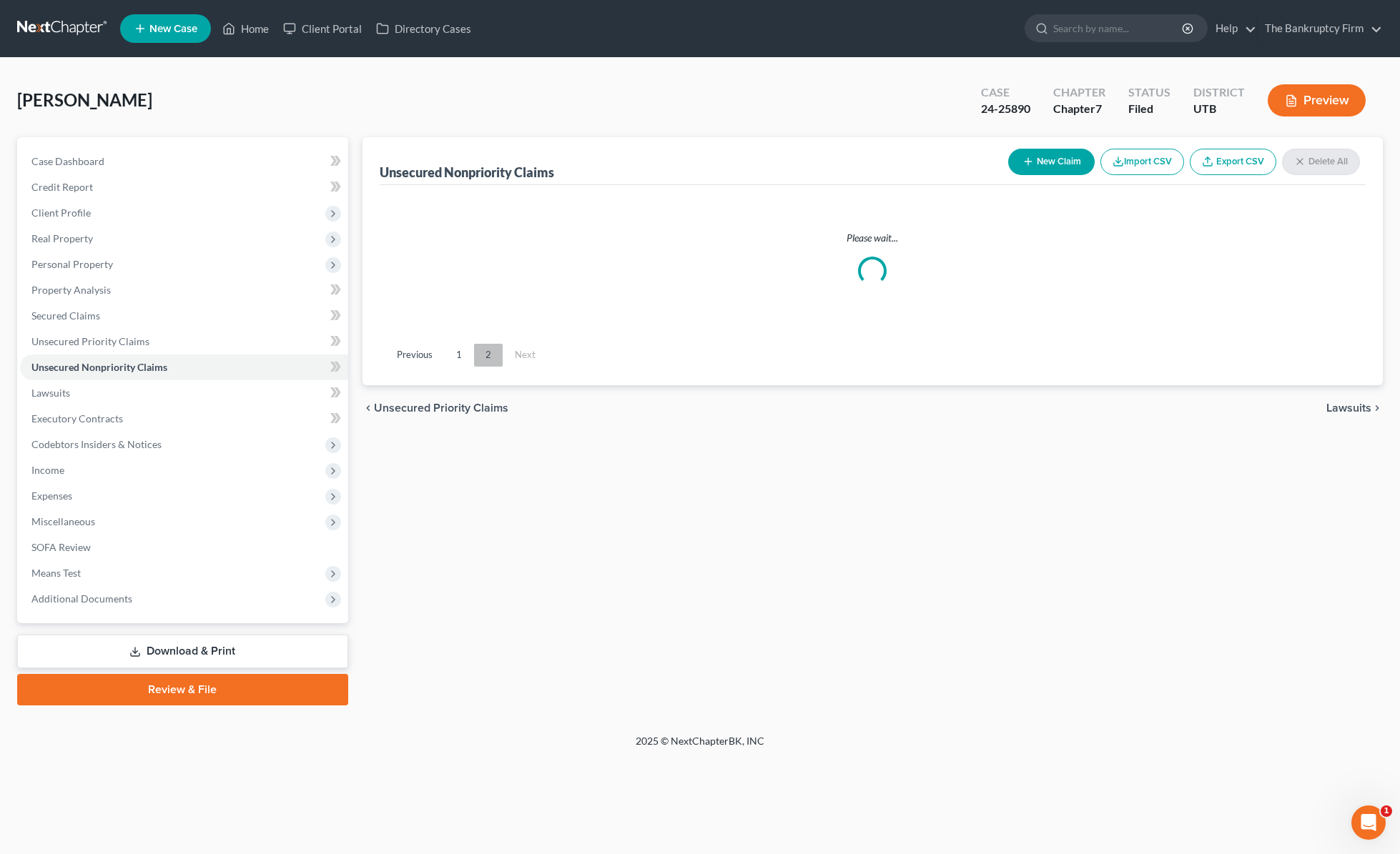
scroll to position [0, 0]
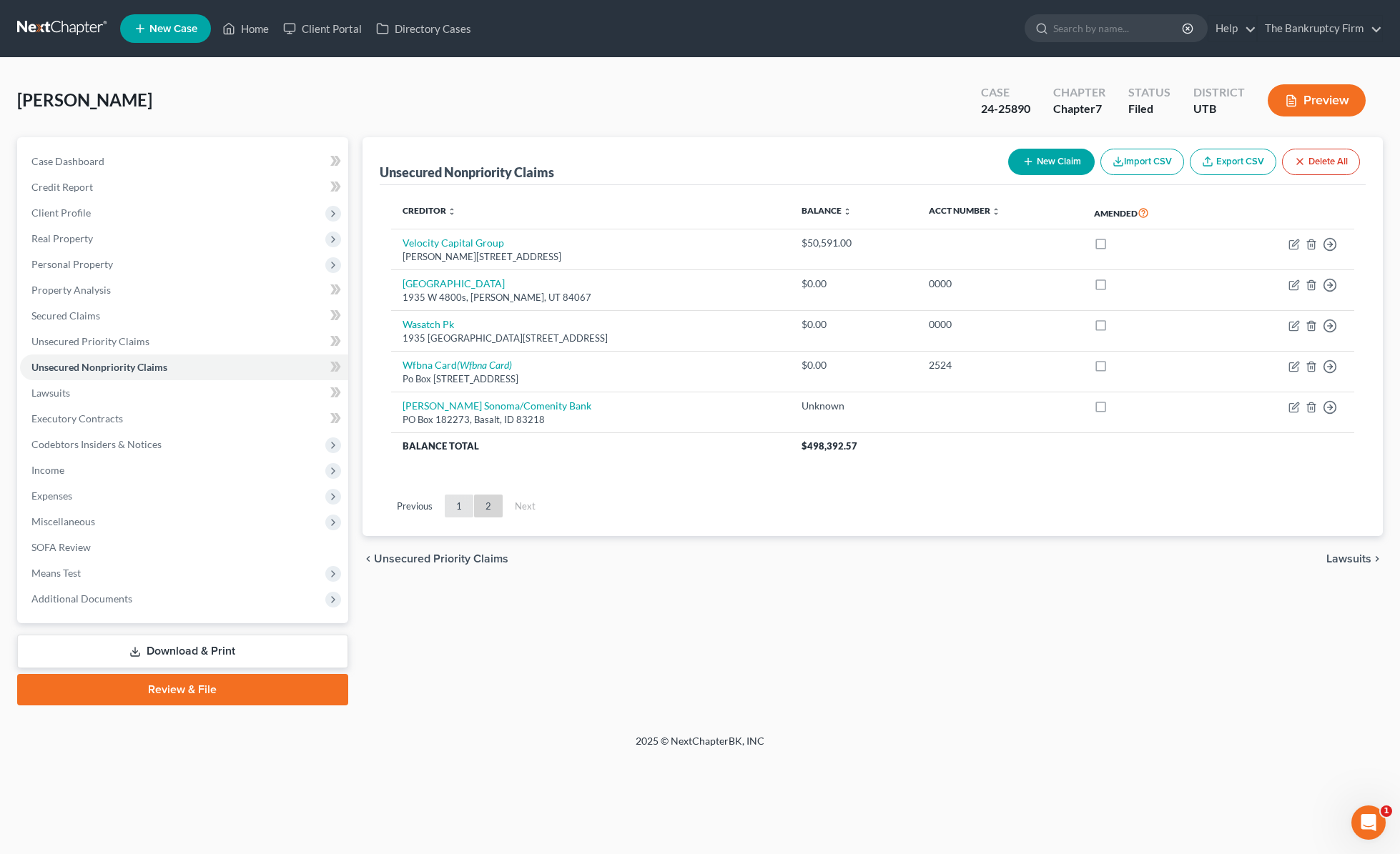
click at [460, 514] on link "1" at bounding box center [459, 506] width 29 height 23
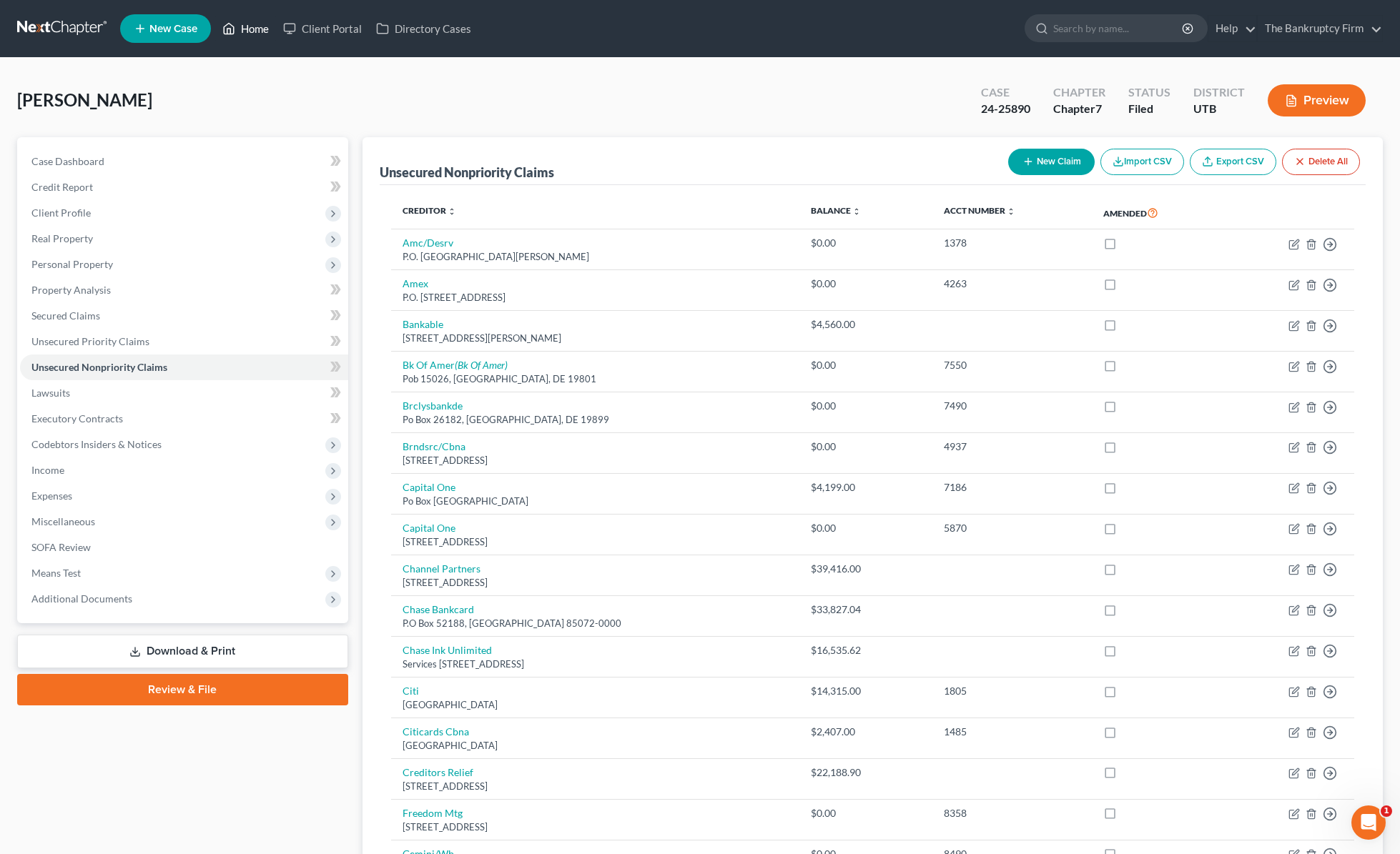
click at [251, 28] on link "Home" at bounding box center [245, 28] width 61 height 25
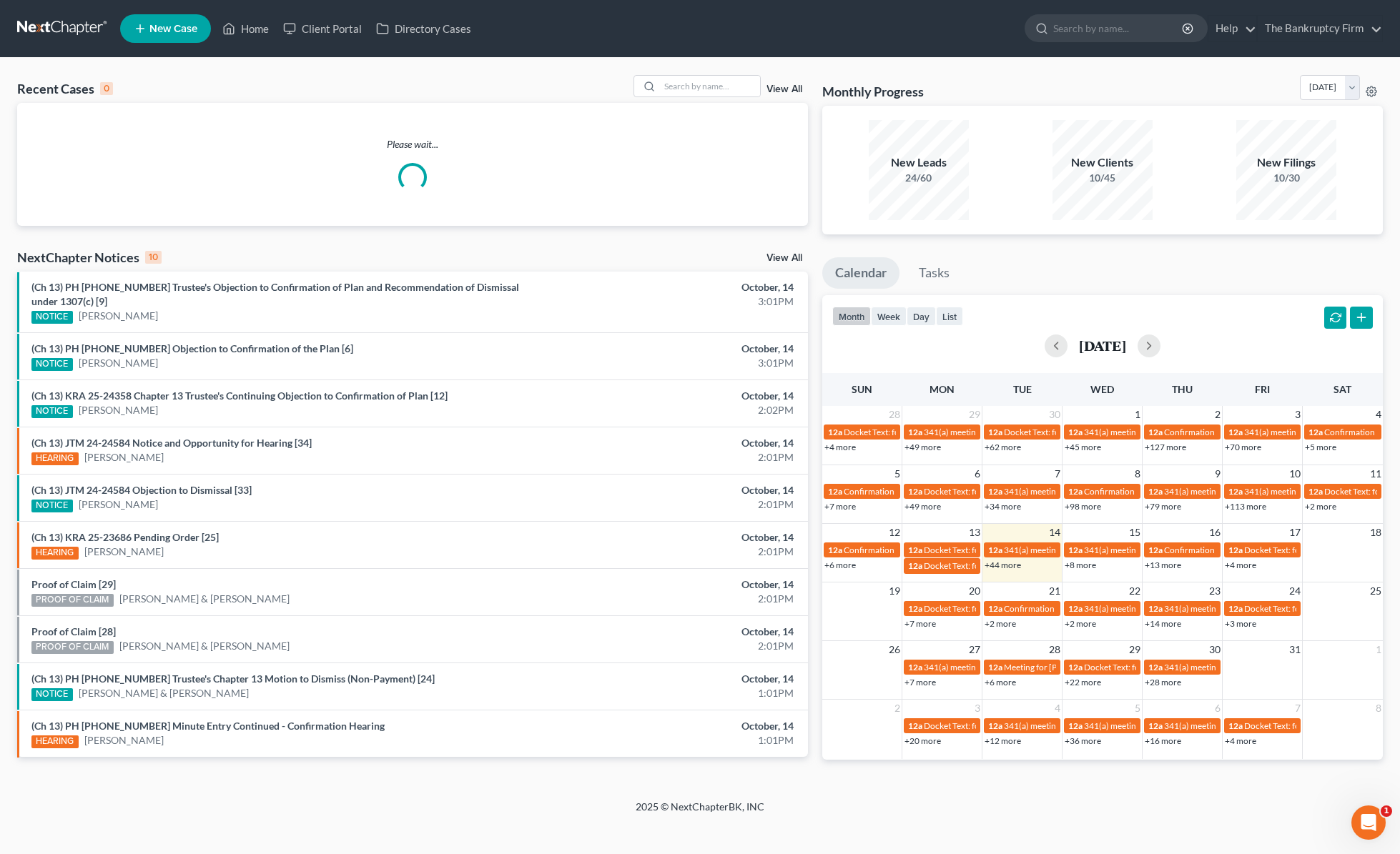
click at [783, 86] on link "View All" at bounding box center [784, 89] width 35 height 10
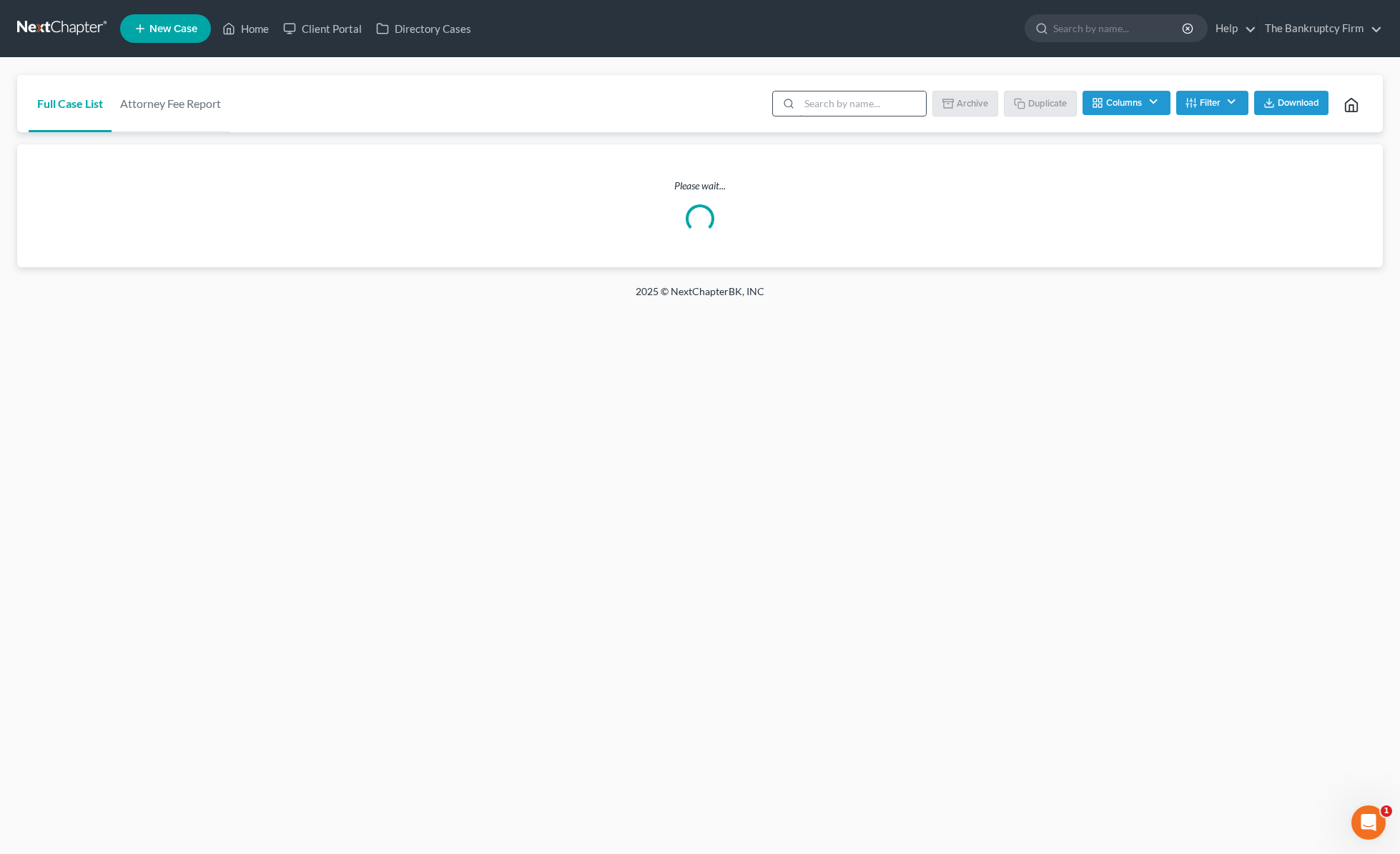
click at [834, 106] on input "search" at bounding box center [863, 103] width 126 height 25
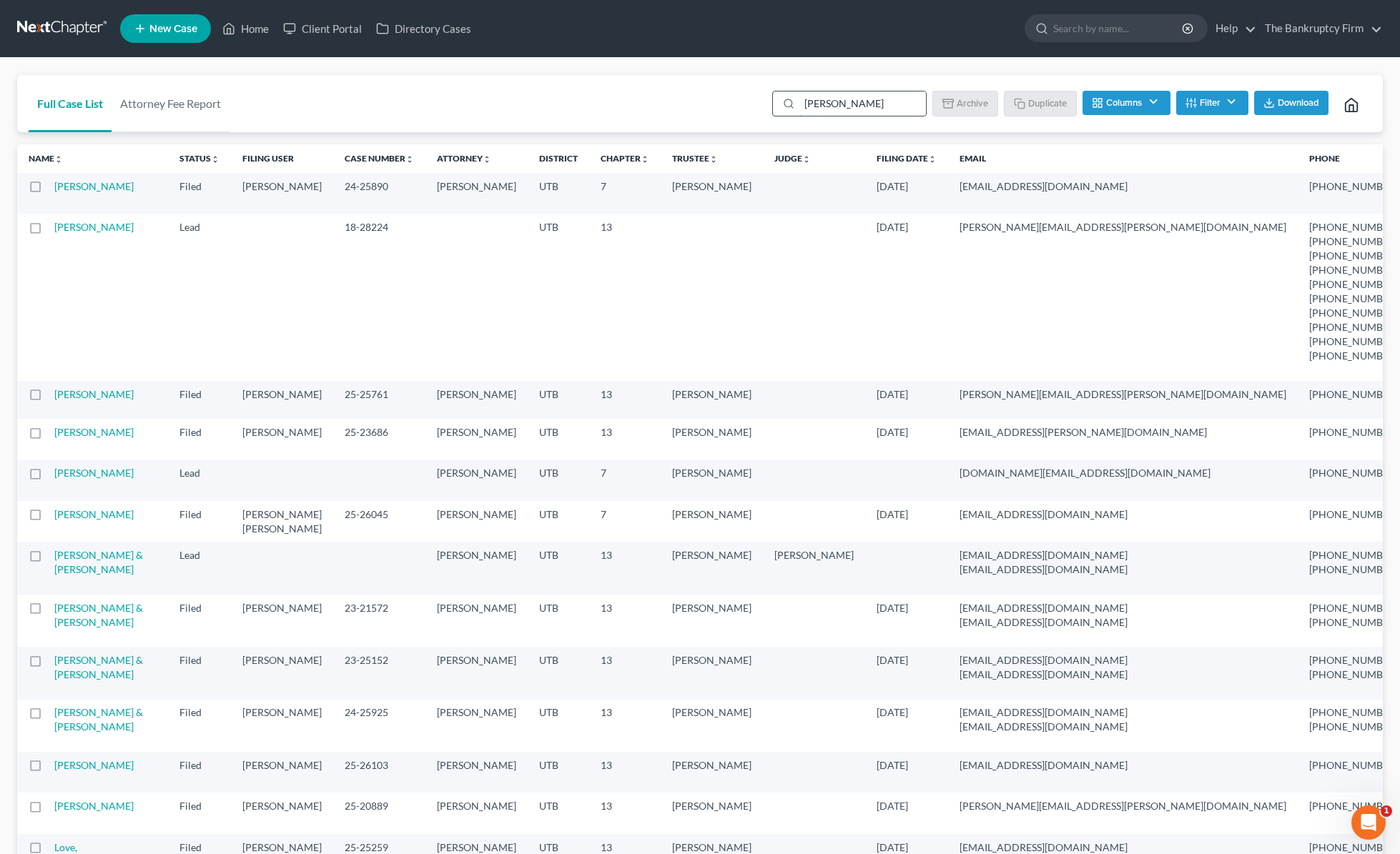
click at [865, 99] on input "[PERSON_NAME]" at bounding box center [863, 103] width 126 height 25
click at [851, 105] on input "[PERSON_NAME]" at bounding box center [863, 103] width 126 height 25
click at [857, 104] on input "[PERSON_NAME]" at bounding box center [863, 103] width 126 height 25
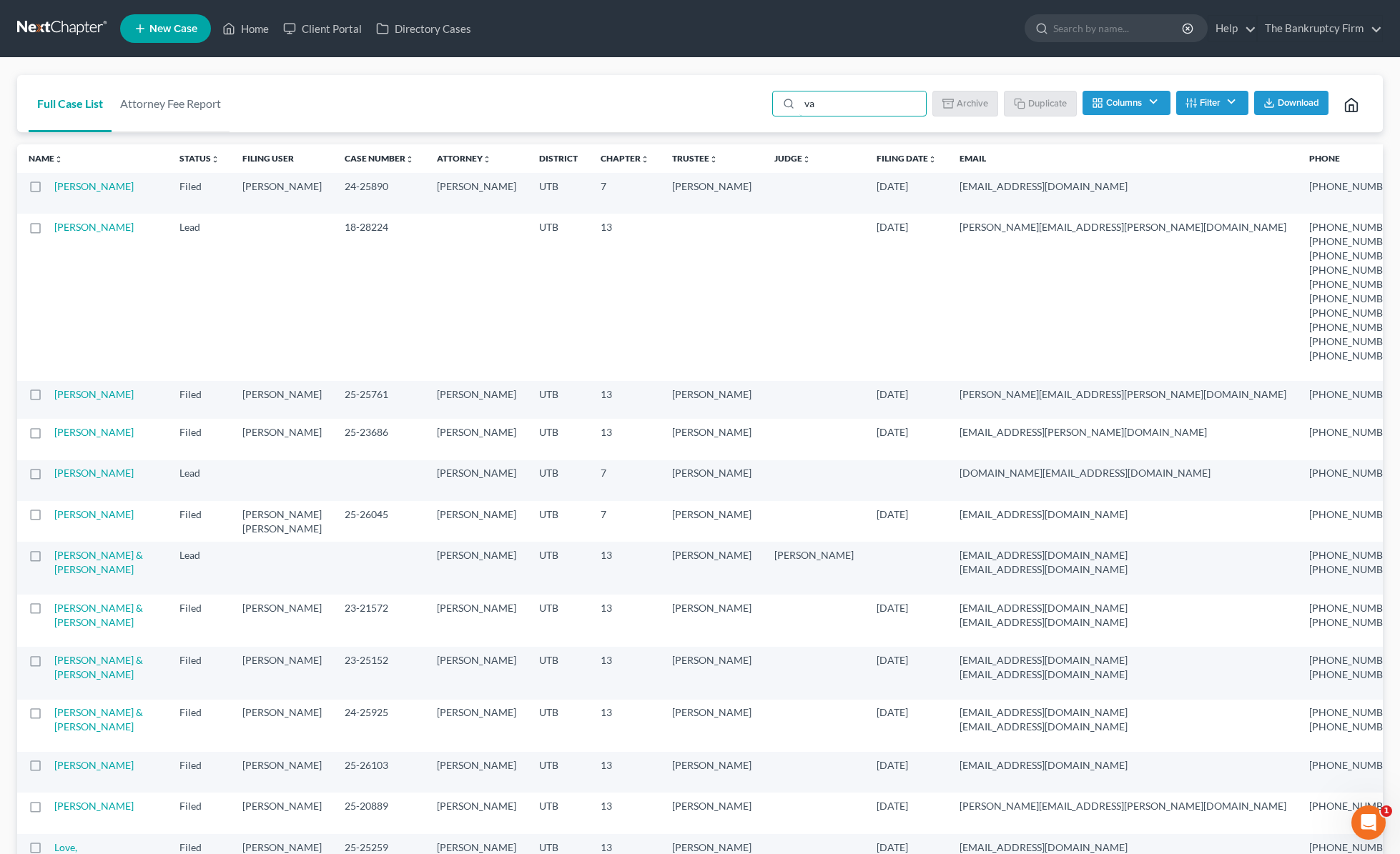
type input "v"
type input "[PERSON_NAME]"
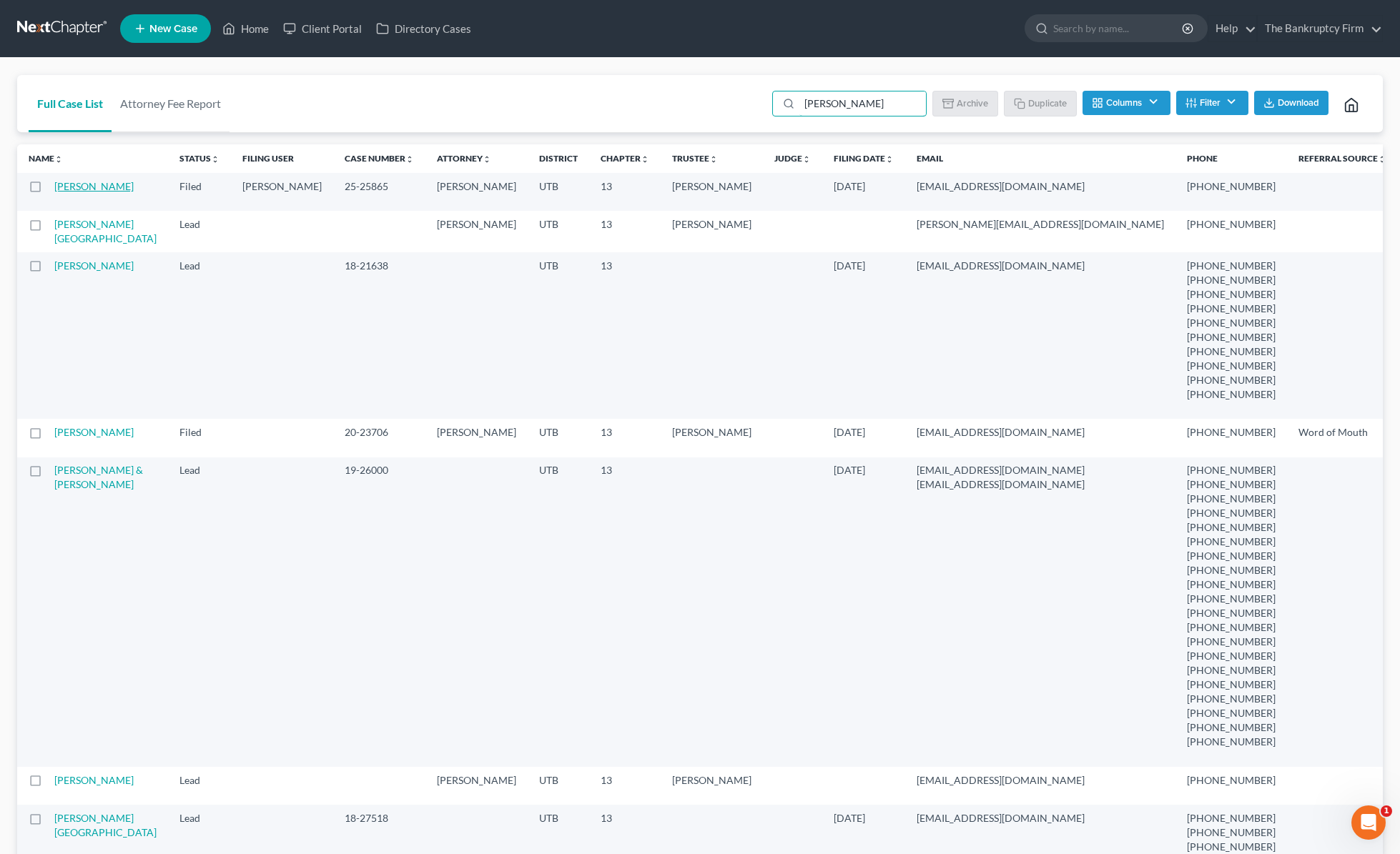
click at [73, 183] on link "[PERSON_NAME]" at bounding box center [94, 185] width 79 height 12
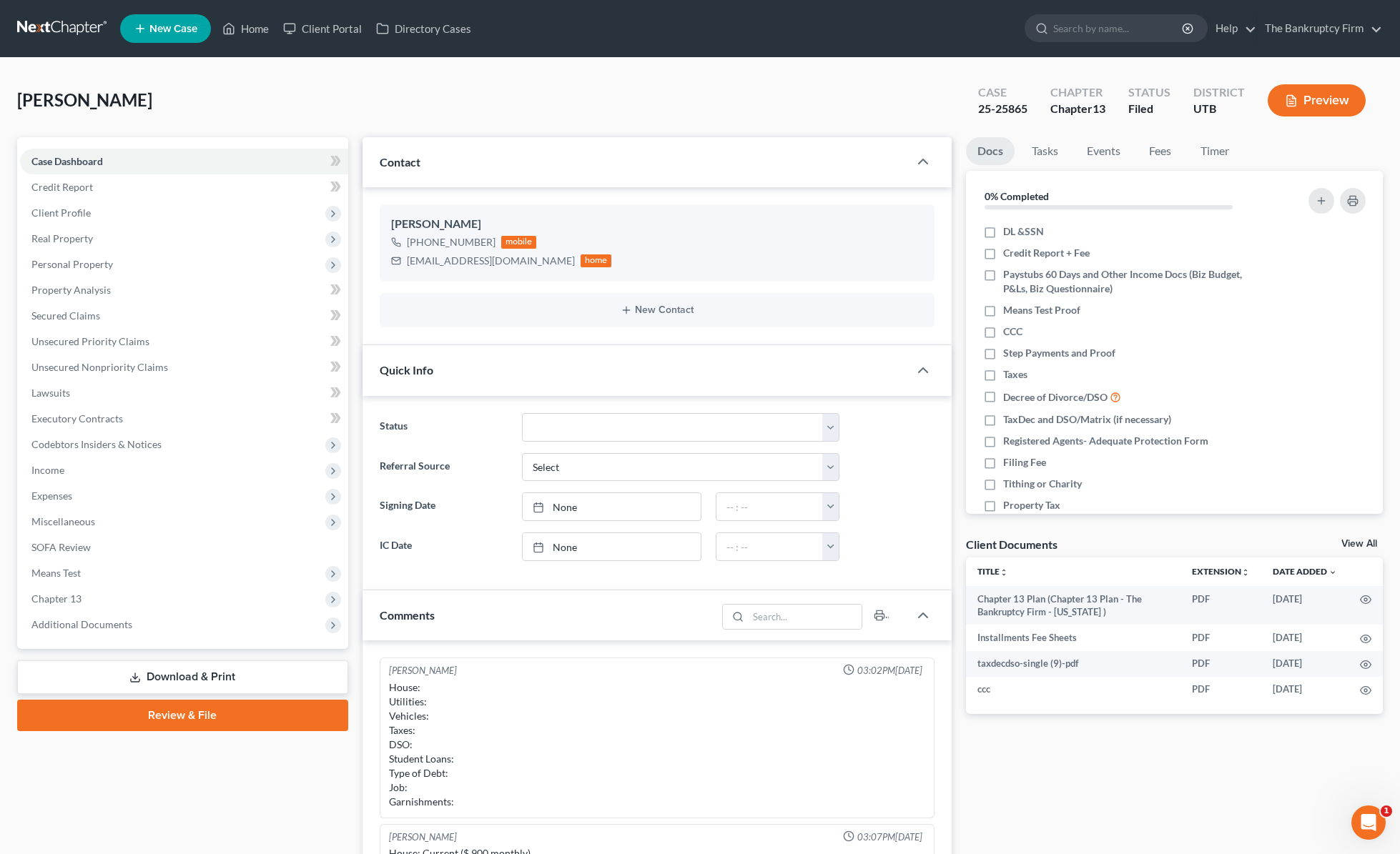
scroll to position [113, 0]
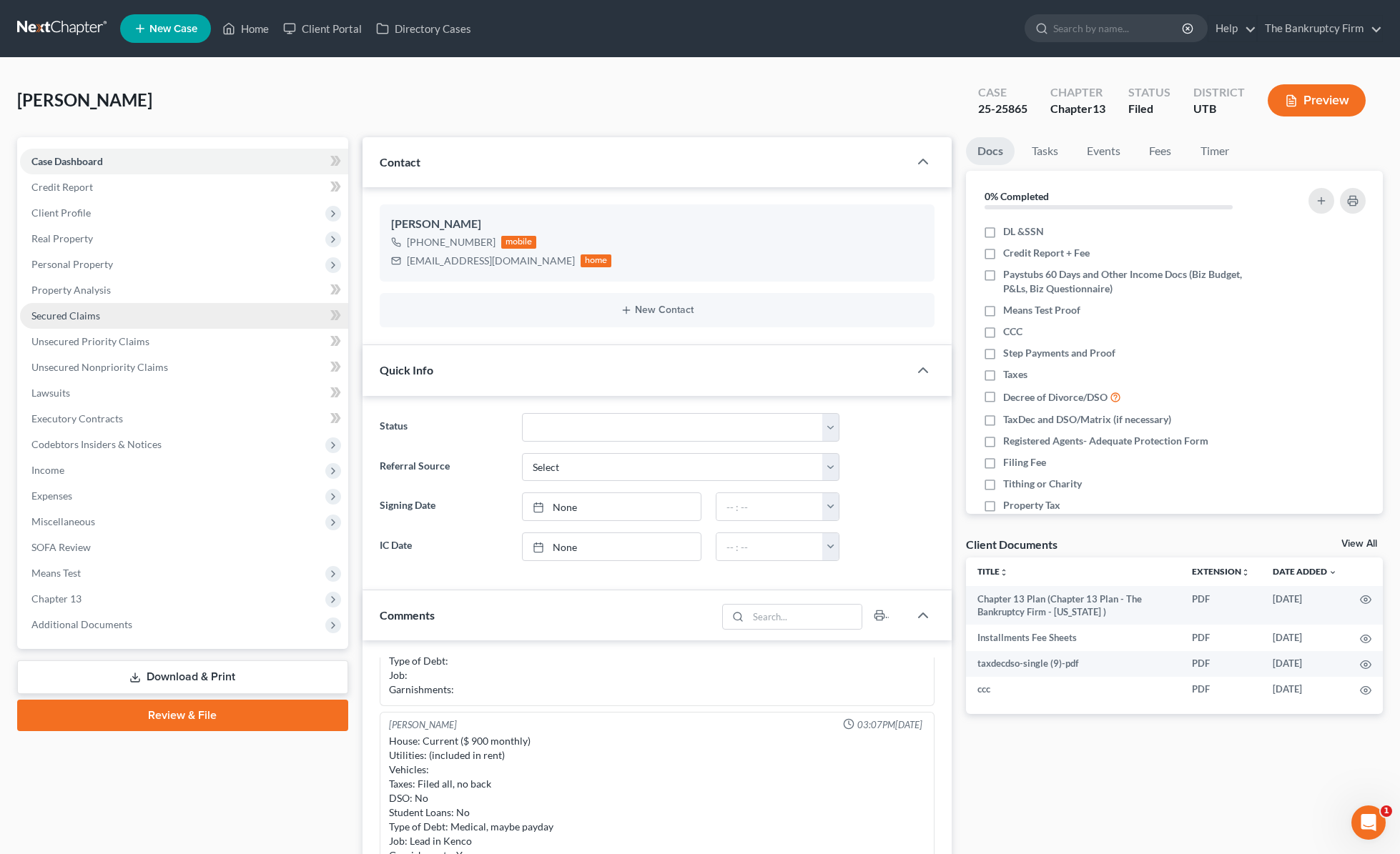
click at [85, 315] on span "Secured Claims" at bounding box center [66, 315] width 69 height 12
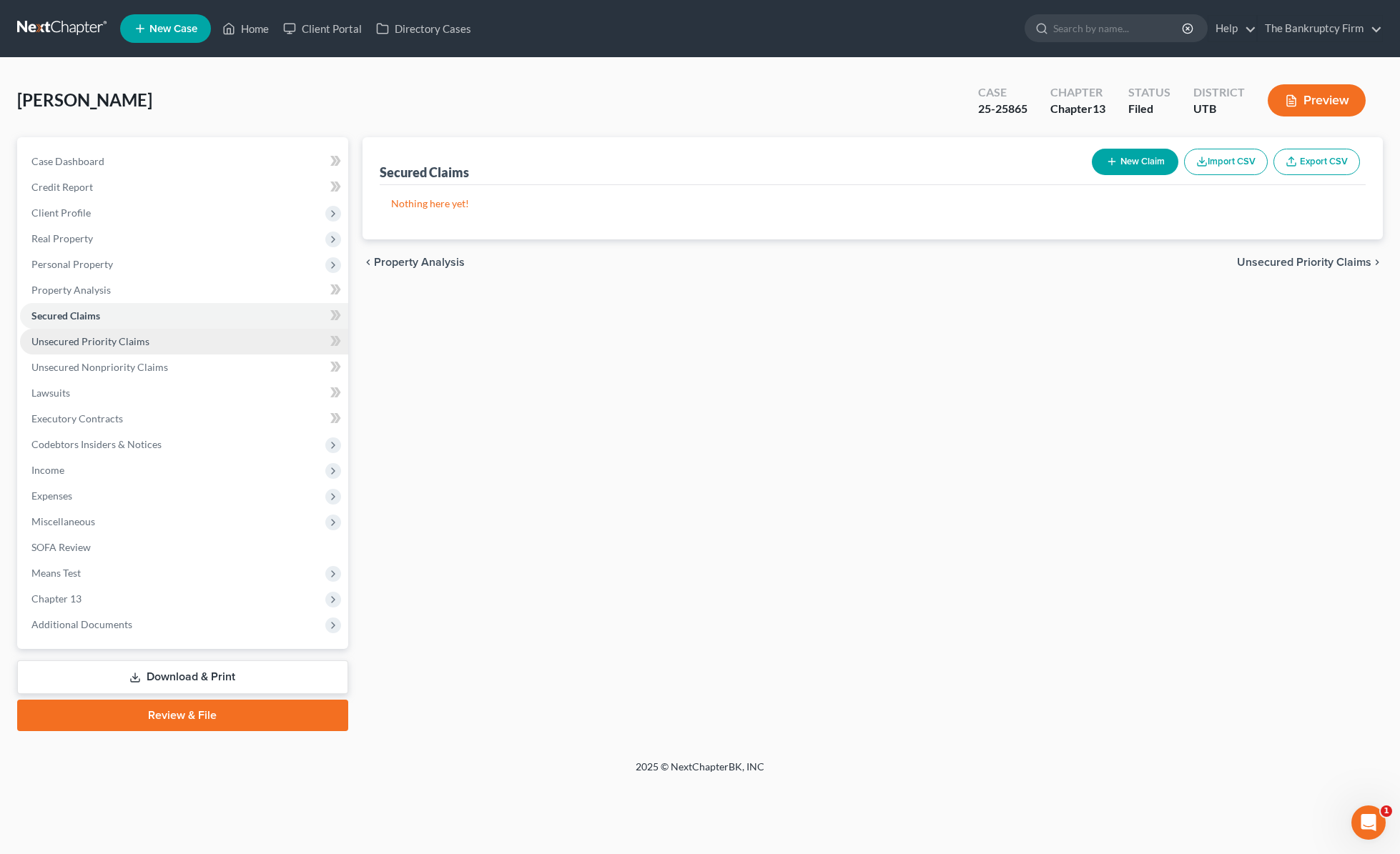
click at [131, 344] on span "Unsecured Priority Claims" at bounding box center [91, 340] width 118 height 12
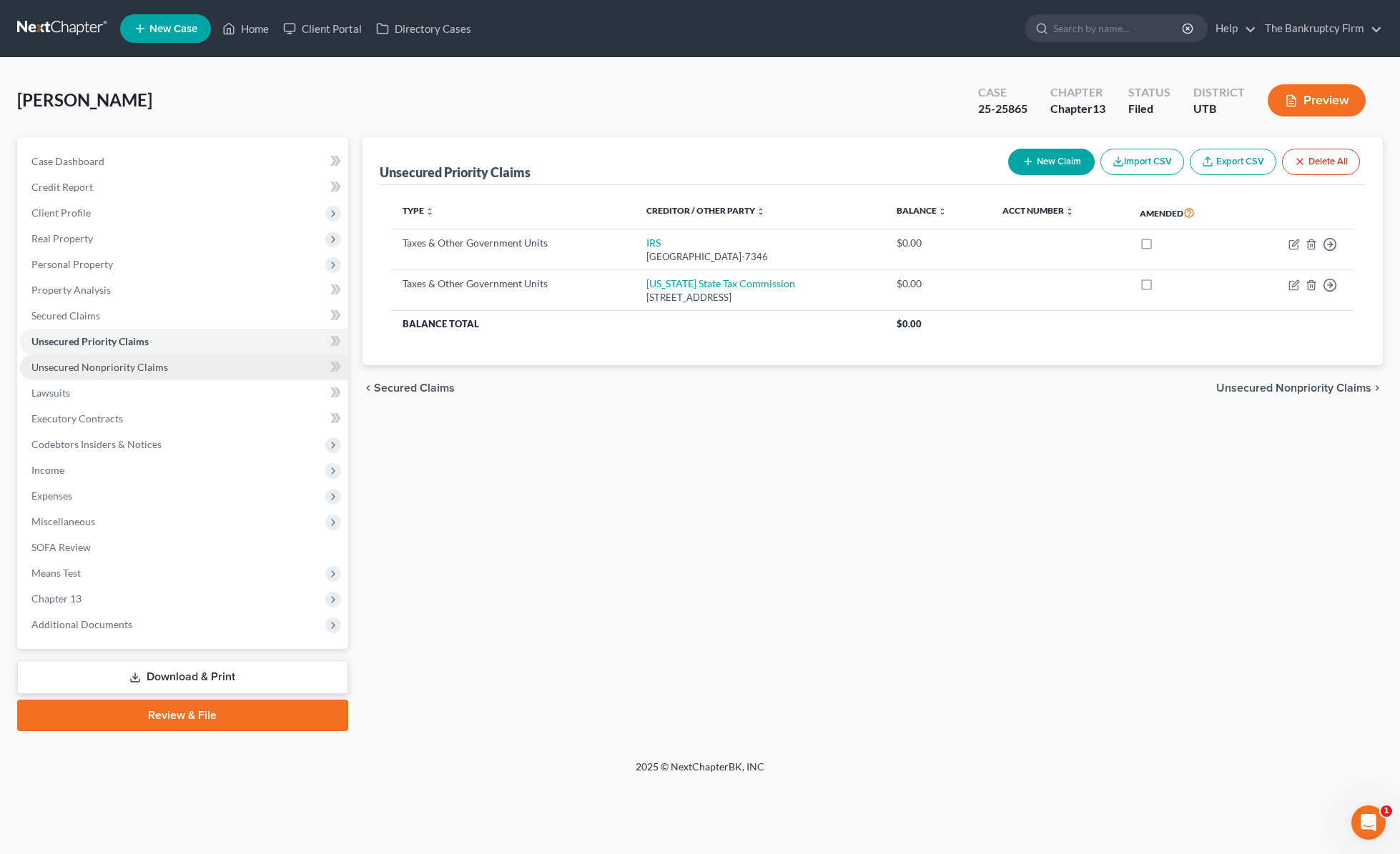
click at [130, 369] on span "Unsecured Nonpriority Claims" at bounding box center [100, 367] width 136 height 12
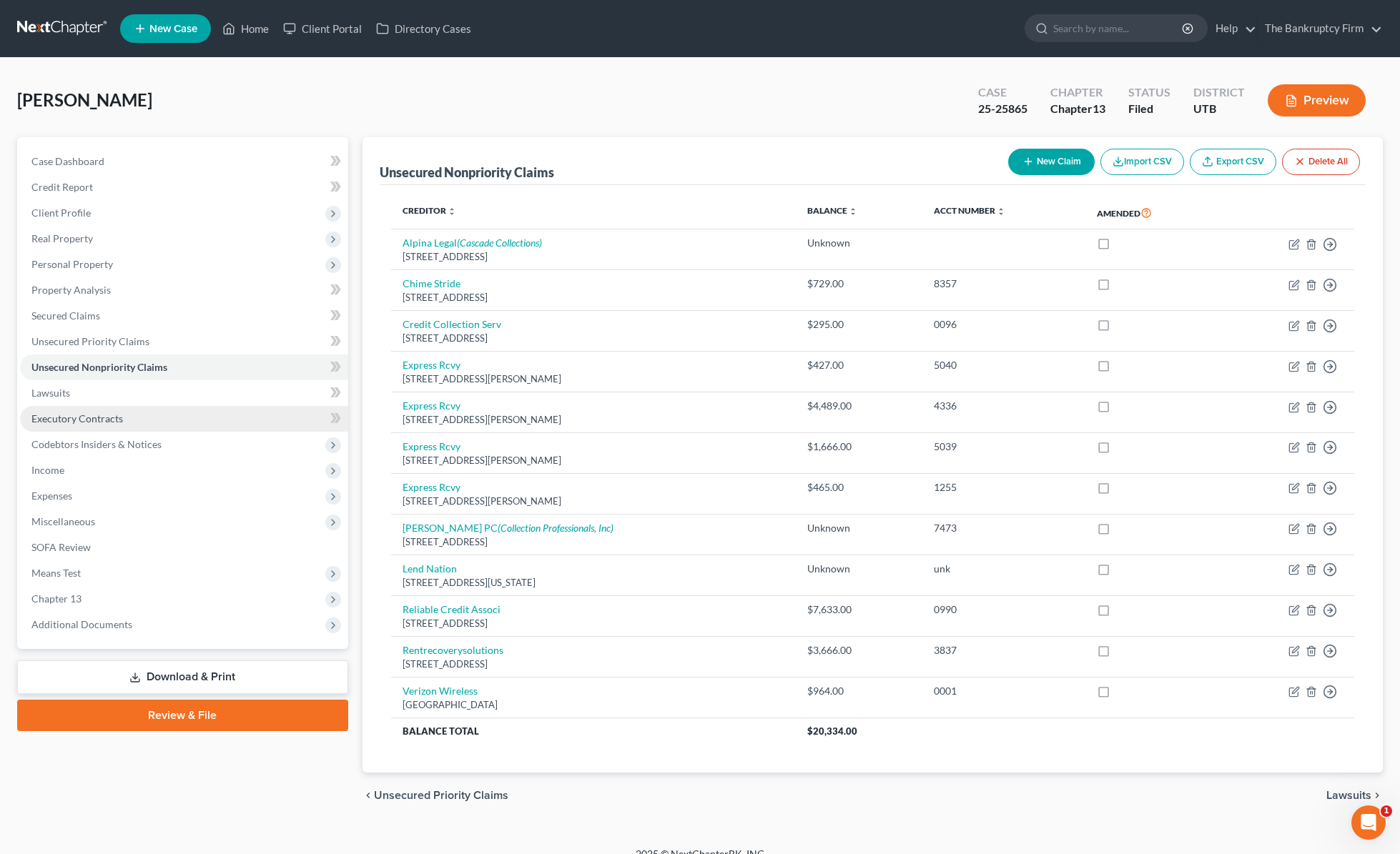
click at [99, 417] on span "Executory Contracts" at bounding box center [77, 417] width 92 height 12
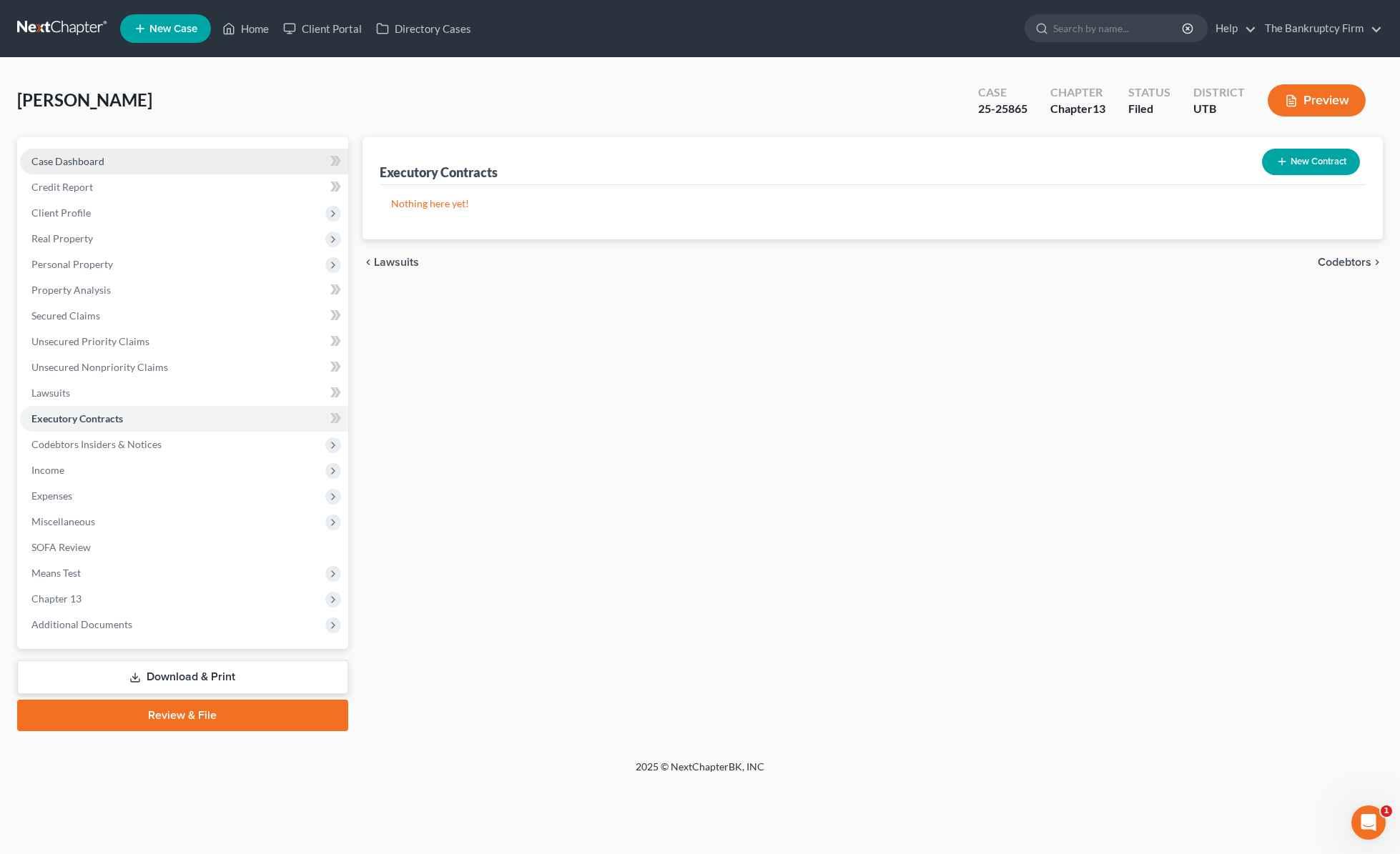
click at [91, 165] on span "Case Dashboard" at bounding box center [68, 161] width 73 height 12
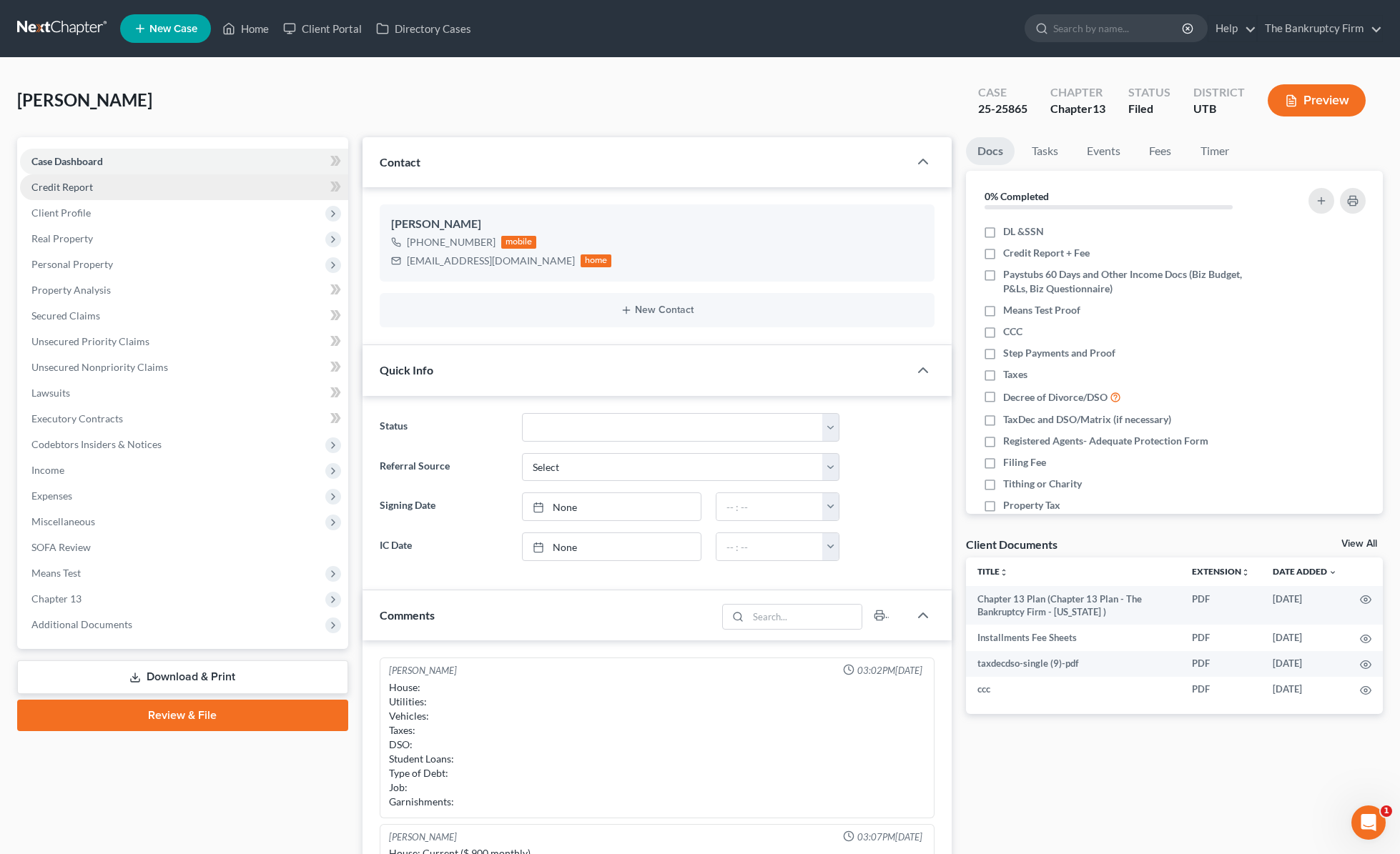
click at [91, 189] on span "Credit Report" at bounding box center [63, 186] width 62 height 12
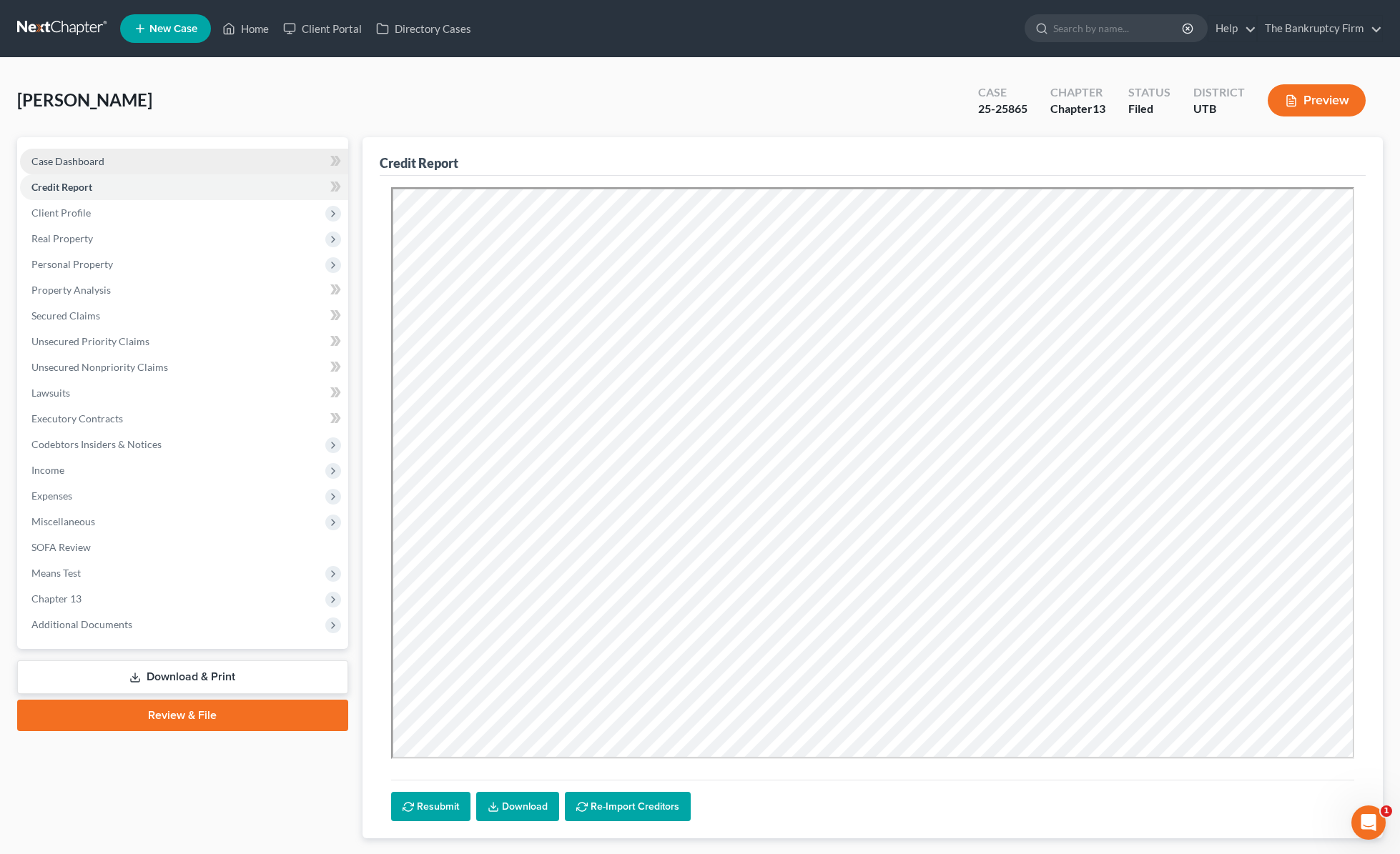
click at [78, 156] on span "Case Dashboard" at bounding box center [68, 161] width 73 height 12
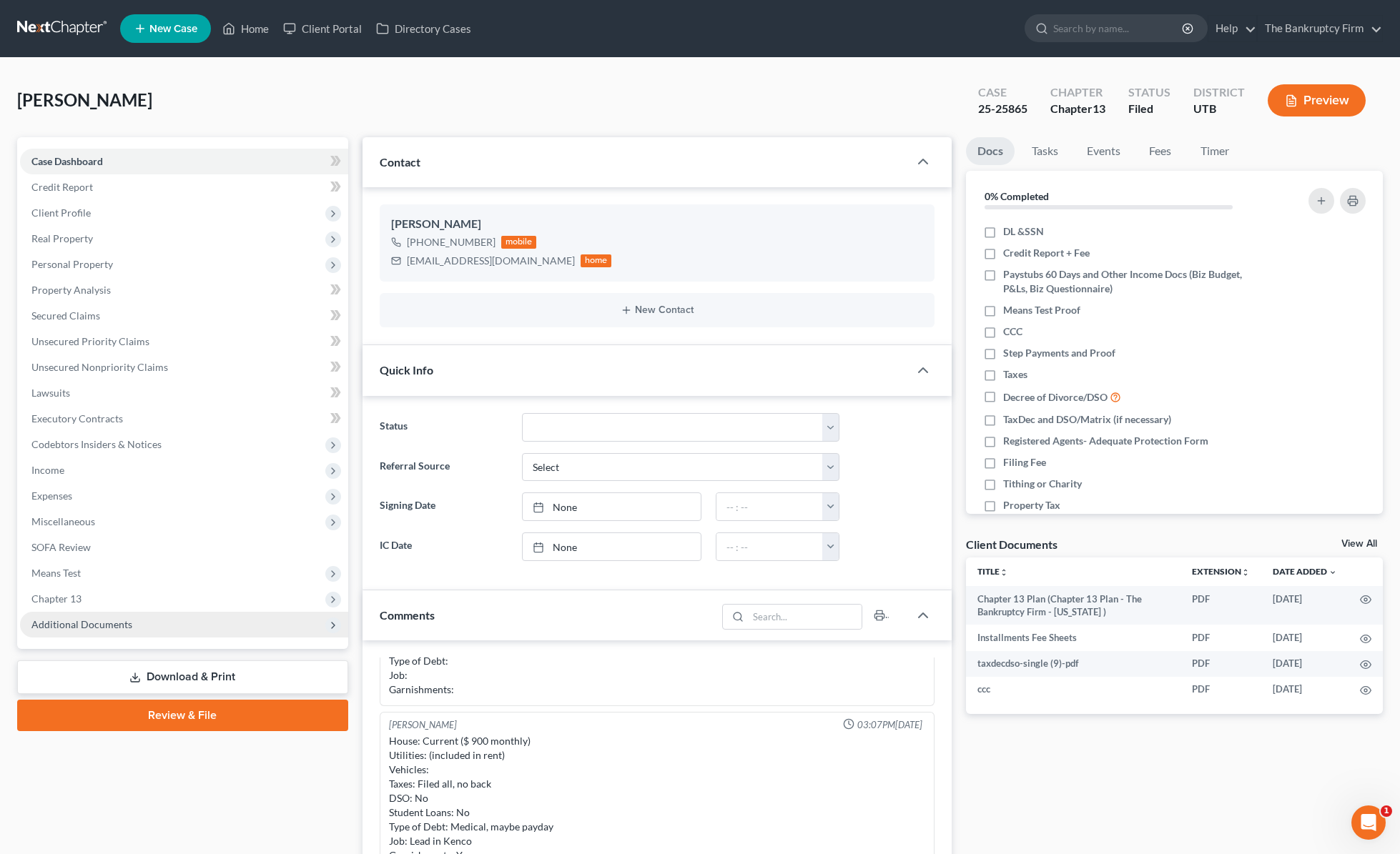
click at [88, 621] on span "Additional Documents" at bounding box center [82, 623] width 101 height 12
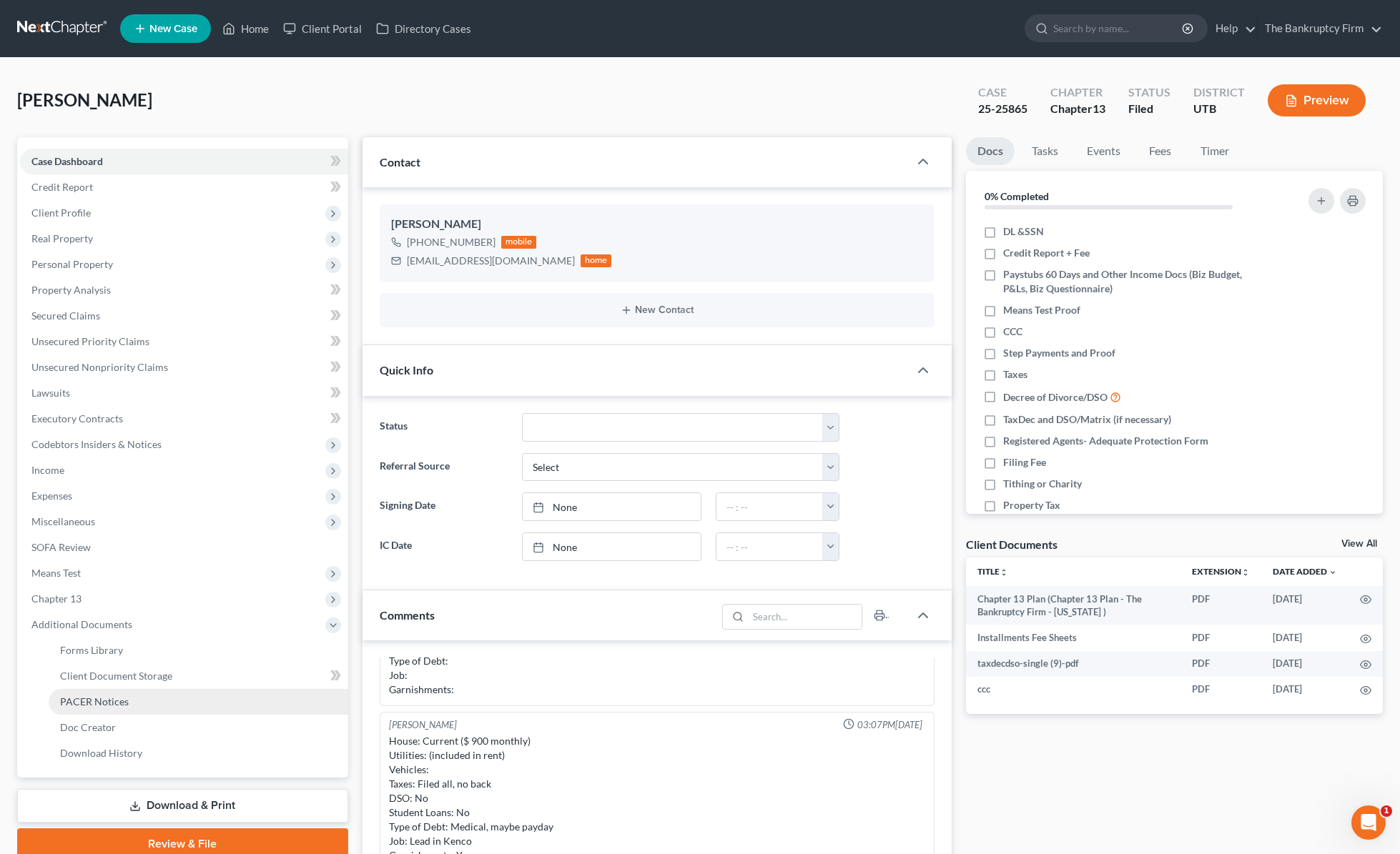
click at [109, 697] on span "PACER Notices" at bounding box center [94, 701] width 69 height 12
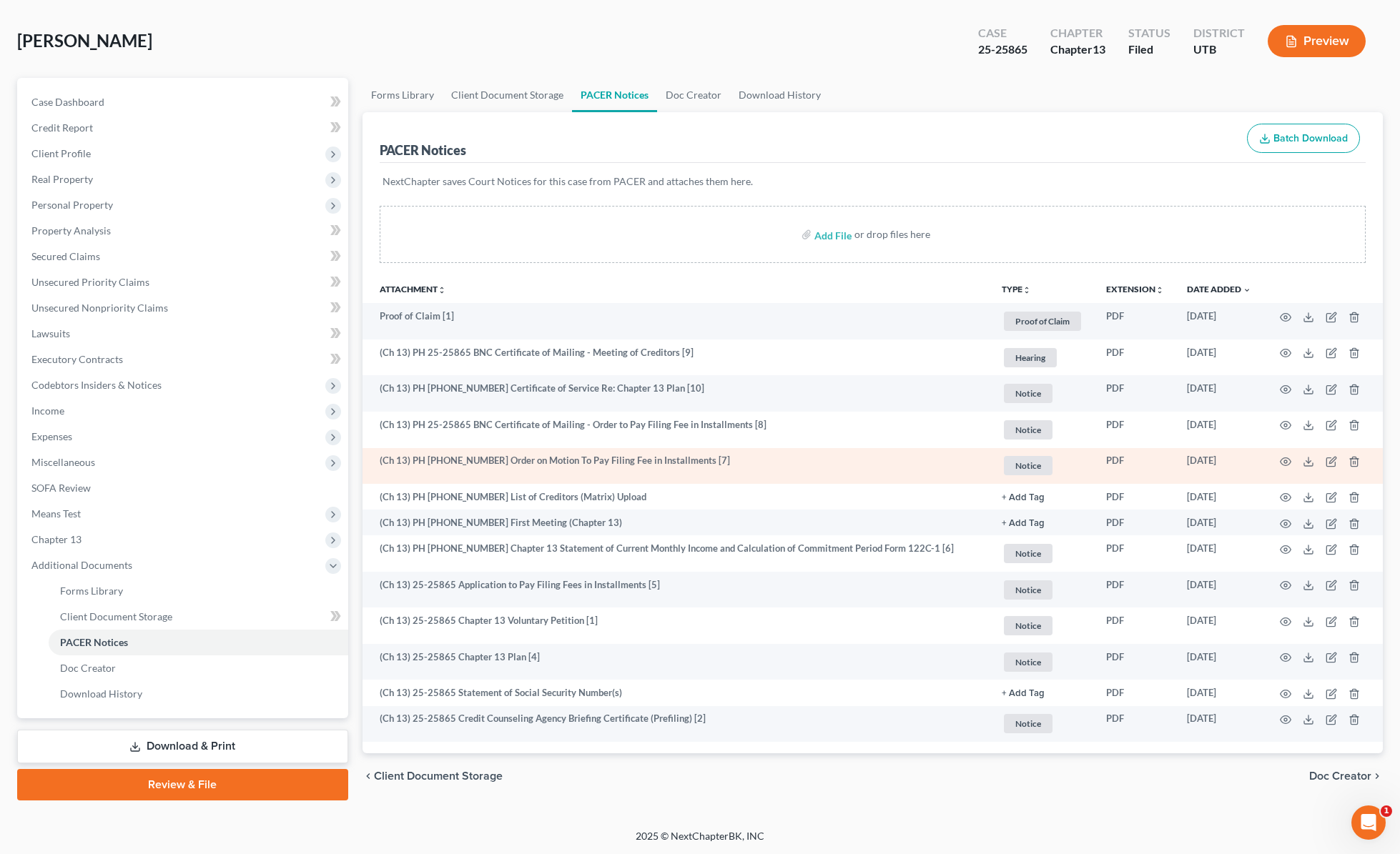
scroll to position [60, 0]
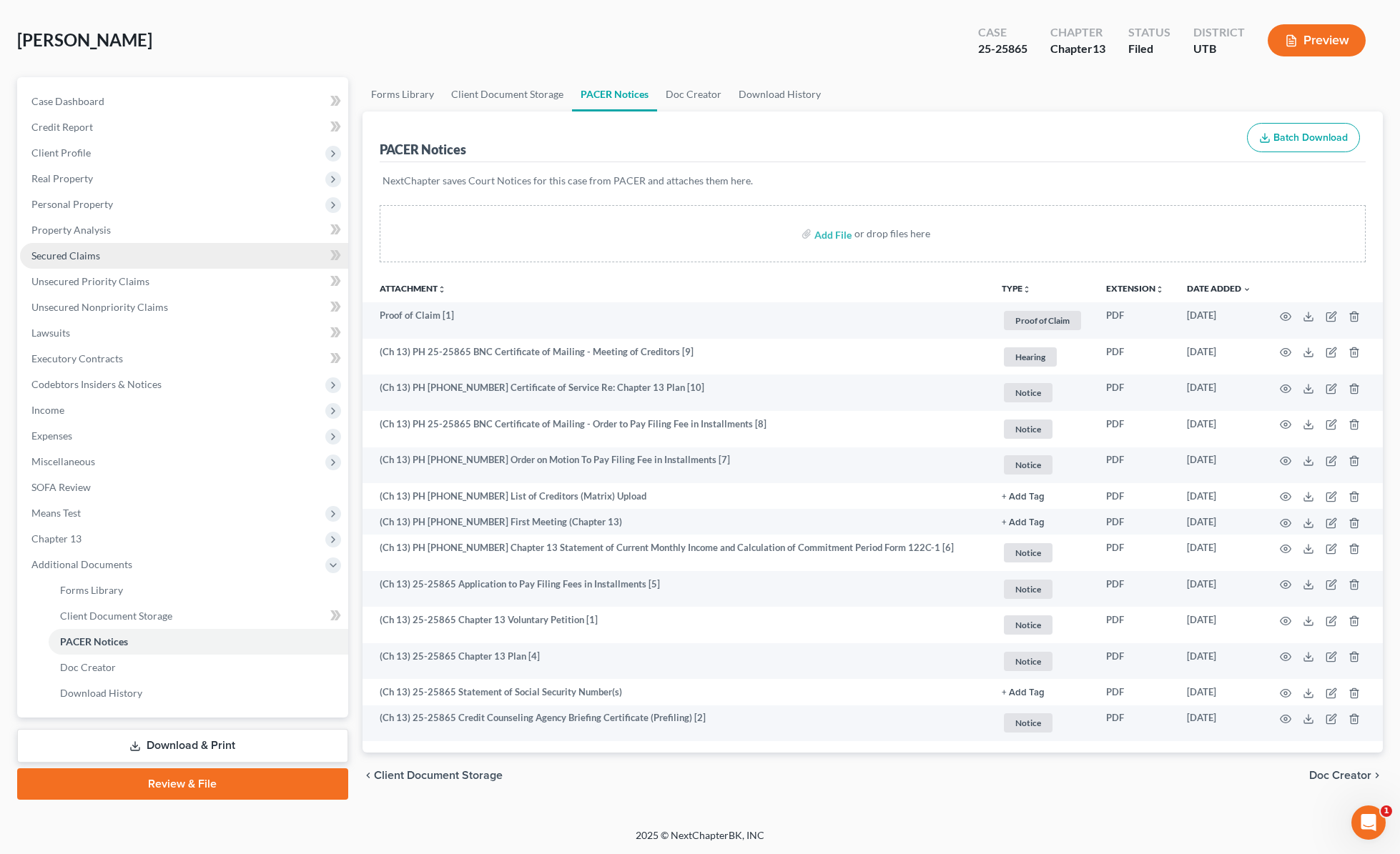
click at [96, 254] on span "Secured Claims" at bounding box center [66, 255] width 69 height 12
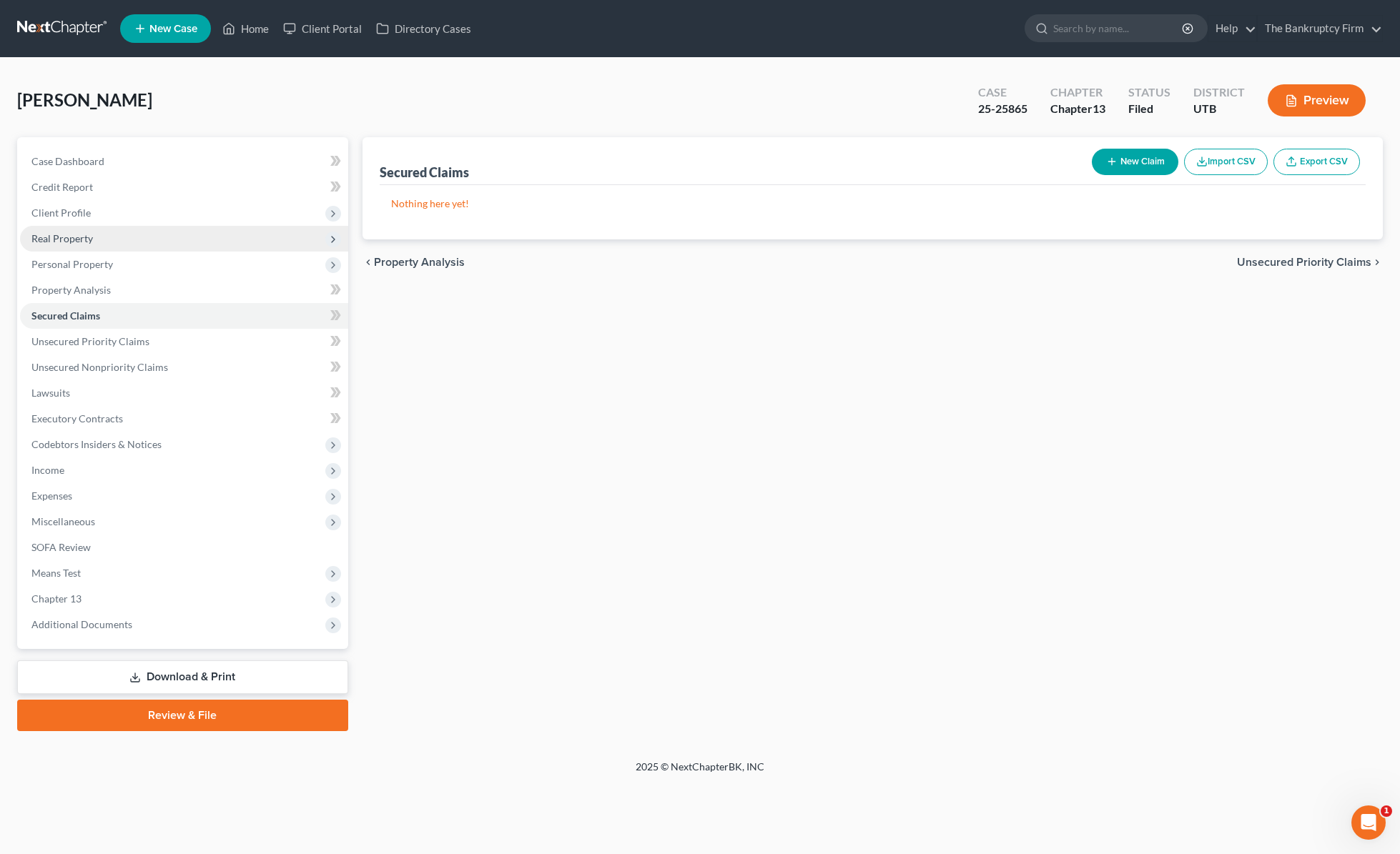
click at [94, 234] on span "Real Property" at bounding box center [184, 239] width 329 height 25
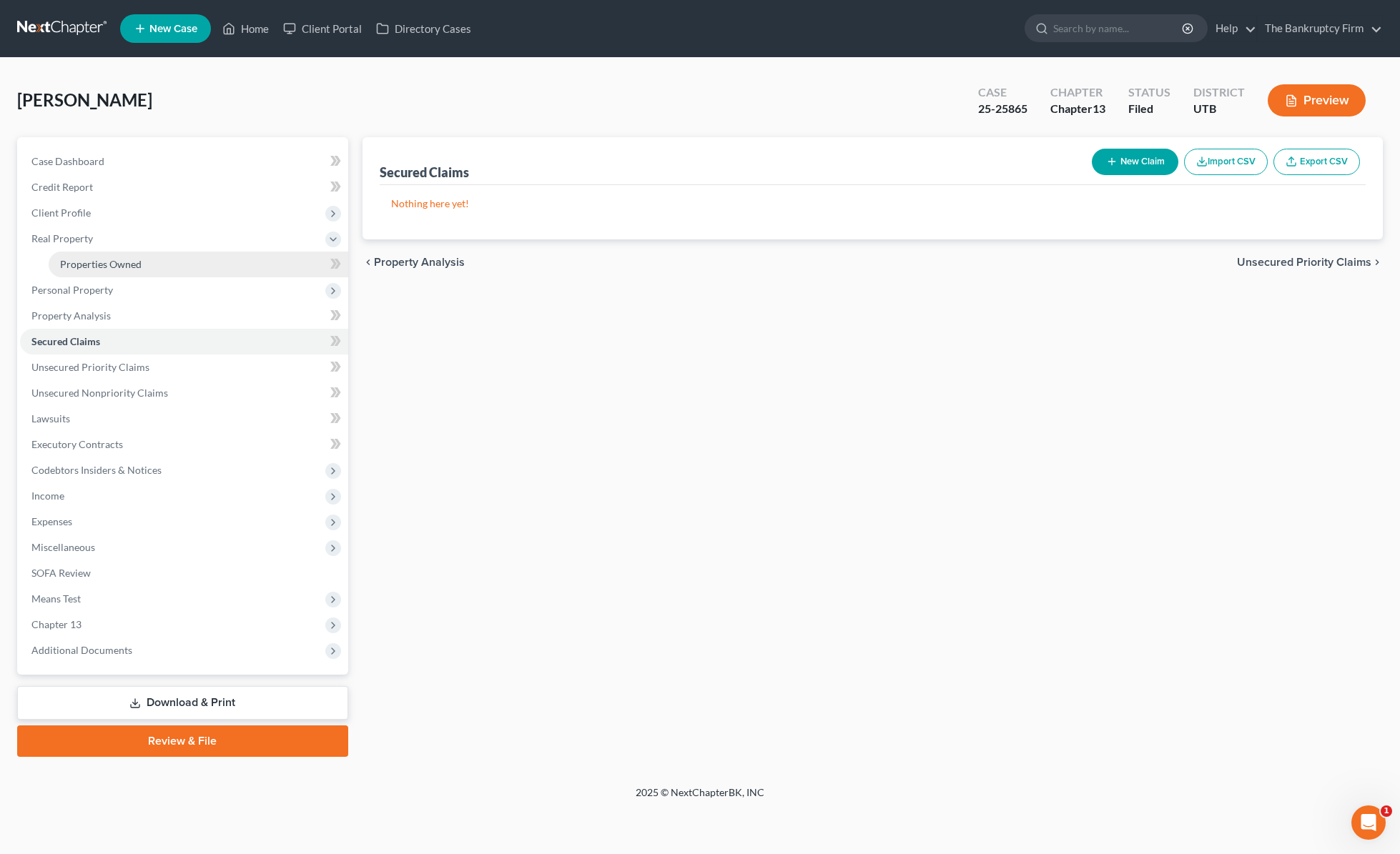
click at [133, 264] on span "Properties Owned" at bounding box center [101, 263] width 82 height 12
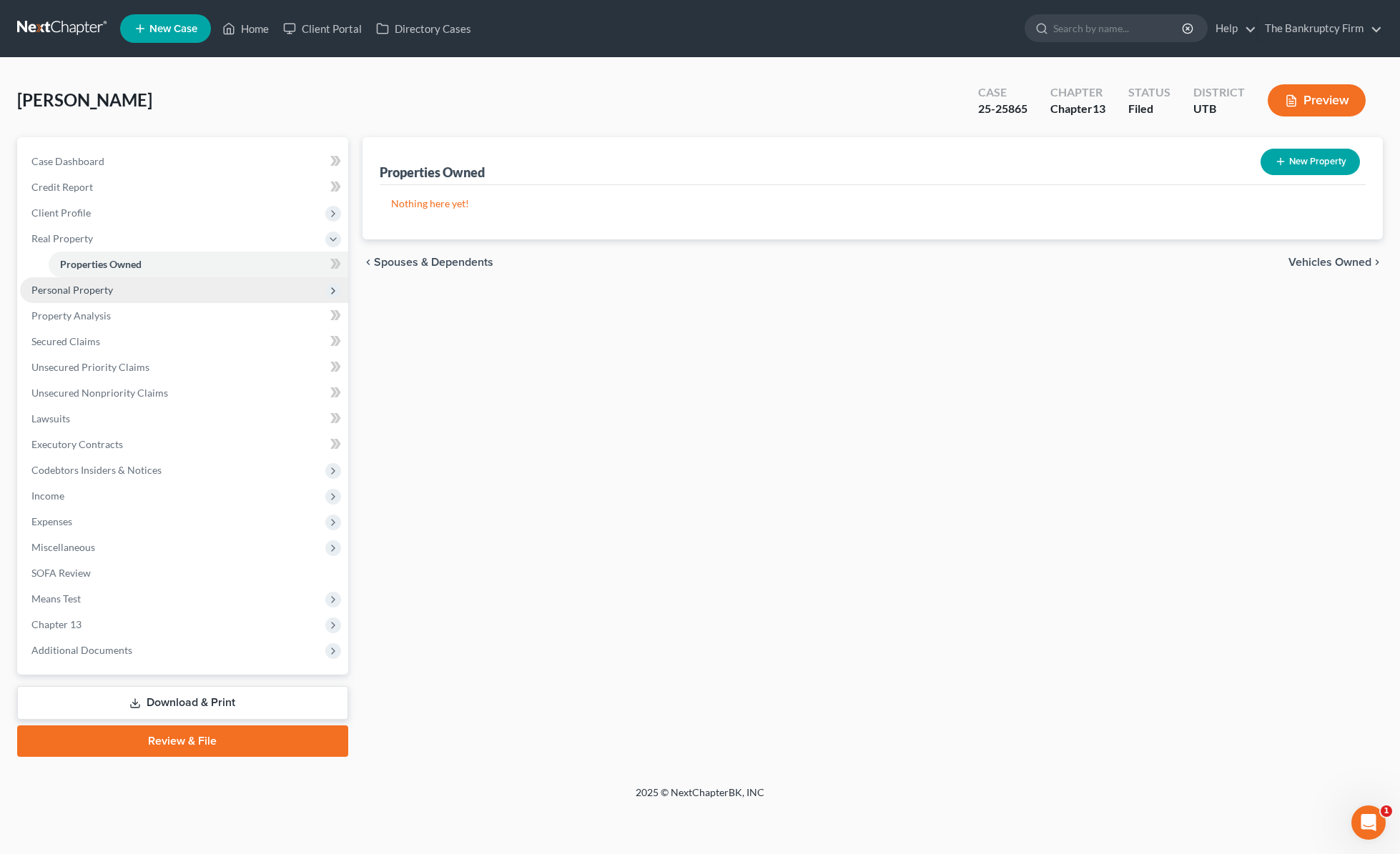
click at [101, 289] on span "Personal Property" at bounding box center [73, 290] width 82 height 12
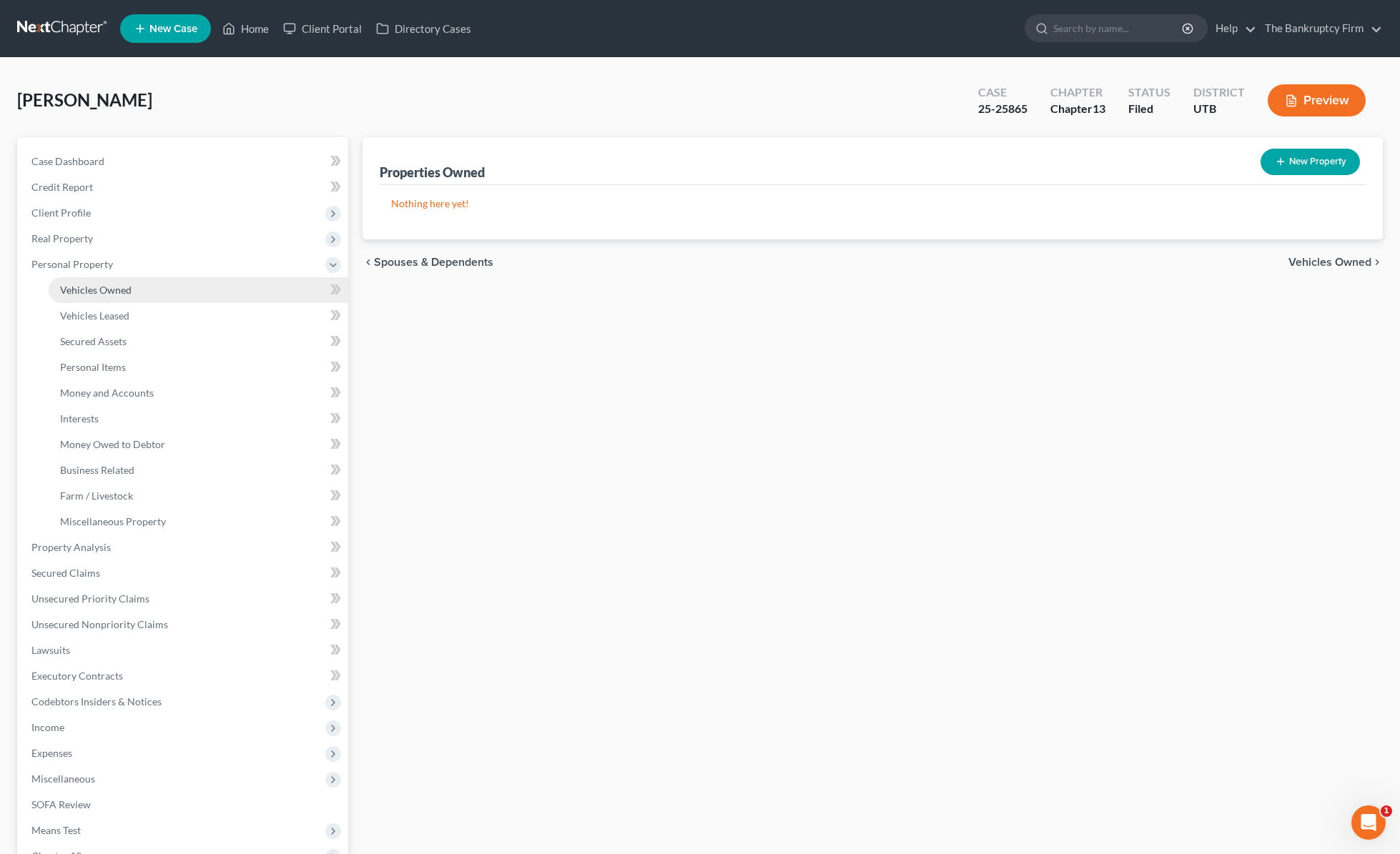
click at [101, 289] on span "Vehicles Owned" at bounding box center [95, 290] width 72 height 12
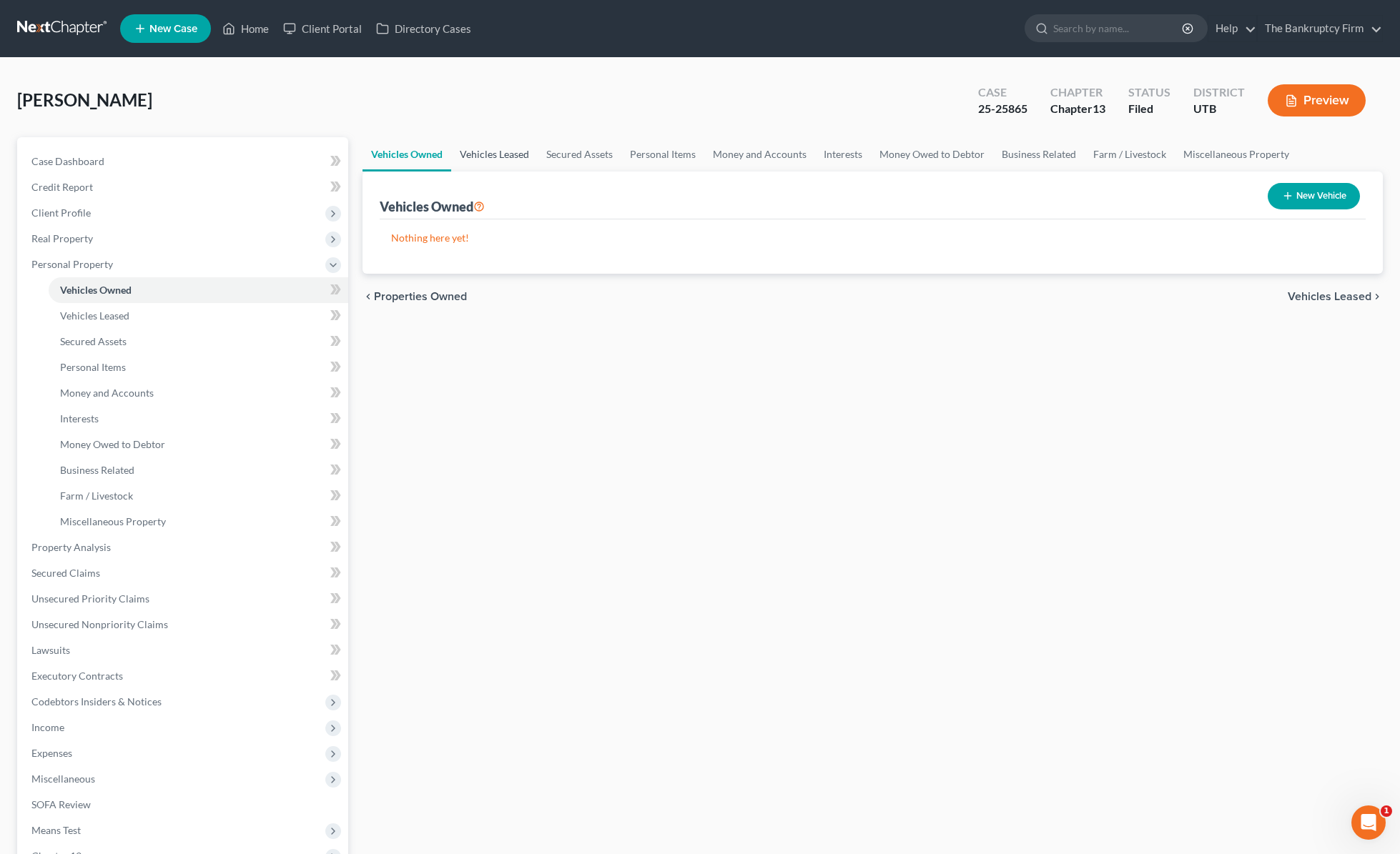
click at [500, 153] on link "Vehicles Leased" at bounding box center [494, 154] width 86 height 34
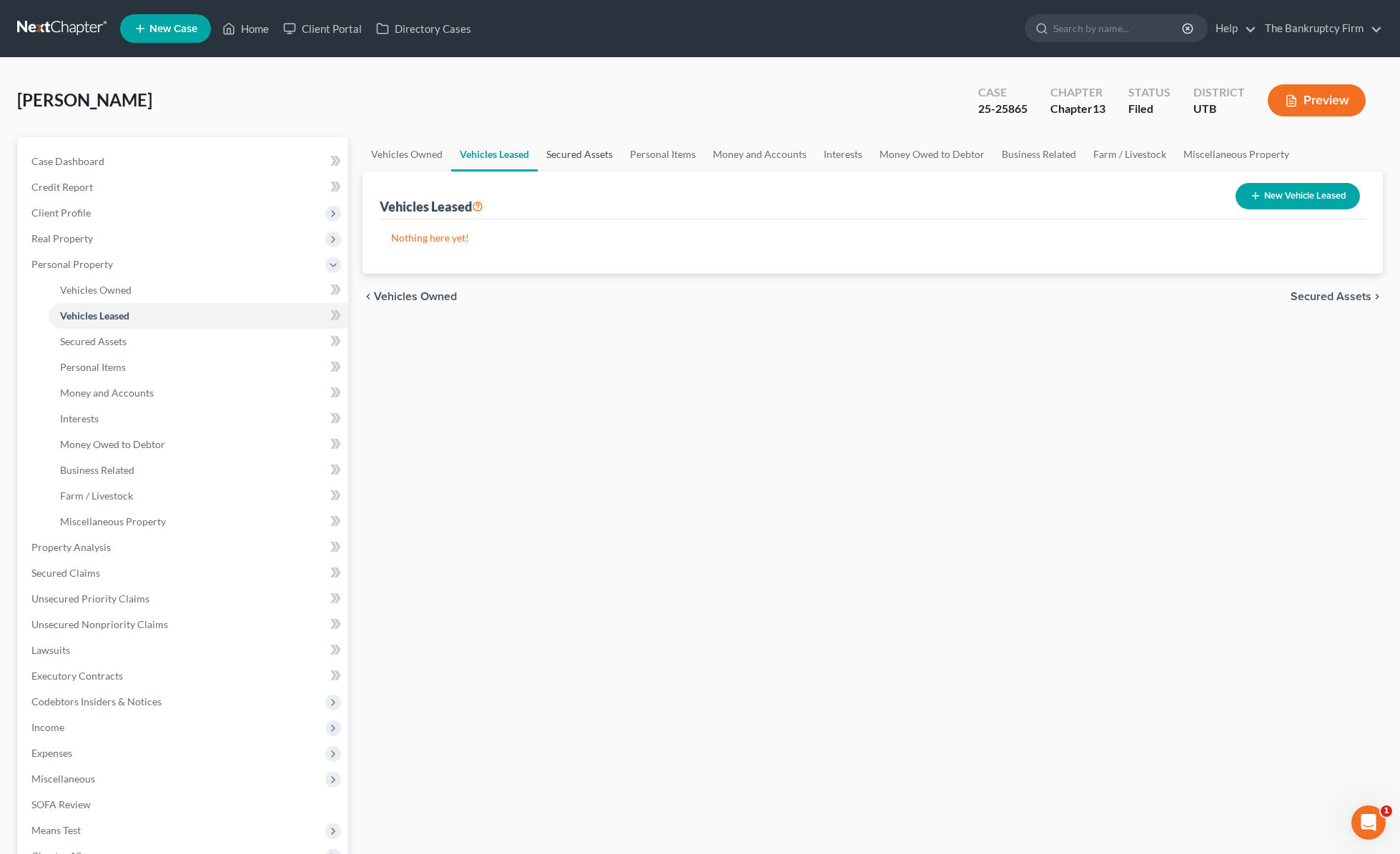
click at [595, 152] on link "Secured Assets" at bounding box center [579, 154] width 84 height 34
click at [662, 154] on link "Personal Items" at bounding box center [663, 154] width 83 height 34
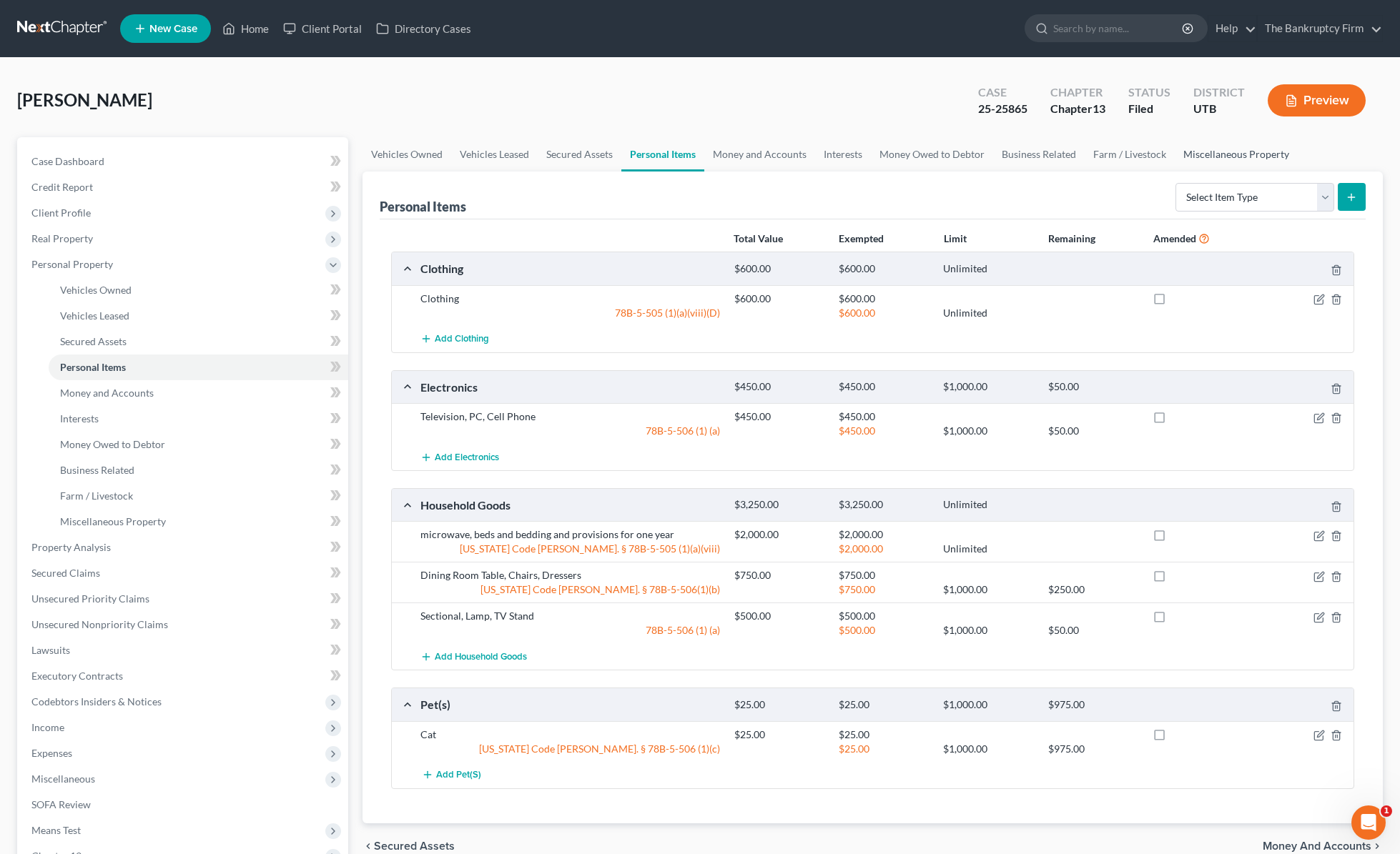
click at [1261, 154] on link "Miscellaneous Property" at bounding box center [1236, 154] width 123 height 34
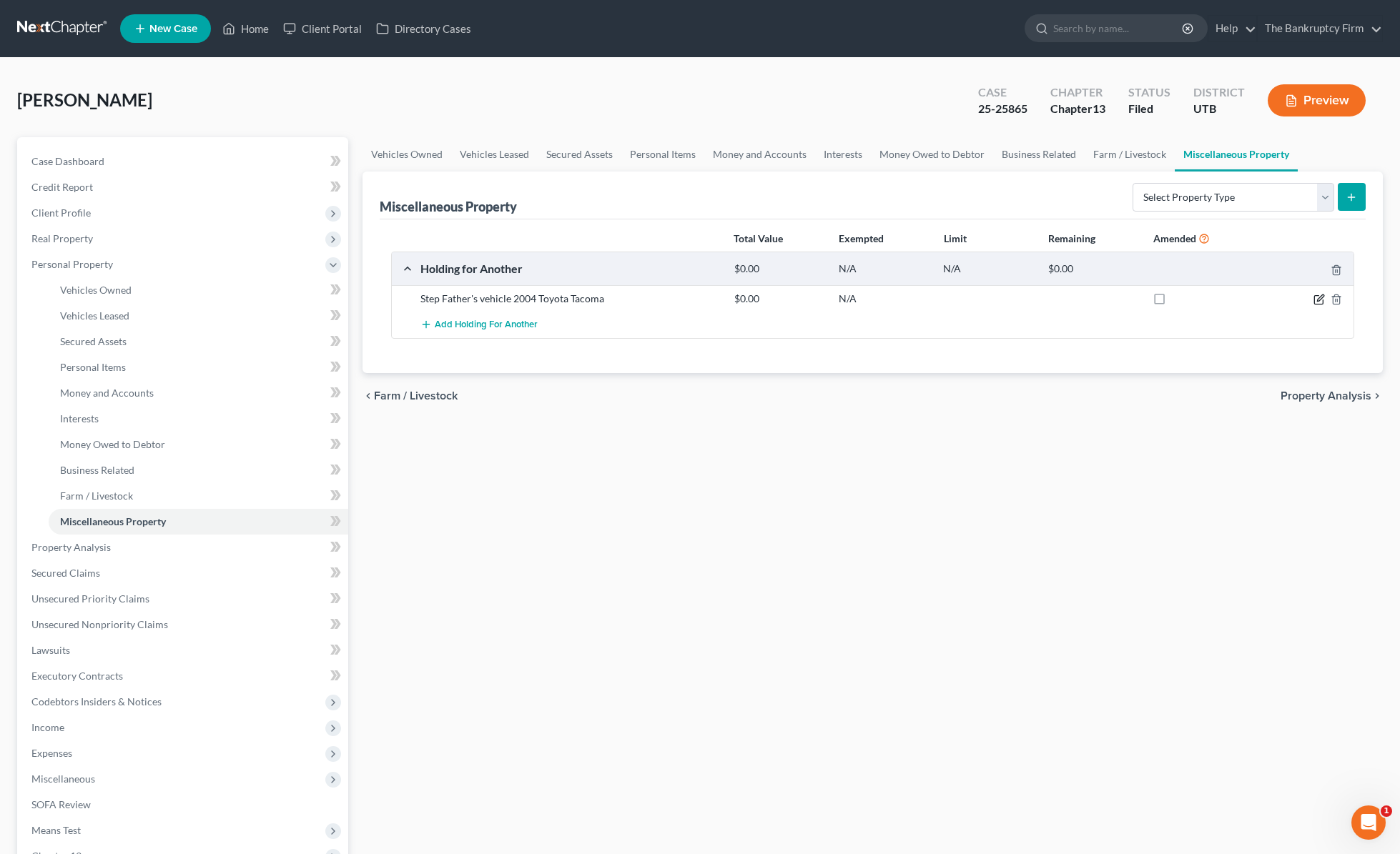
click at [1317, 299] on icon "button" at bounding box center [1319, 299] width 12 height 12
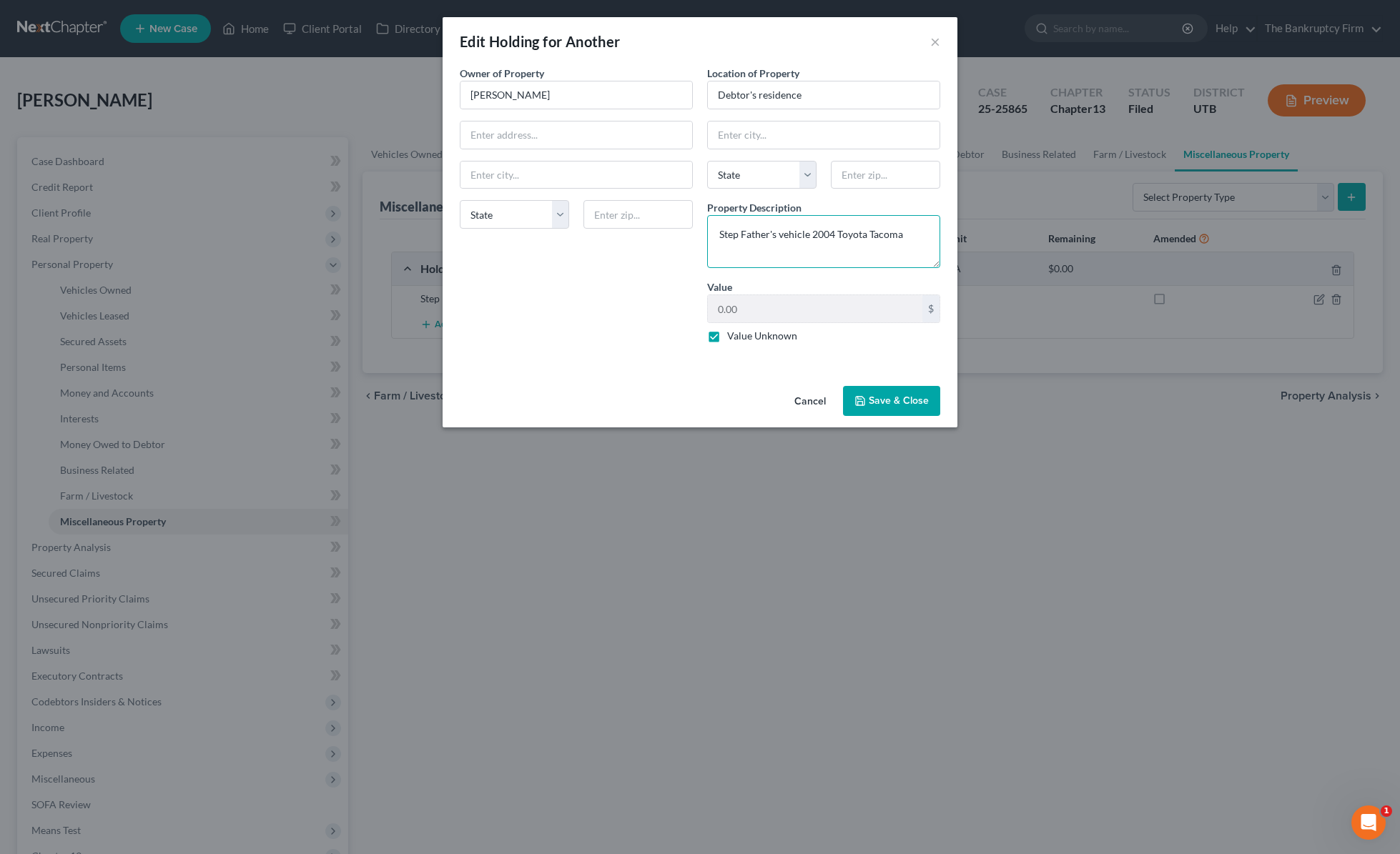
click at [911, 235] on textarea "Step Father's vehicle 2004 Toyota Tacoma" at bounding box center [823, 241] width 233 height 53
click at [906, 400] on button "Save & Close" at bounding box center [892, 400] width 97 height 30
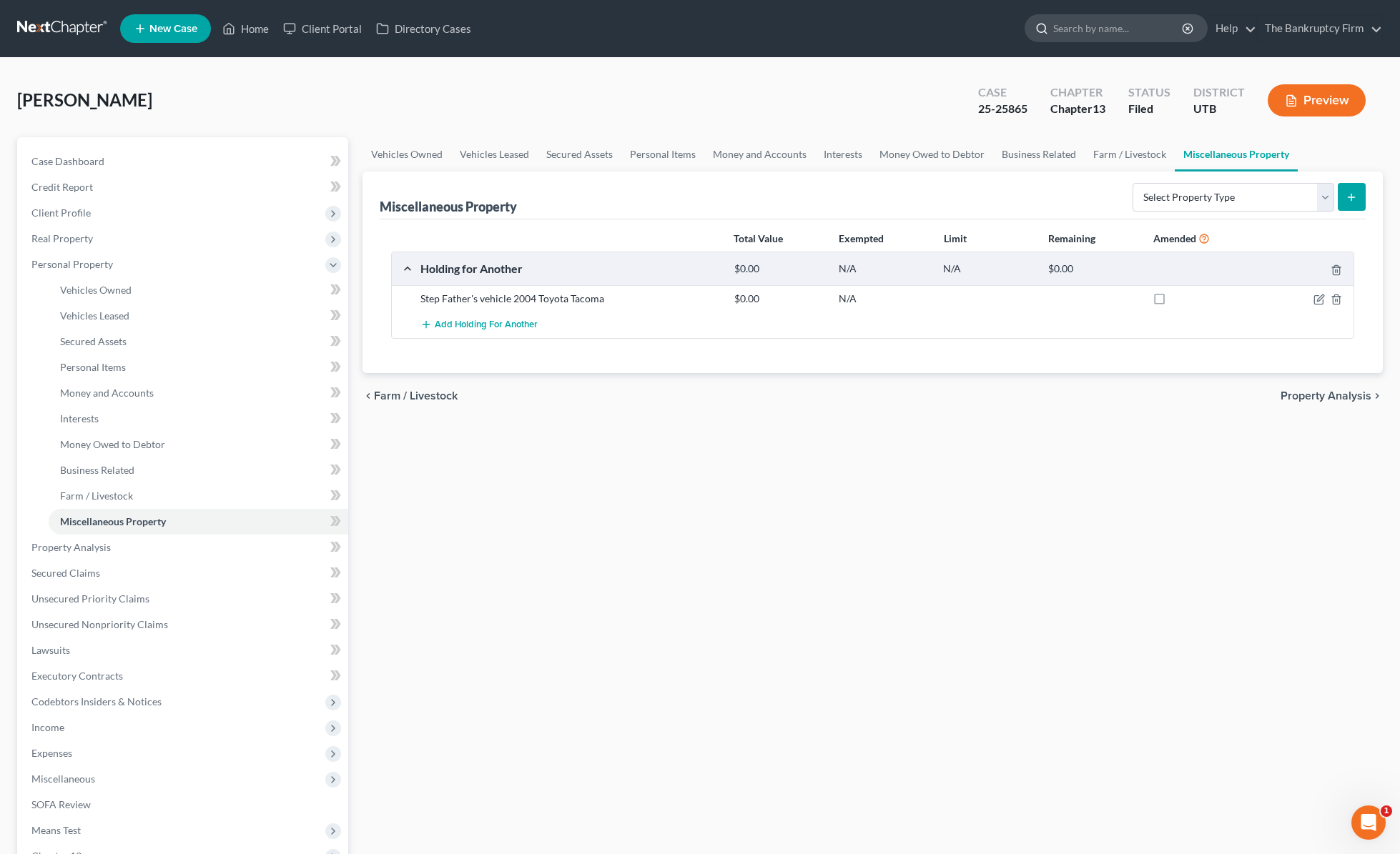
click at [1096, 32] on input "search" at bounding box center [1119, 28] width 131 height 26
type input "t"
click at [251, 25] on link "Home" at bounding box center [245, 28] width 61 height 25
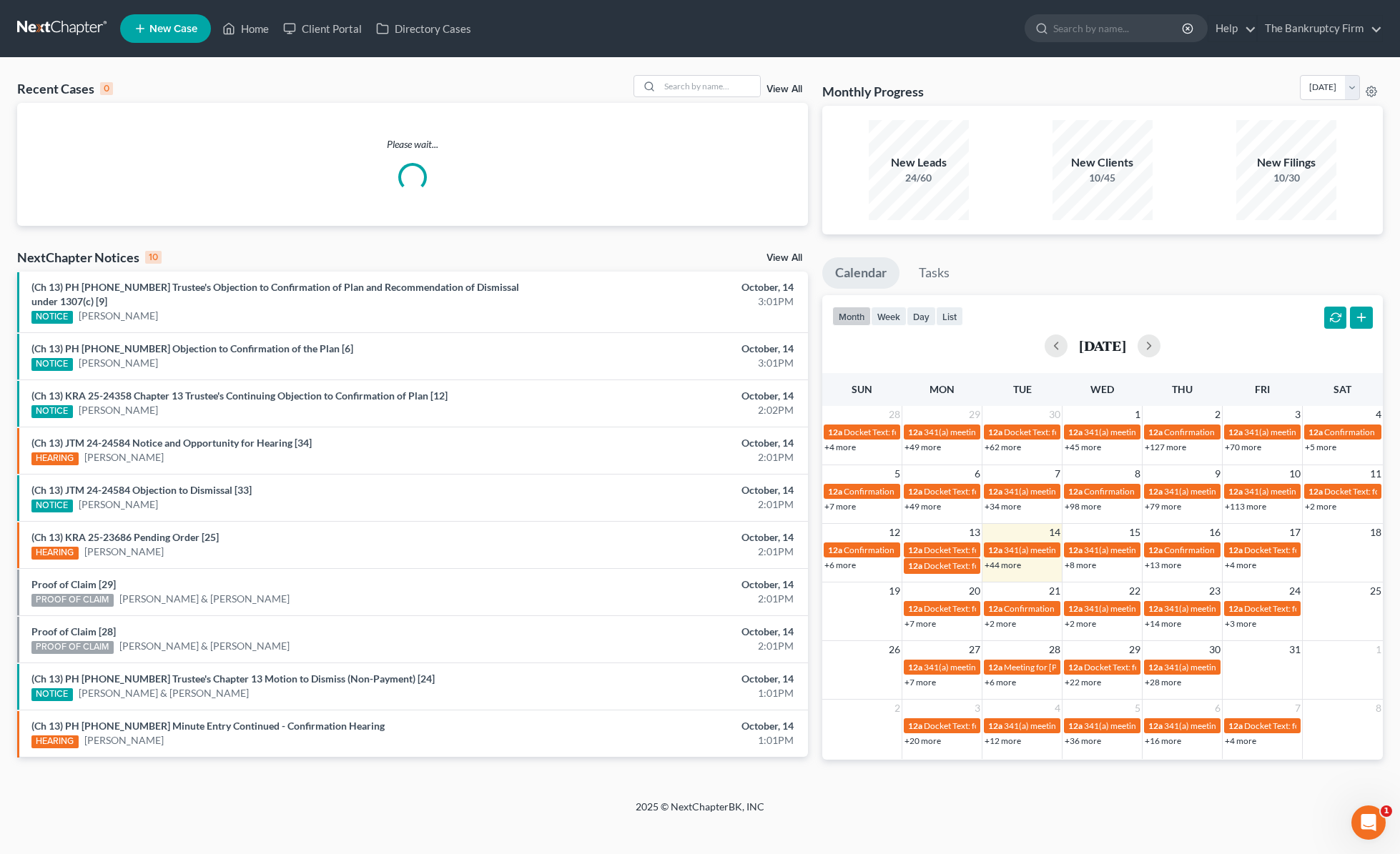
click at [793, 87] on link "View All" at bounding box center [784, 89] width 35 height 10
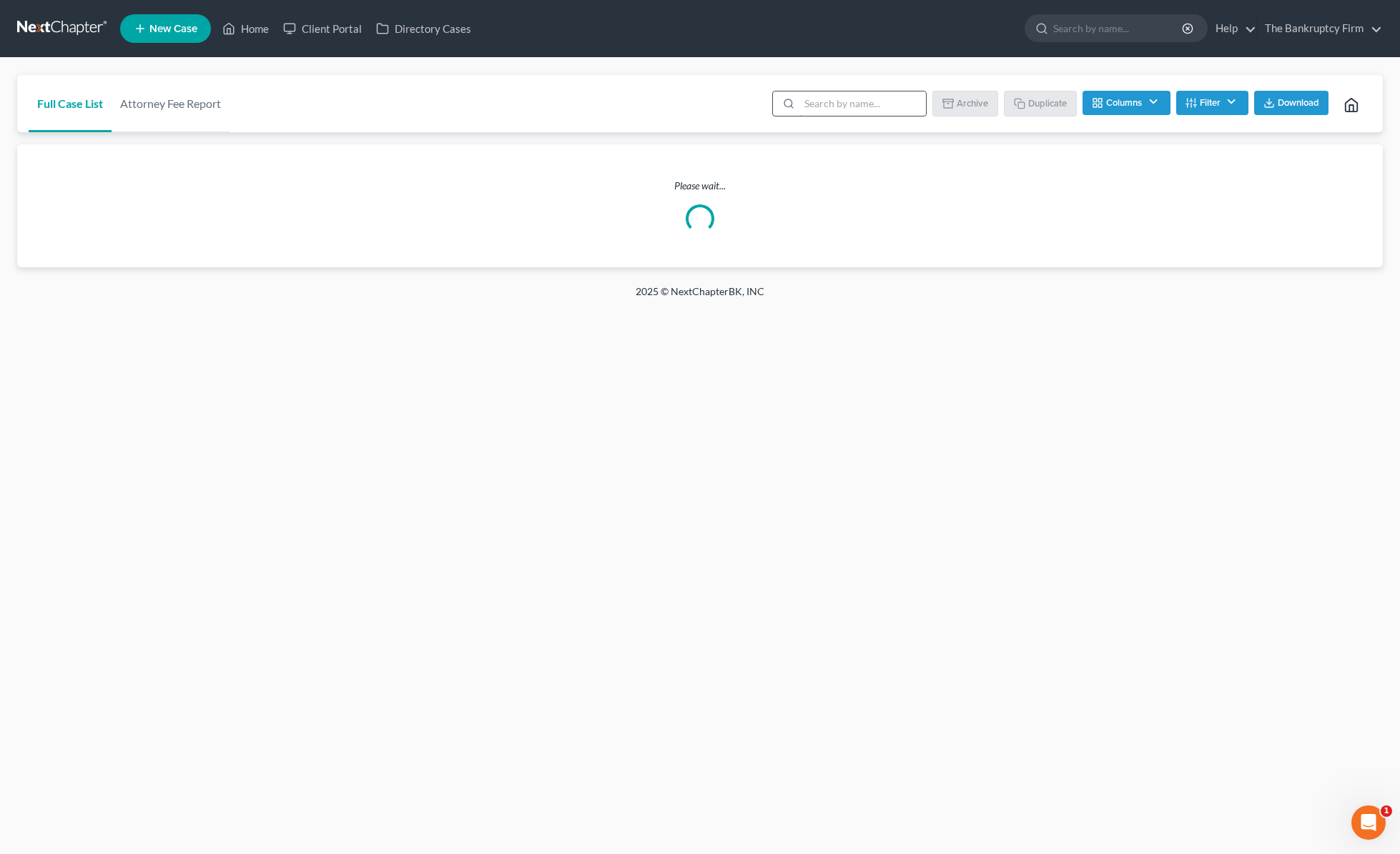
click at [837, 104] on input "search" at bounding box center [863, 103] width 126 height 25
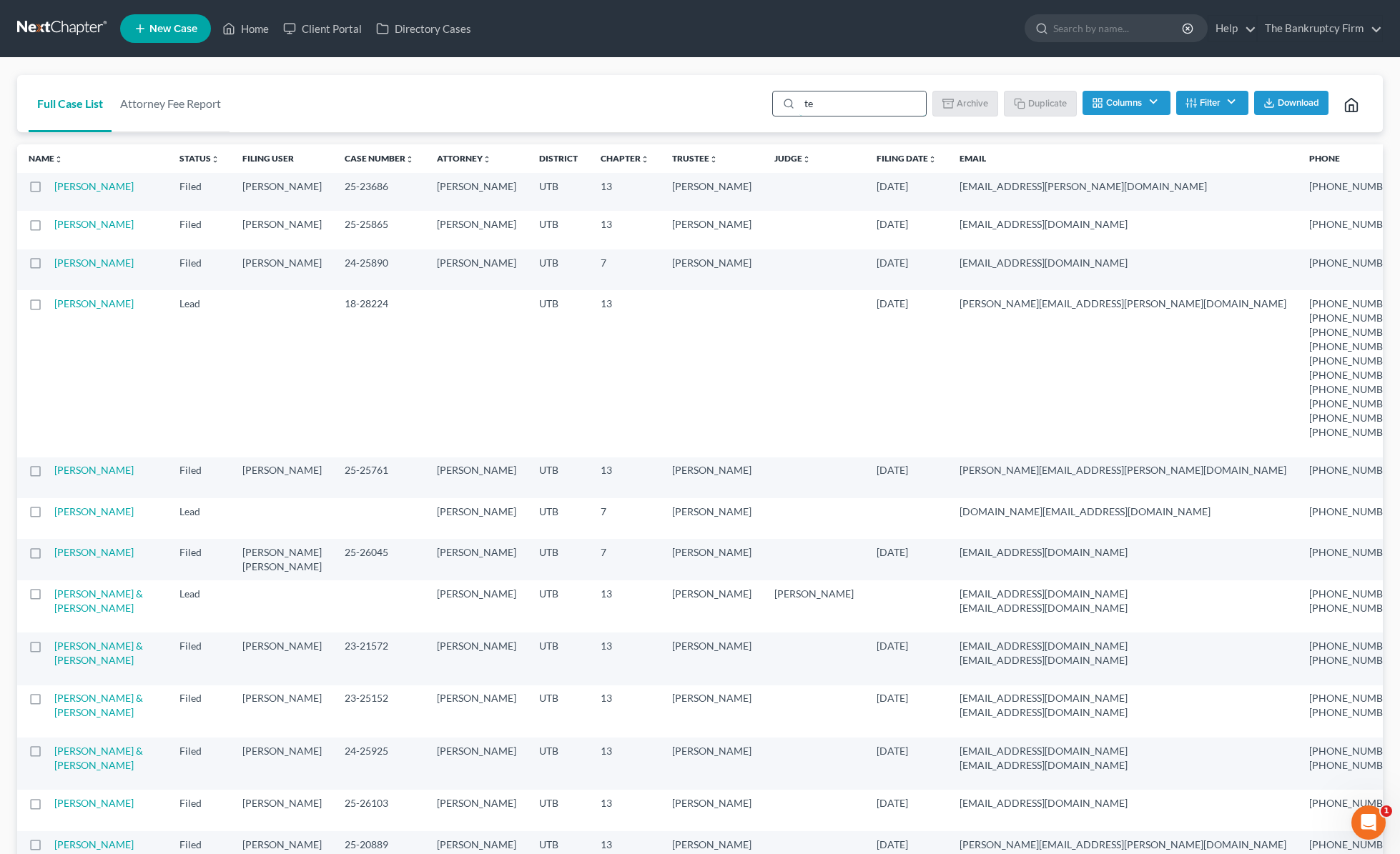
type input "t"
type input "[PERSON_NAME]"
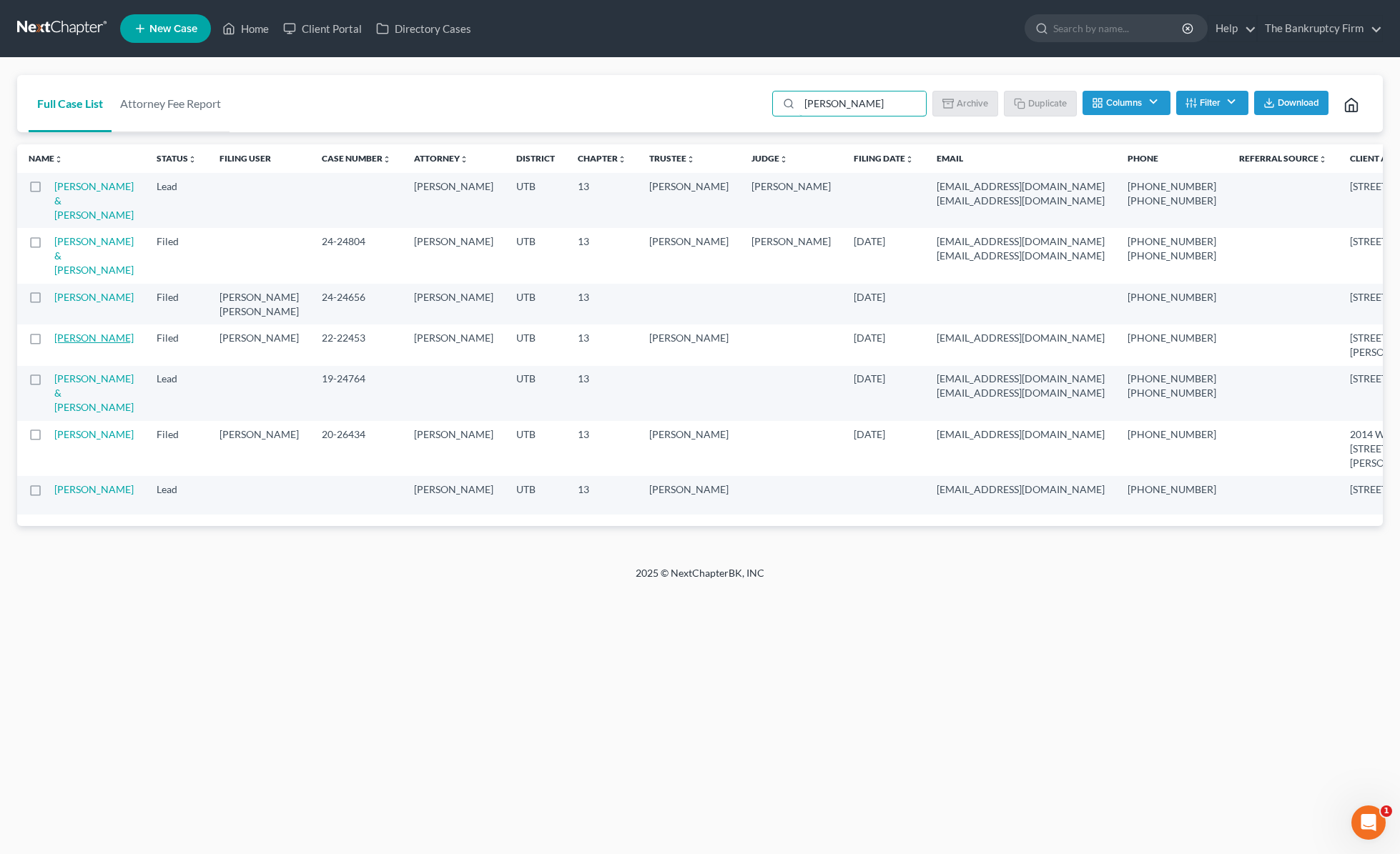
click at [64, 344] on link "[PERSON_NAME]" at bounding box center [94, 337] width 79 height 12
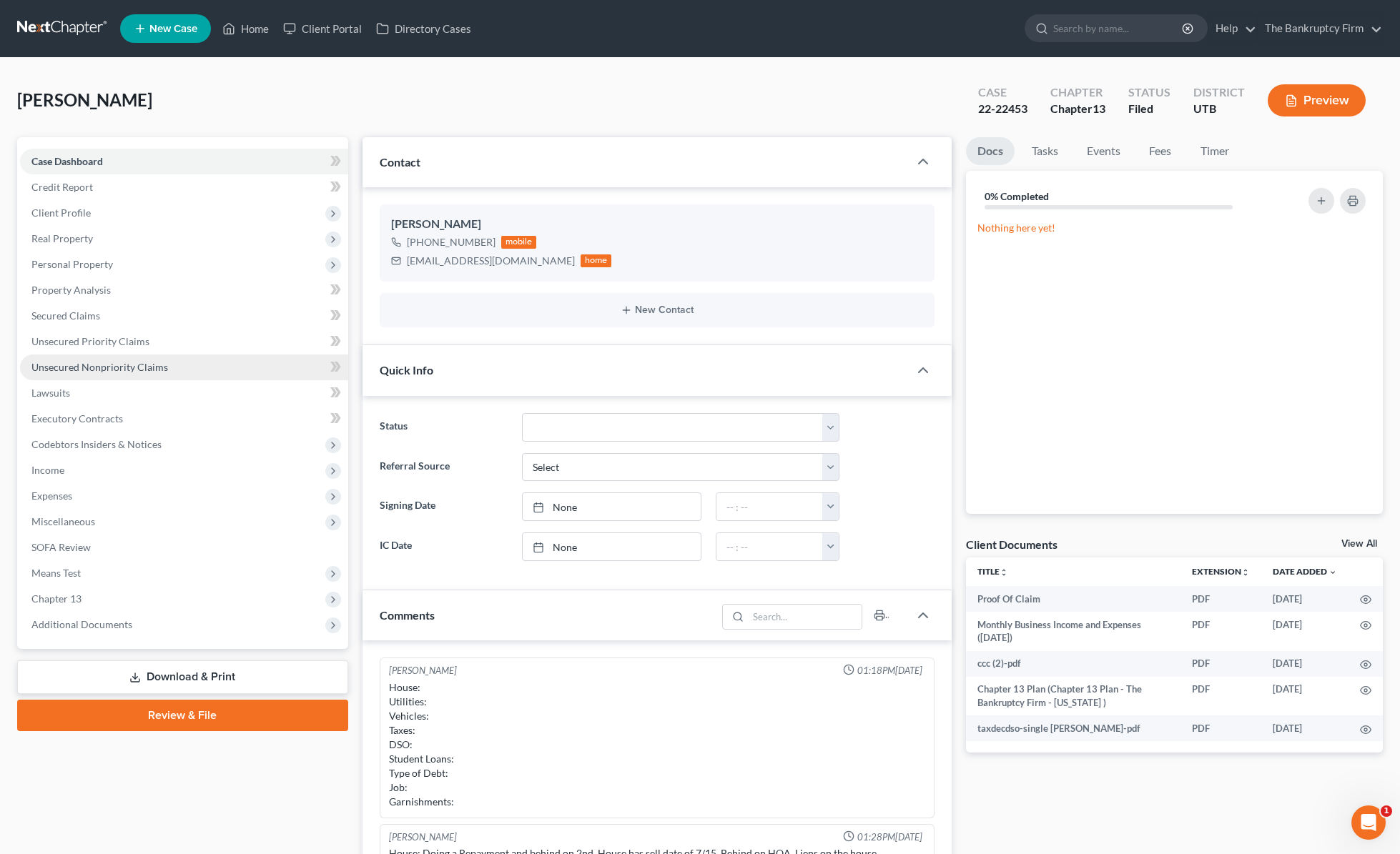
scroll to position [236, 0]
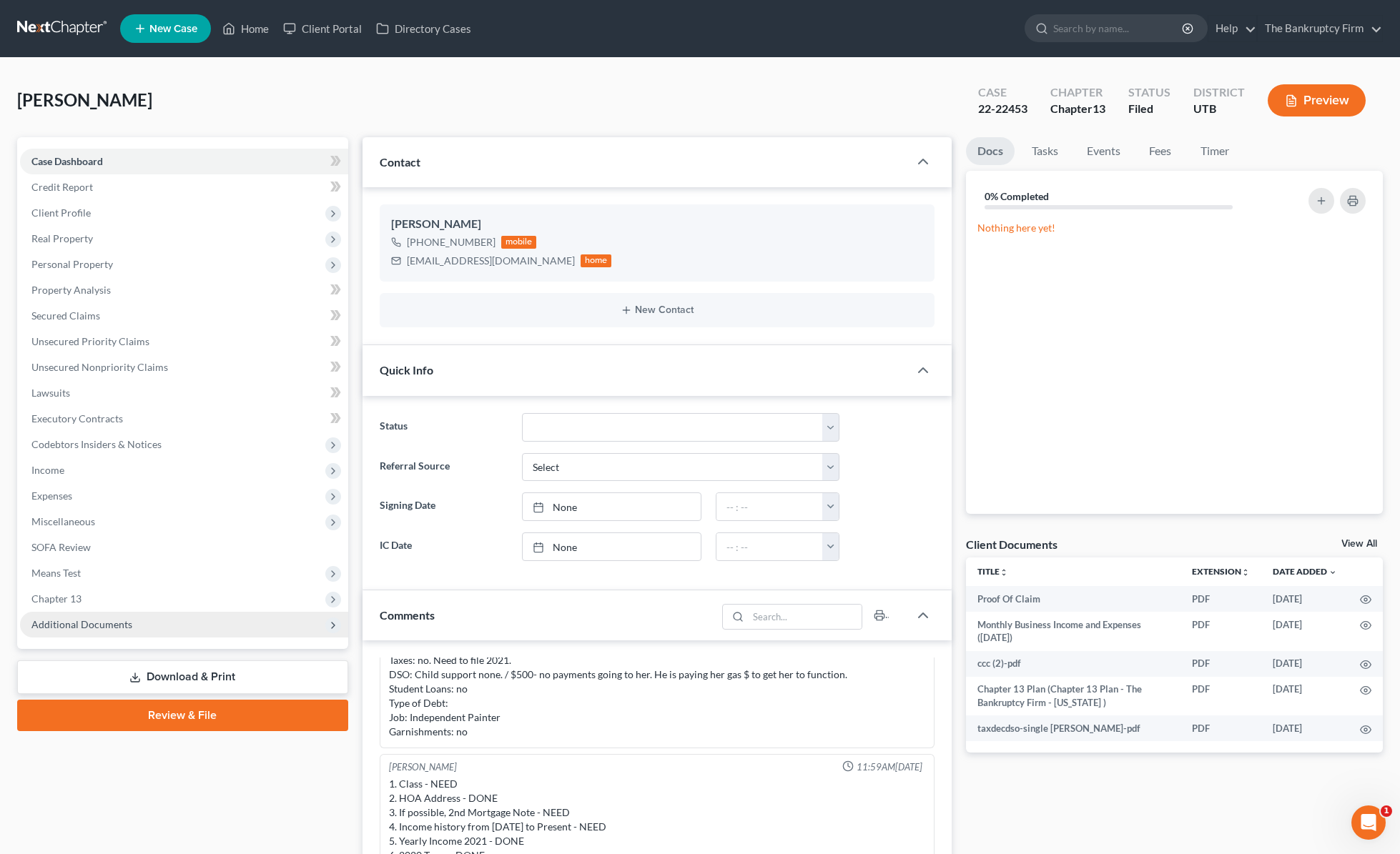
click at [110, 618] on span "Additional Documents" at bounding box center [82, 623] width 101 height 12
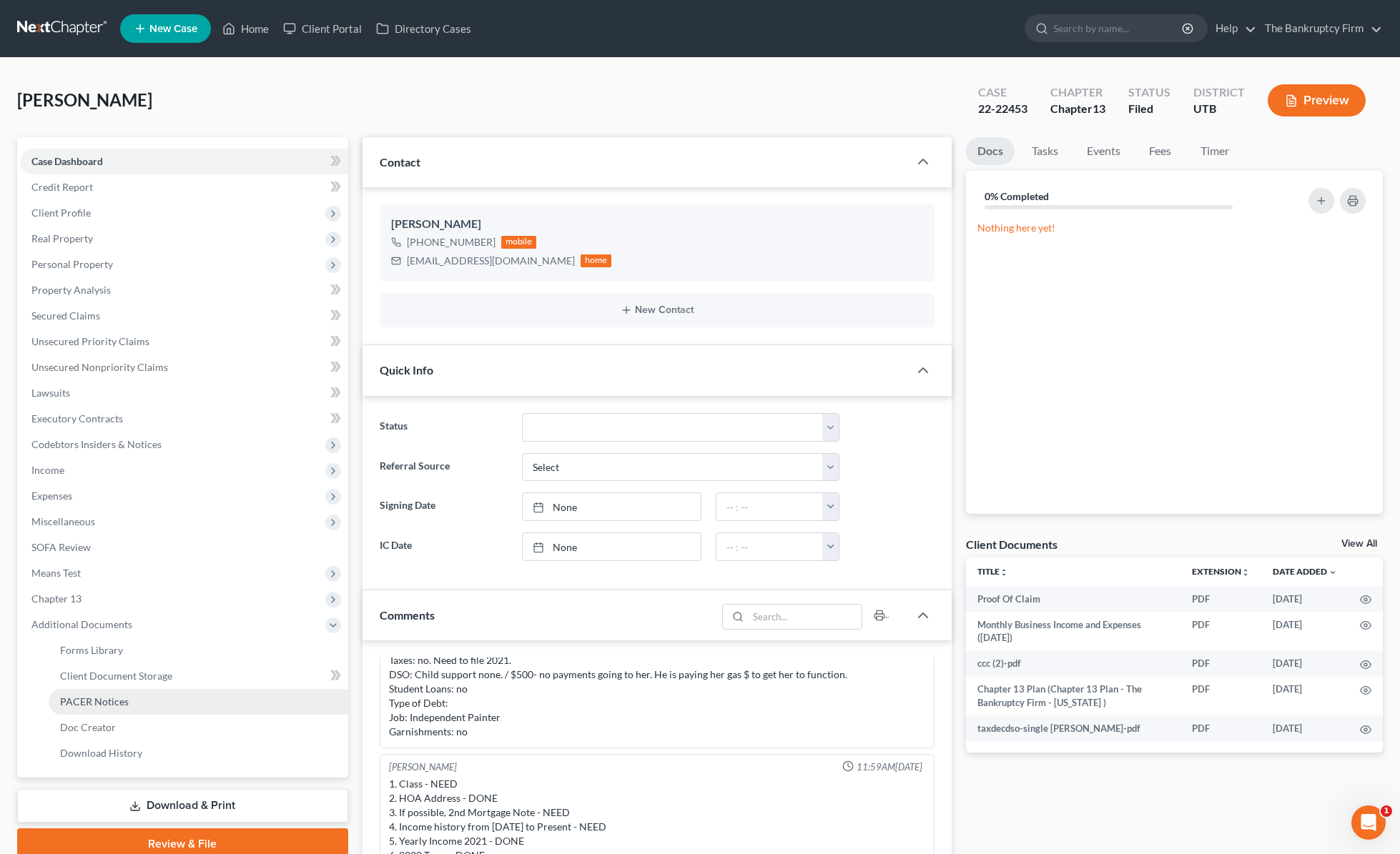
click at [142, 697] on link "PACER Notices" at bounding box center [199, 702] width 300 height 25
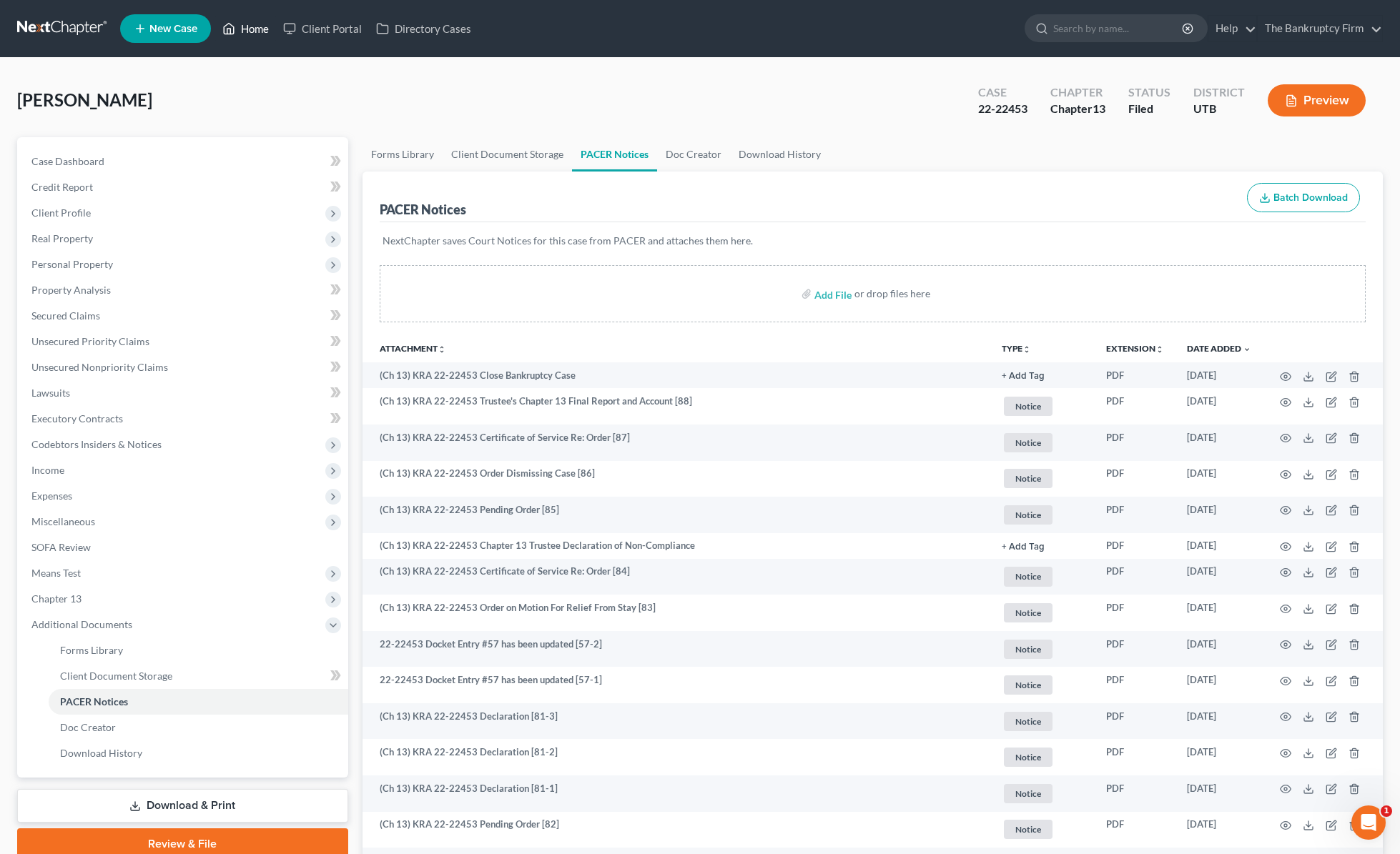
click at [256, 29] on link "Home" at bounding box center [245, 28] width 61 height 25
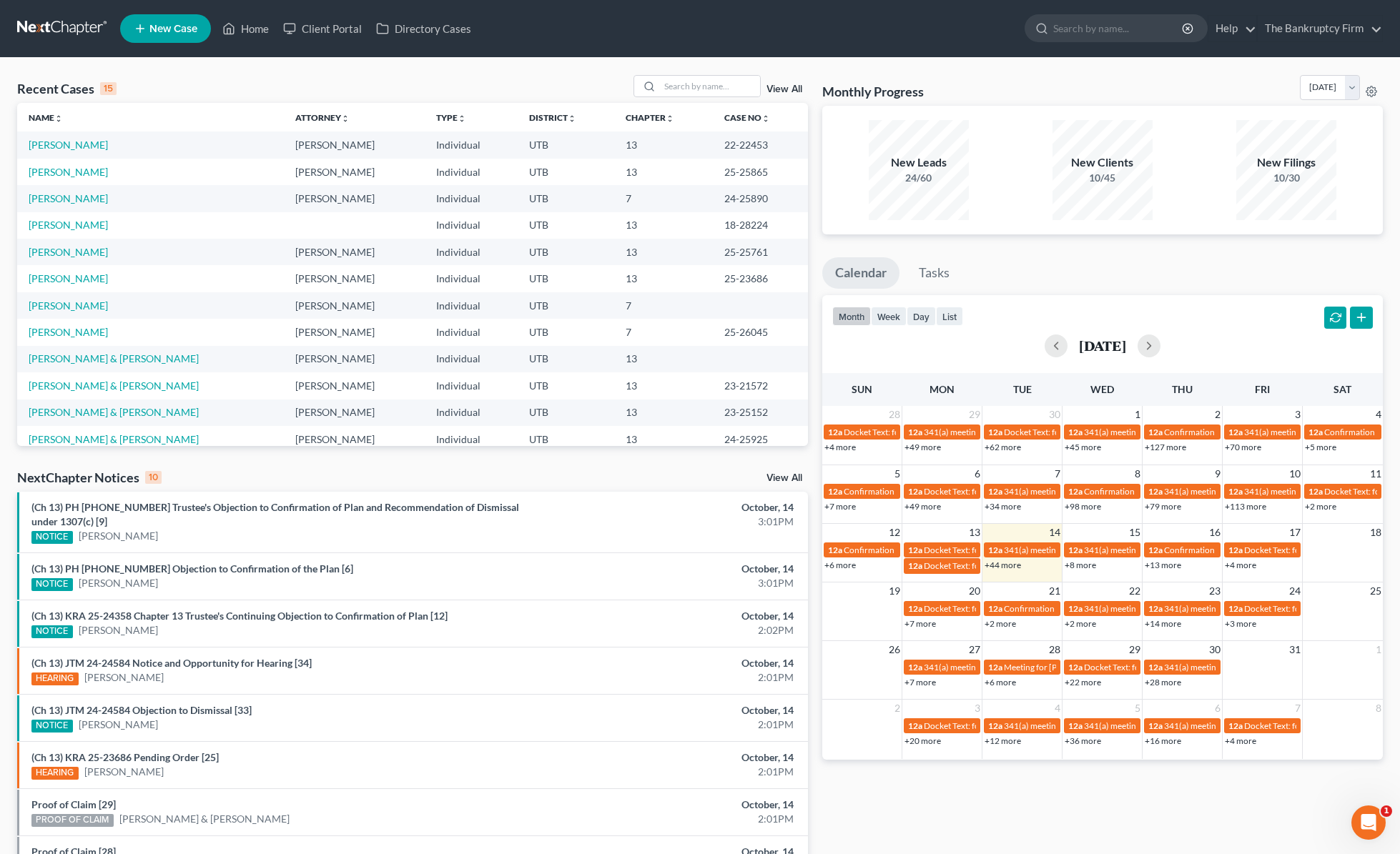
click at [786, 87] on link "View All" at bounding box center [784, 89] width 35 height 10
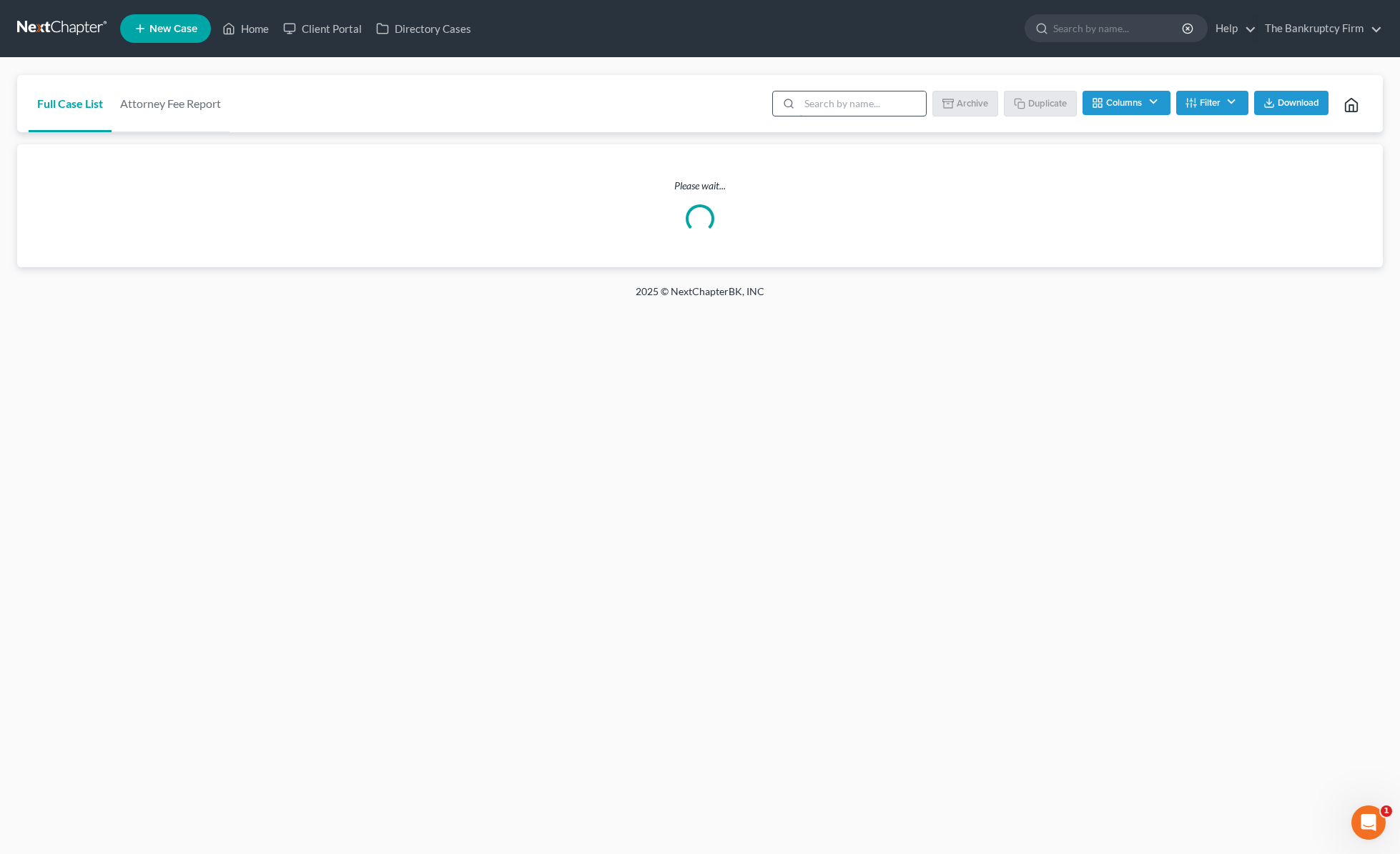
click at [841, 102] on input "search" at bounding box center [863, 103] width 126 height 25
type input "[PERSON_NAME]"
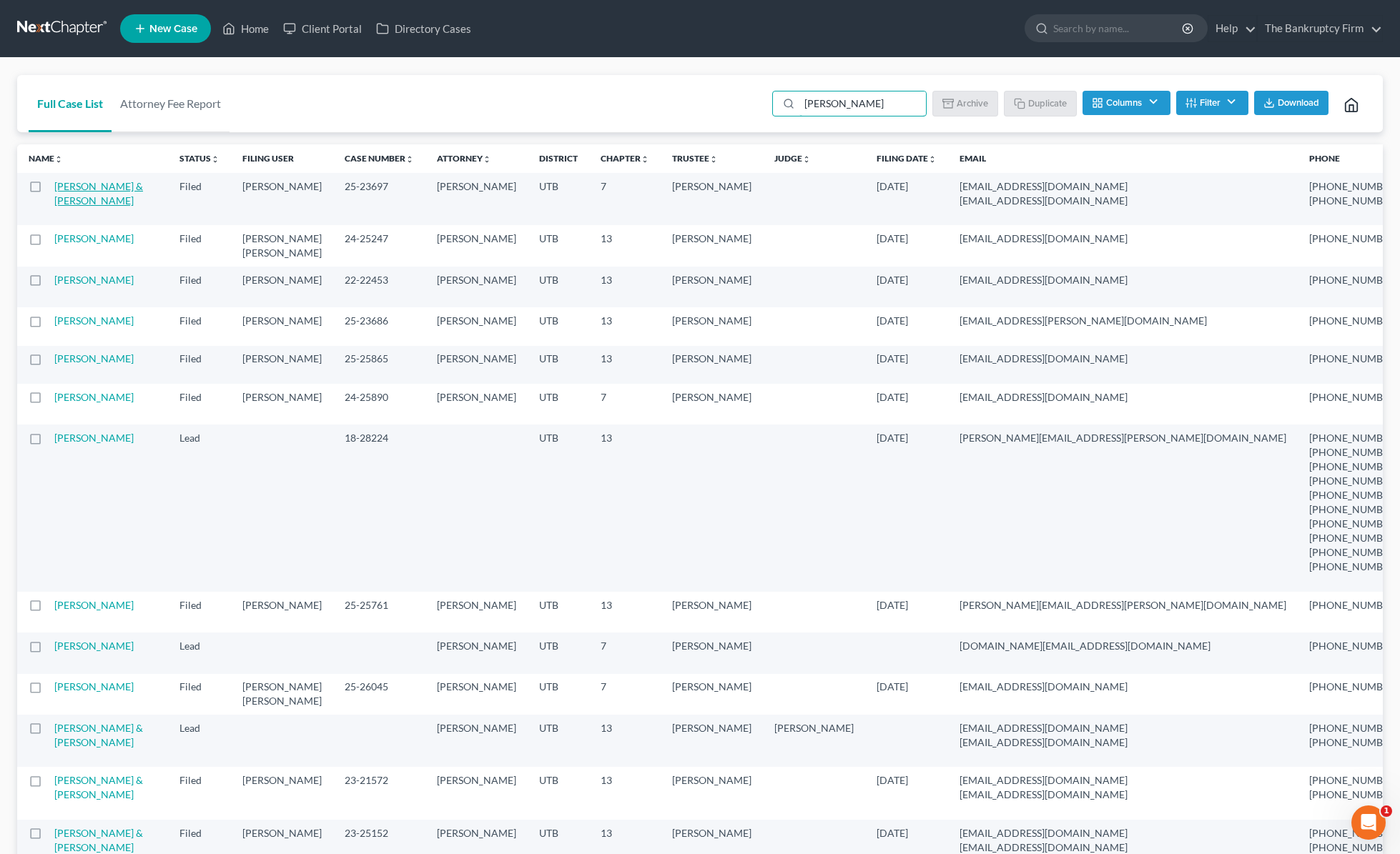
click at [86, 199] on link "[PERSON_NAME] & [PERSON_NAME]" at bounding box center [99, 192] width 89 height 26
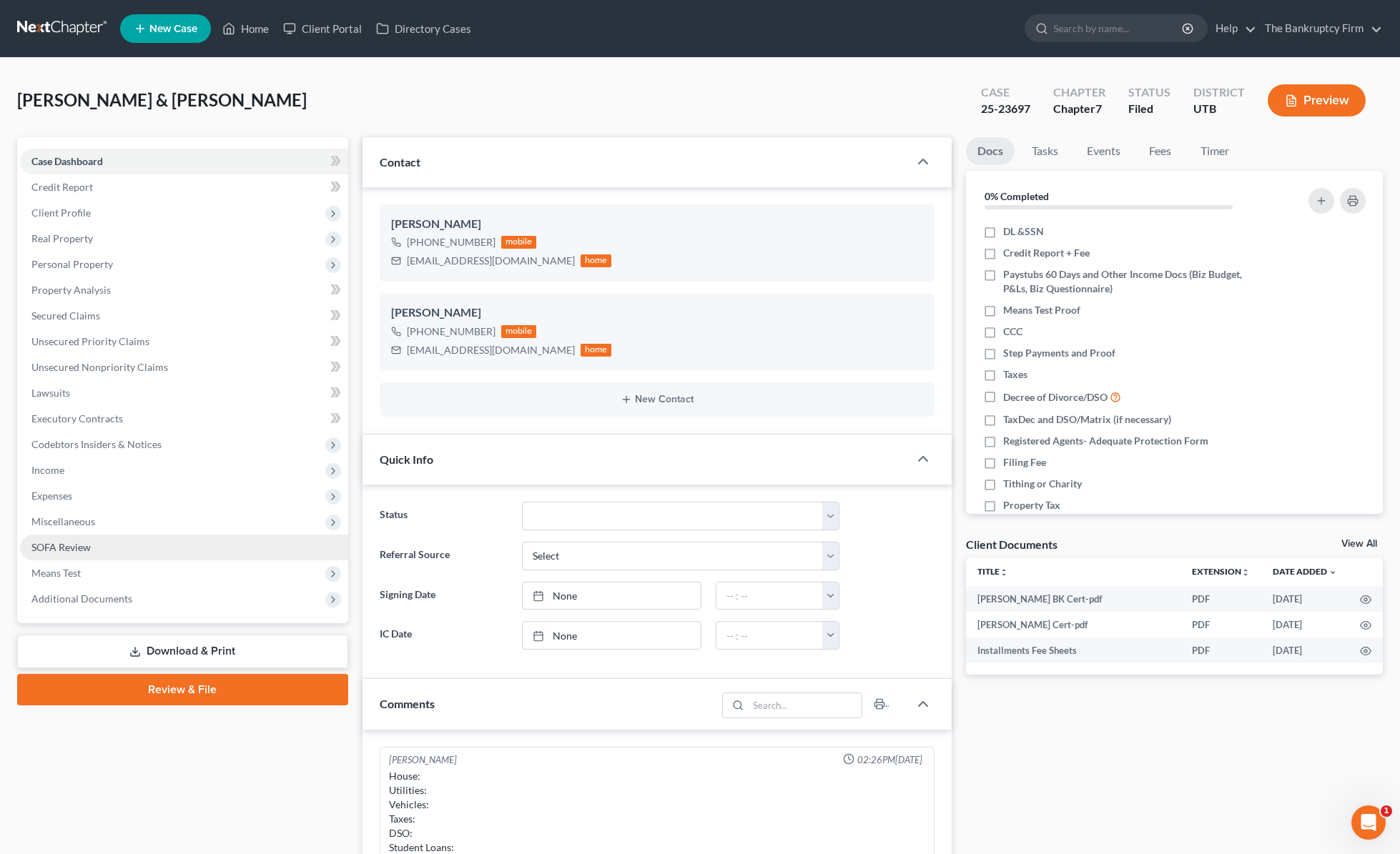
scroll to position [113, 0]
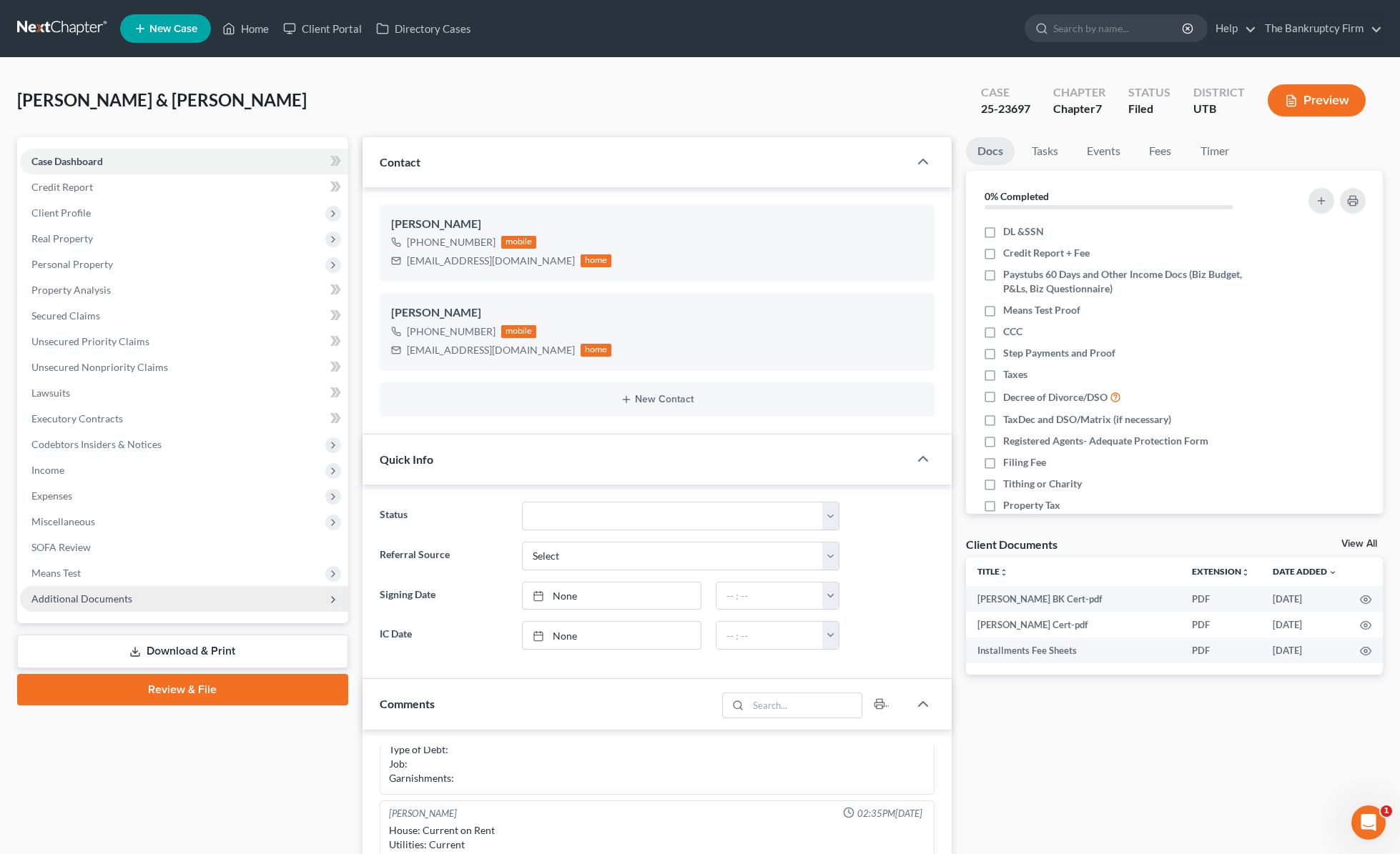
click at [126, 597] on span "Additional Documents" at bounding box center [82, 598] width 101 height 12
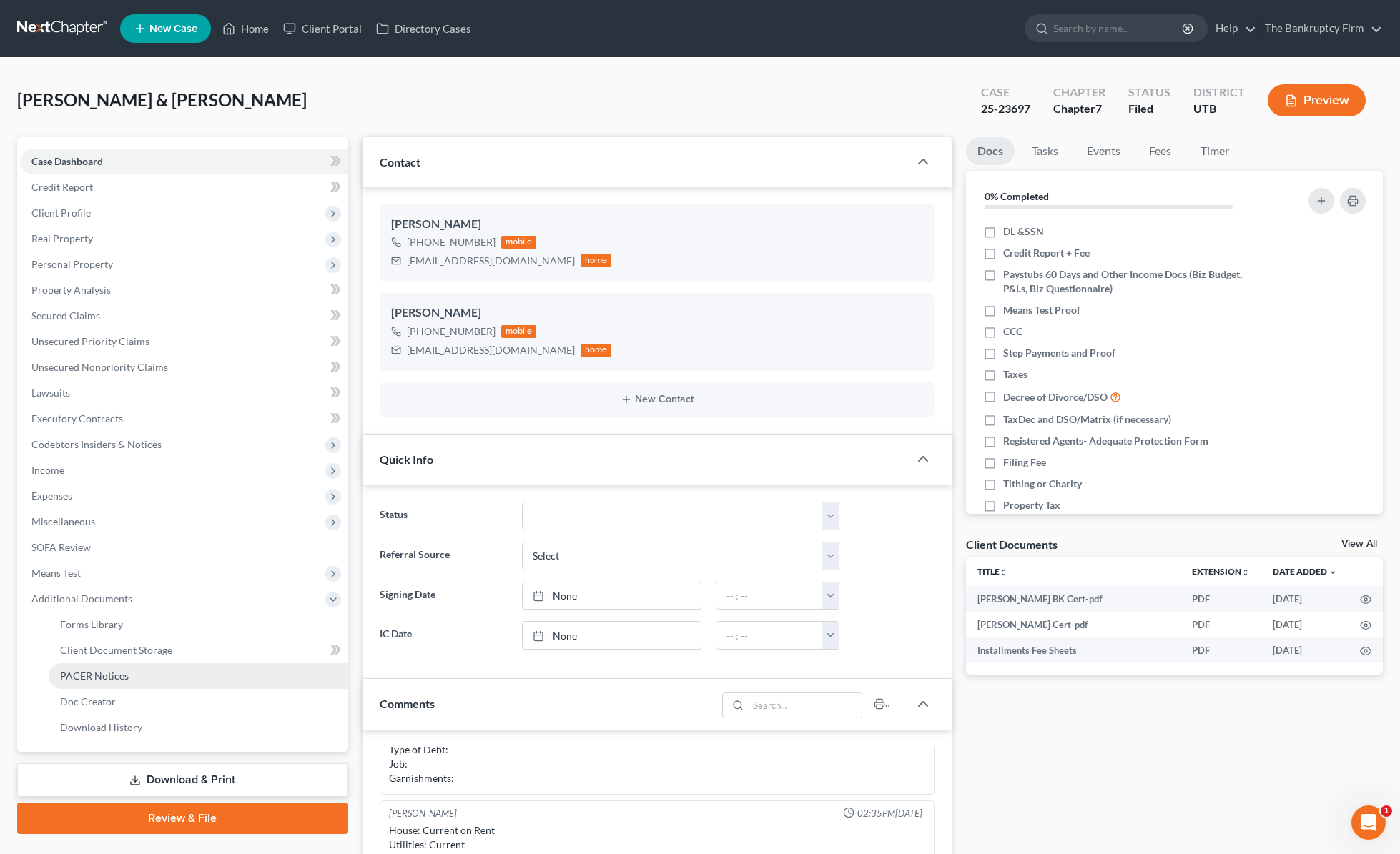
click at [122, 670] on span "PACER Notices" at bounding box center [94, 675] width 69 height 12
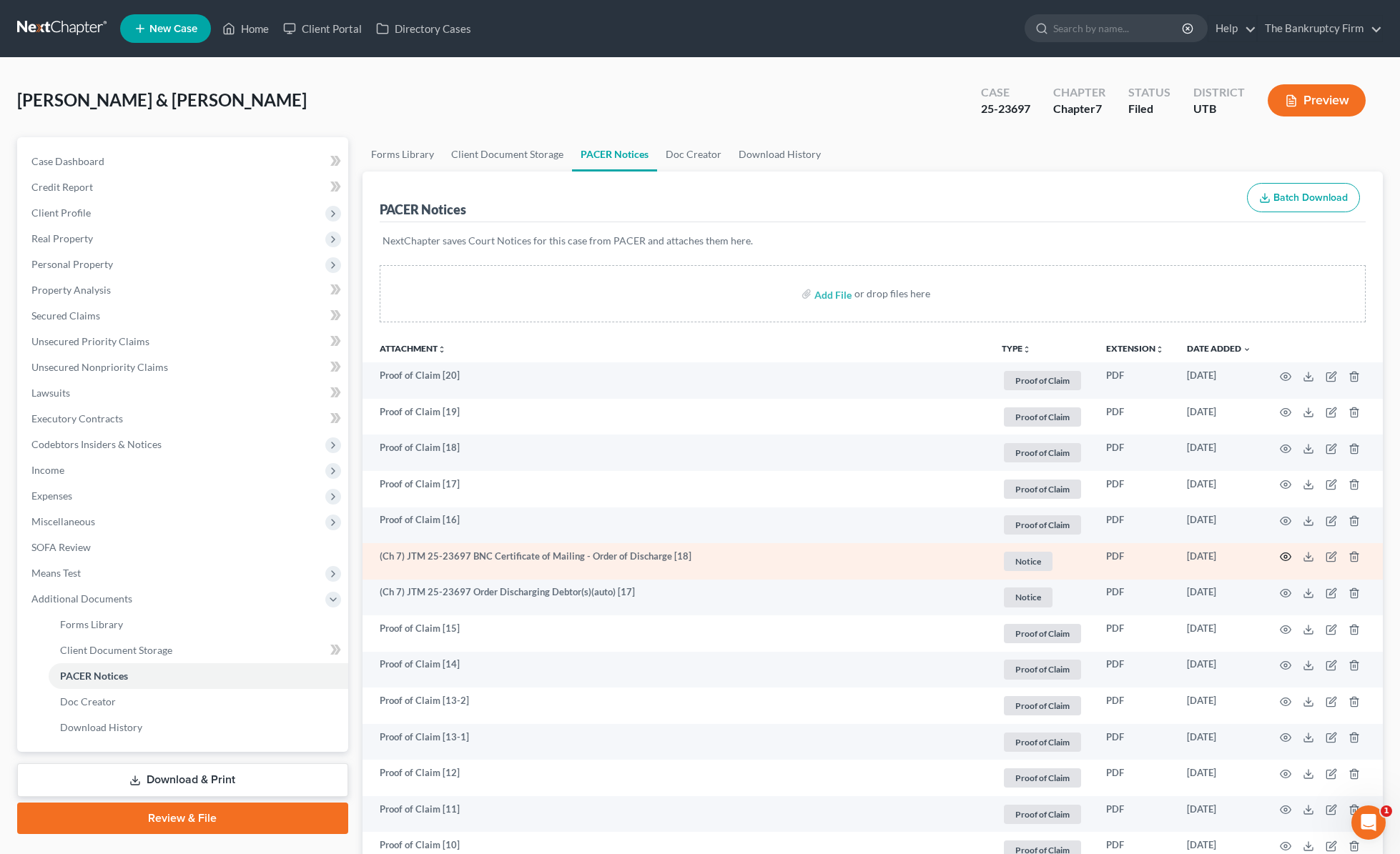
click at [1290, 554] on icon "button" at bounding box center [1286, 556] width 12 height 12
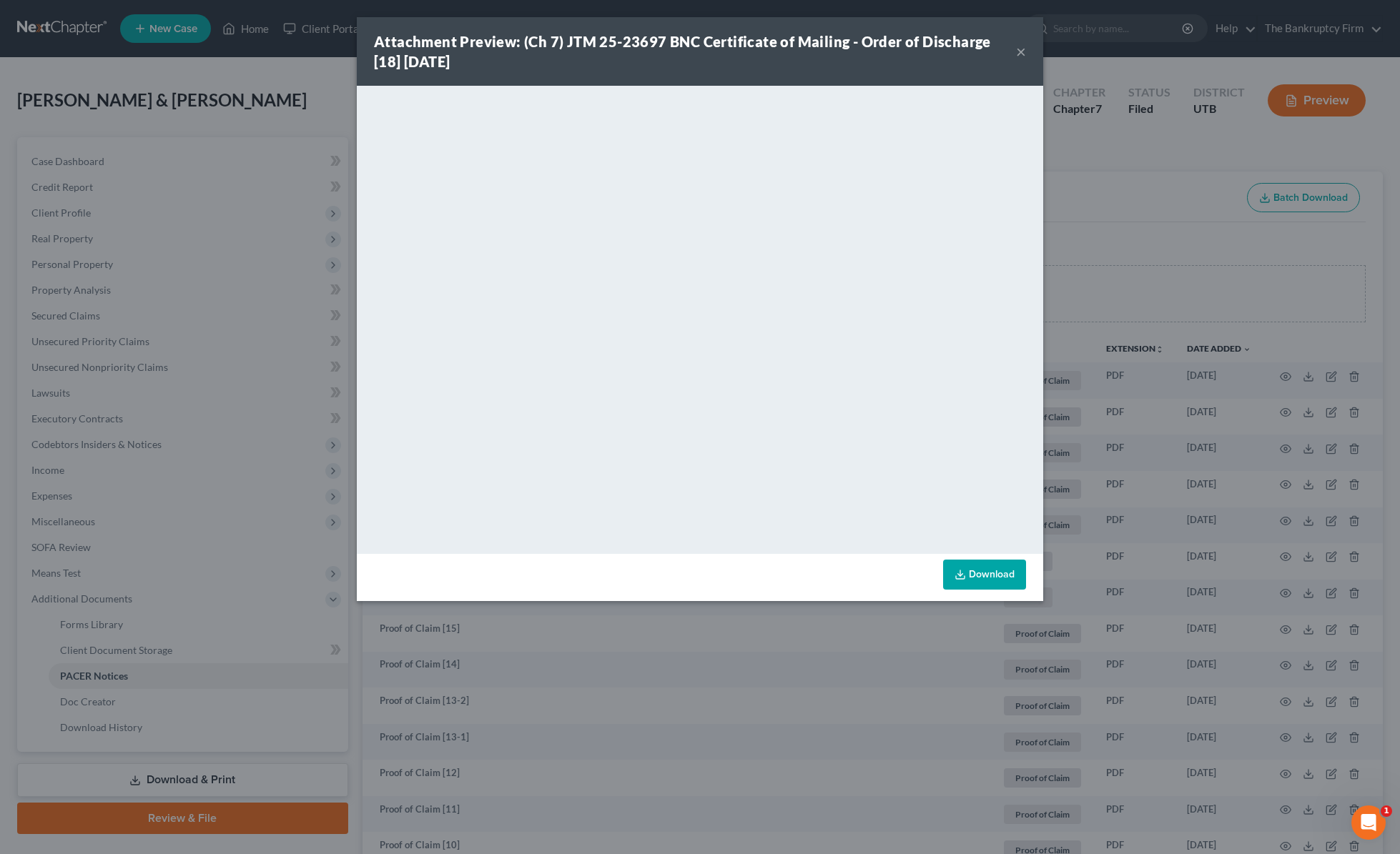
click at [1019, 52] on button "×" at bounding box center [1020, 51] width 10 height 17
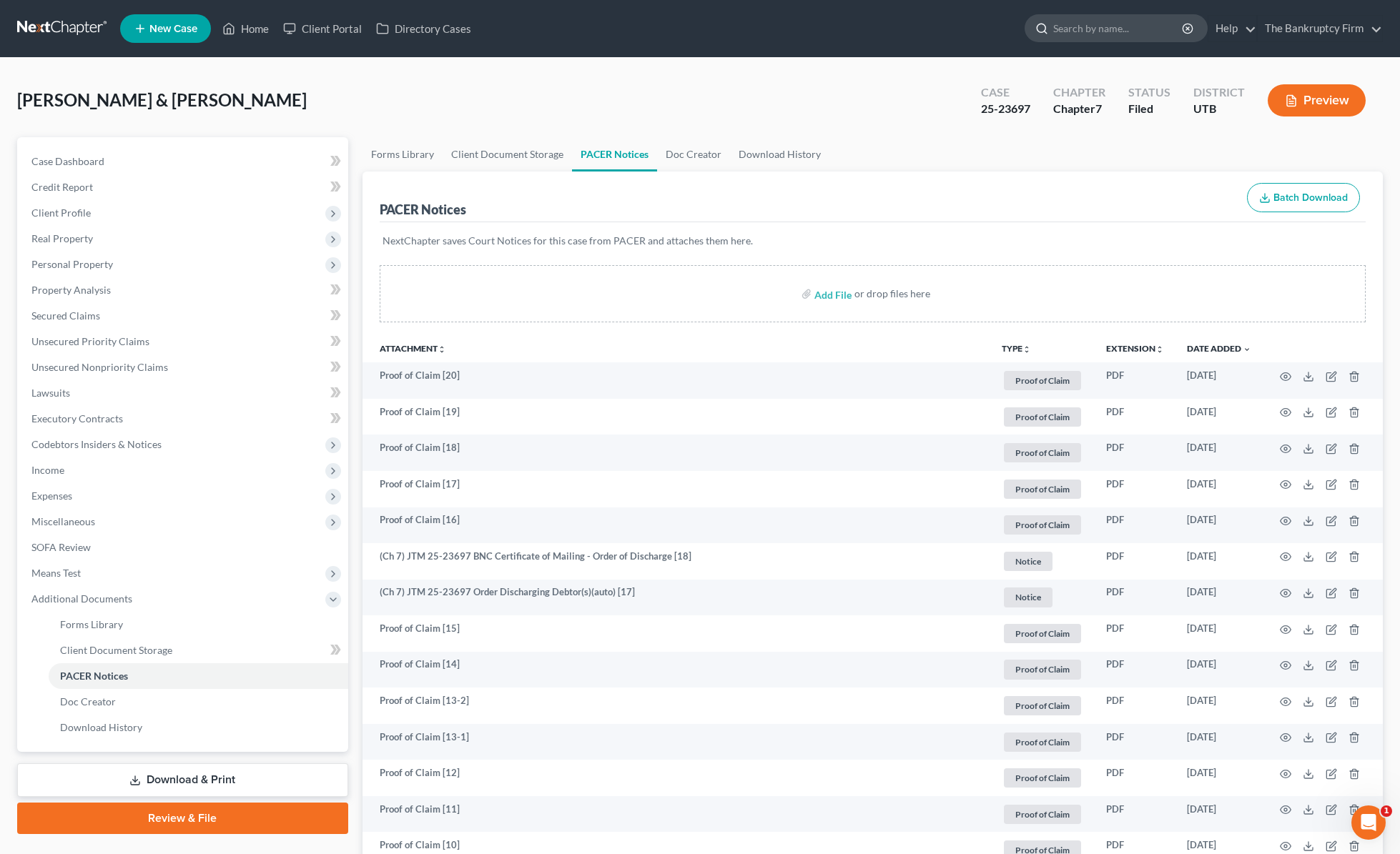
click at [1096, 30] on input "search" at bounding box center [1119, 28] width 131 height 26
type input "[PERSON_NAME]"
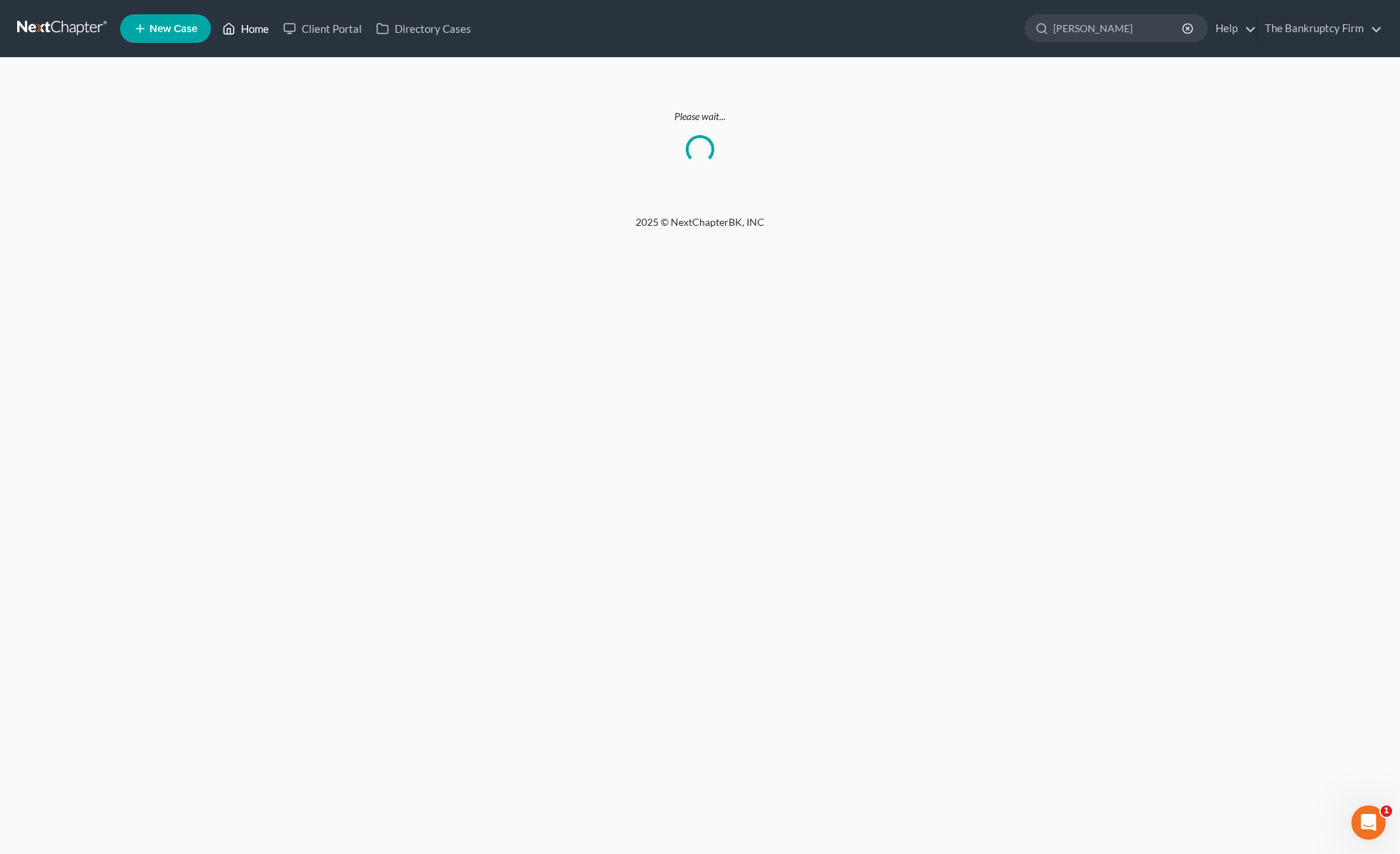
click at [253, 34] on link "Home" at bounding box center [245, 28] width 61 height 25
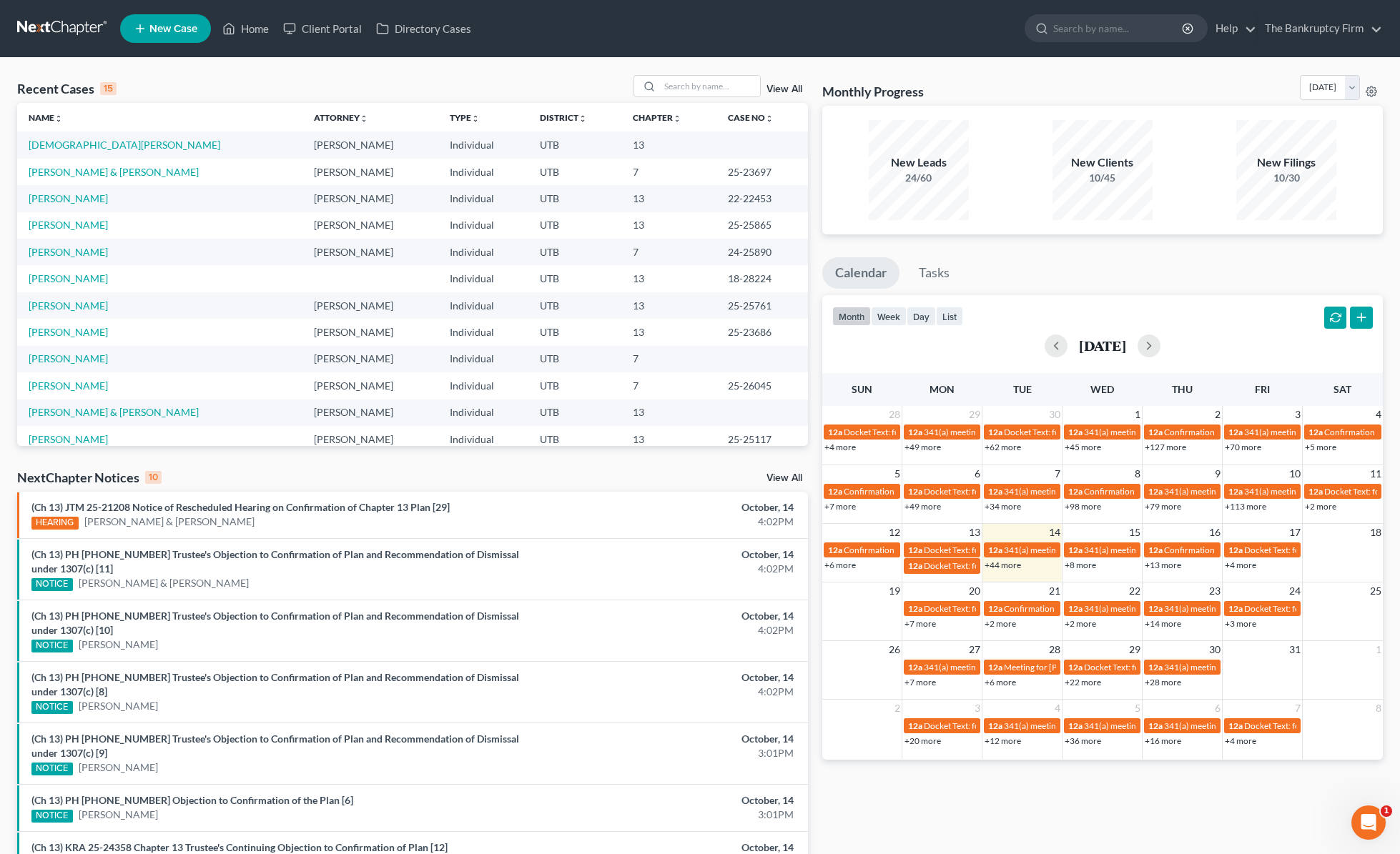
click at [790, 86] on link "View All" at bounding box center [784, 89] width 35 height 10
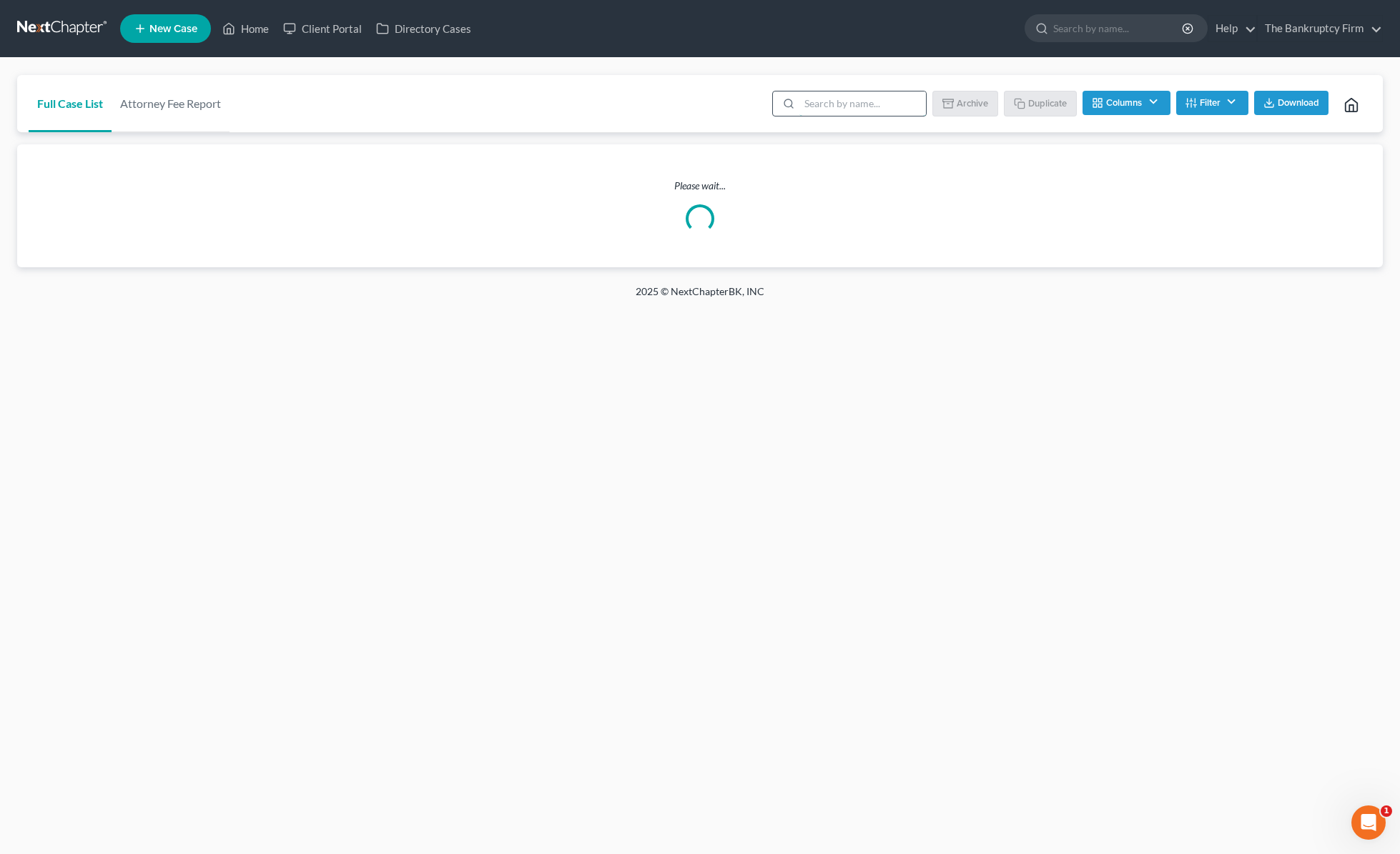
click at [830, 102] on input "search" at bounding box center [863, 103] width 126 height 25
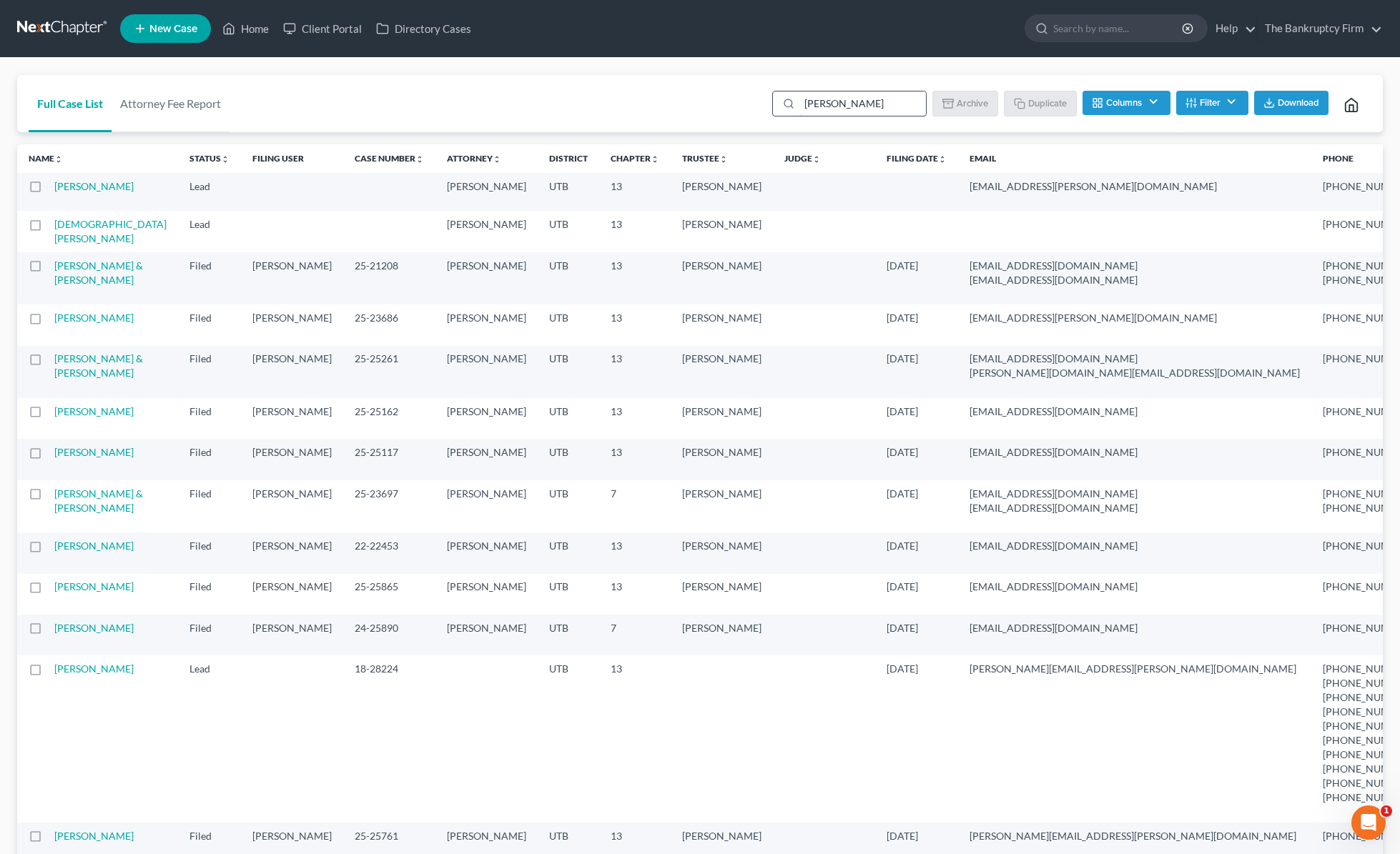
click at [879, 103] on input "[PERSON_NAME]" at bounding box center [863, 103] width 126 height 25
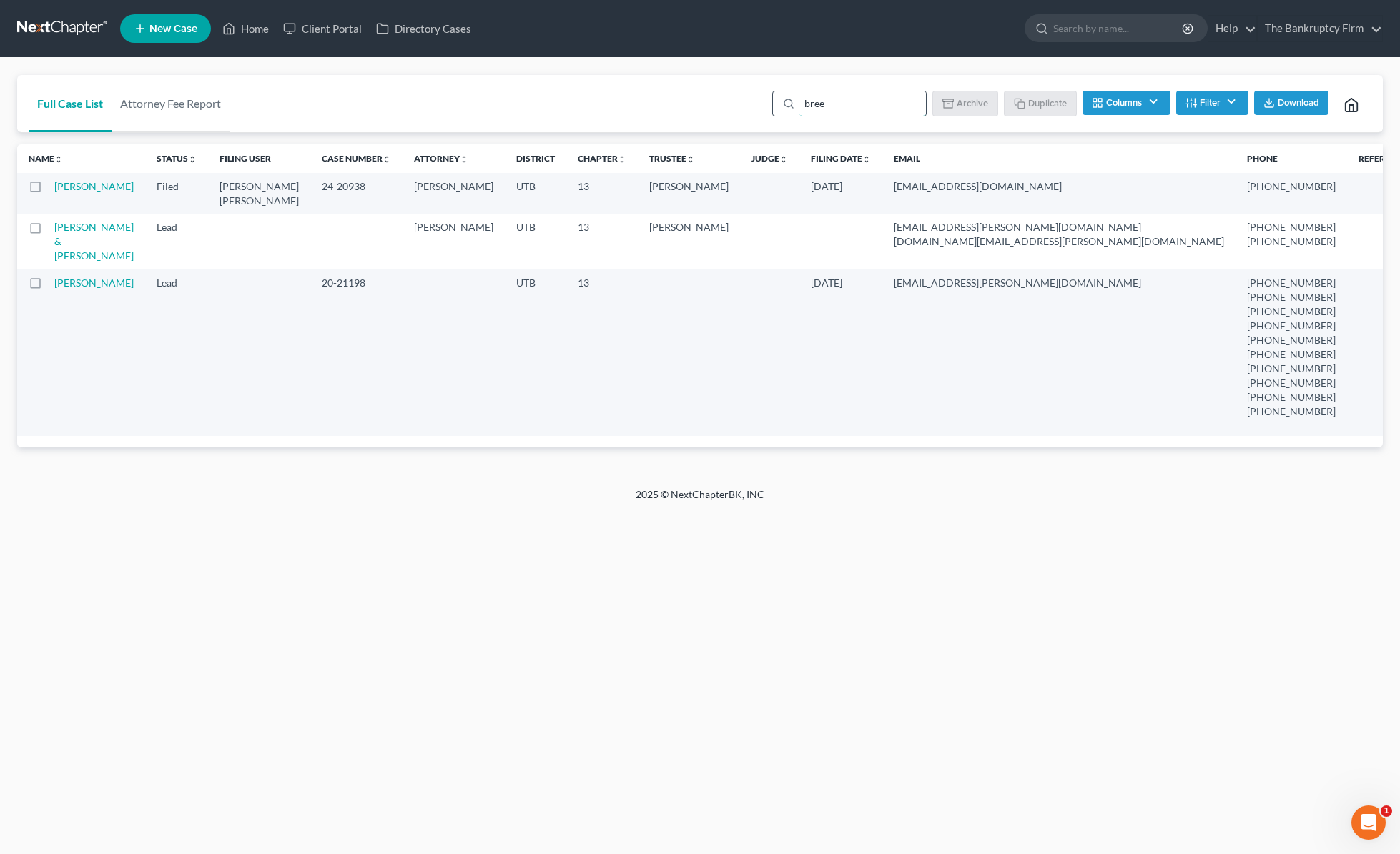
click at [861, 106] on input "bree" at bounding box center [863, 103] width 126 height 25
type input "[PERSON_NAME]"
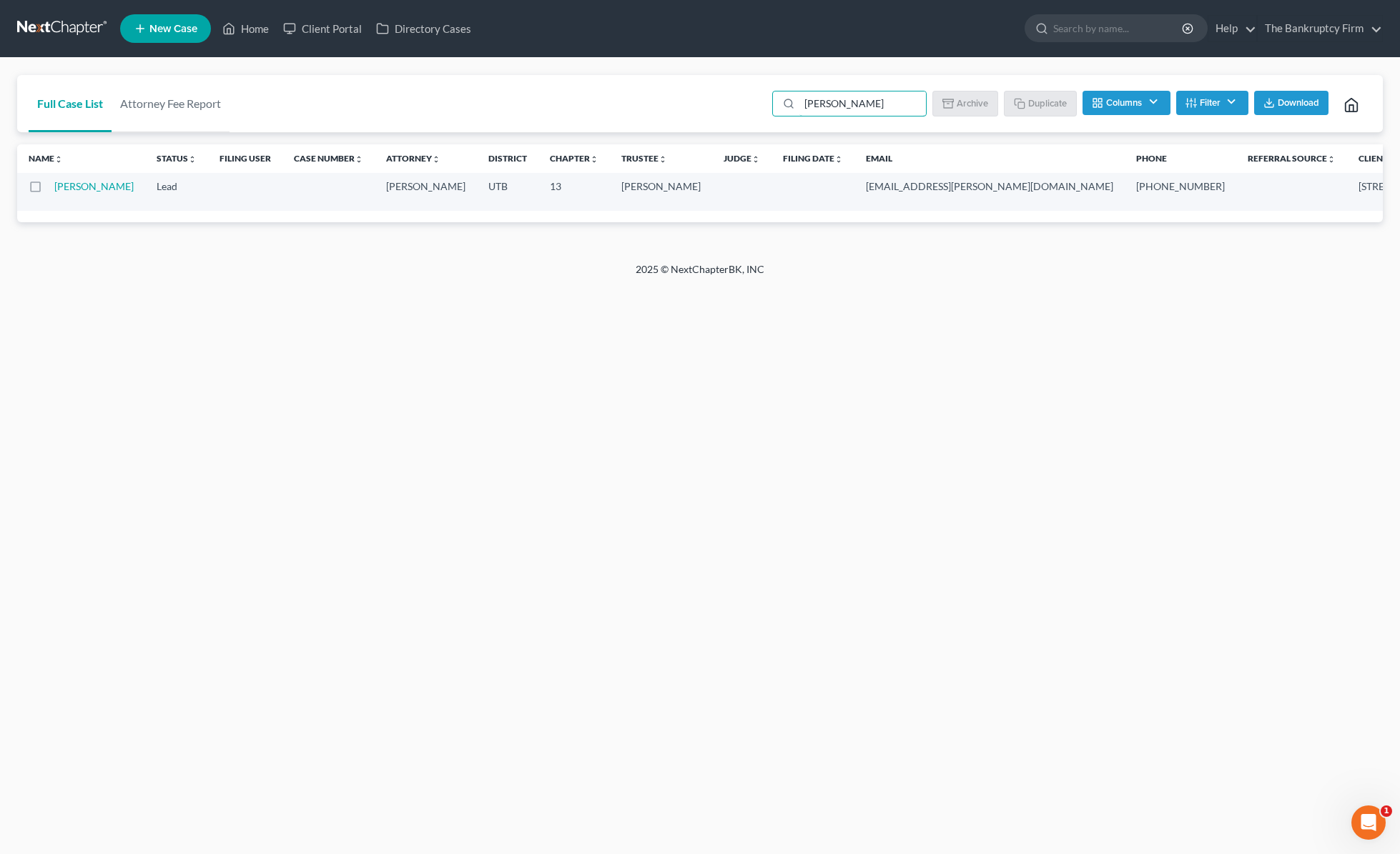
click at [73, 192] on td "[PERSON_NAME]" at bounding box center [100, 192] width 91 height 38
click at [67, 185] on link "[PERSON_NAME]" at bounding box center [94, 185] width 79 height 12
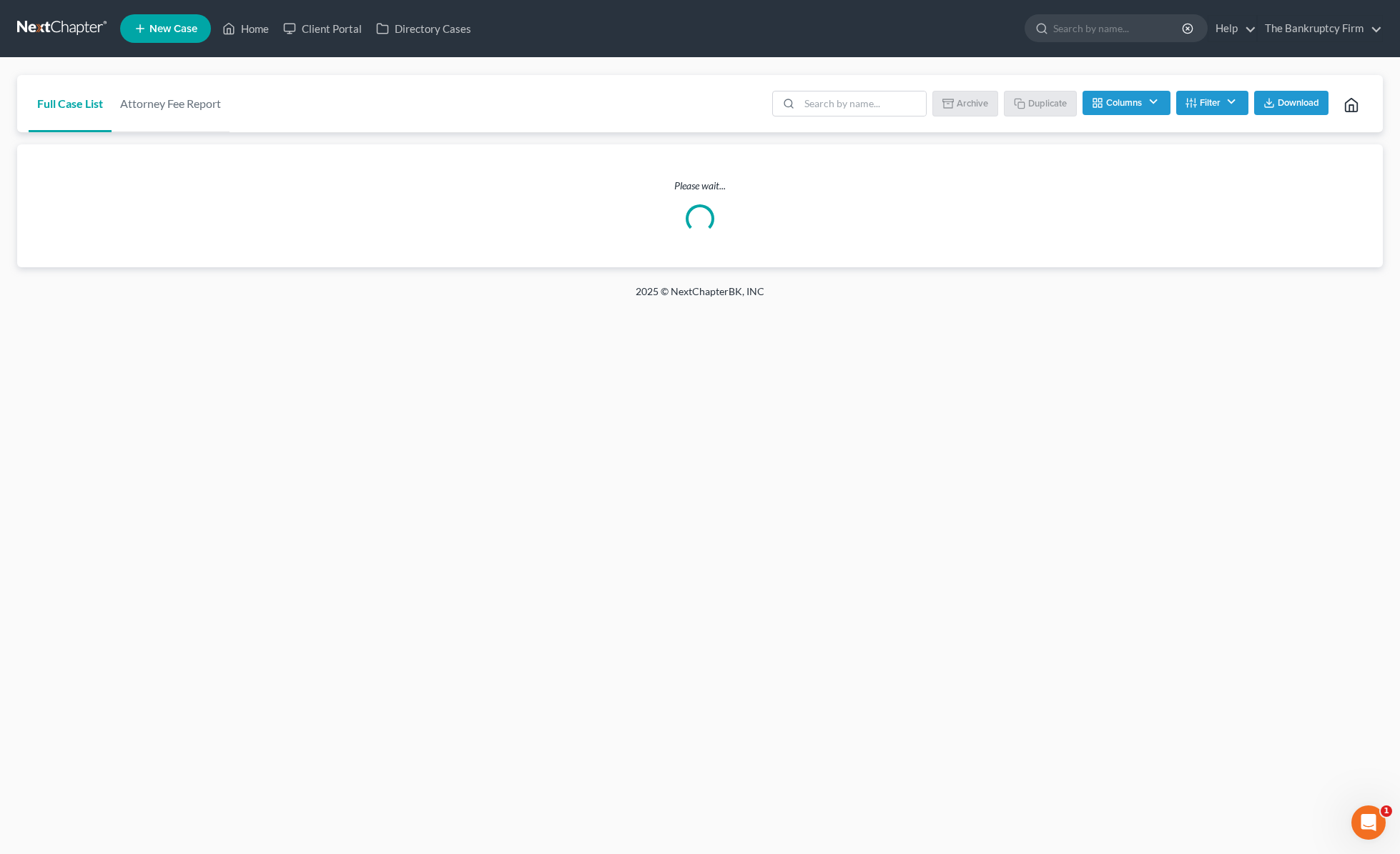
click at [1231, 99] on button "Filter" at bounding box center [1213, 103] width 73 height 25
click at [1111, 331] on label "Include Archived" at bounding box center [1145, 329] width 68 height 17
click at [1117, 329] on input "Include Archived" at bounding box center [1121, 325] width 9 height 9
checkbox input "true"
click at [853, 109] on input "search" at bounding box center [863, 103] width 126 height 25
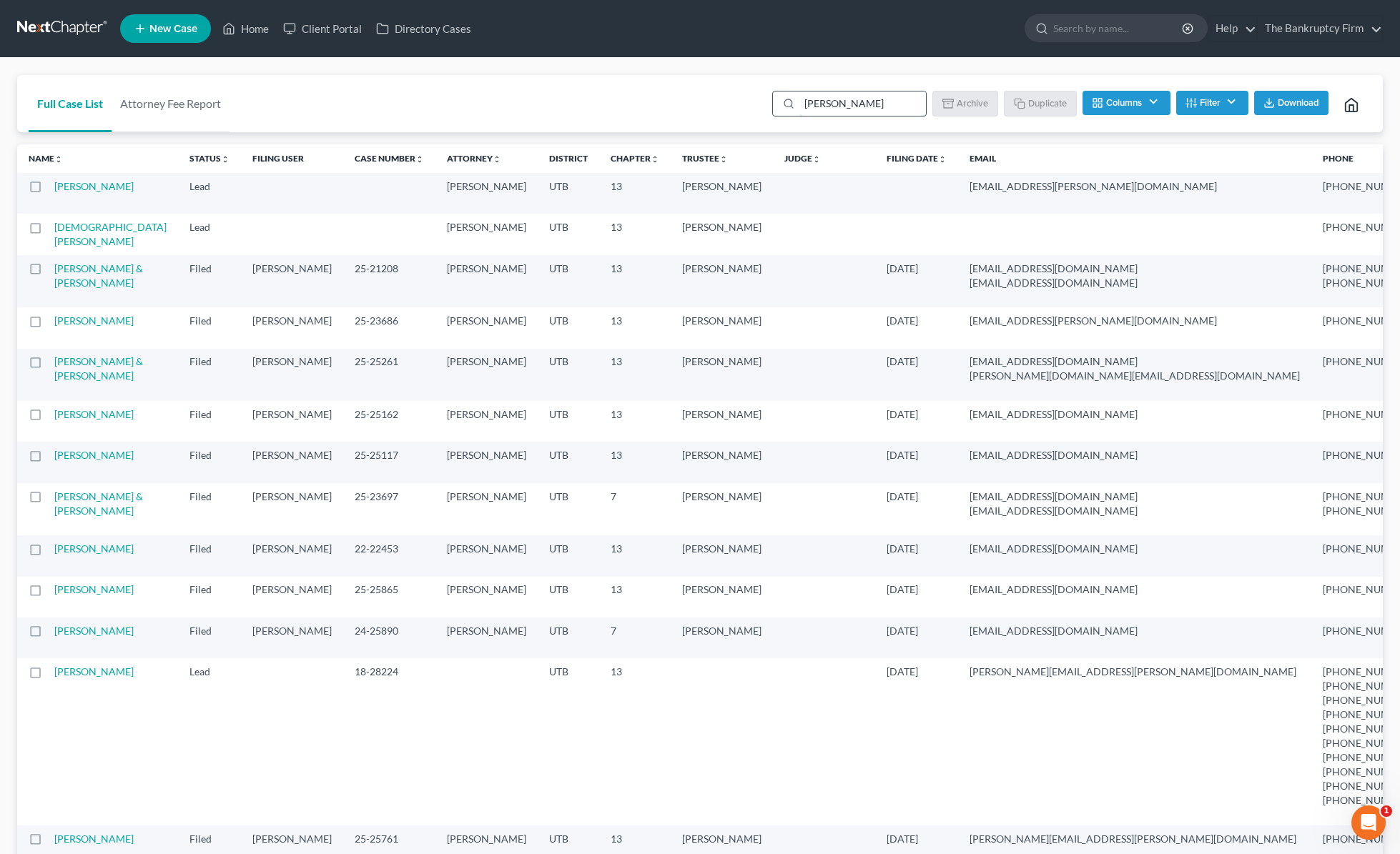
type input "[PERSON_NAME]"
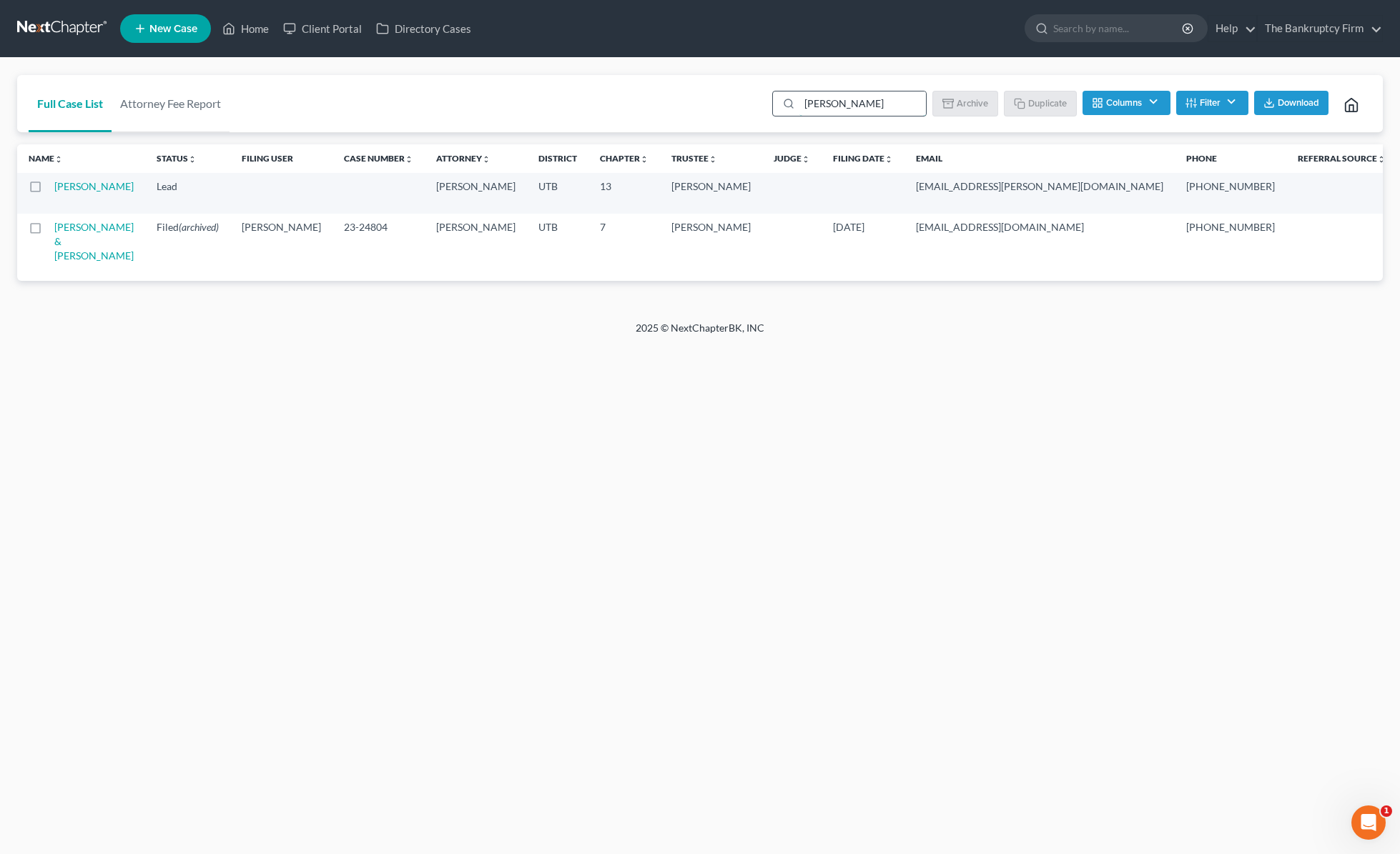
click at [868, 104] on input "[PERSON_NAME]" at bounding box center [863, 103] width 126 height 25
click at [74, 251] on link "[PERSON_NAME] & [PERSON_NAME]" at bounding box center [94, 240] width 79 height 41
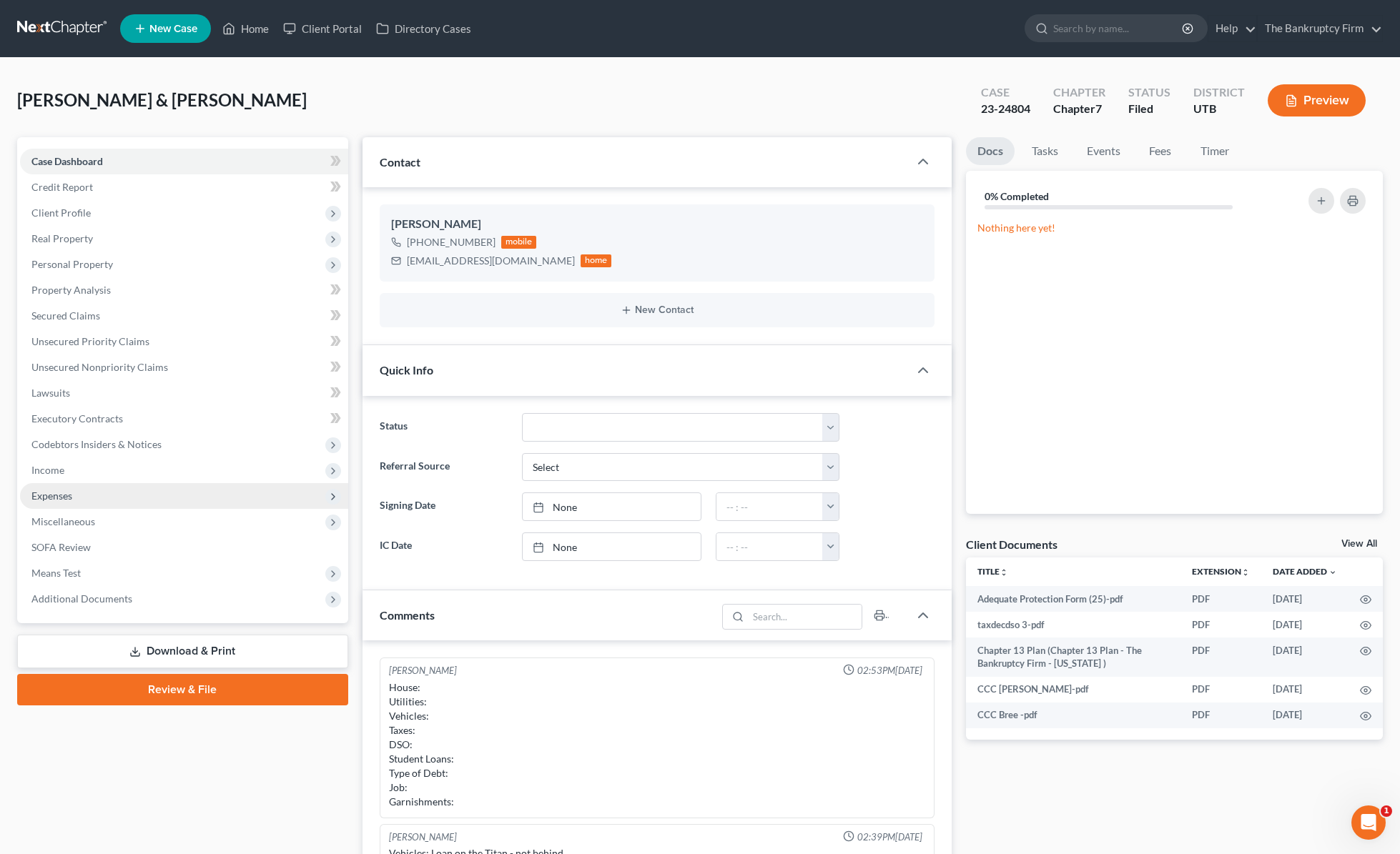
scroll to position [164, 0]
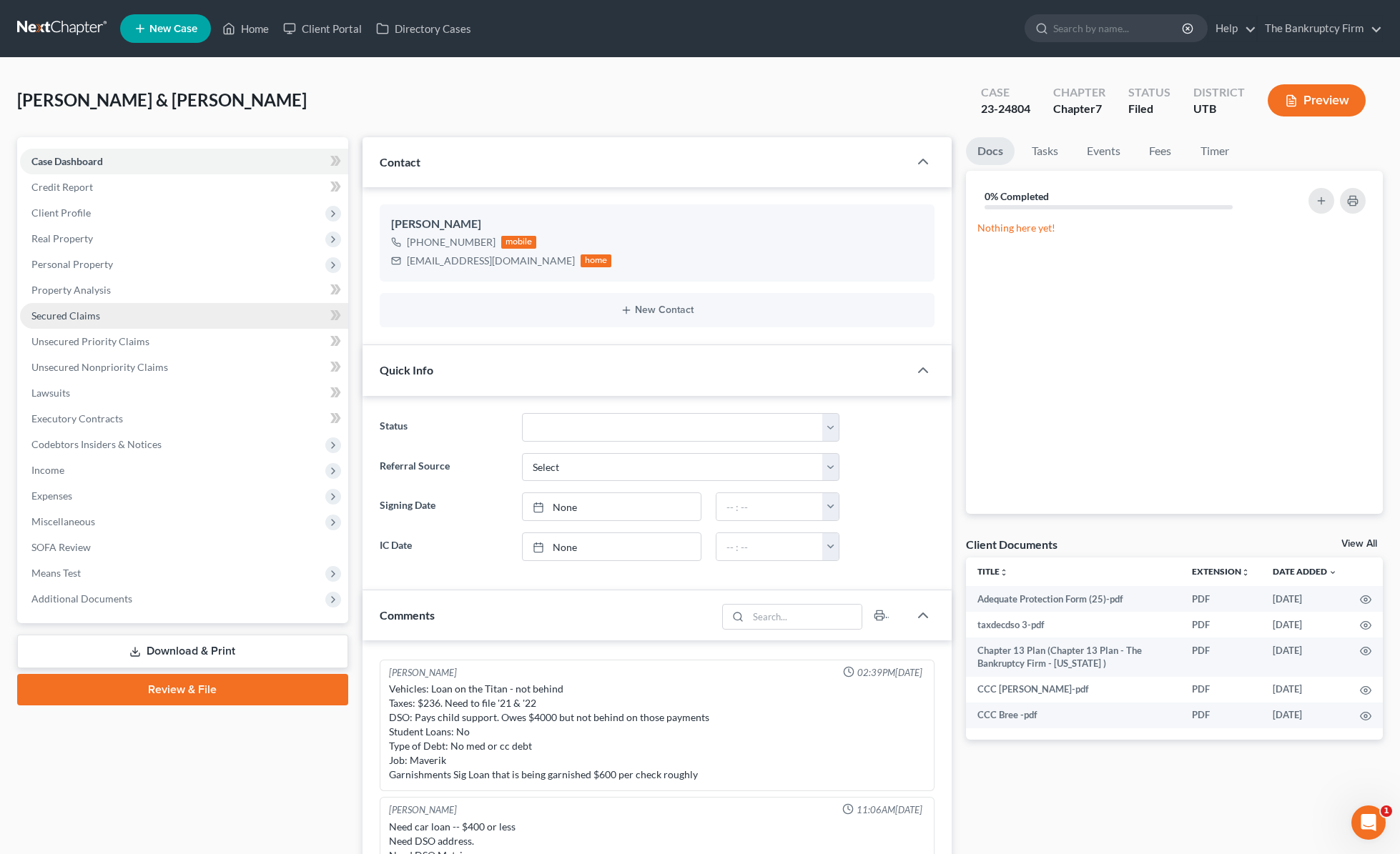
click at [75, 319] on span "Secured Claims" at bounding box center [66, 315] width 69 height 12
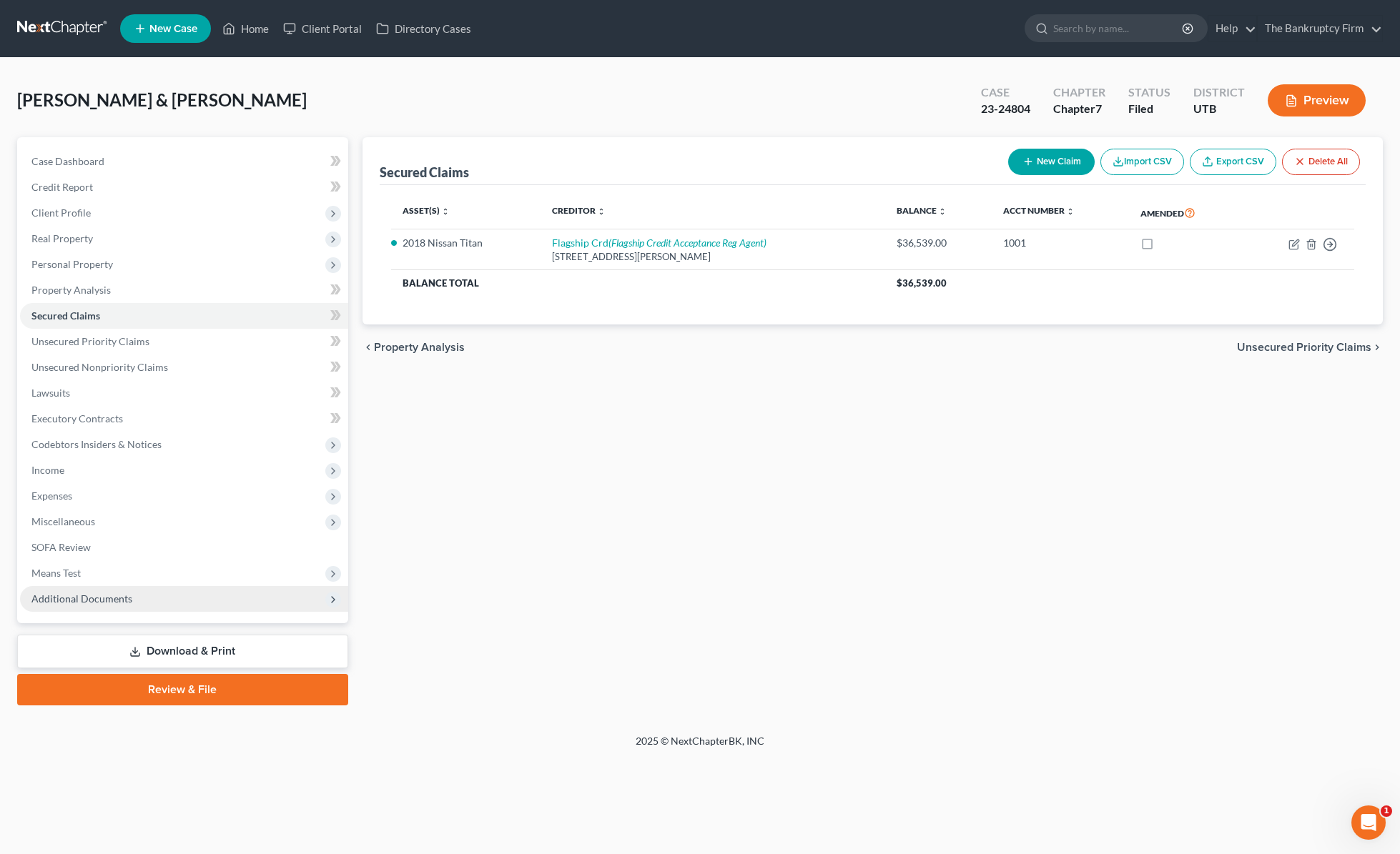
click at [197, 596] on span "Additional Documents" at bounding box center [184, 599] width 329 height 25
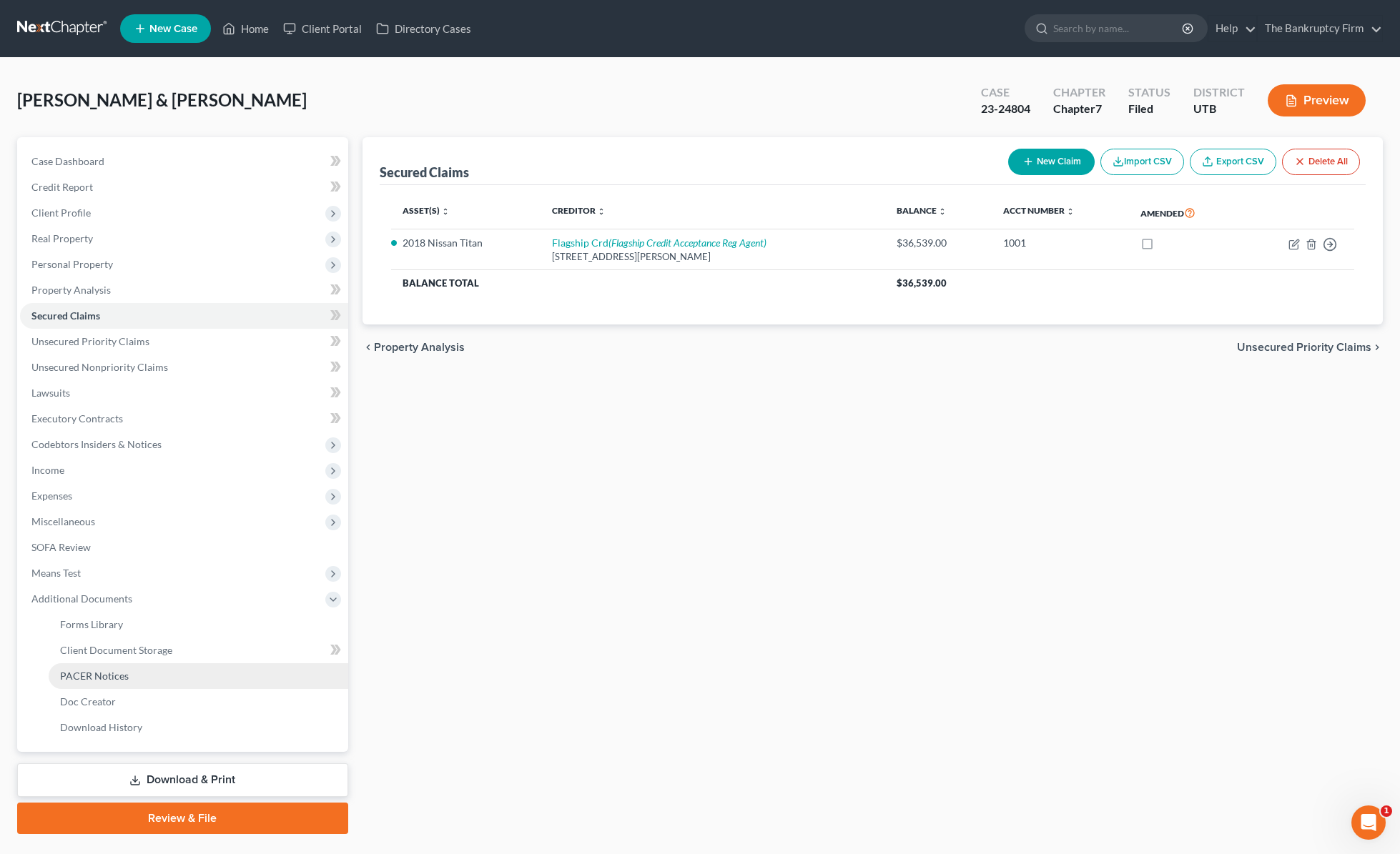
click at [162, 672] on link "PACER Notices" at bounding box center [199, 676] width 300 height 25
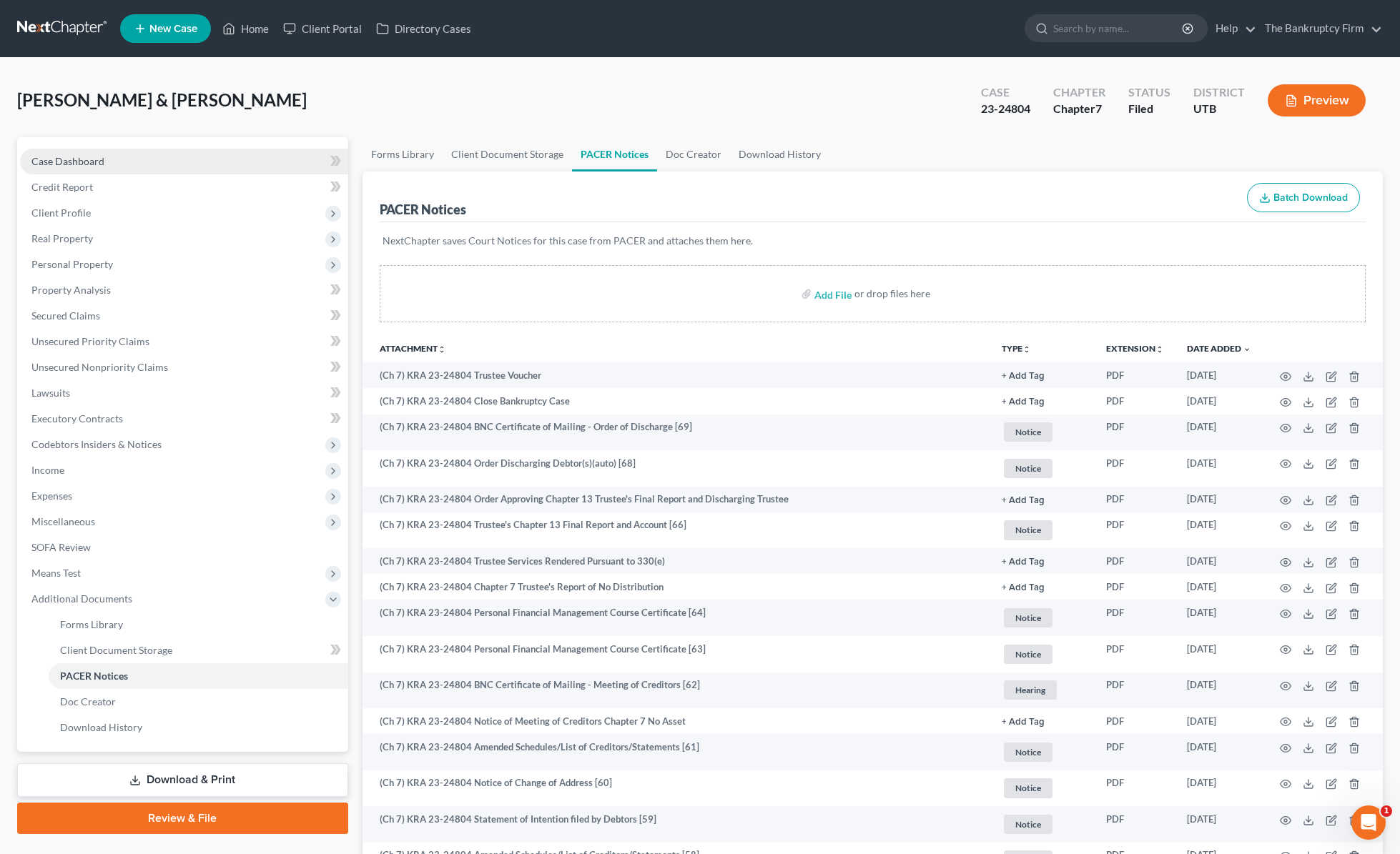
click at [106, 157] on link "Case Dashboard" at bounding box center [184, 162] width 329 height 25
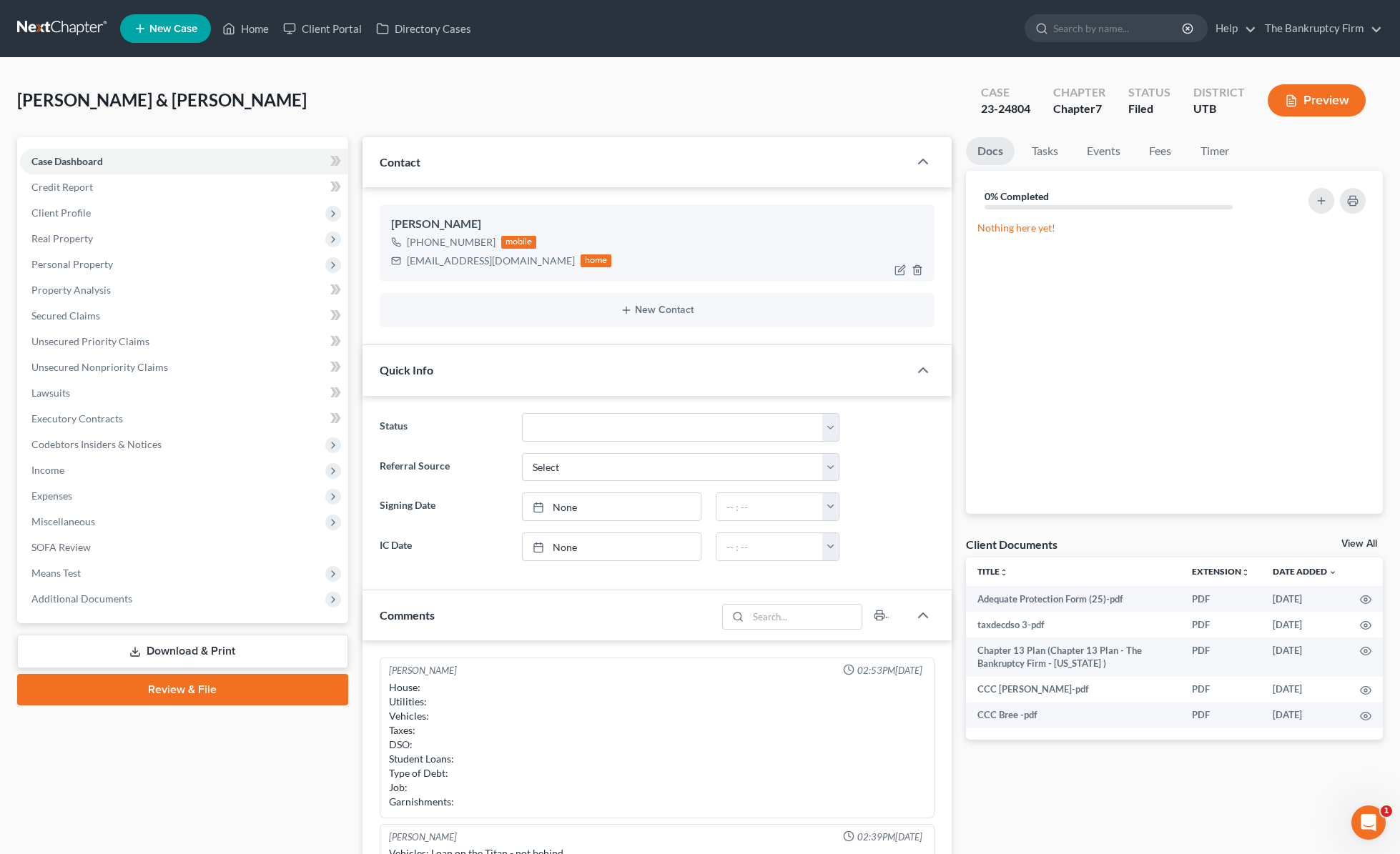
scroll to position [164, 0]
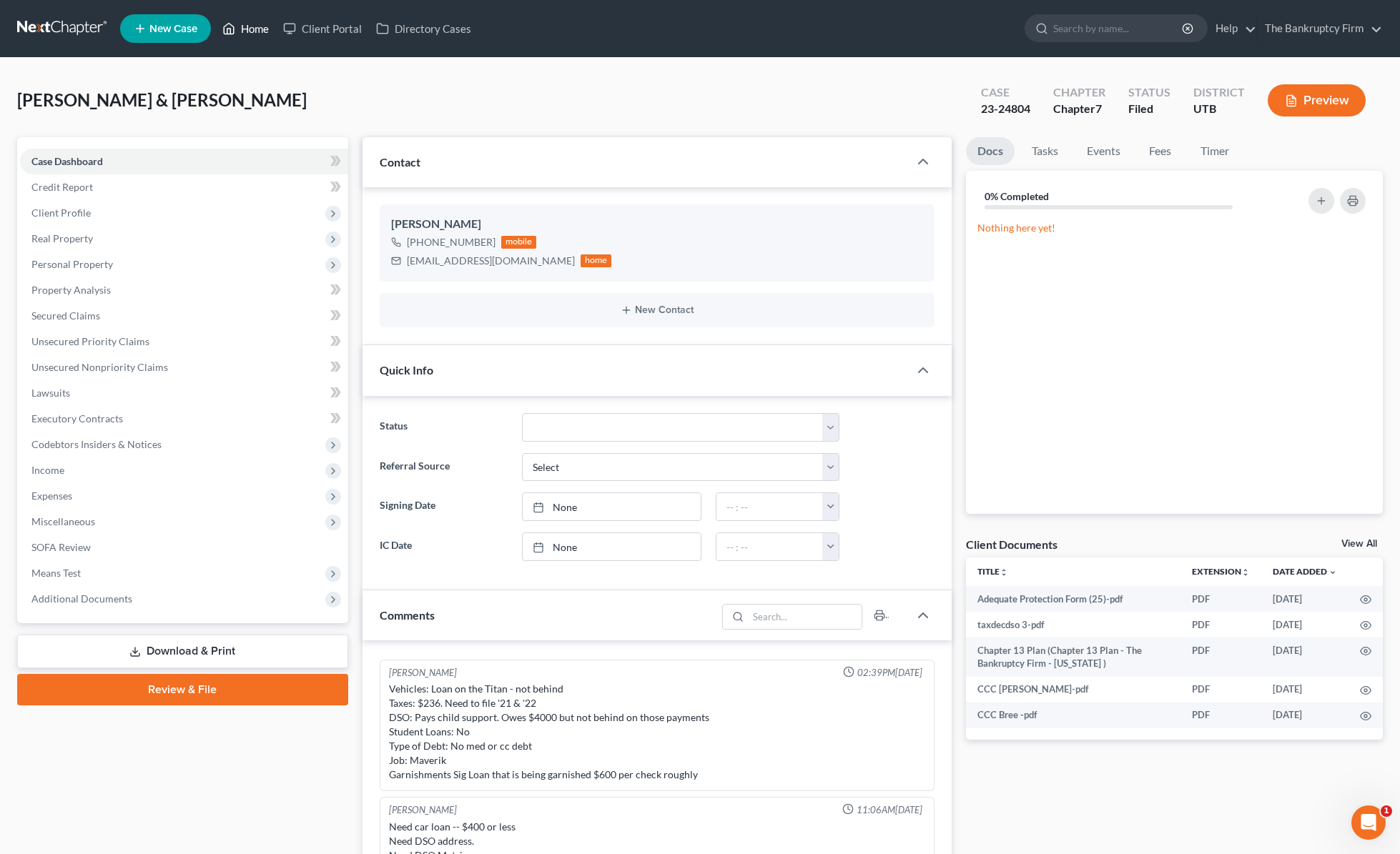
click at [268, 26] on link "Home" at bounding box center [245, 28] width 61 height 25
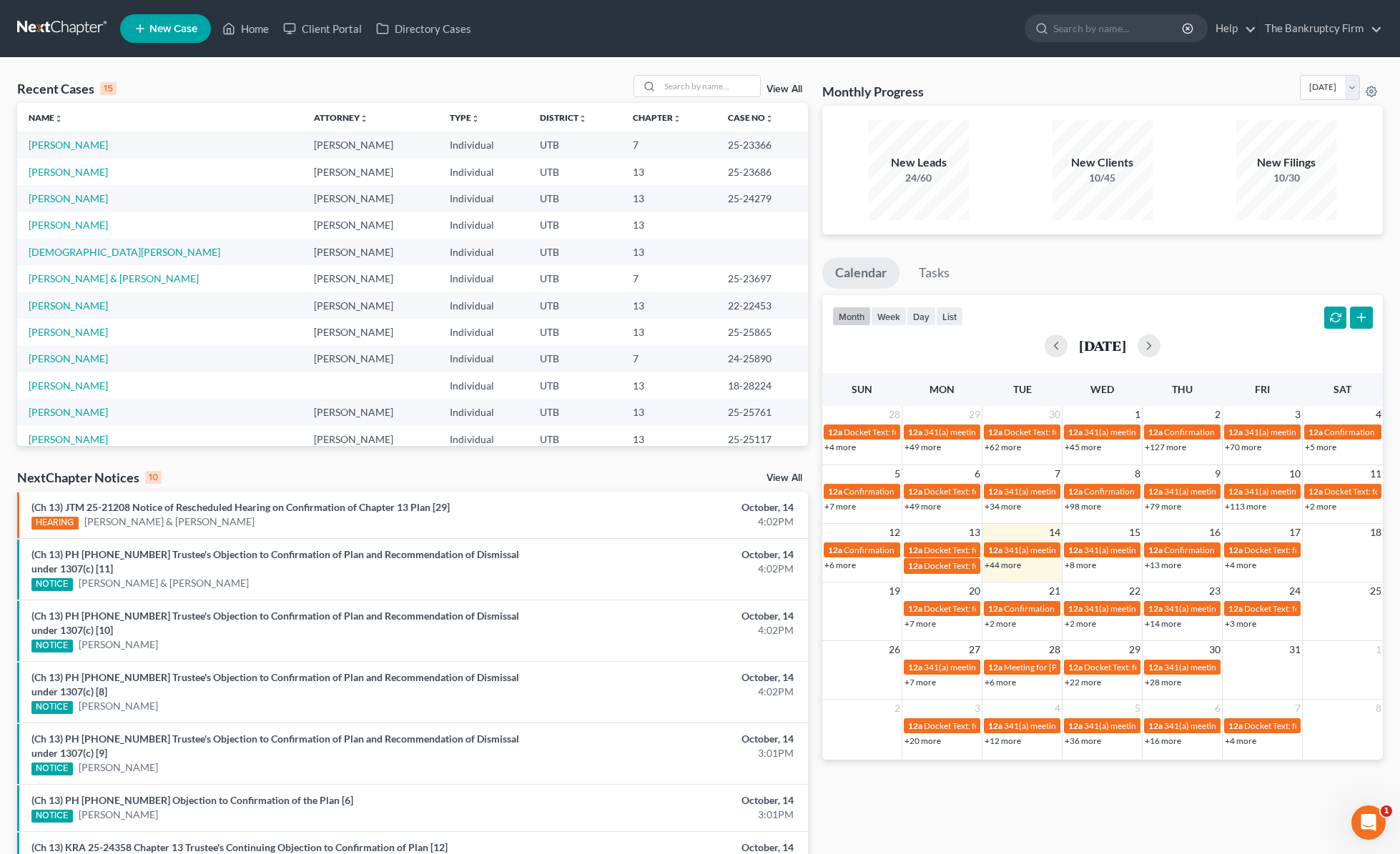
click at [790, 87] on link "View All" at bounding box center [784, 89] width 35 height 10
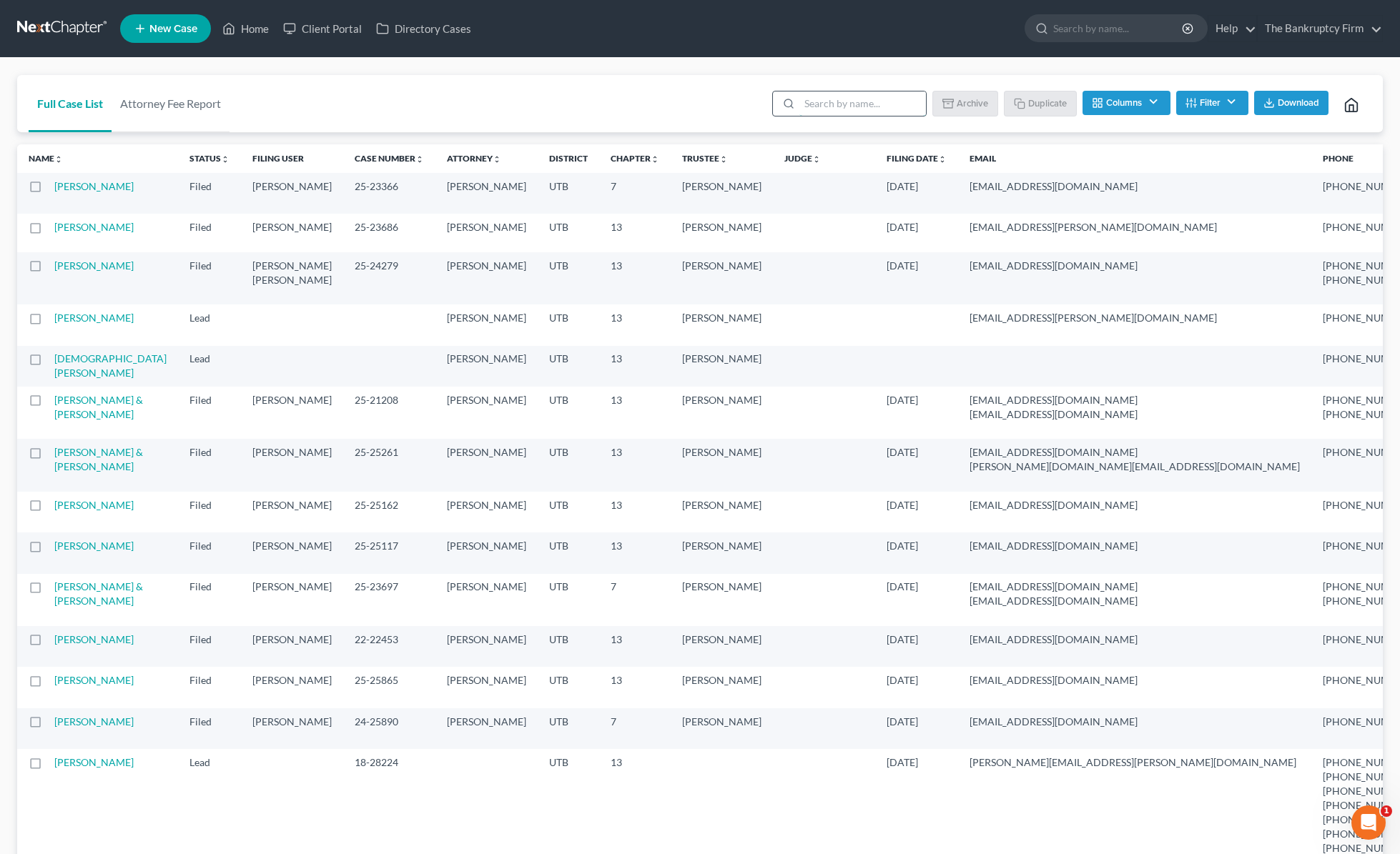
click at [825, 103] on input "search" at bounding box center [863, 103] width 126 height 25
type input "dea"
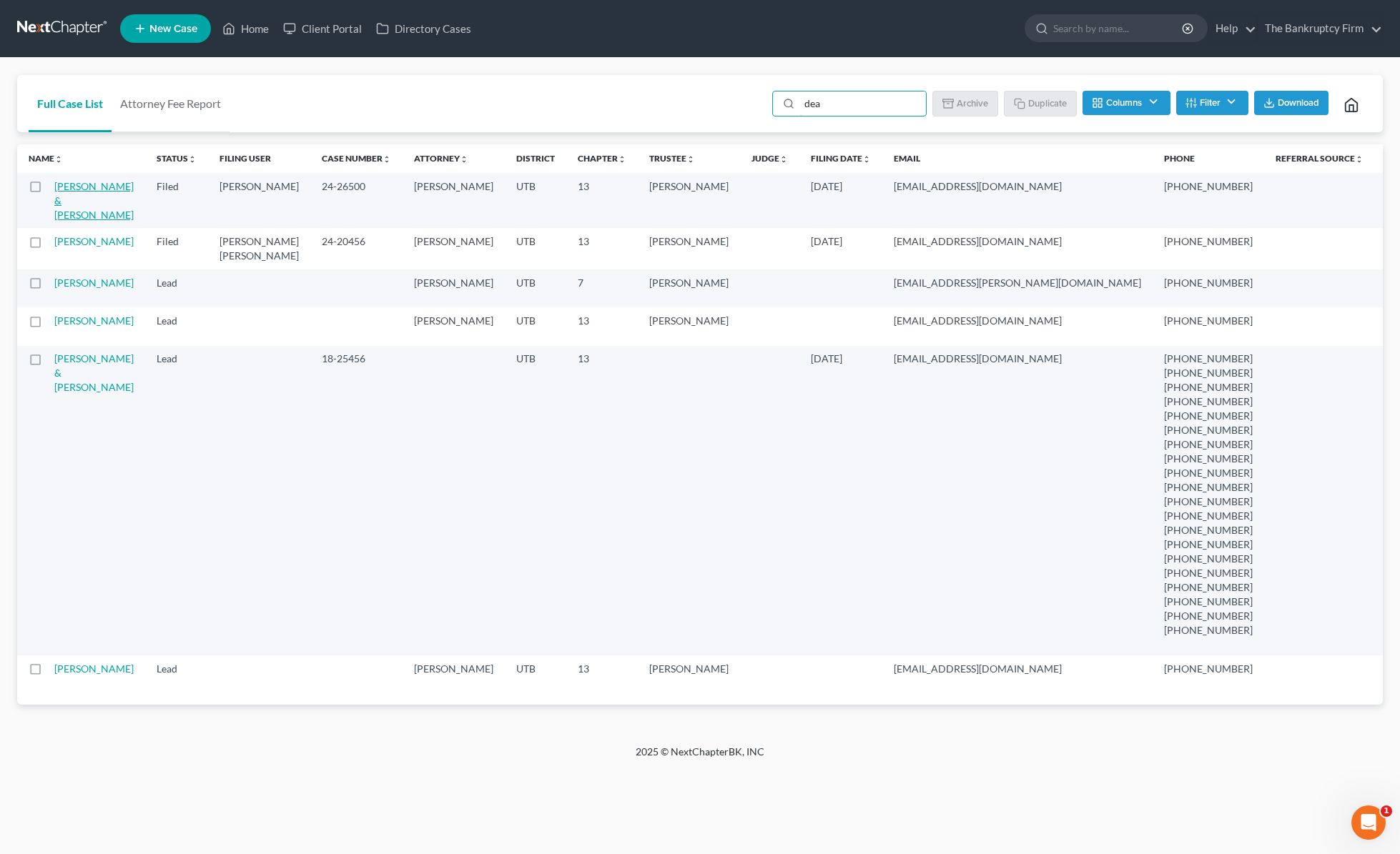
click at [76, 207] on link "[PERSON_NAME] & [PERSON_NAME]" at bounding box center [94, 200] width 79 height 41
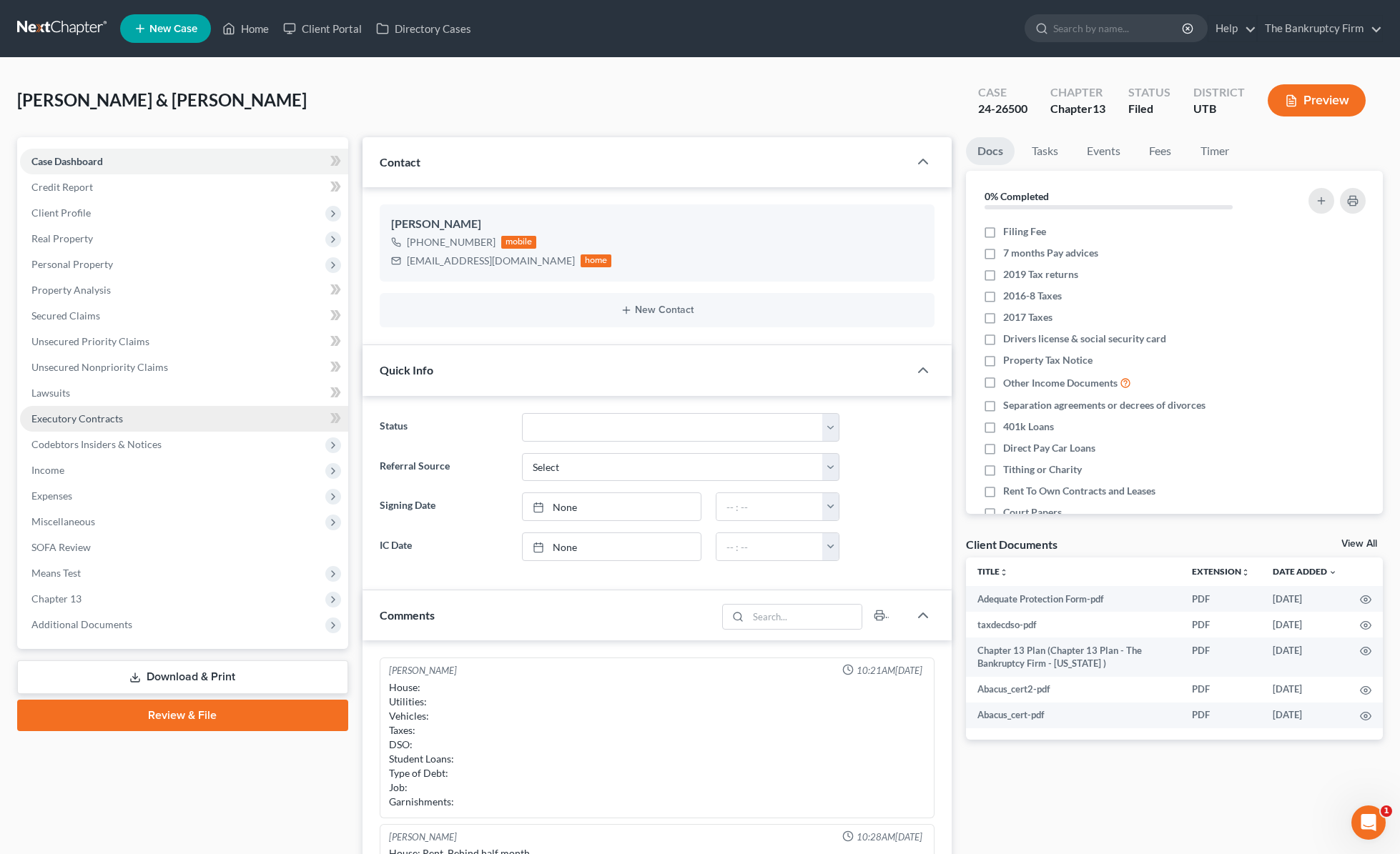
scroll to position [150, 0]
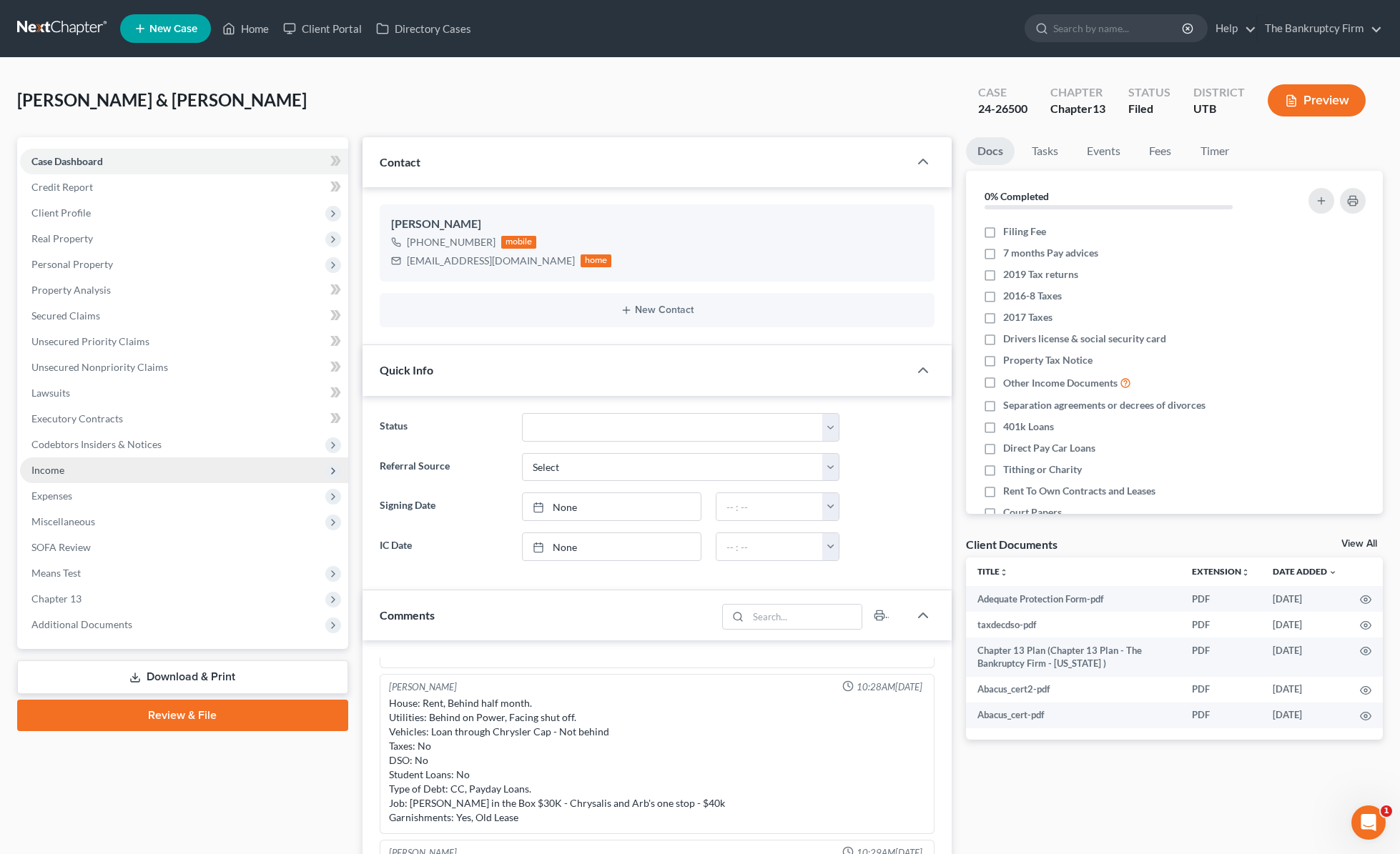
click at [173, 473] on span "Income" at bounding box center [184, 470] width 329 height 25
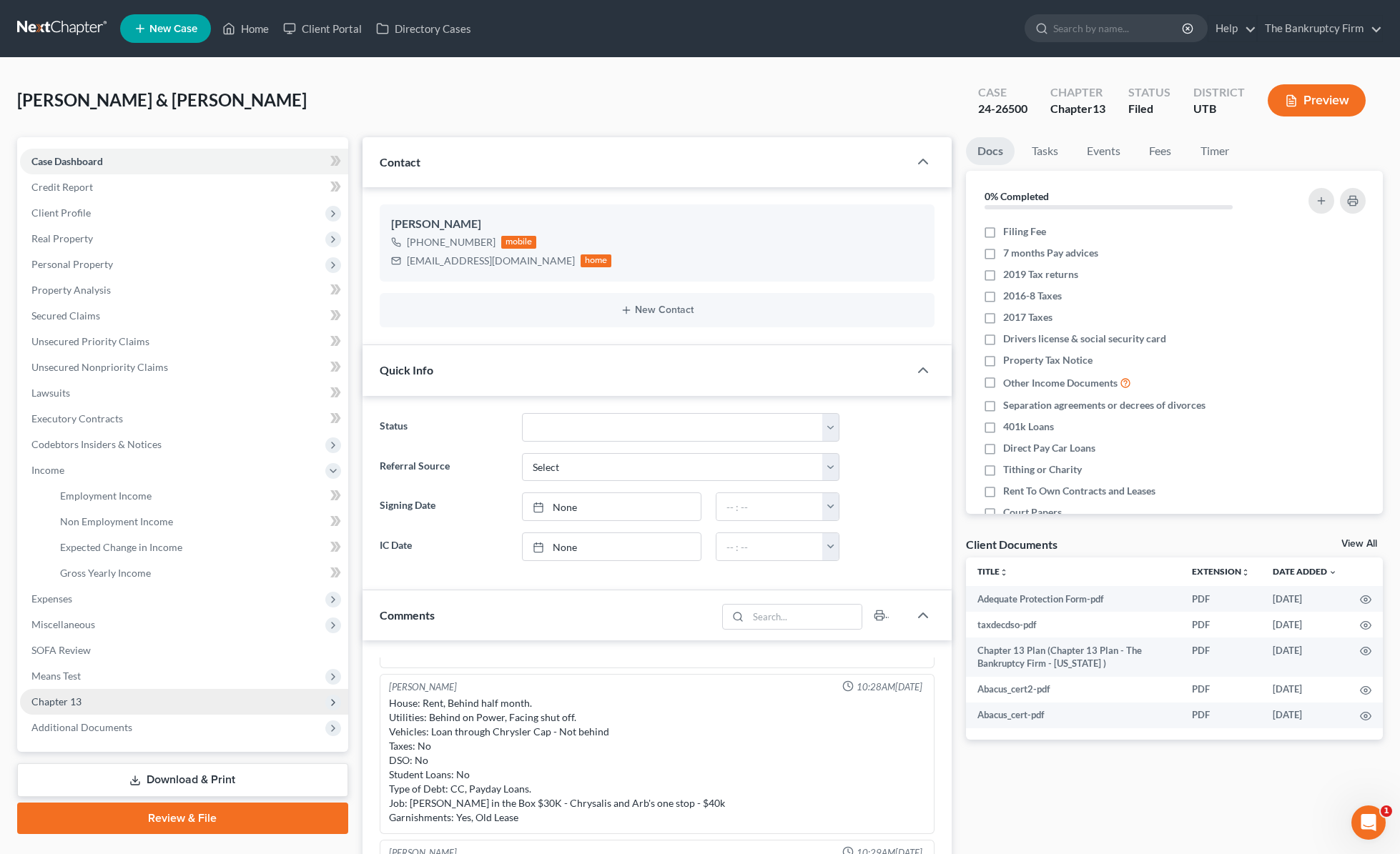
drag, startPoint x: 118, startPoint y: 725, endPoint x: 127, endPoint y: 709, distance: 18.4
click at [118, 725] on span "Additional Documents" at bounding box center [82, 727] width 101 height 12
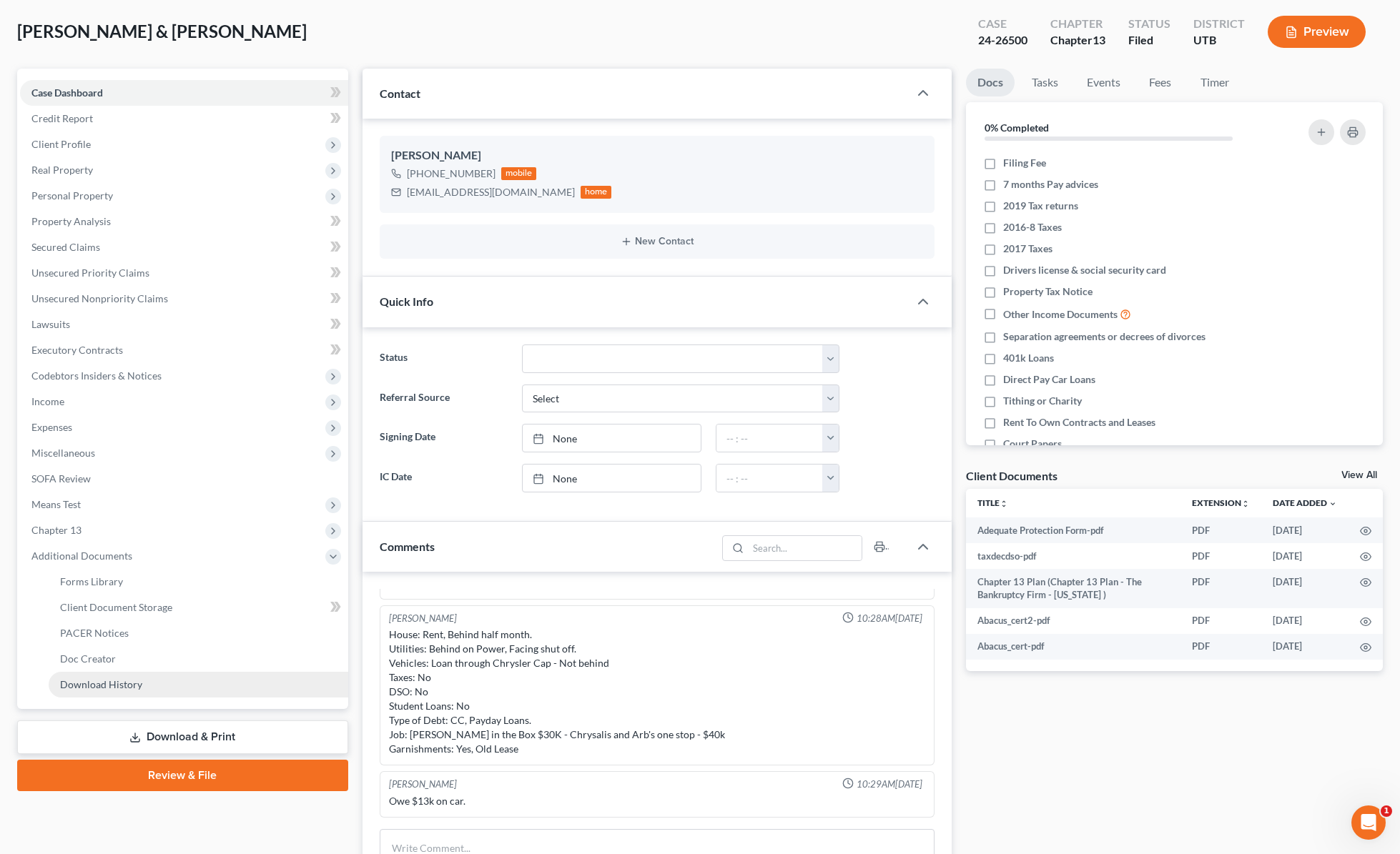
scroll to position [68, 0]
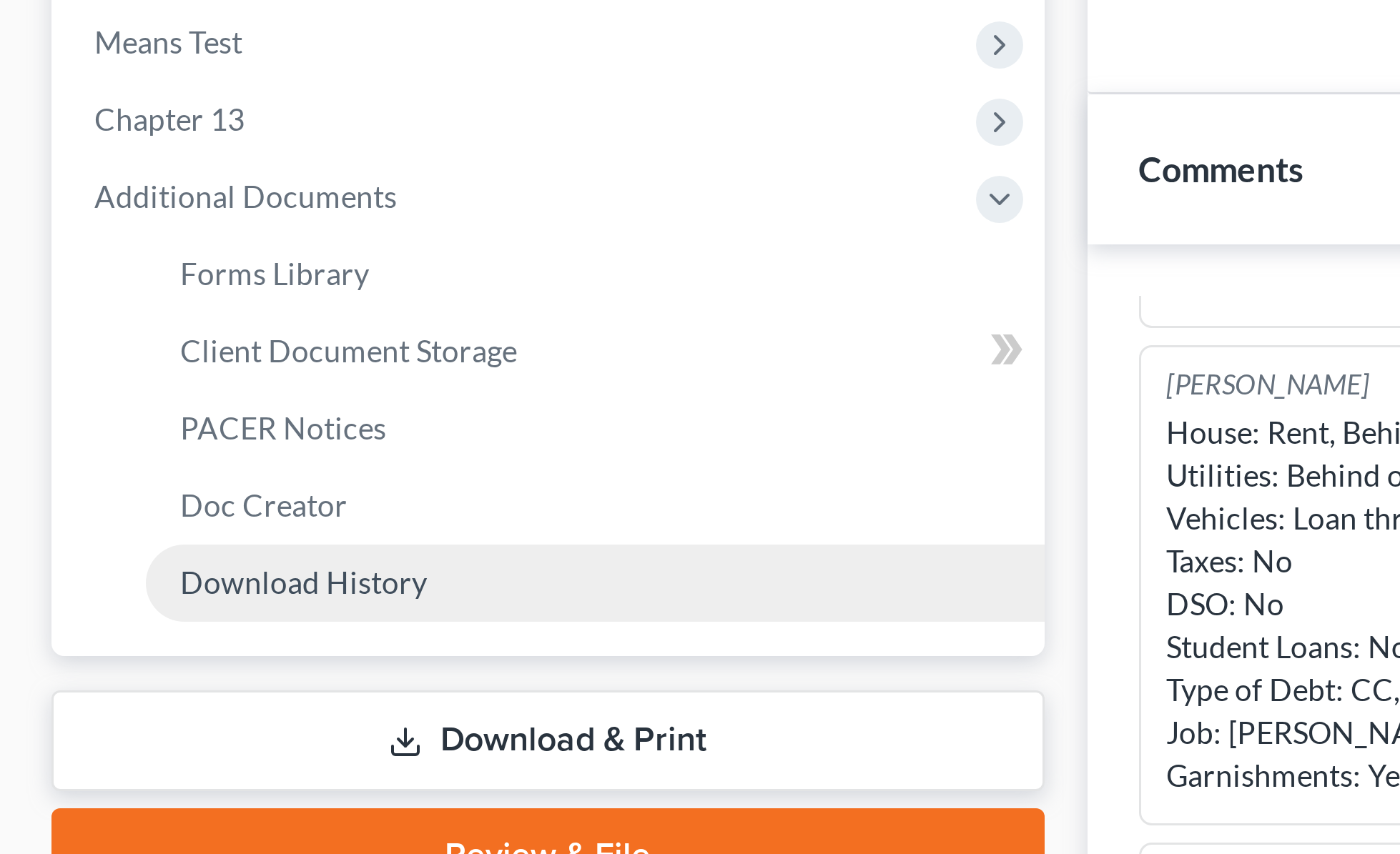
click at [40, 703] on div "Case Dashboard Payments Invoices Payments Payments Credit Report Client Profile…" at bounding box center [182, 389] width 331 height 641
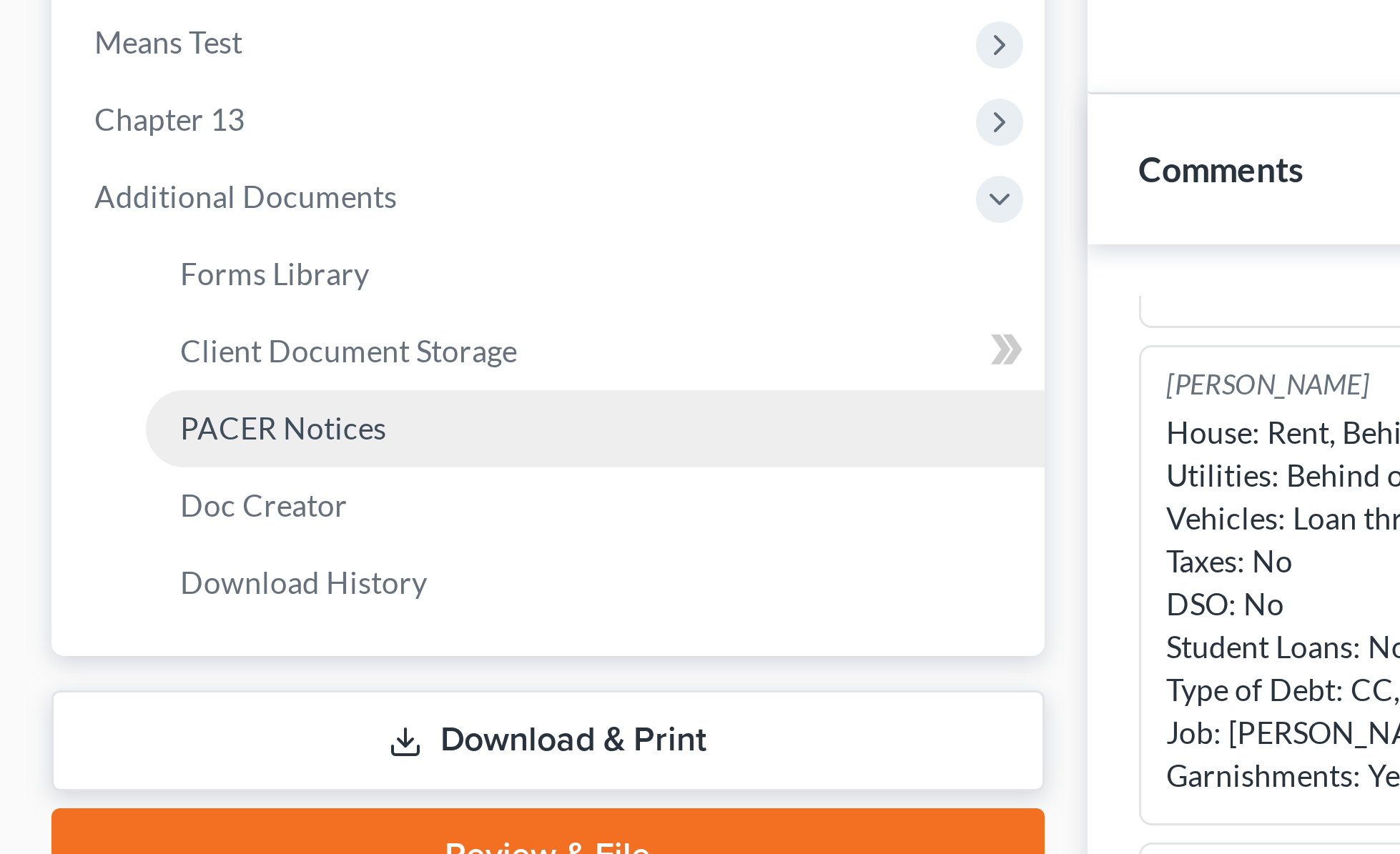
click at [111, 631] on span "PACER Notices" at bounding box center [94, 633] width 69 height 12
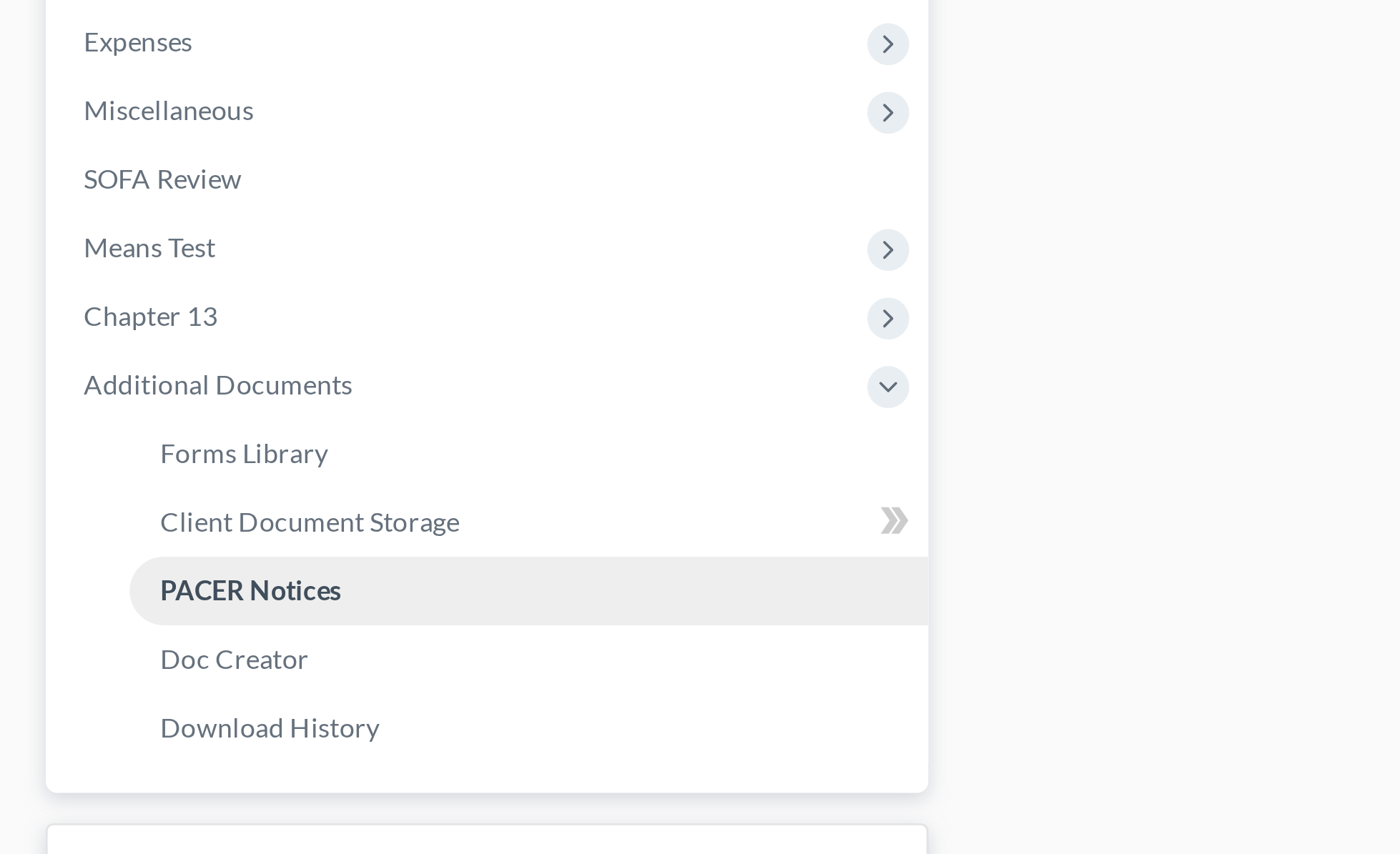
scroll to position [60, 0]
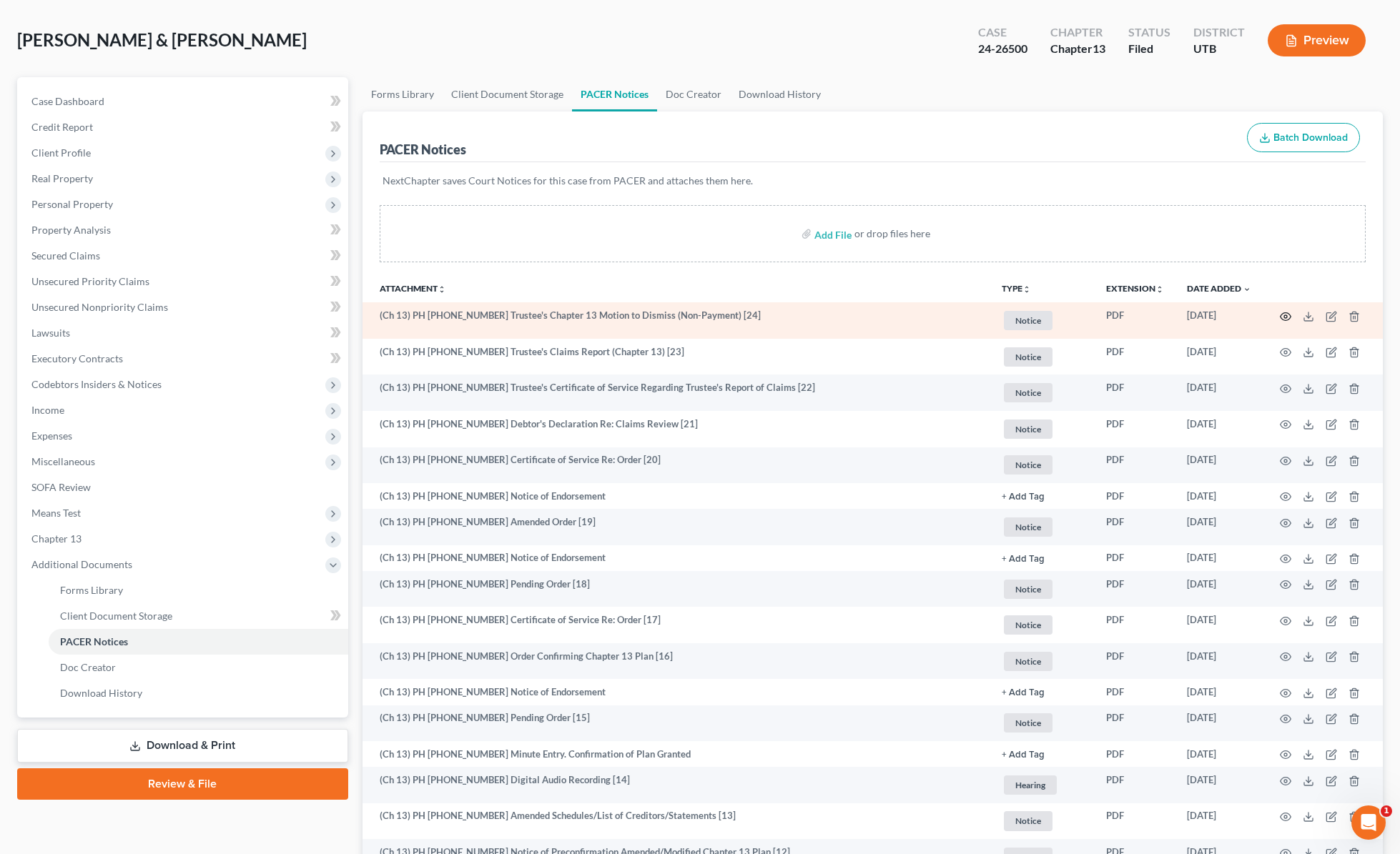
click at [1286, 315] on circle "button" at bounding box center [1286, 316] width 3 height 3
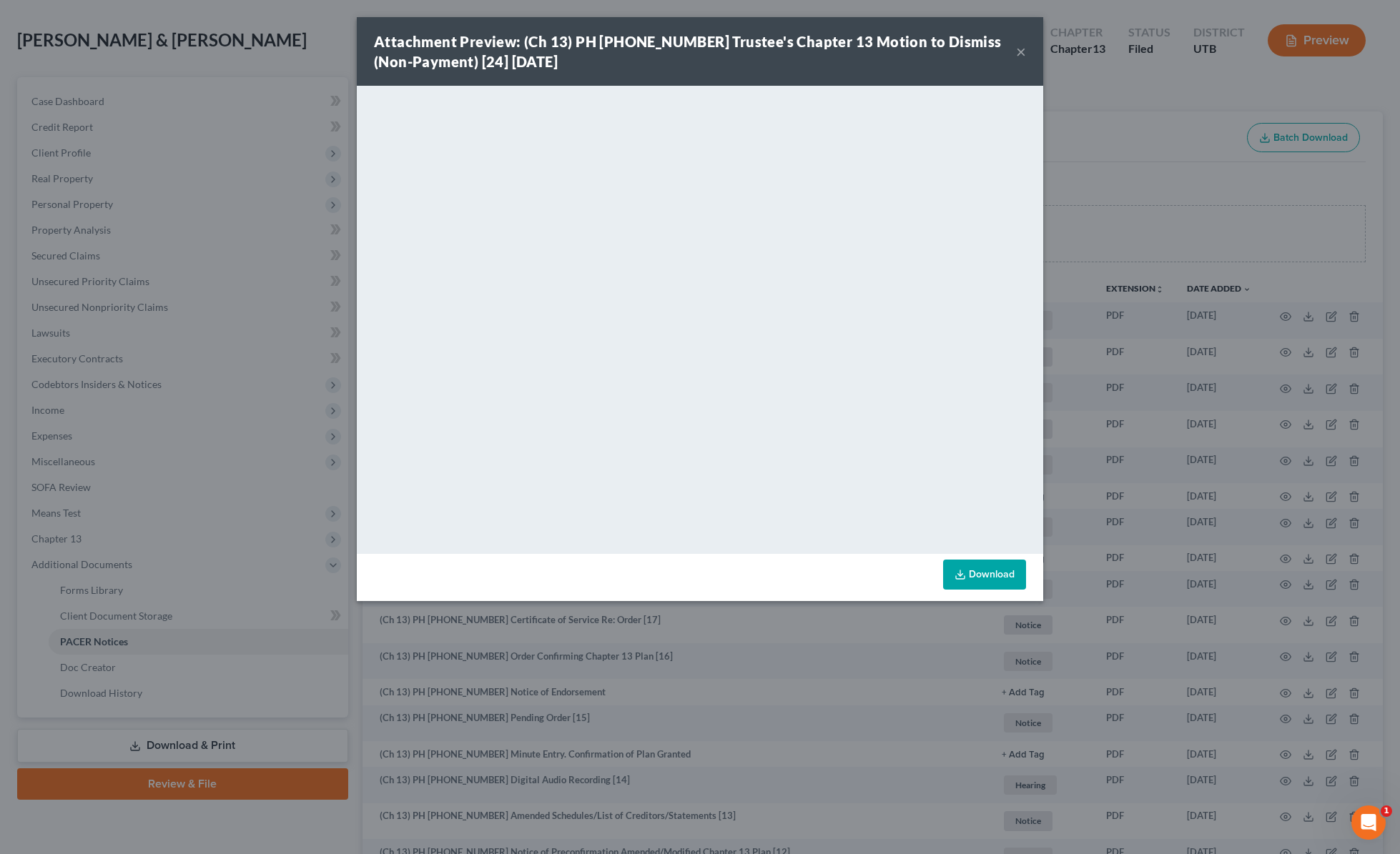
click at [1022, 53] on button "×" at bounding box center [1020, 51] width 10 height 17
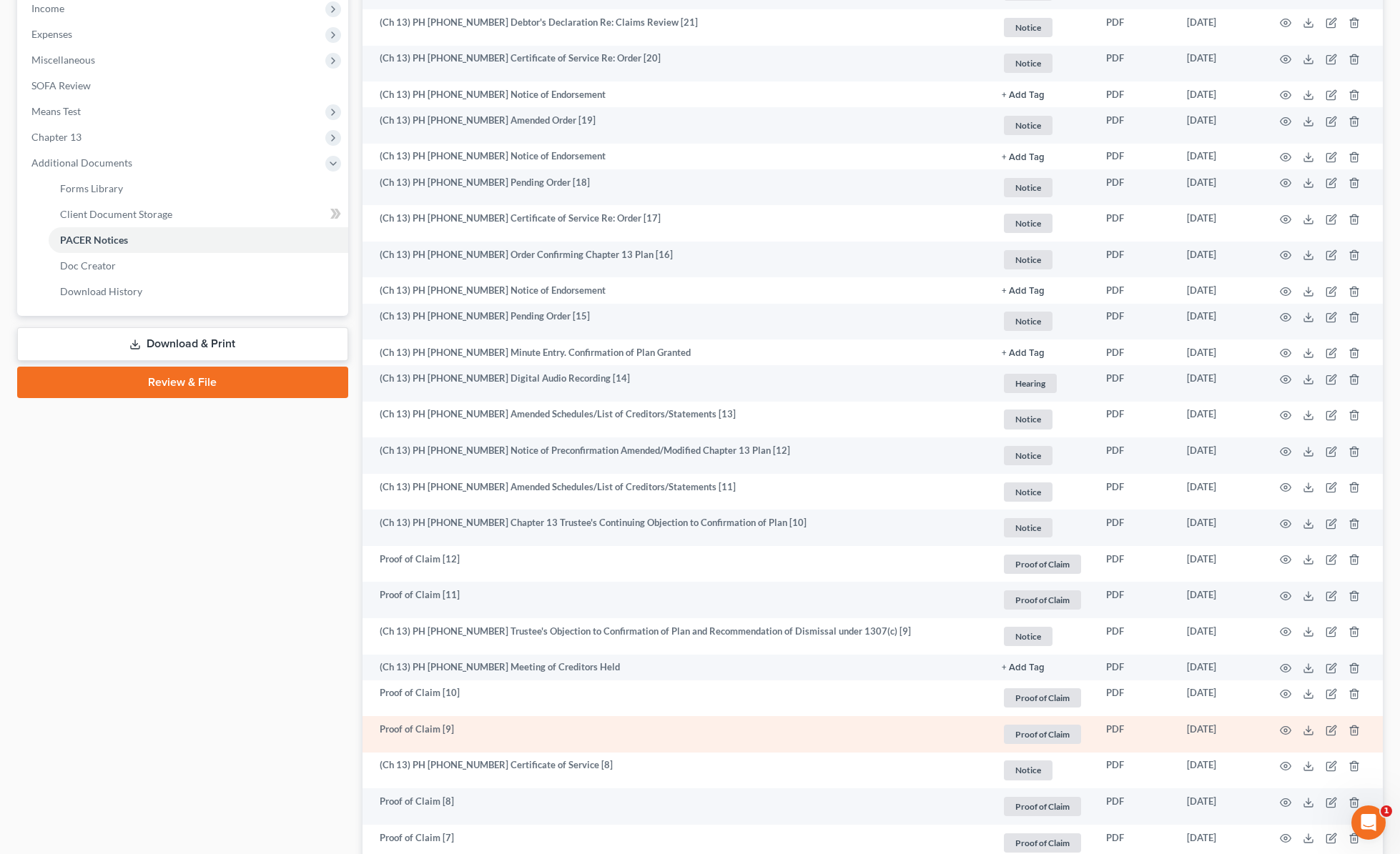
scroll to position [0, 0]
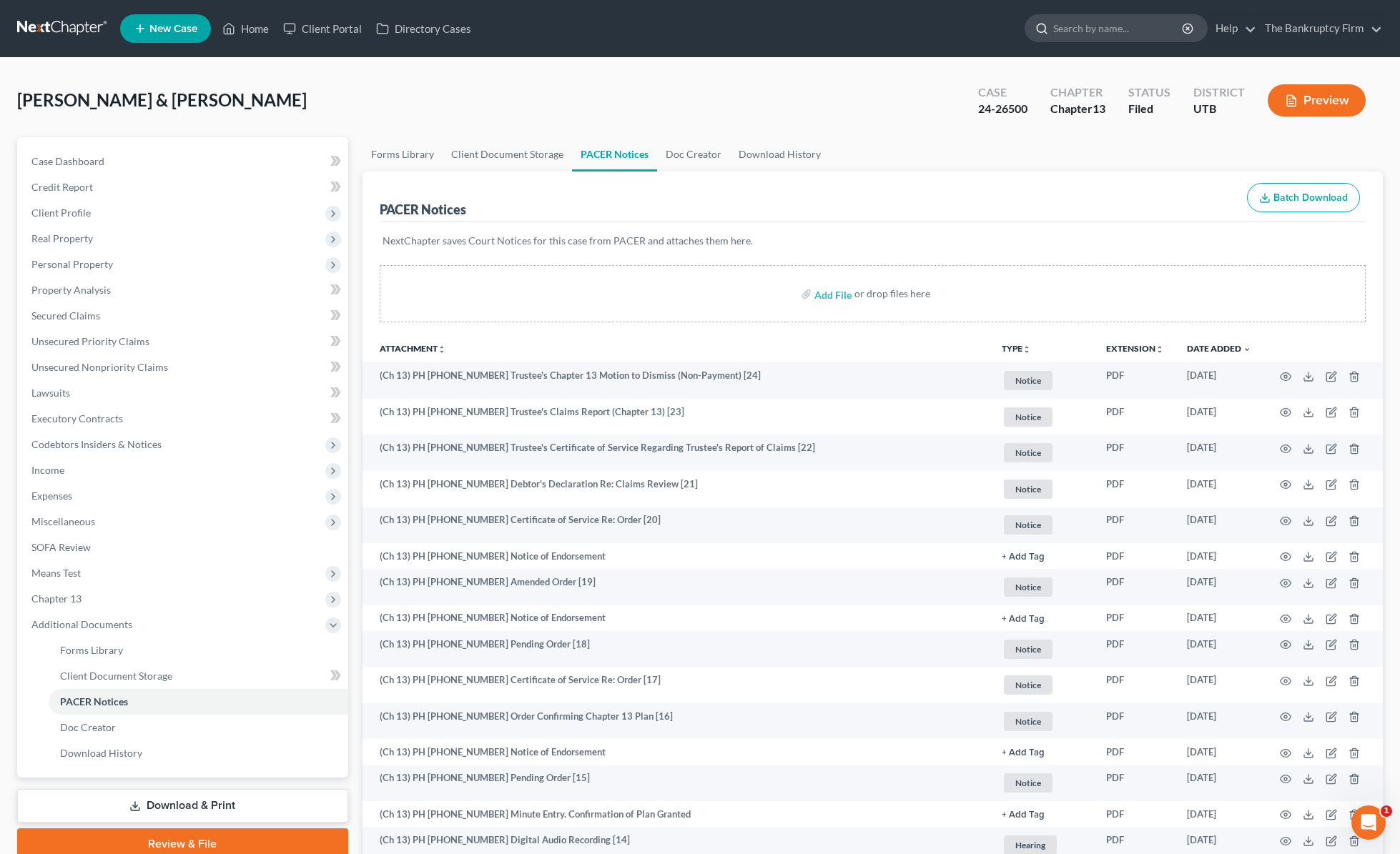
click at [1089, 28] on input "search" at bounding box center [1119, 28] width 131 height 26
type input "[PERSON_NAME]"
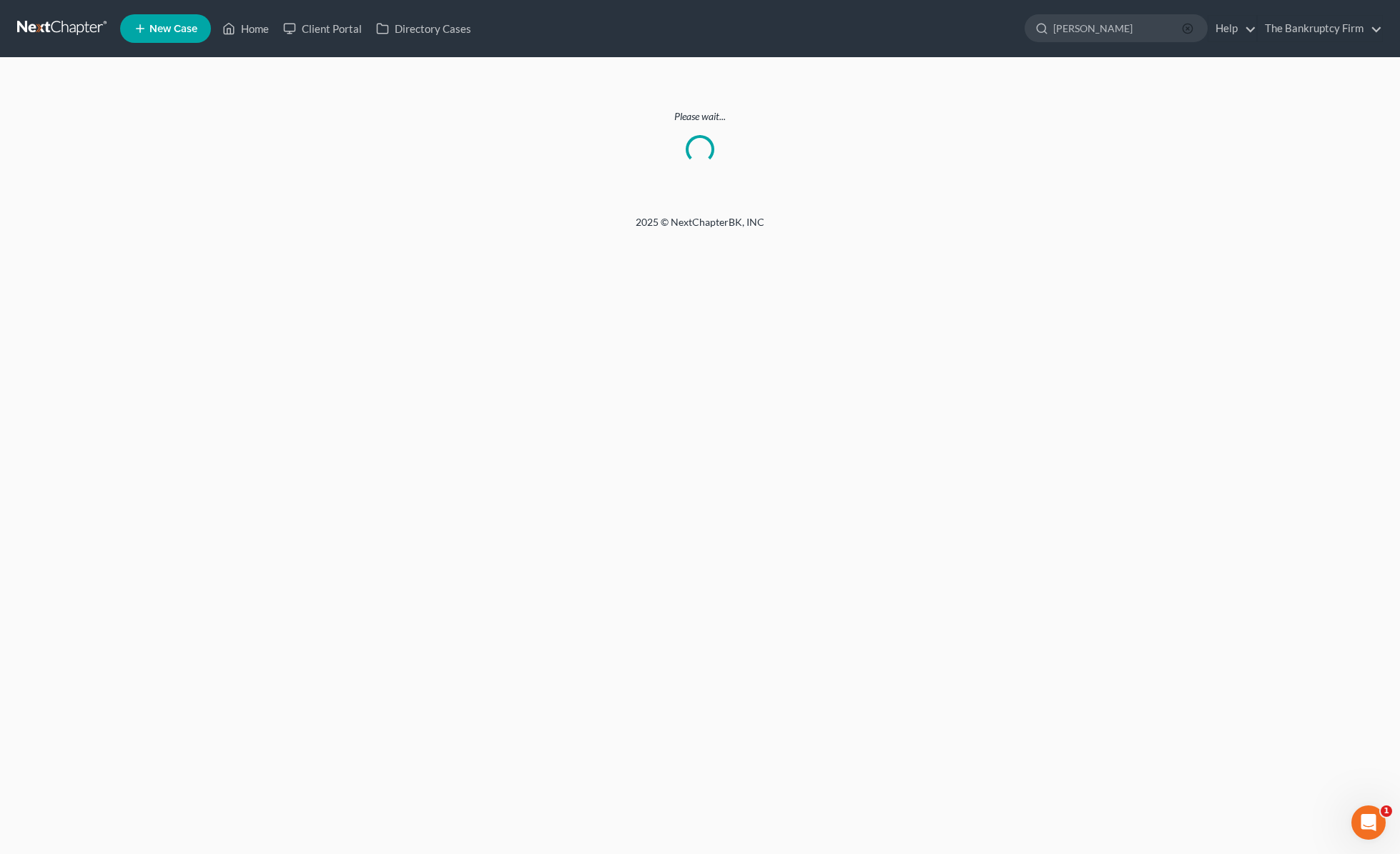
click at [1189, 27] on line "button" at bounding box center [1188, 28] width 3 height 3
click at [257, 27] on link "Home" at bounding box center [245, 28] width 61 height 25
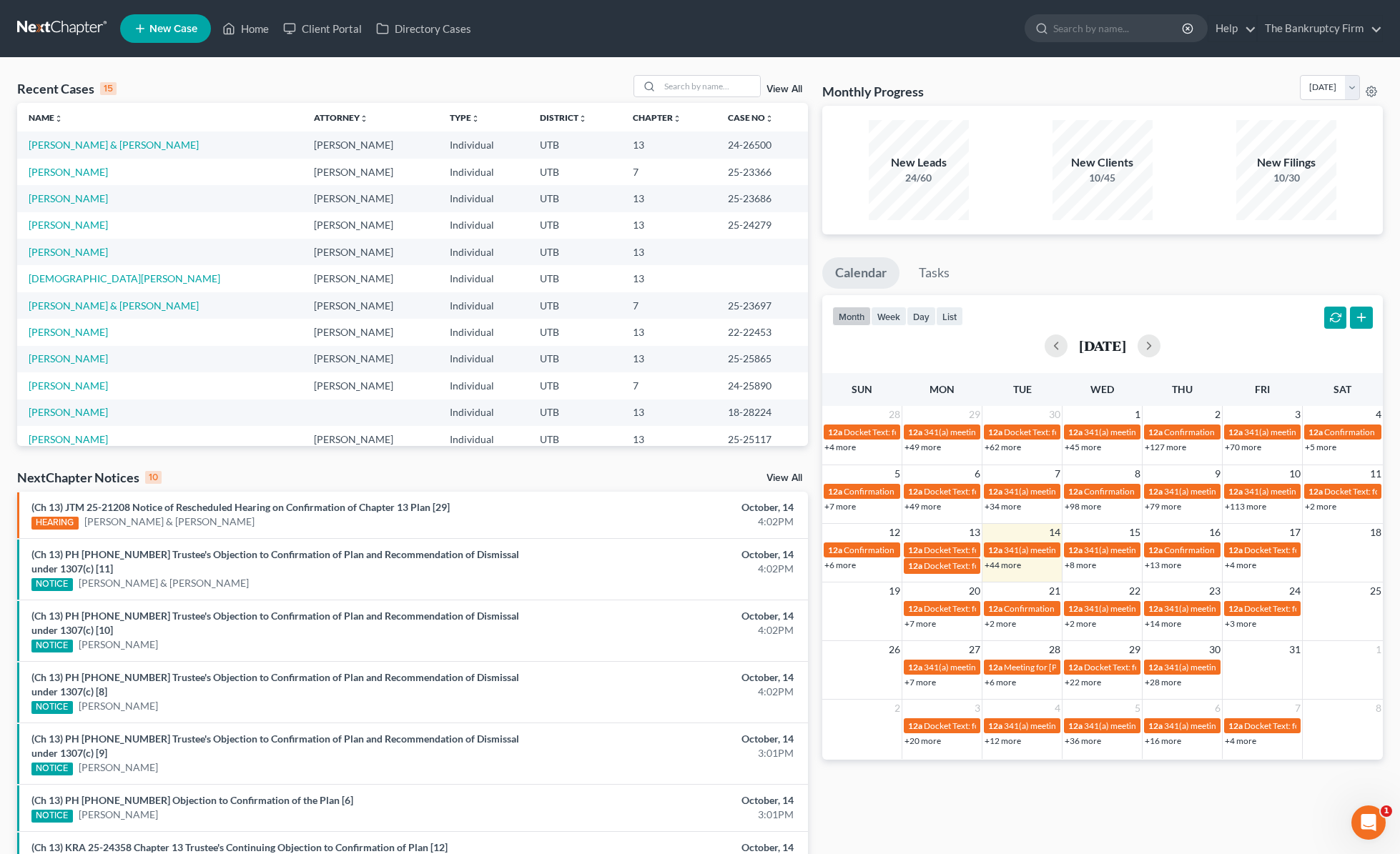
click at [790, 89] on link "View All" at bounding box center [784, 89] width 35 height 10
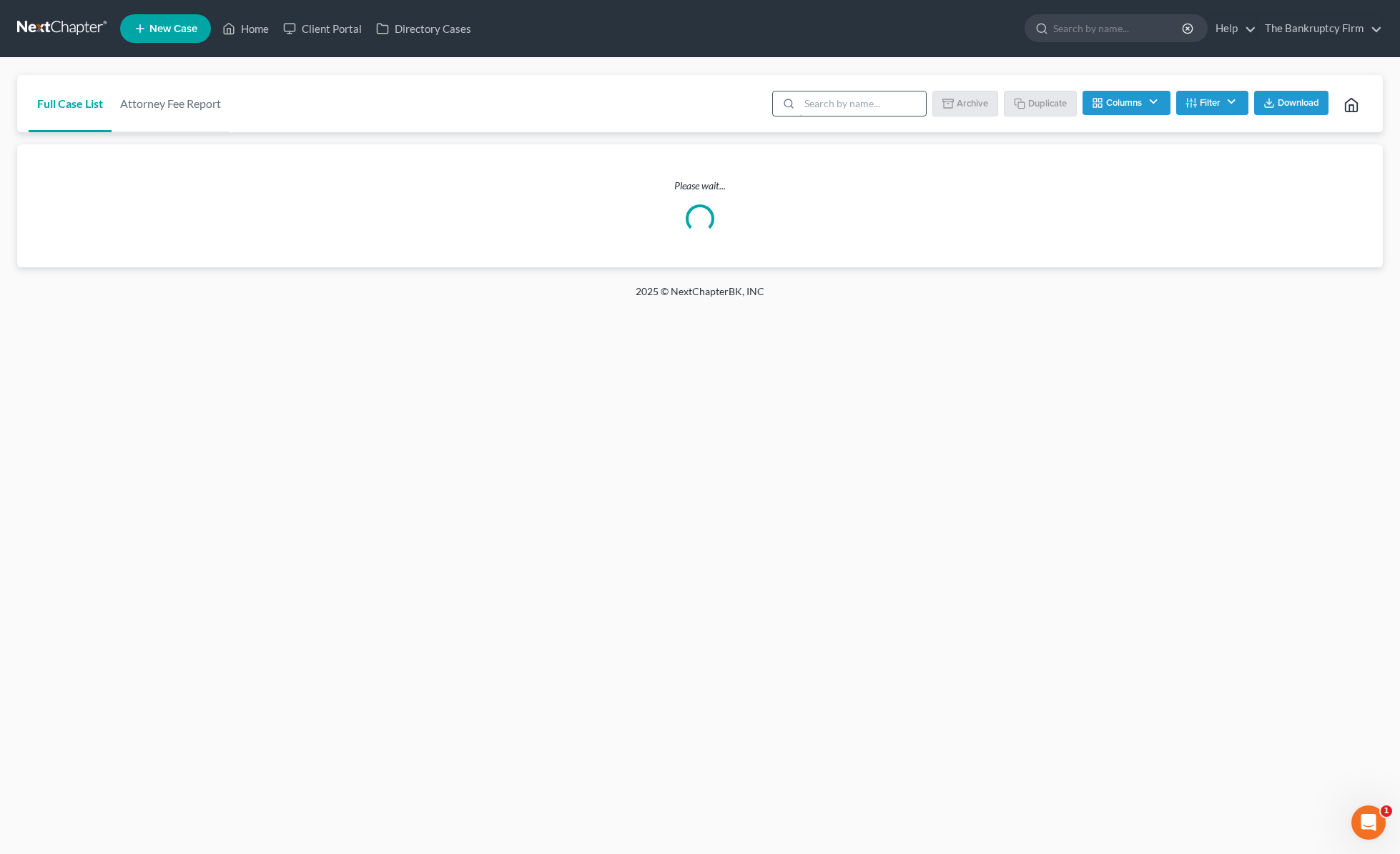
click at [843, 103] on input "search" at bounding box center [863, 103] width 126 height 25
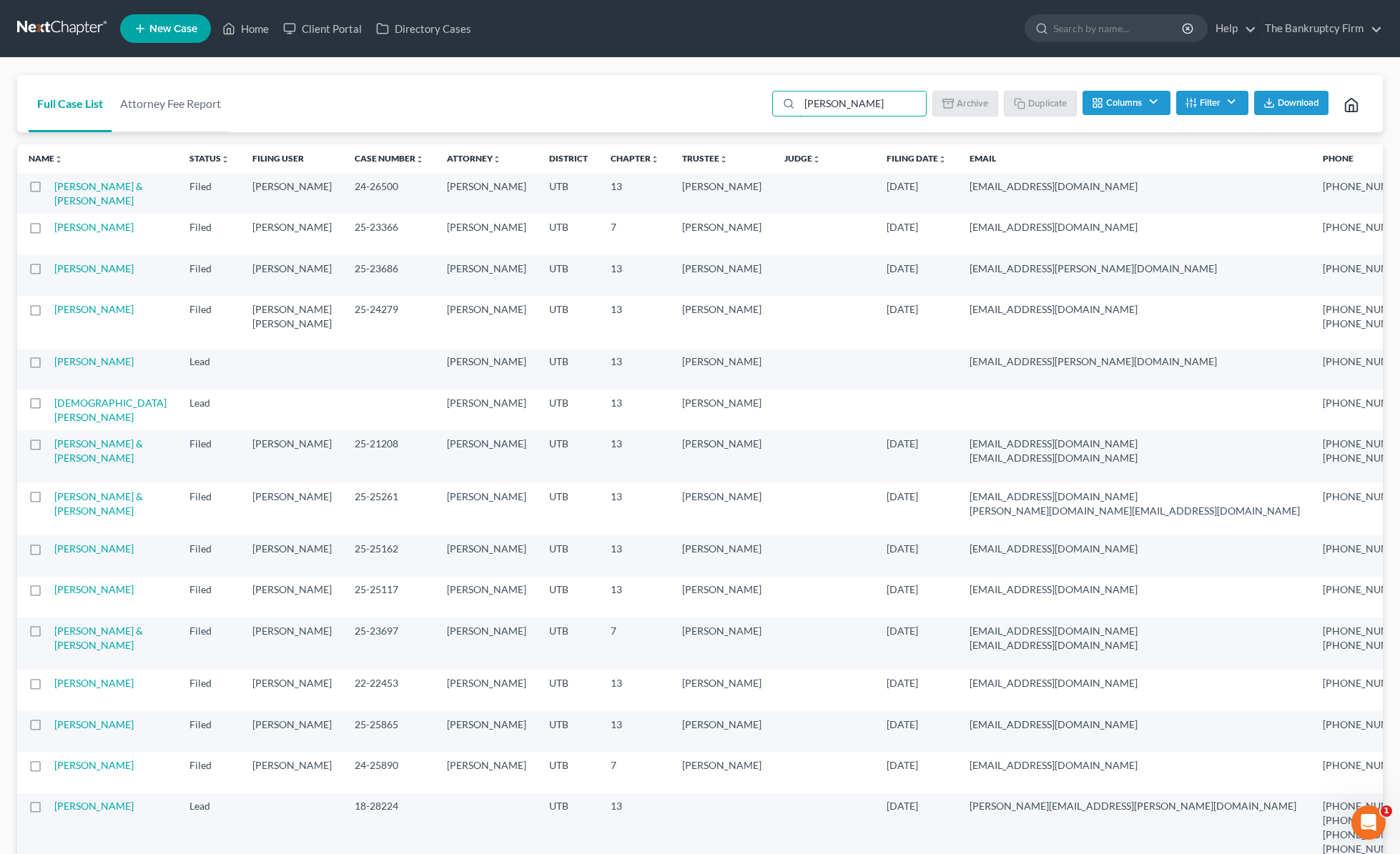
type input "[PERSON_NAME]"
click at [76, 200] on link "[PERSON_NAME] & [PERSON_NAME]" at bounding box center [99, 192] width 89 height 26
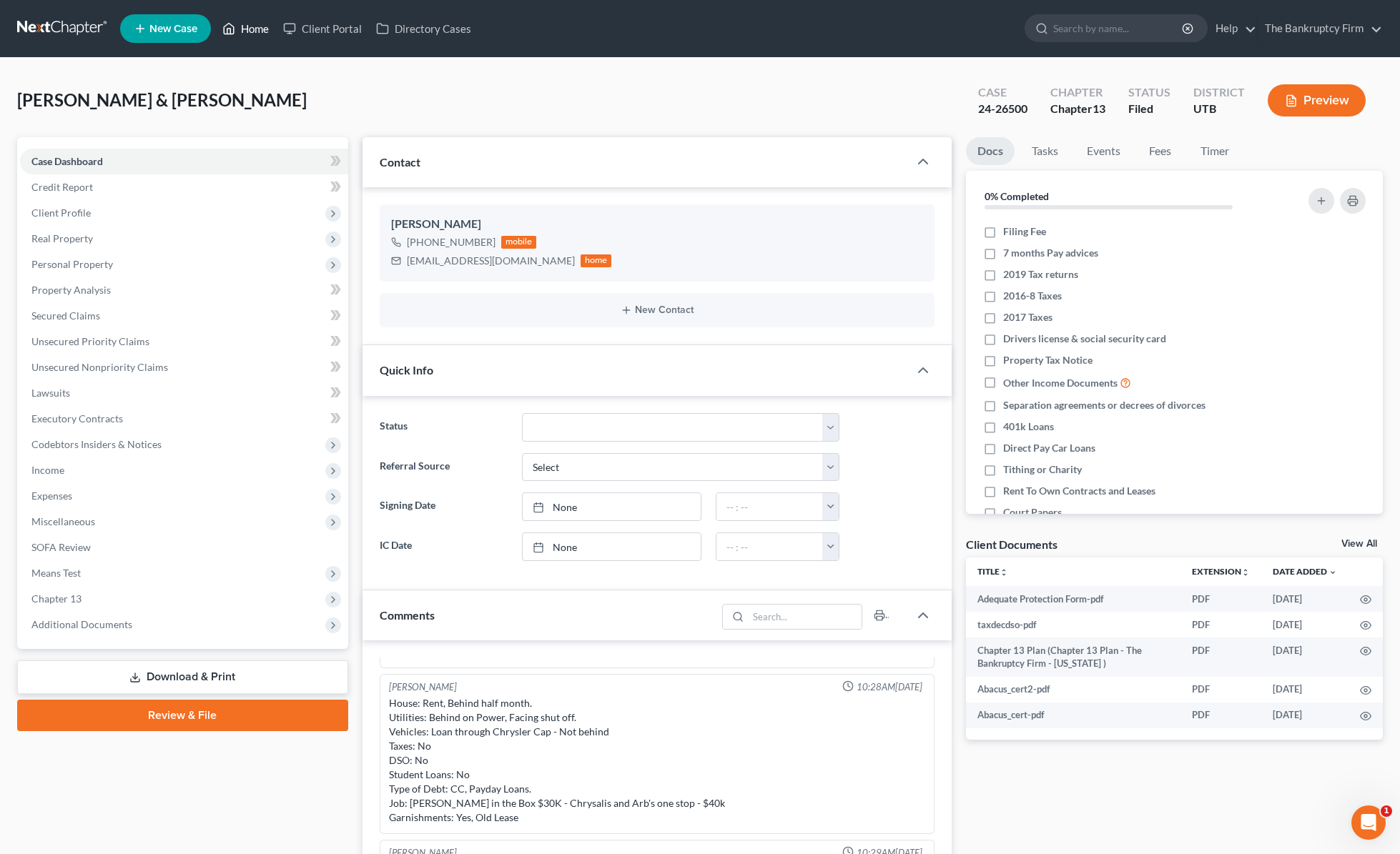
click at [244, 24] on link "Home" at bounding box center [245, 28] width 61 height 25
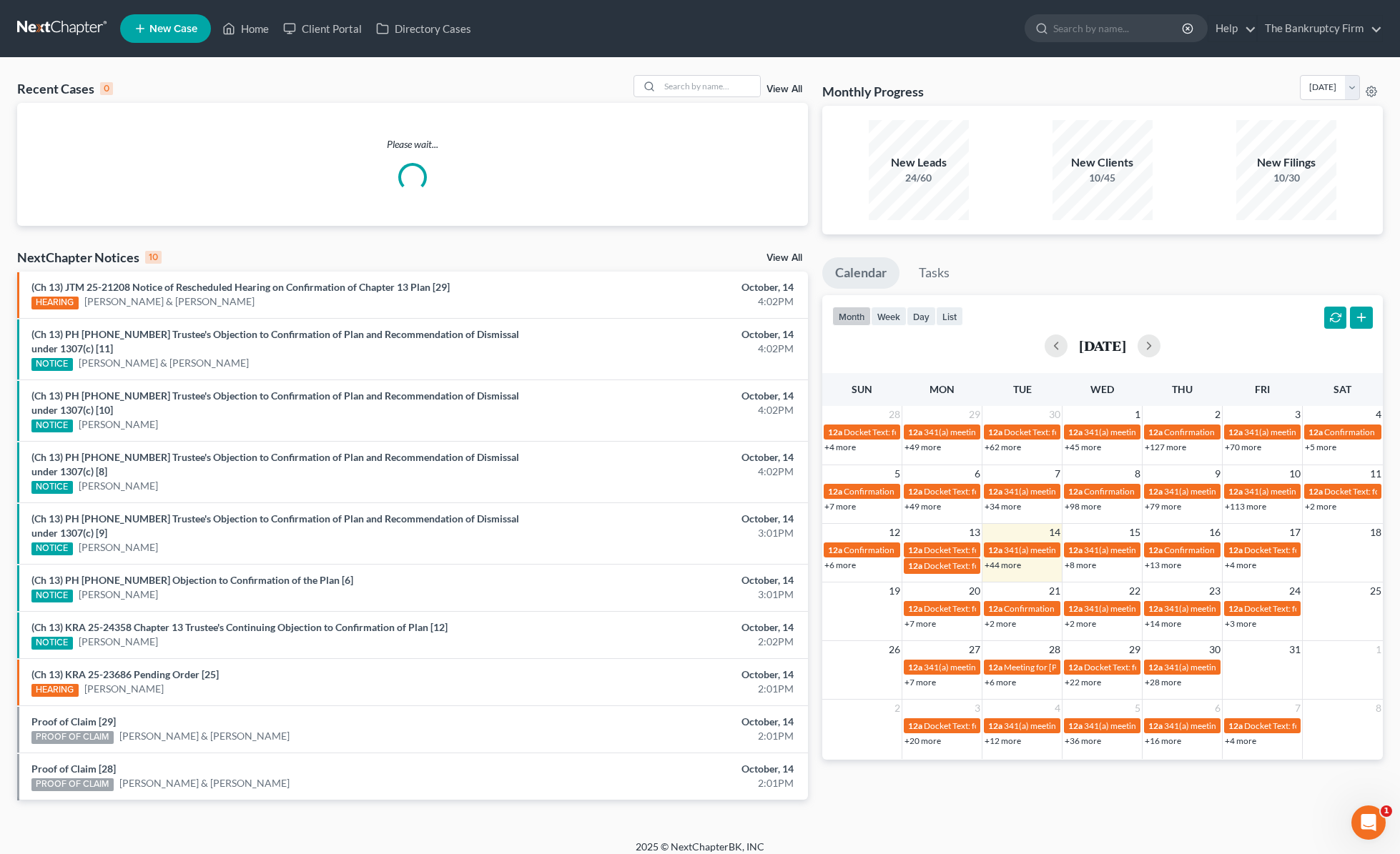
click at [788, 88] on link "View All" at bounding box center [784, 89] width 35 height 10
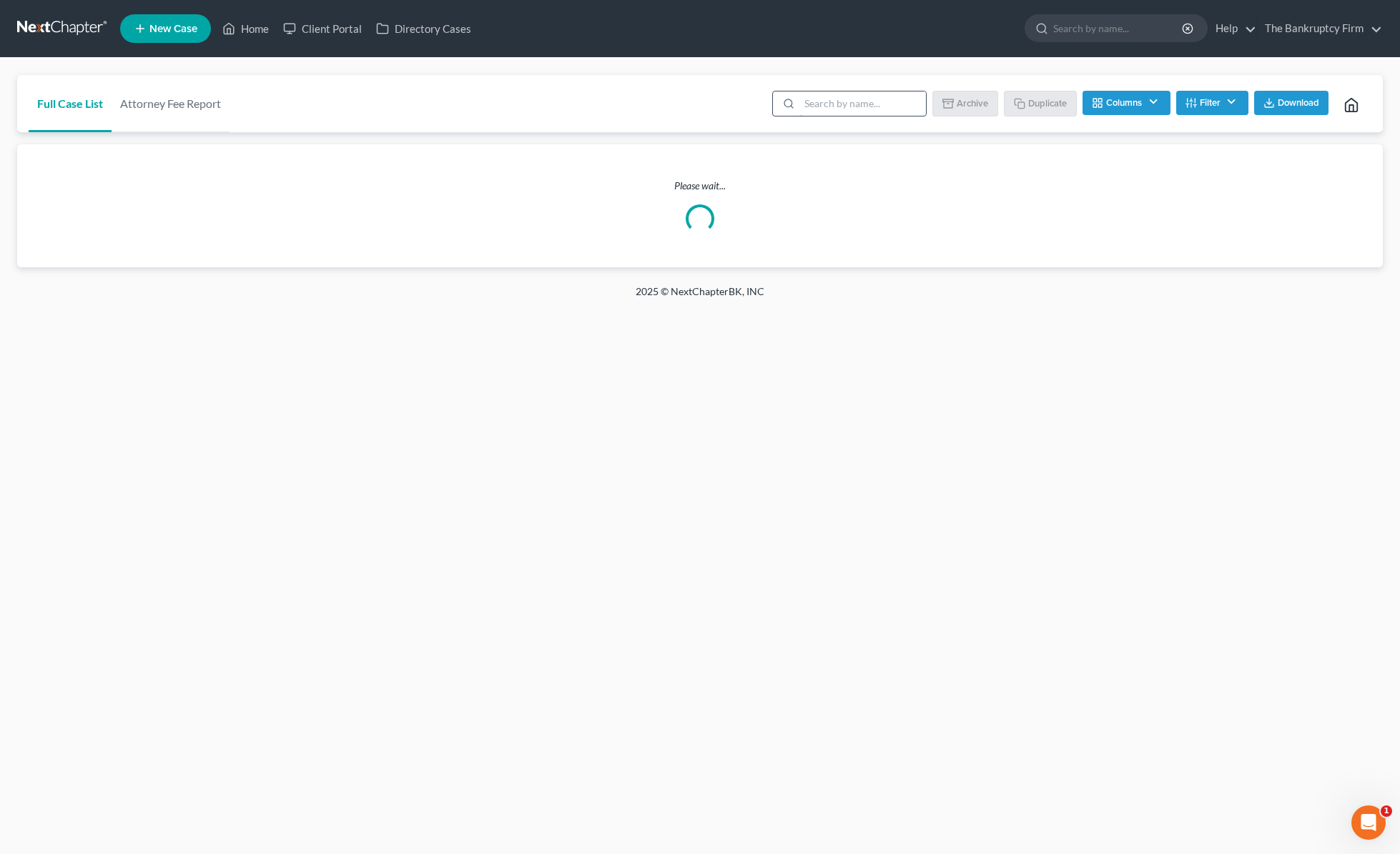
click at [847, 108] on input "search" at bounding box center [863, 103] width 126 height 25
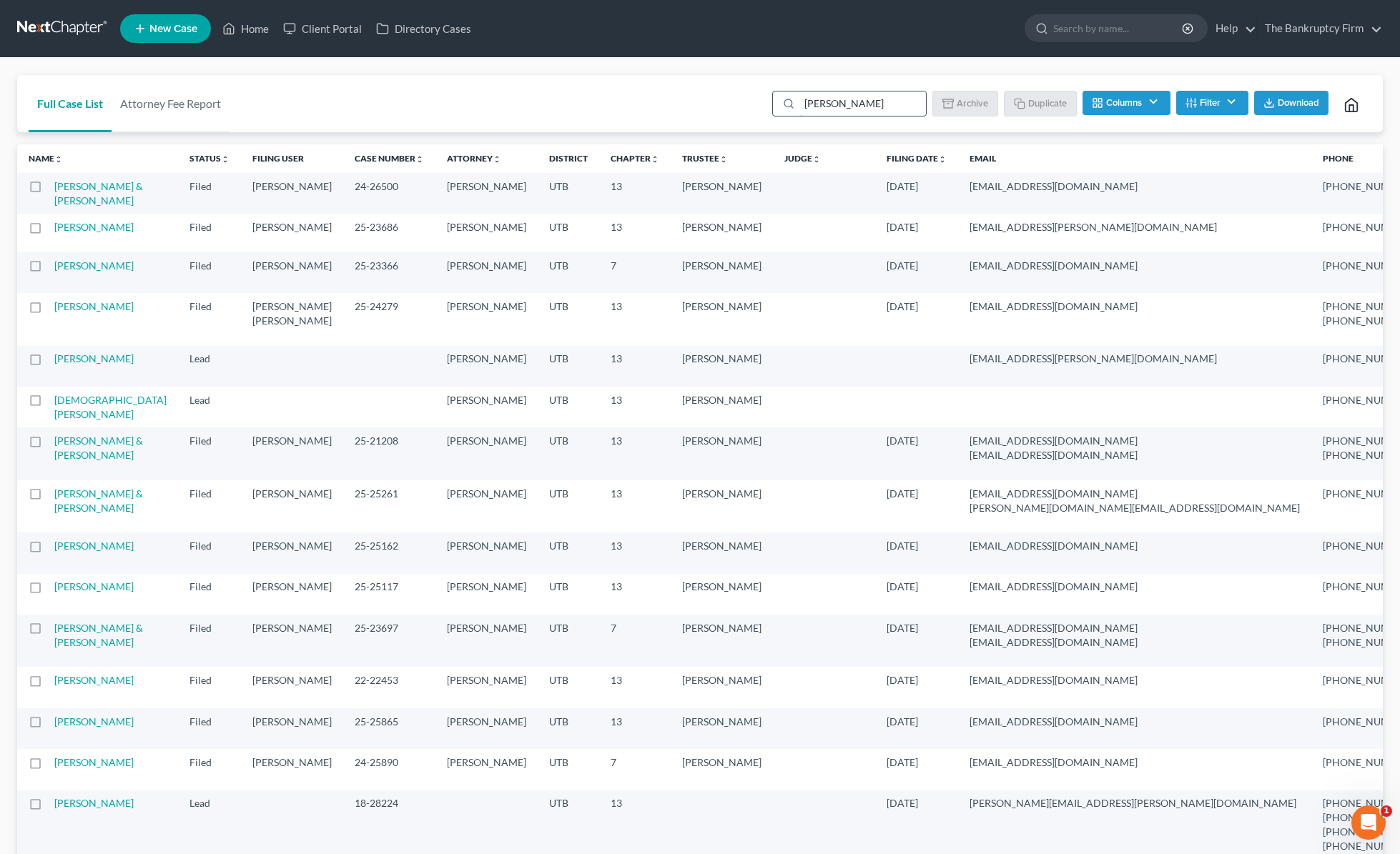
type input "[PERSON_NAME]"
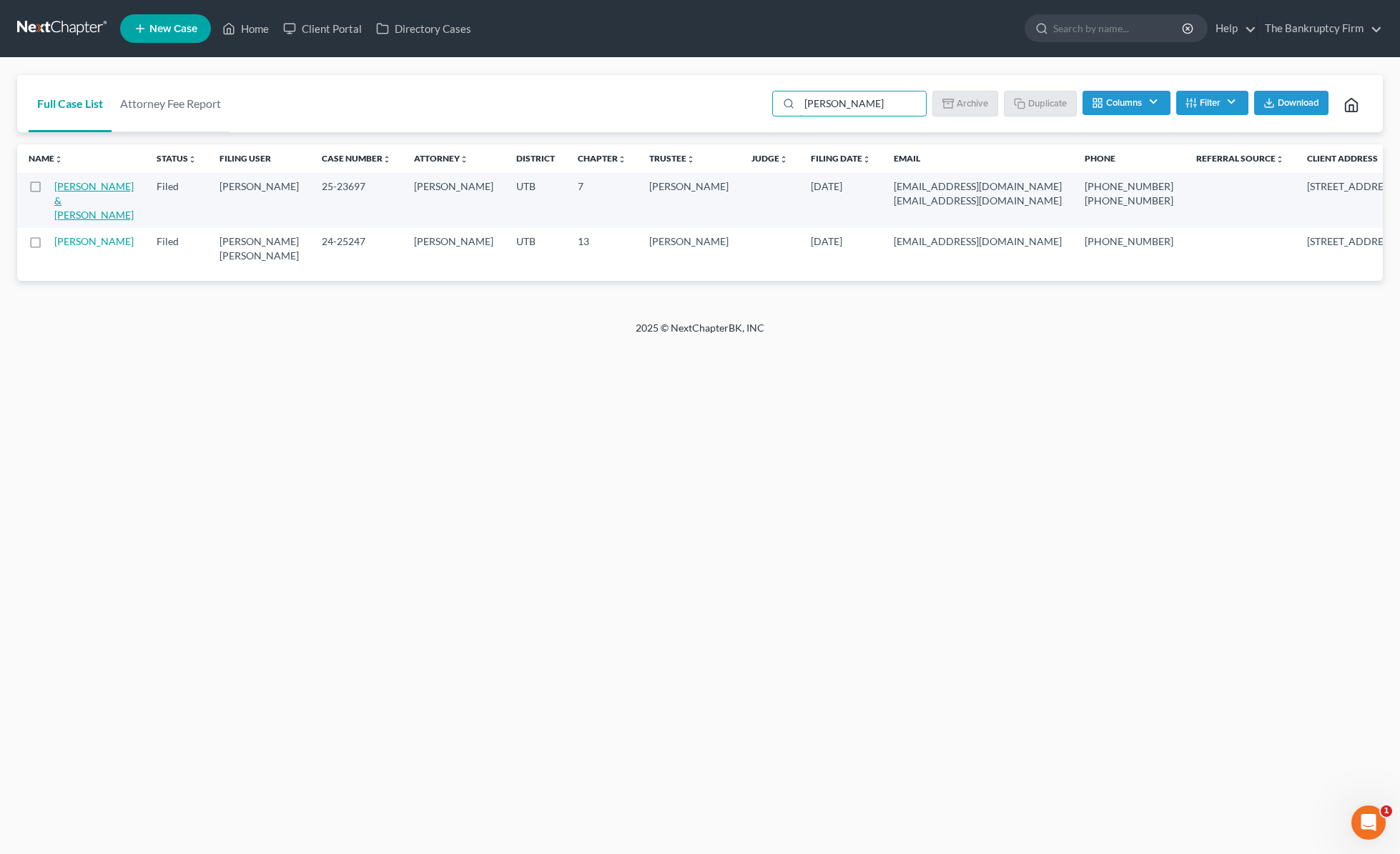
click at [76, 203] on link "[PERSON_NAME] & [PERSON_NAME]" at bounding box center [94, 200] width 79 height 41
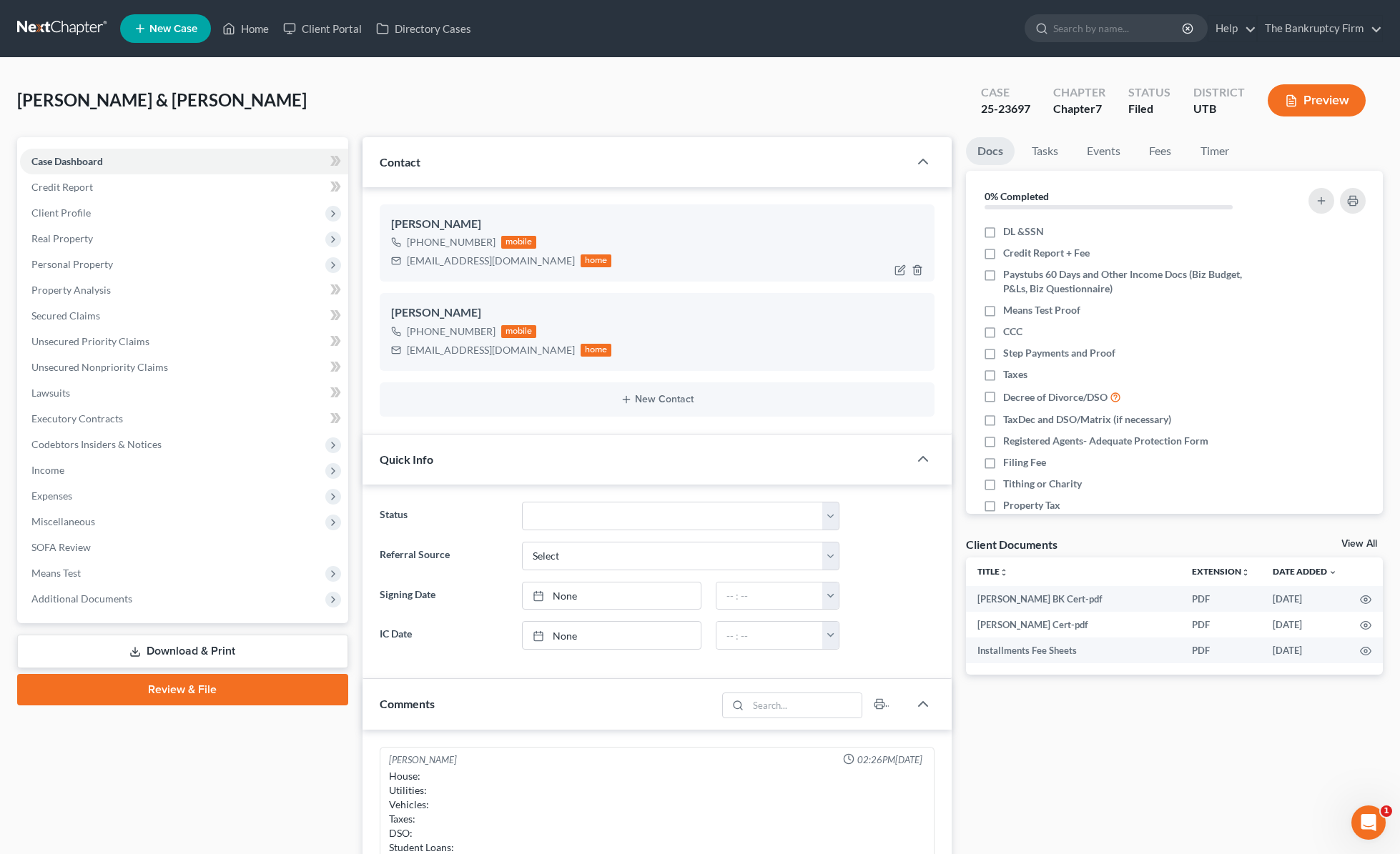
scroll to position [113, 0]
click at [156, 603] on span "Additional Documents" at bounding box center [184, 599] width 329 height 25
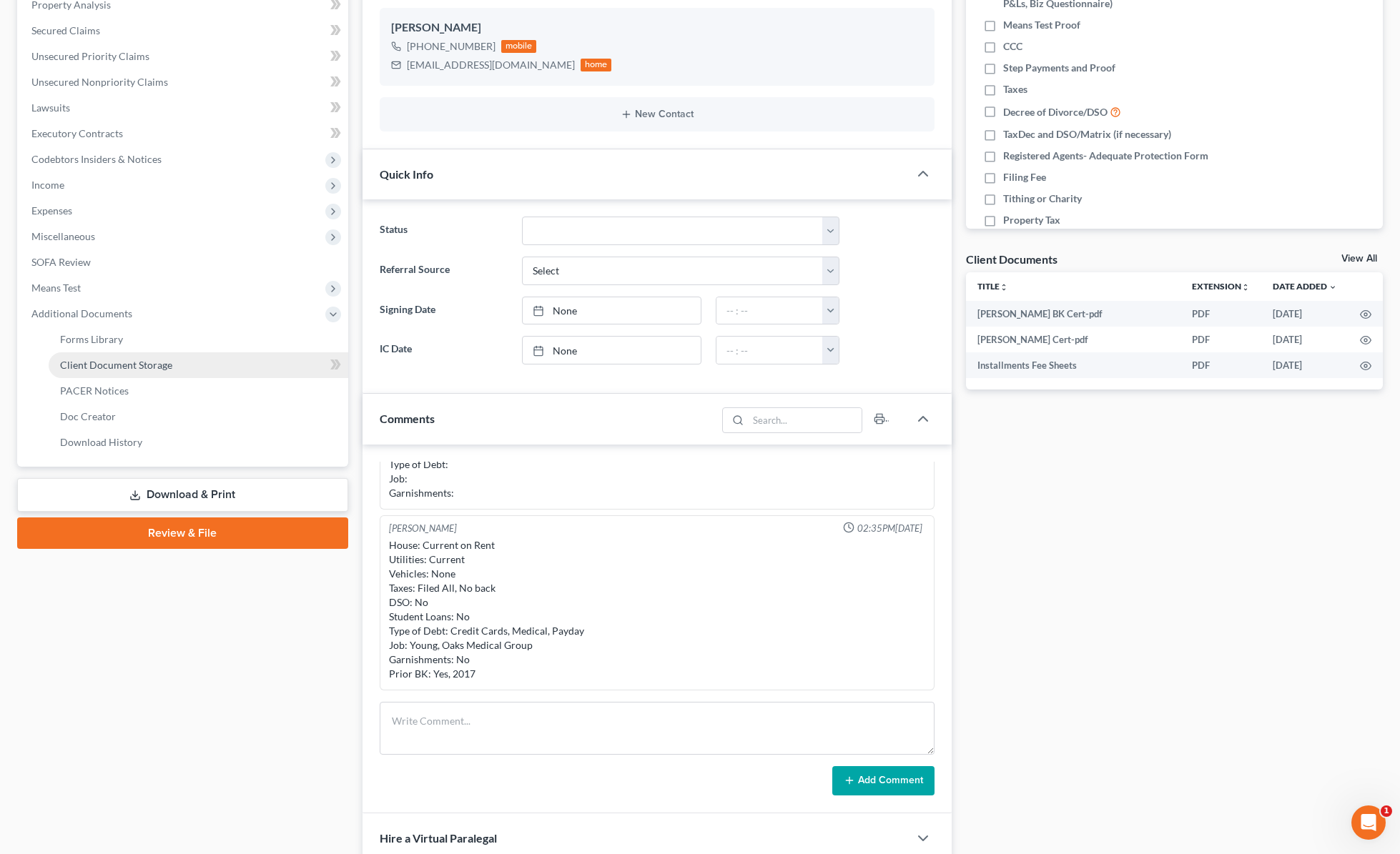
scroll to position [309, 0]
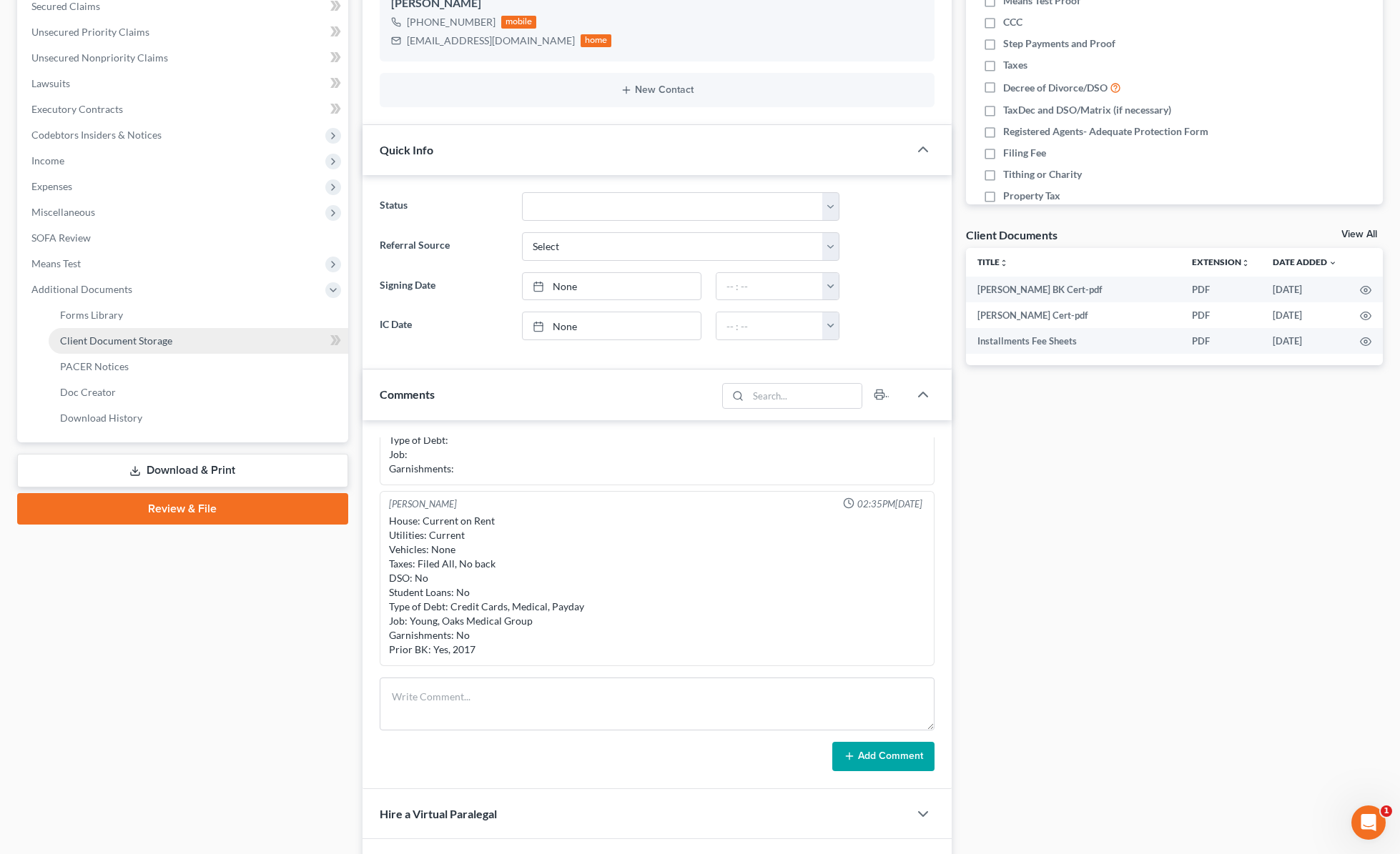
click at [202, 344] on link "Client Document Storage" at bounding box center [199, 341] width 300 height 25
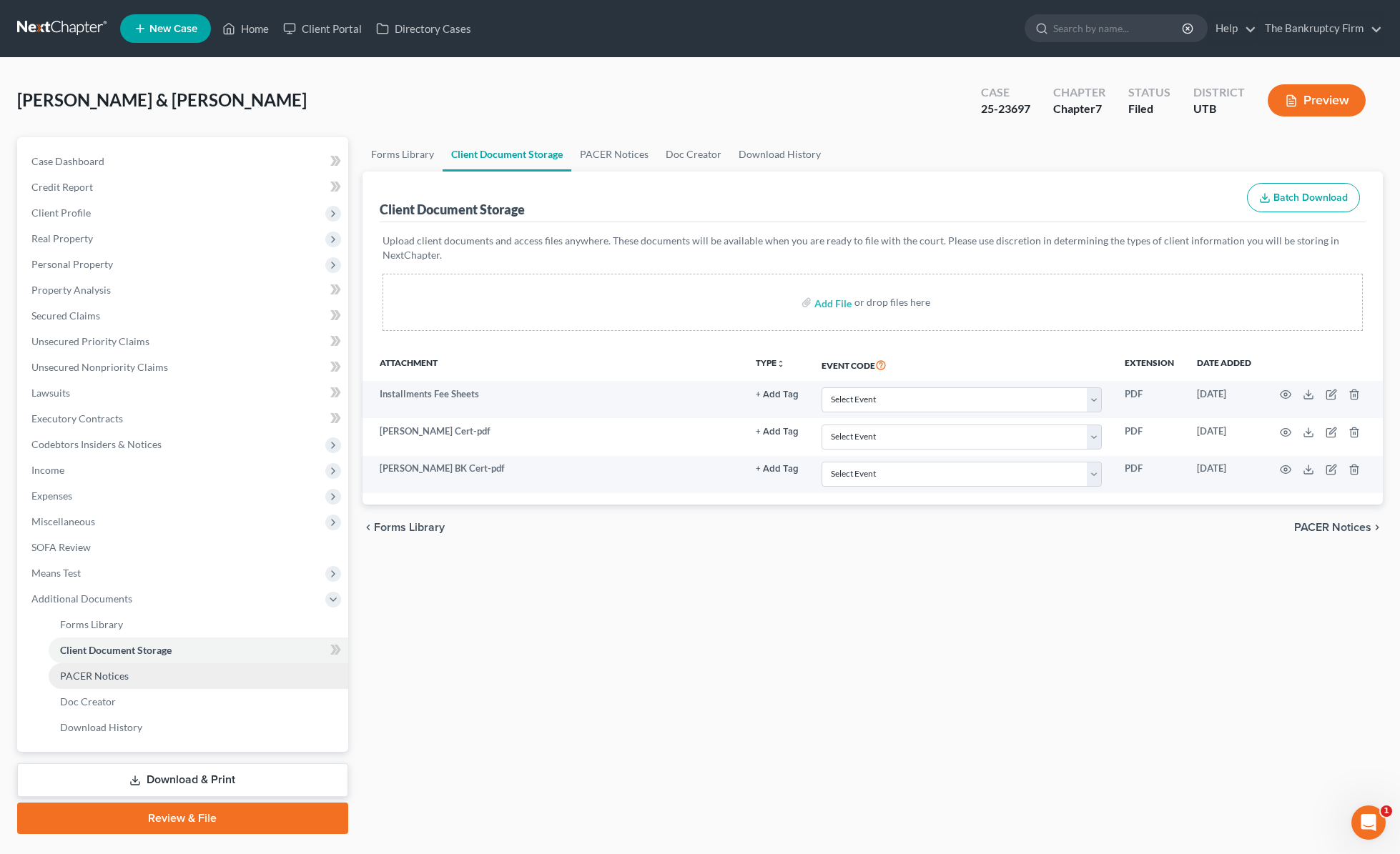
click at [99, 673] on span "PACER Notices" at bounding box center [94, 675] width 69 height 12
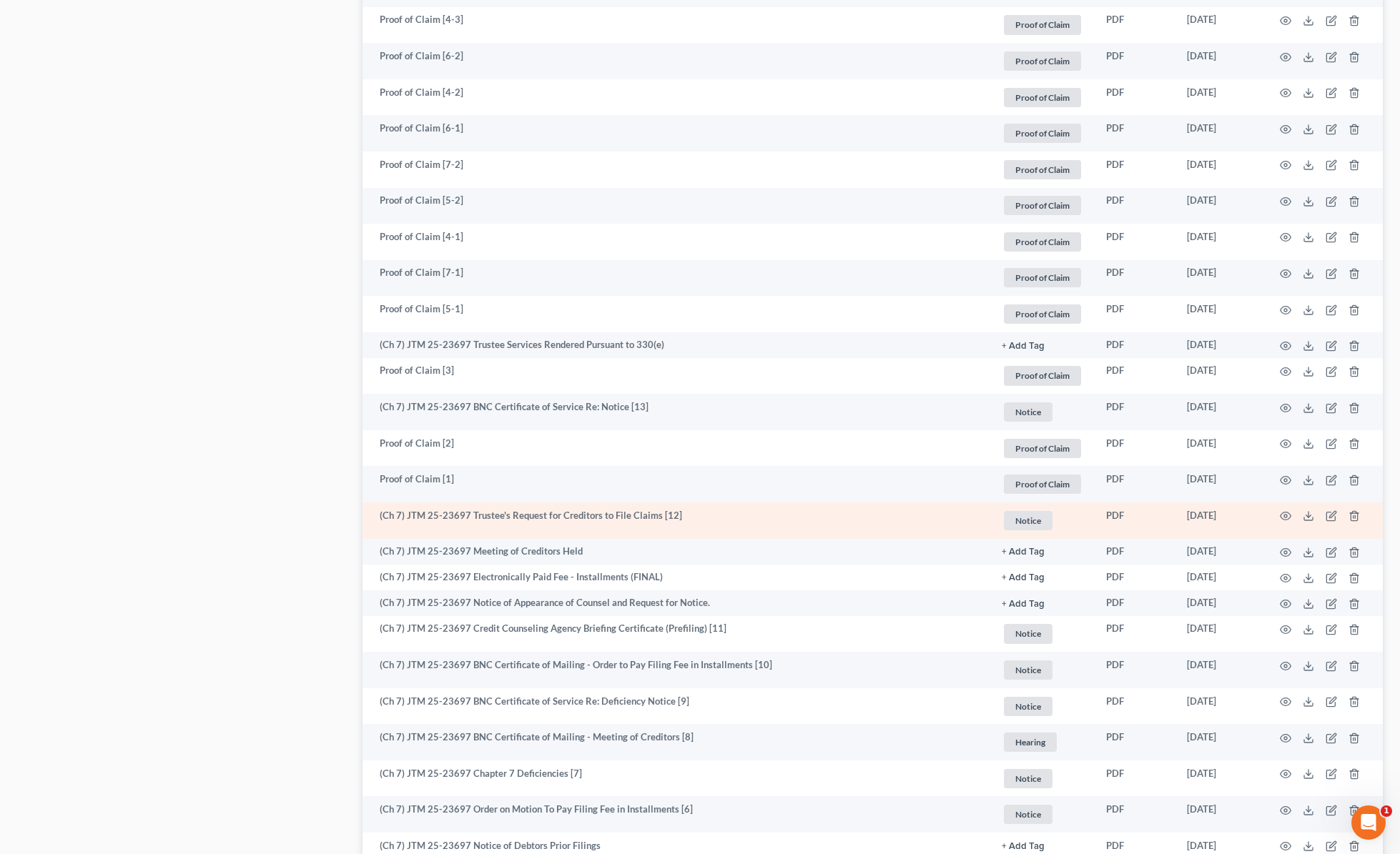
scroll to position [1053, 0]
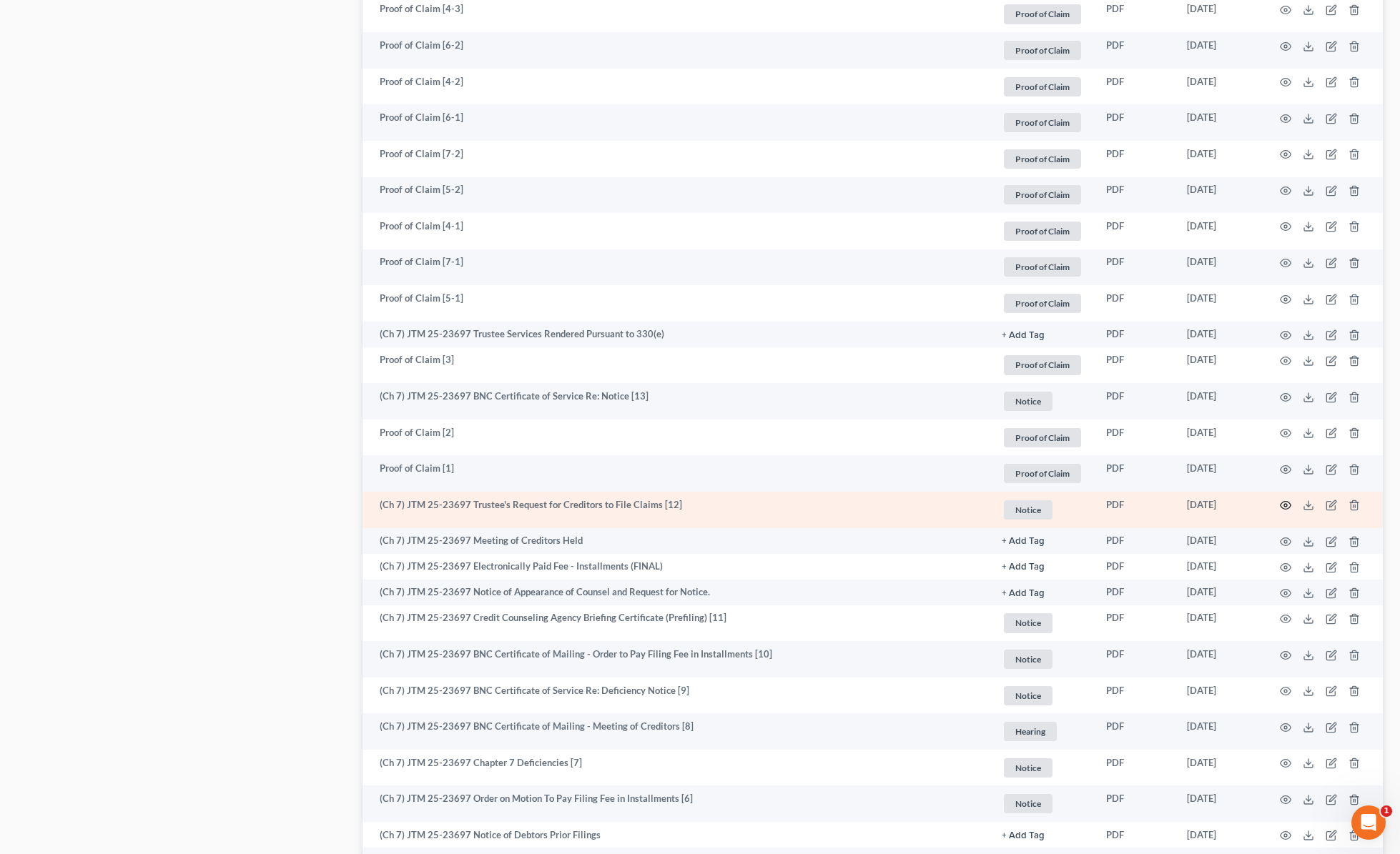
click at [1288, 502] on icon "button" at bounding box center [1287, 506] width 11 height 8
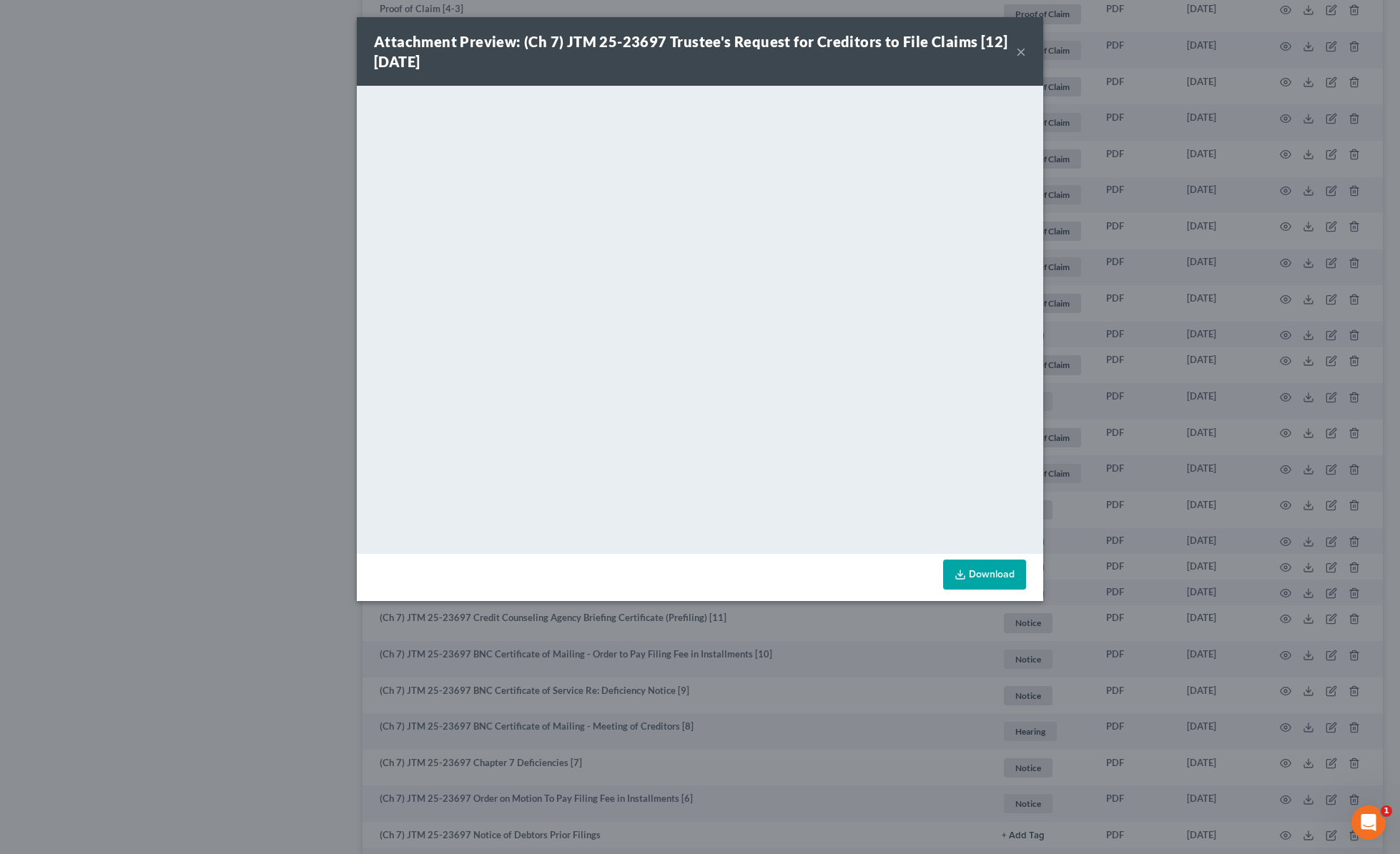
click at [1020, 52] on button "×" at bounding box center [1020, 51] width 10 height 17
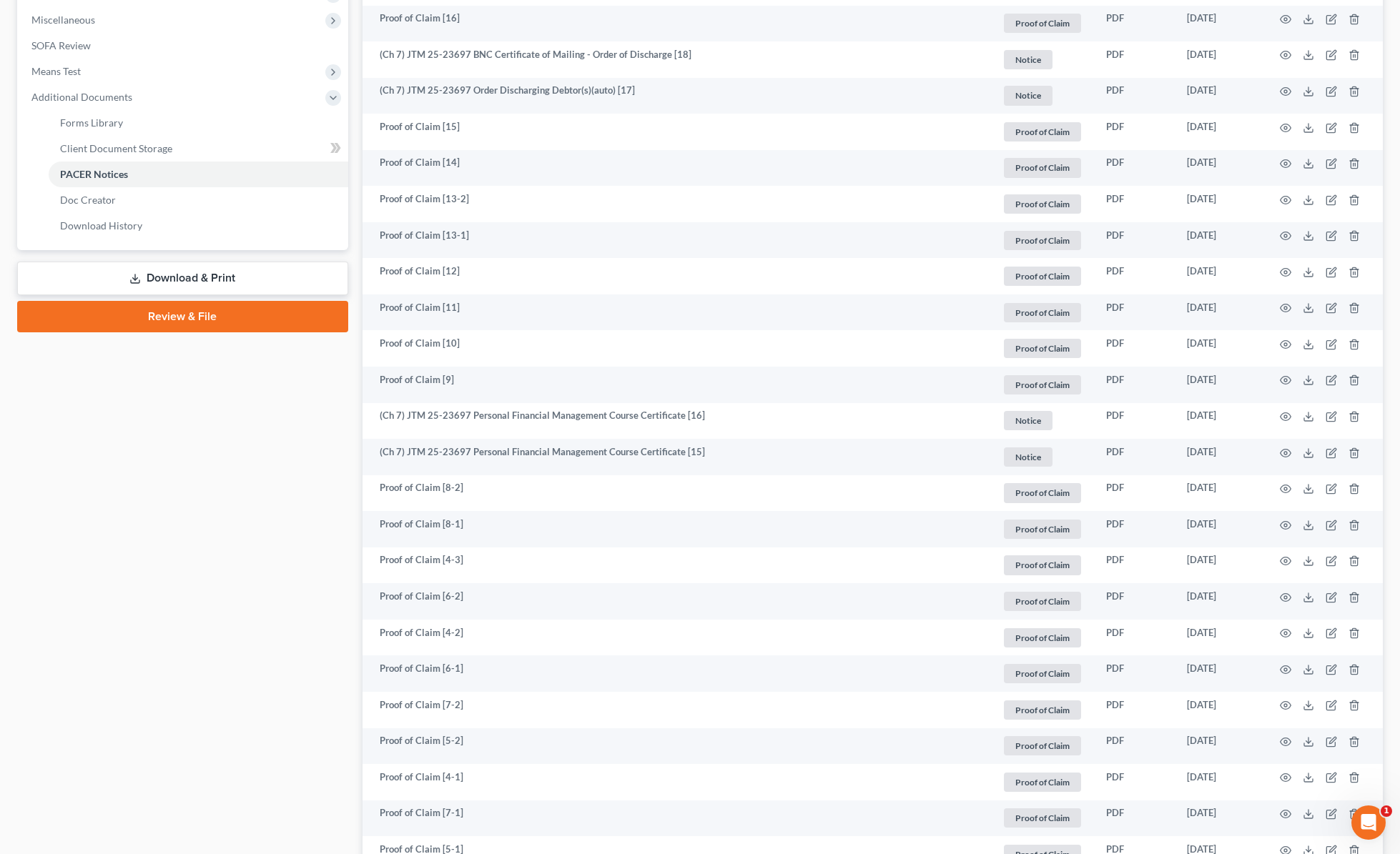
scroll to position [0, 0]
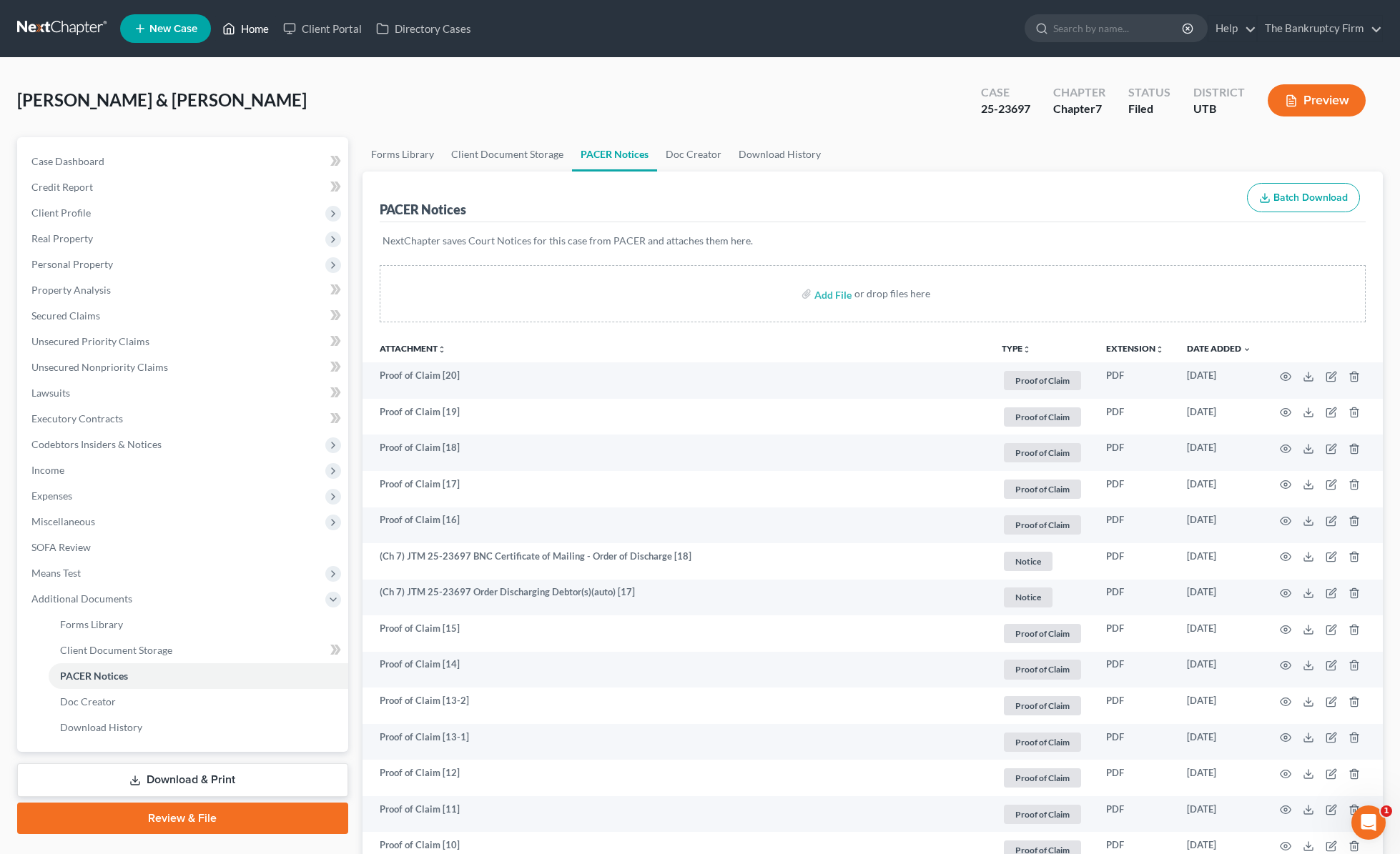
click at [257, 28] on link "Home" at bounding box center [245, 28] width 61 height 25
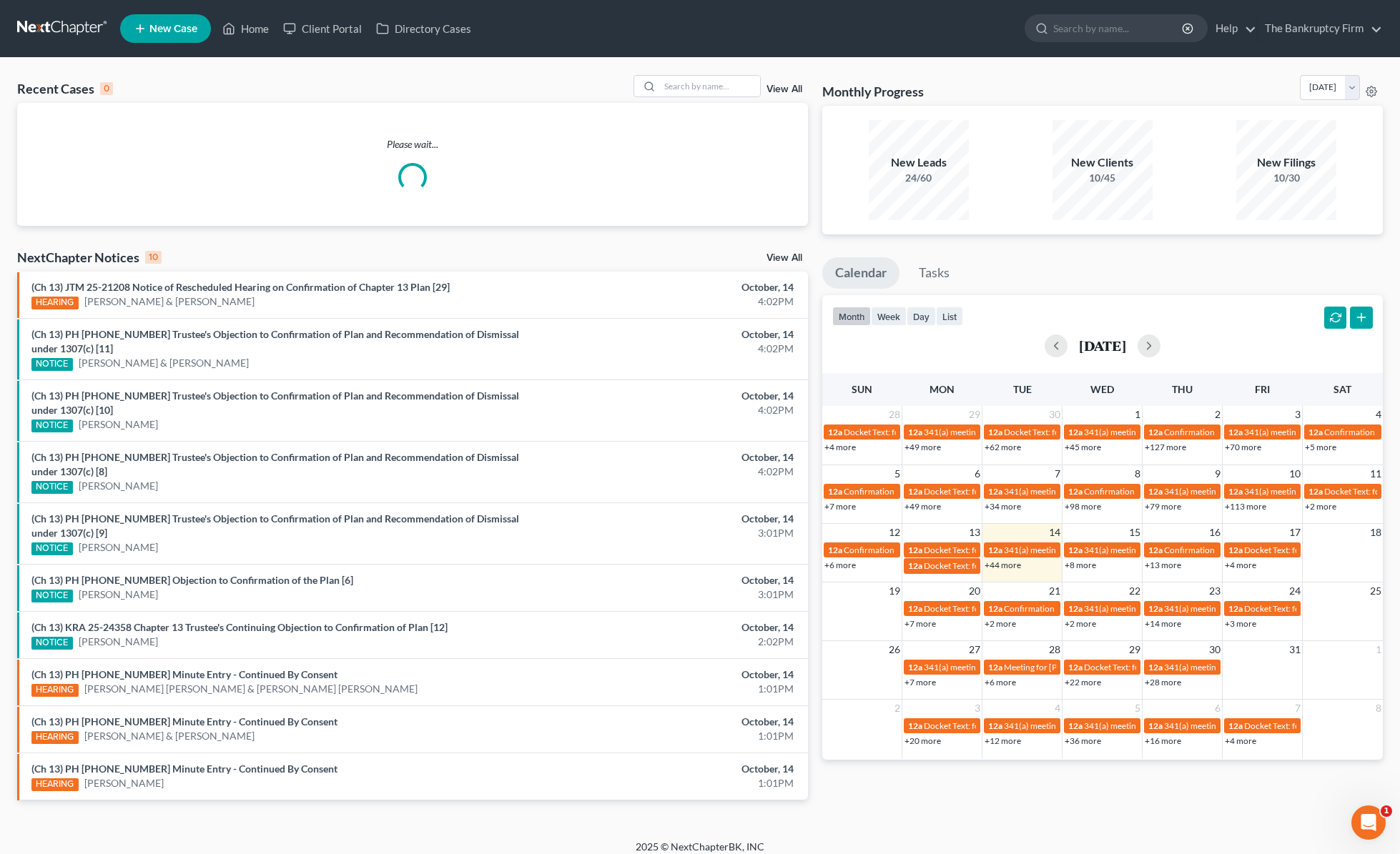
click at [792, 87] on link "View All" at bounding box center [784, 89] width 35 height 10
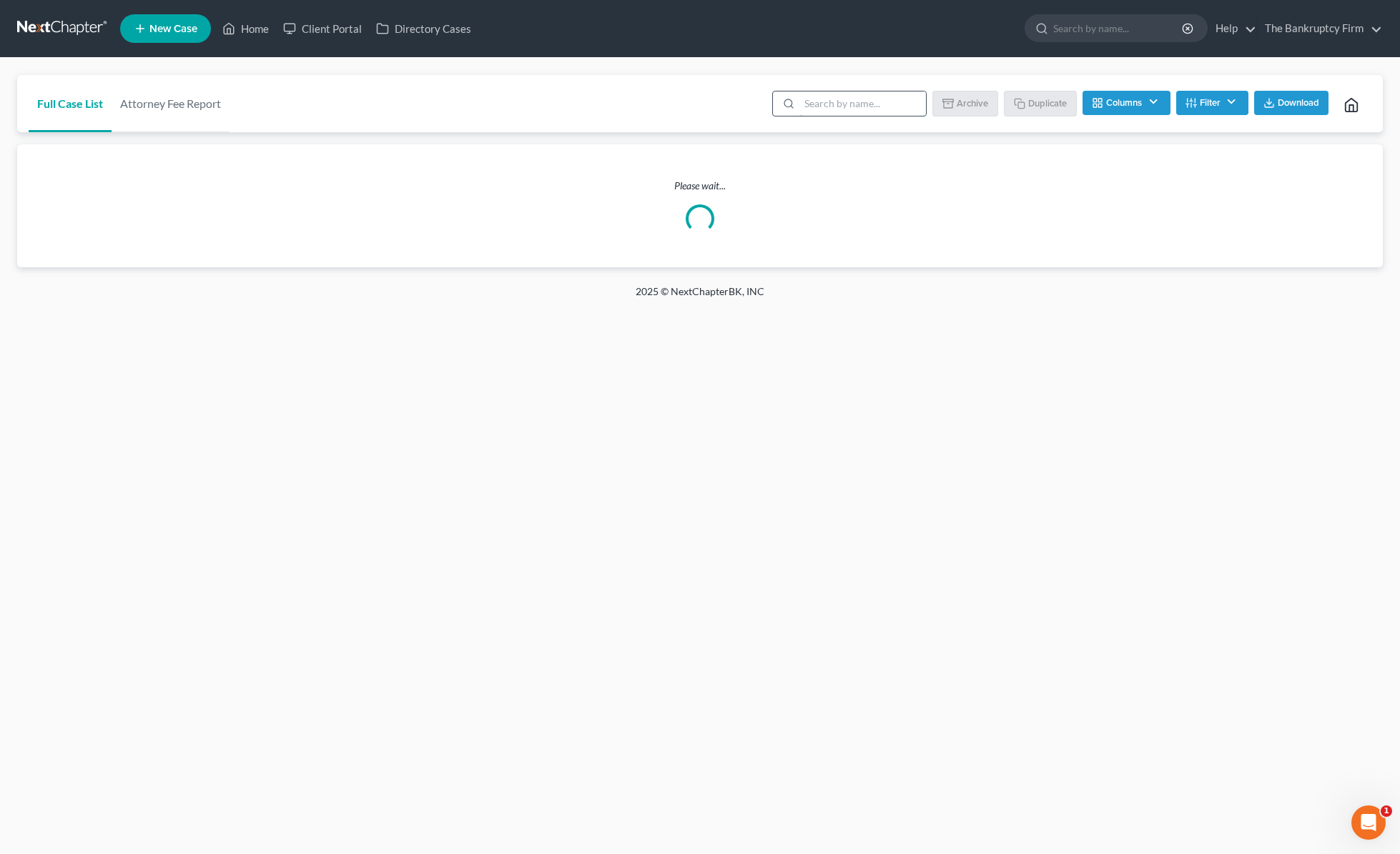
click at [857, 103] on input "search" at bounding box center [863, 103] width 126 height 25
type input "puttuck"
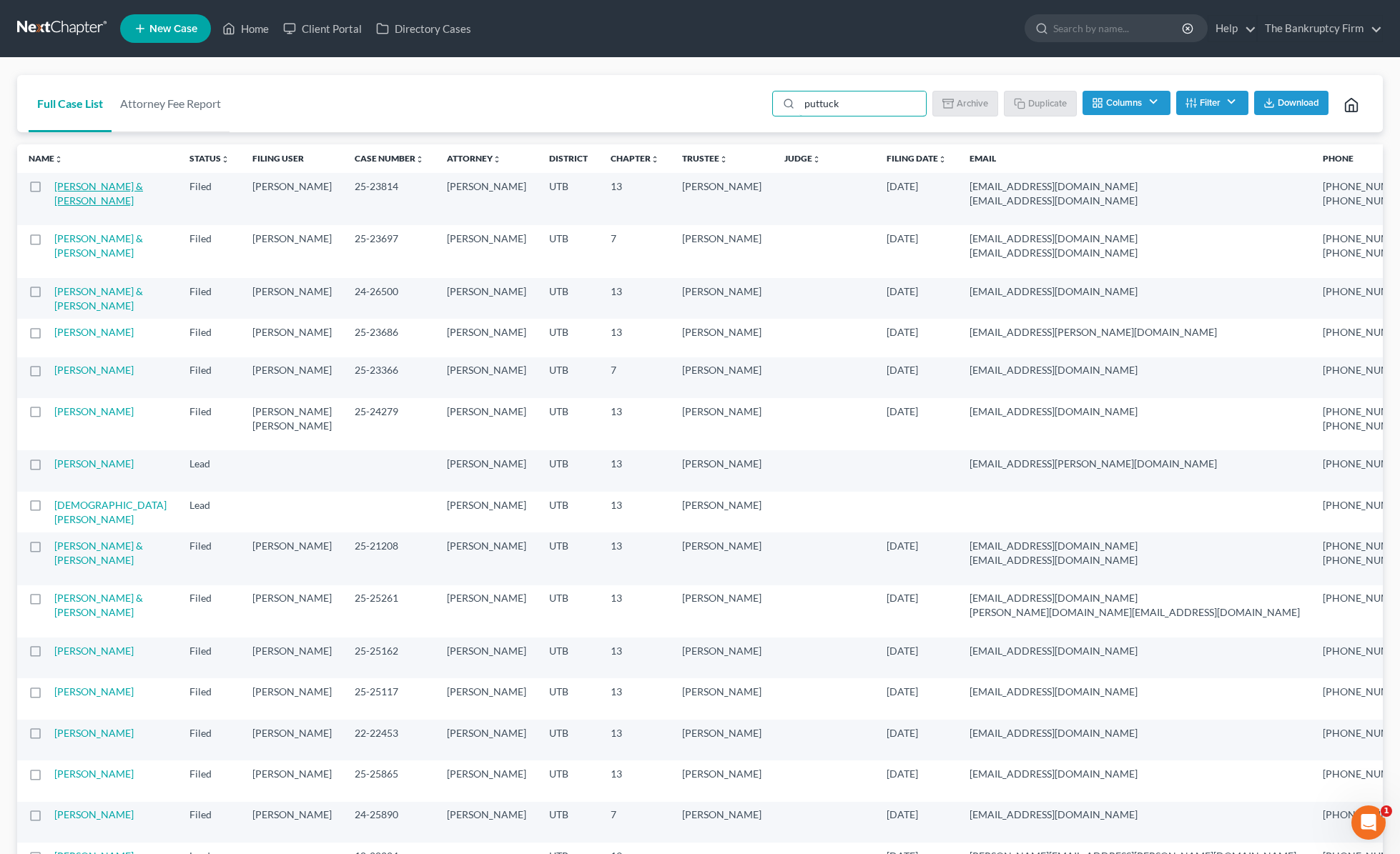
click at [83, 202] on link "[PERSON_NAME] & [PERSON_NAME]" at bounding box center [99, 192] width 89 height 26
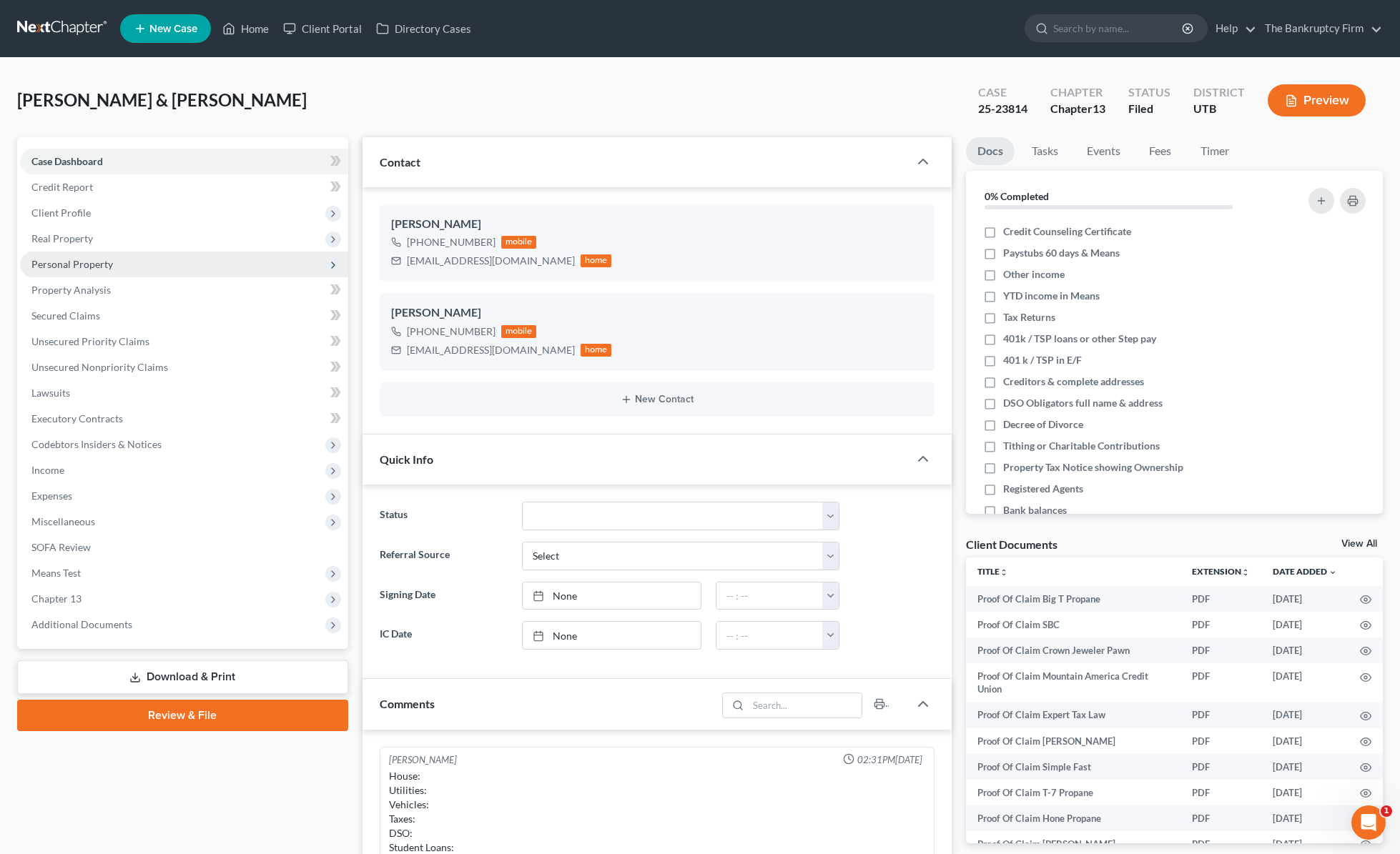
scroll to position [126, 0]
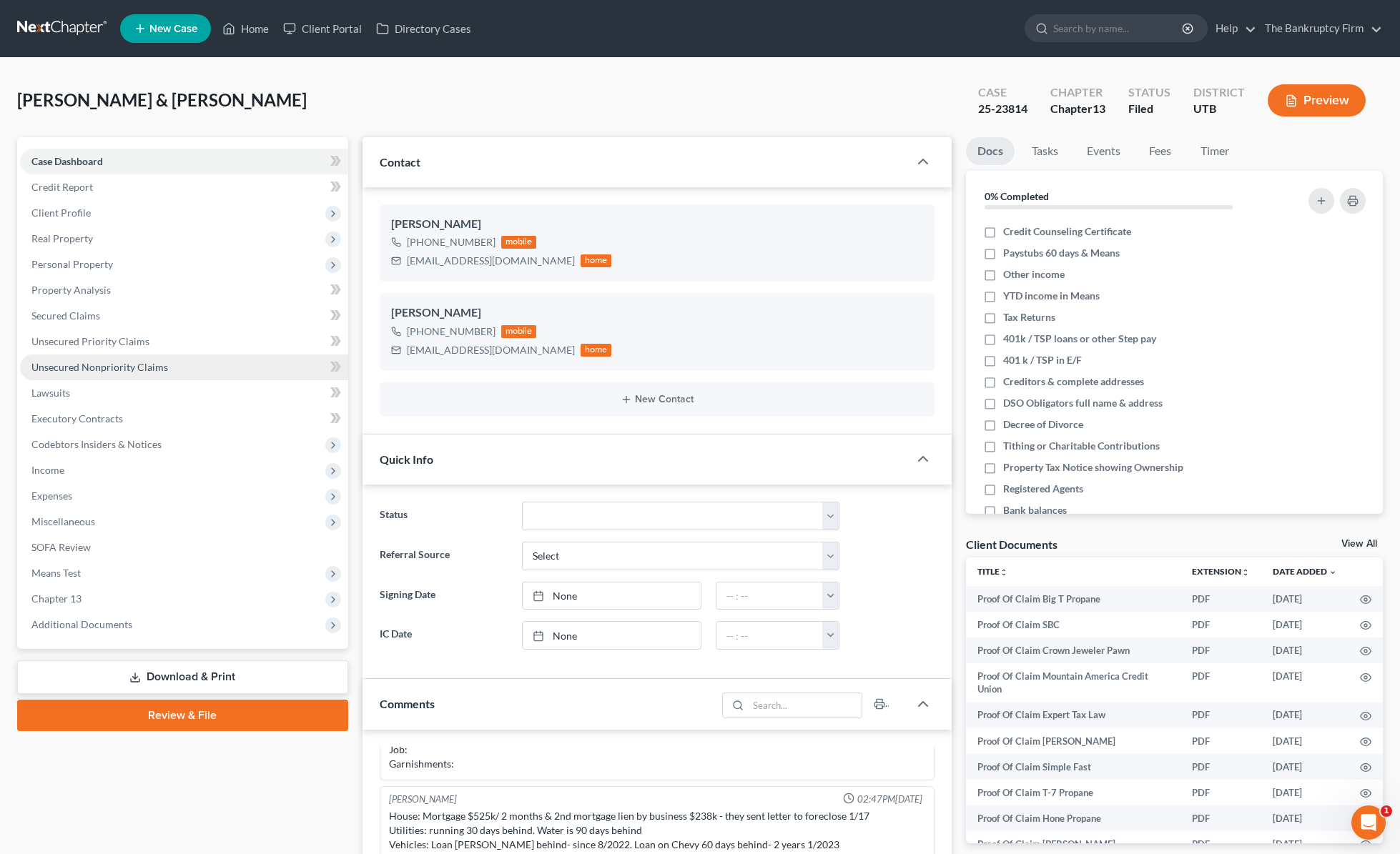
click at [141, 362] on span "Unsecured Nonpriority Claims" at bounding box center [100, 367] width 136 height 12
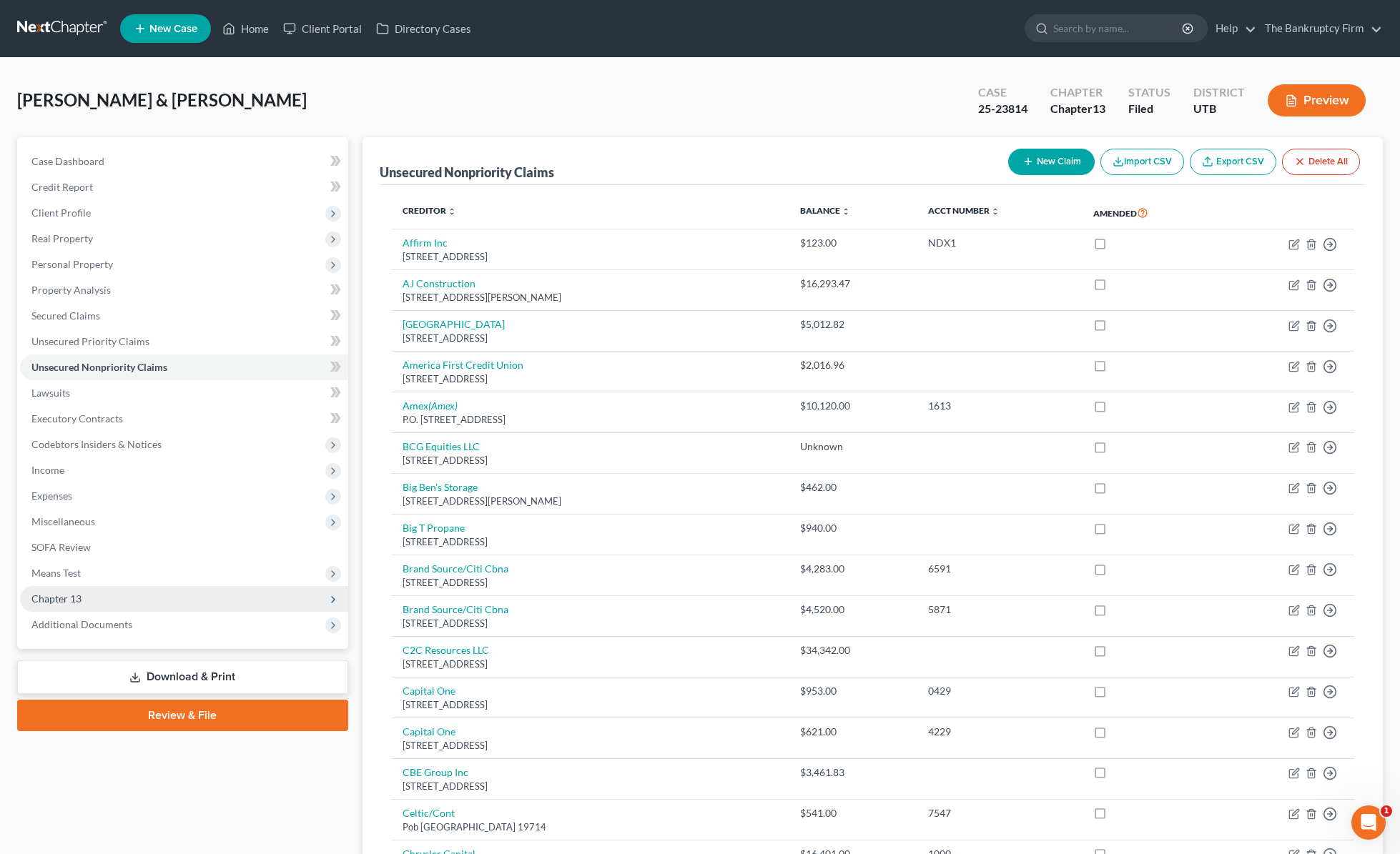
click at [93, 590] on span "Chapter 13" at bounding box center [184, 599] width 329 height 25
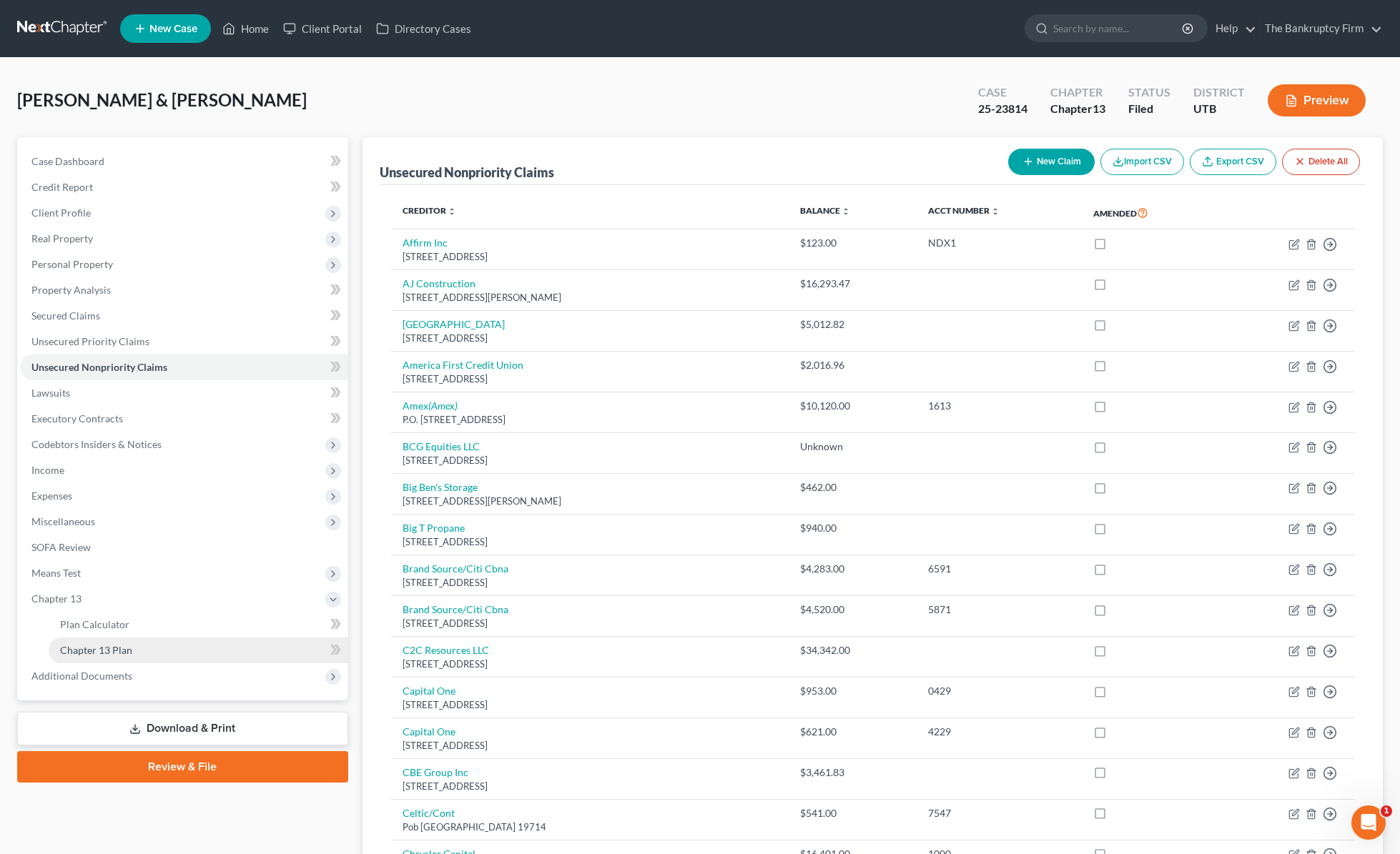
click at [168, 647] on link "Chapter 13 Plan" at bounding box center [199, 651] width 300 height 25
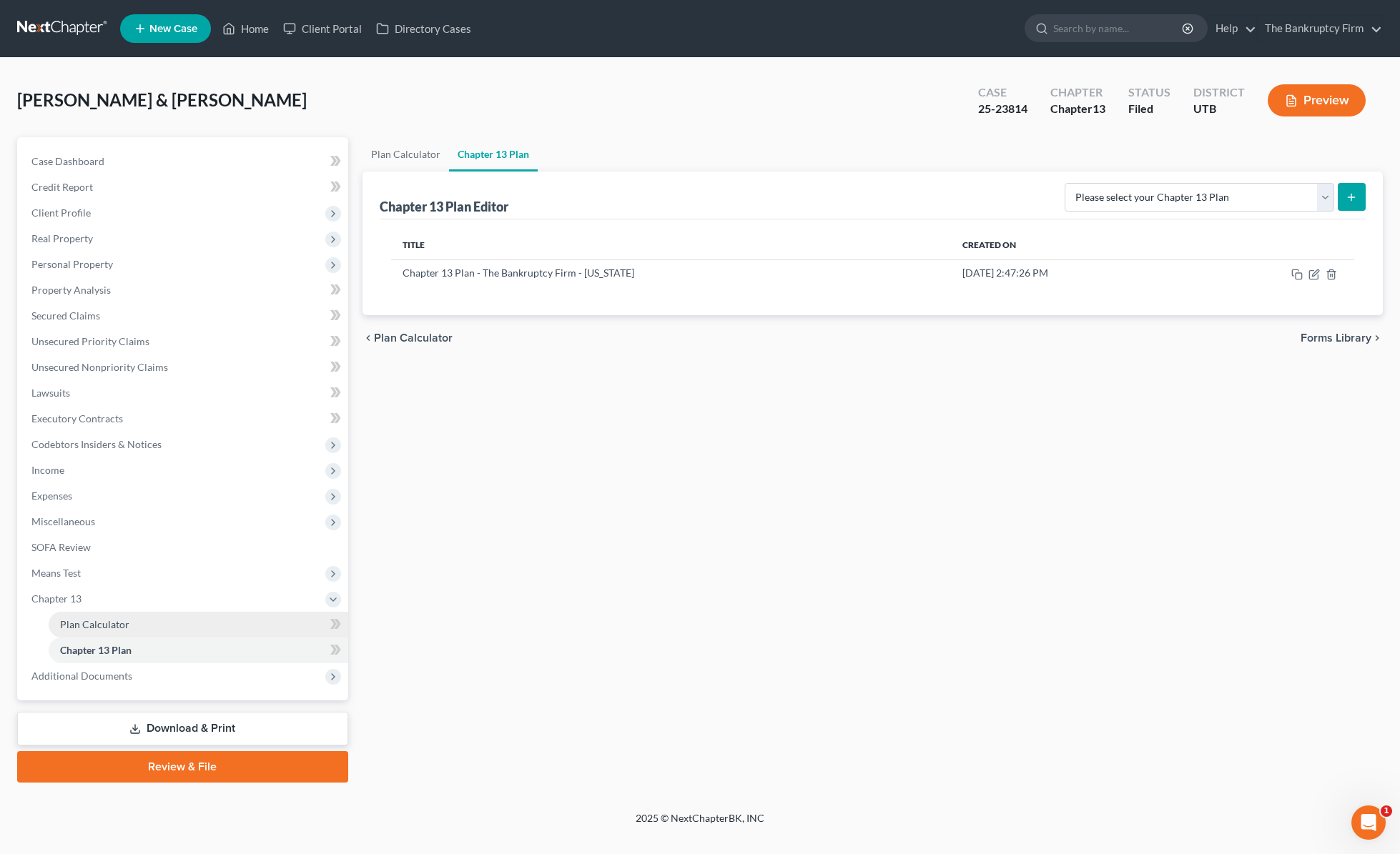
click at [108, 624] on span "Plan Calculator" at bounding box center [94, 623] width 69 height 12
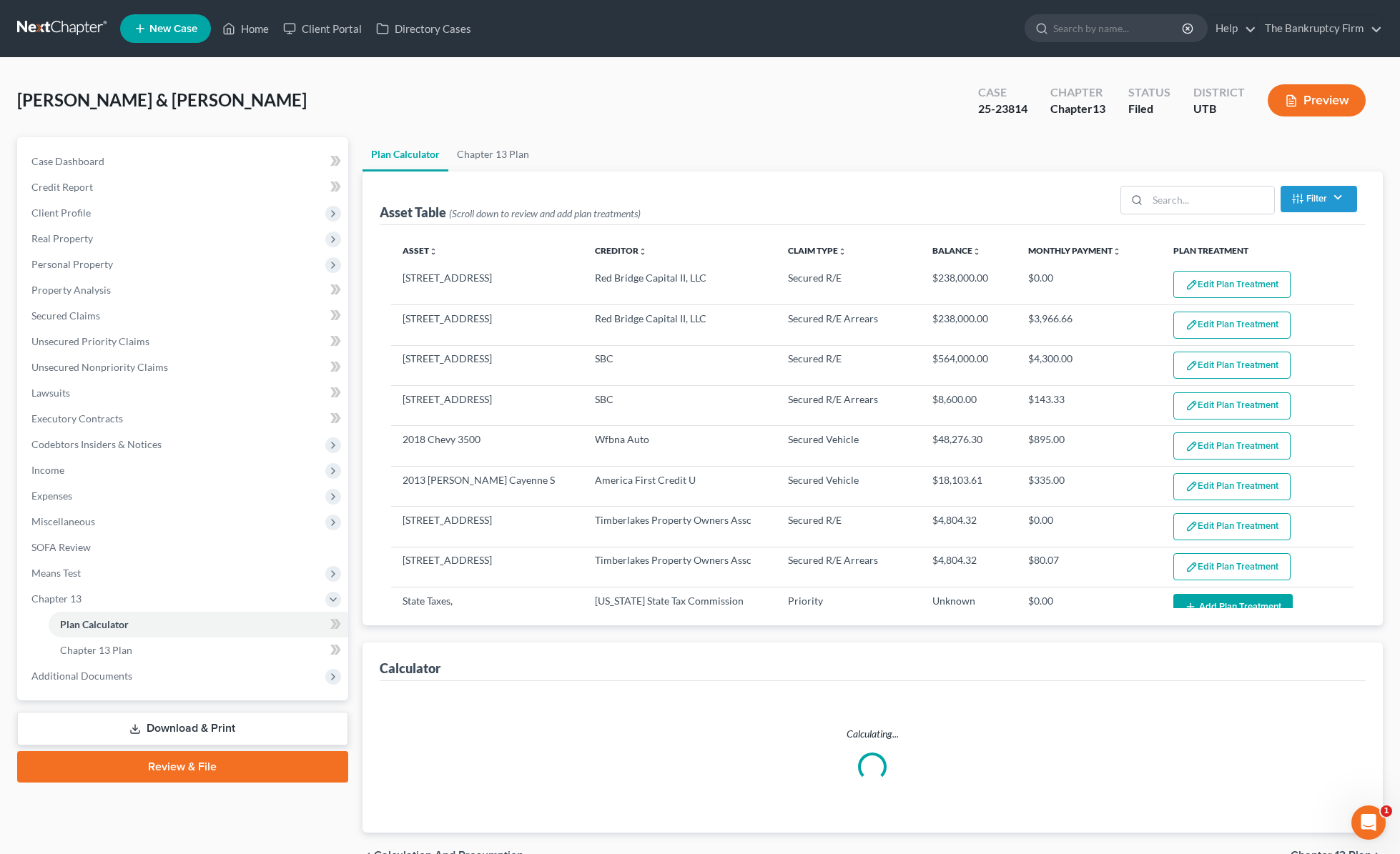
select select "59"
